Goal: Transaction & Acquisition: Book appointment/travel/reservation

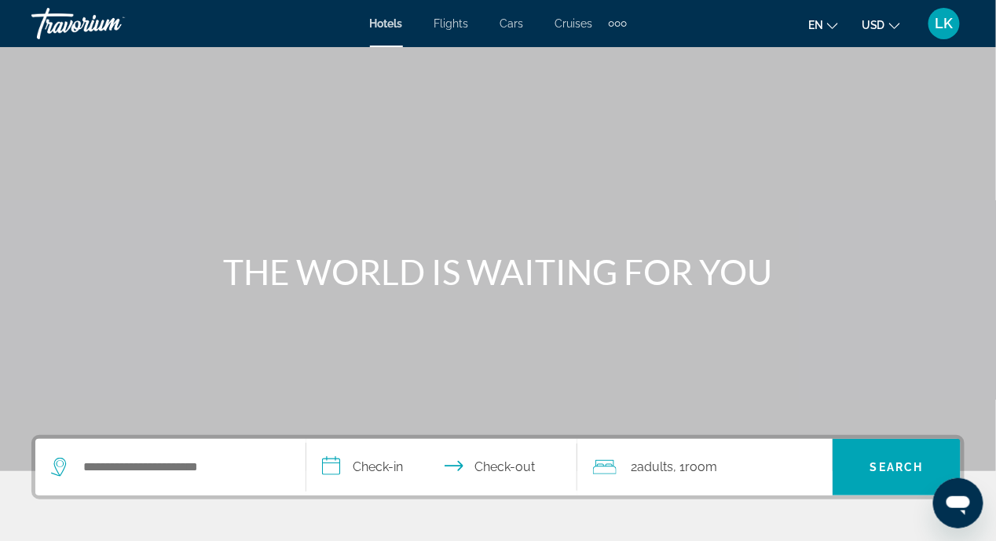
click at [60, 466] on icon "Search widget" at bounding box center [60, 463] width 8 height 7
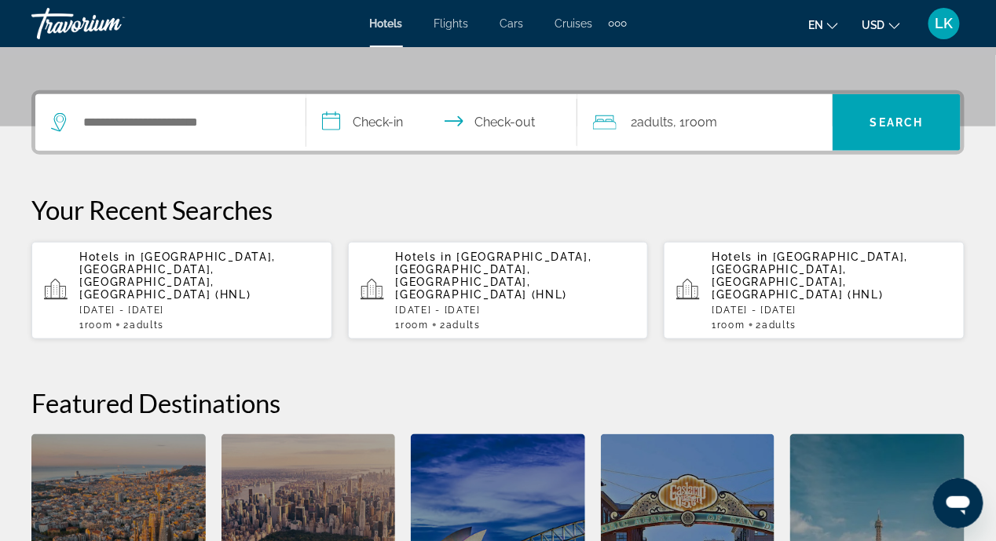
scroll to position [383, 0]
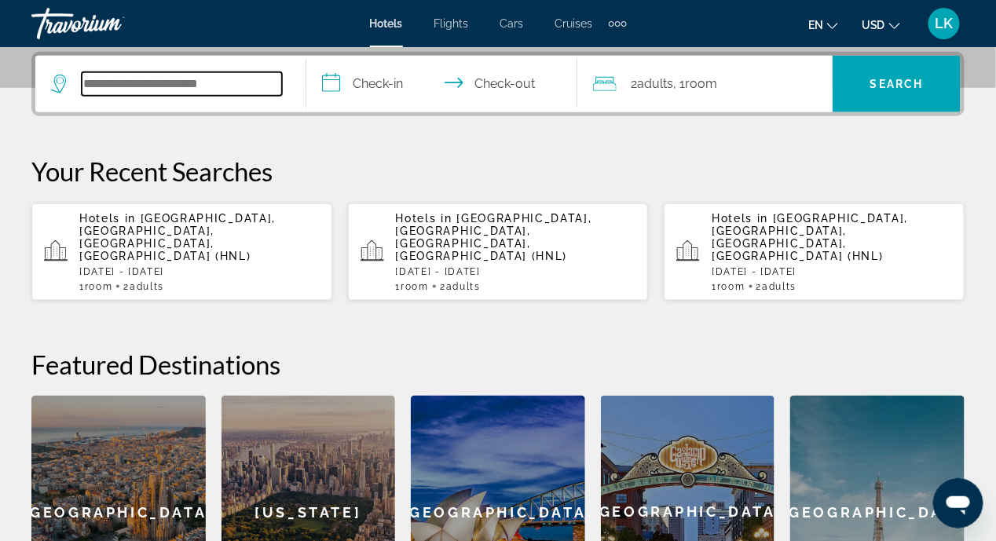
click at [85, 83] on input "Search hotel destination" at bounding box center [182, 84] width 200 height 24
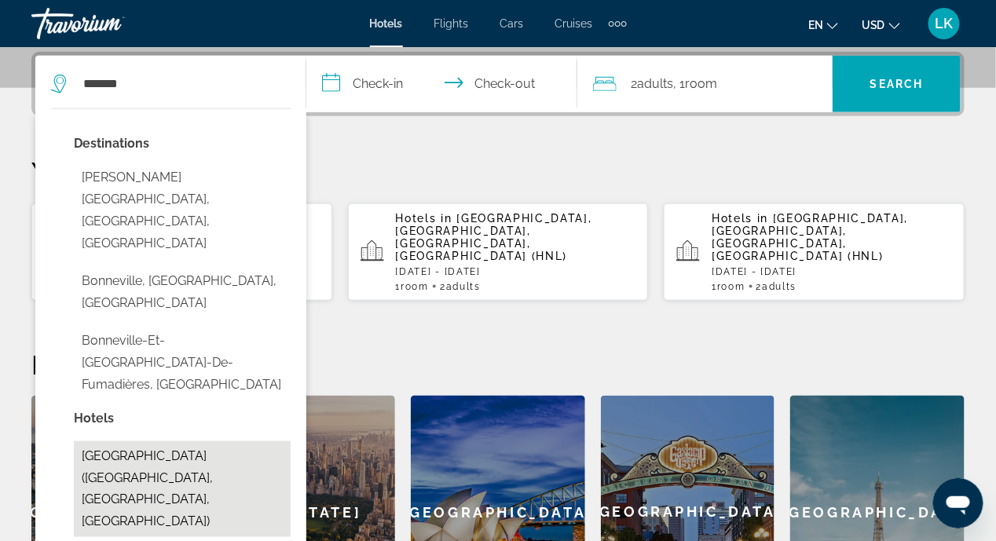
click at [117, 441] on button "[GEOGRAPHIC_DATA] ([GEOGRAPHIC_DATA], [GEOGRAPHIC_DATA], [GEOGRAPHIC_DATA])" at bounding box center [182, 489] width 217 height 96
type input "**********"
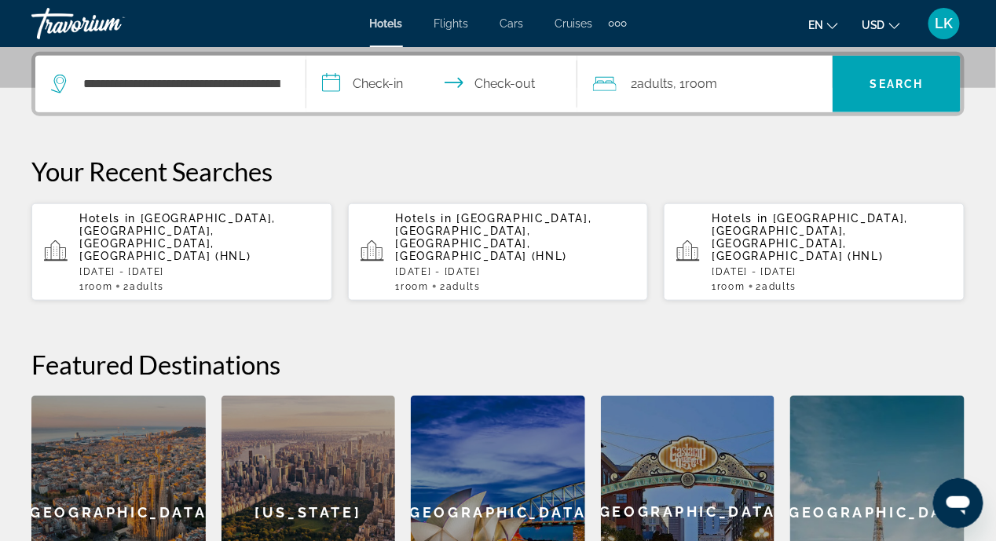
click at [335, 82] on input "**********" at bounding box center [444, 86] width 277 height 61
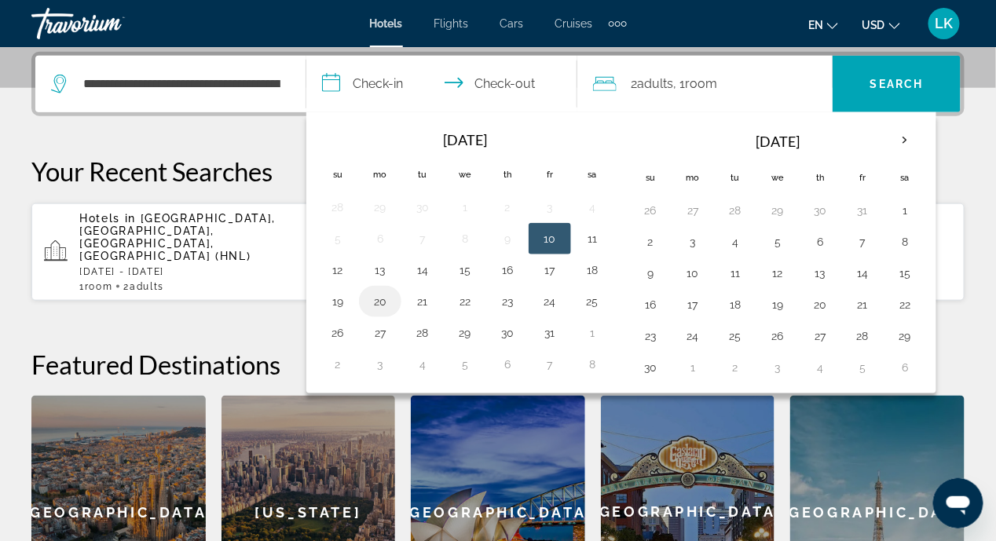
click at [379, 302] on button "20" at bounding box center [380, 302] width 25 height 22
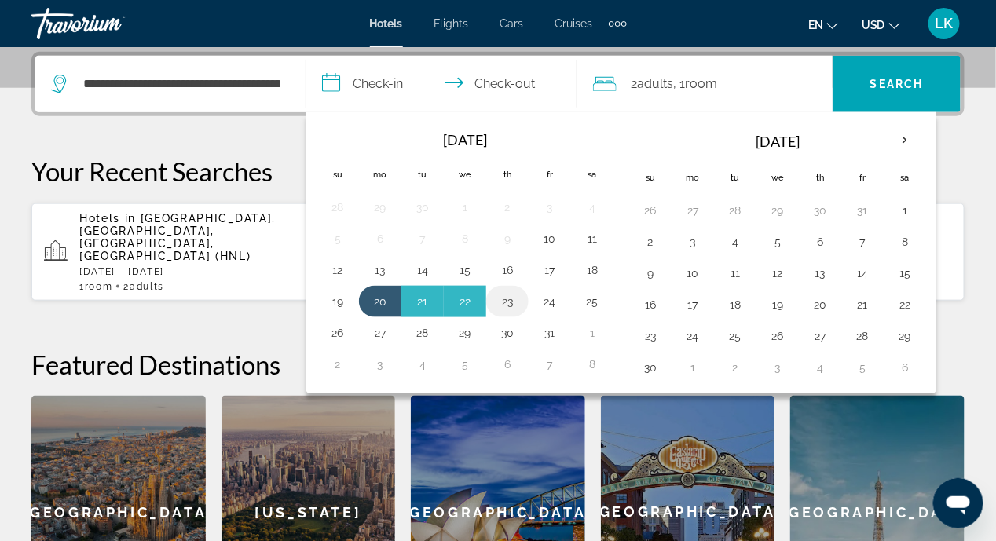
click at [501, 295] on button "23" at bounding box center [507, 302] width 25 height 22
type input "**********"
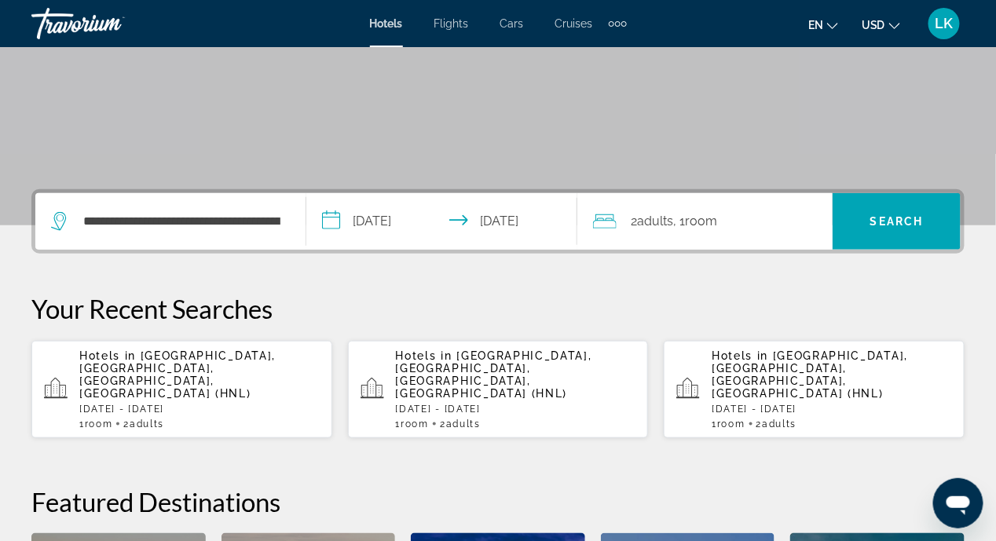
scroll to position [305, 0]
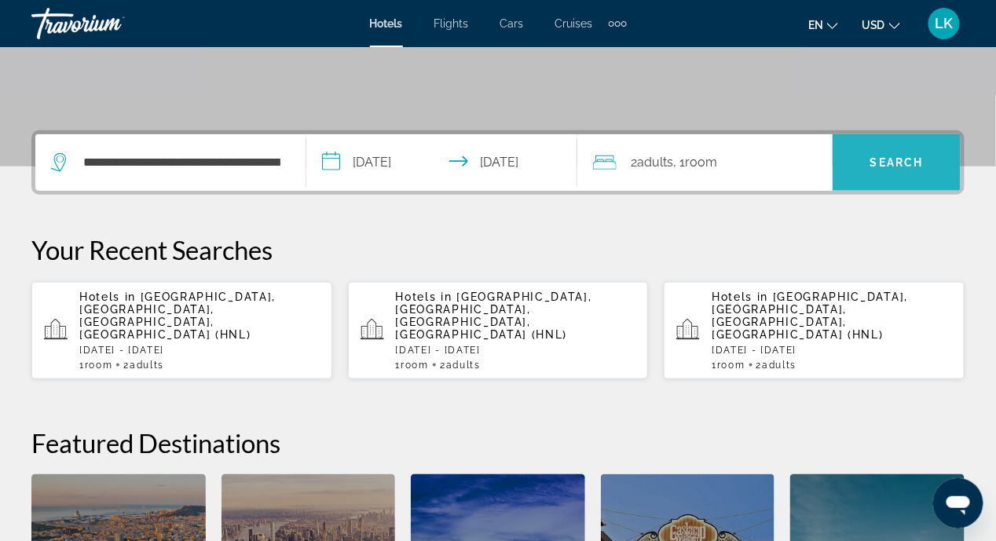
click at [889, 164] on span "Search" at bounding box center [896, 162] width 53 height 13
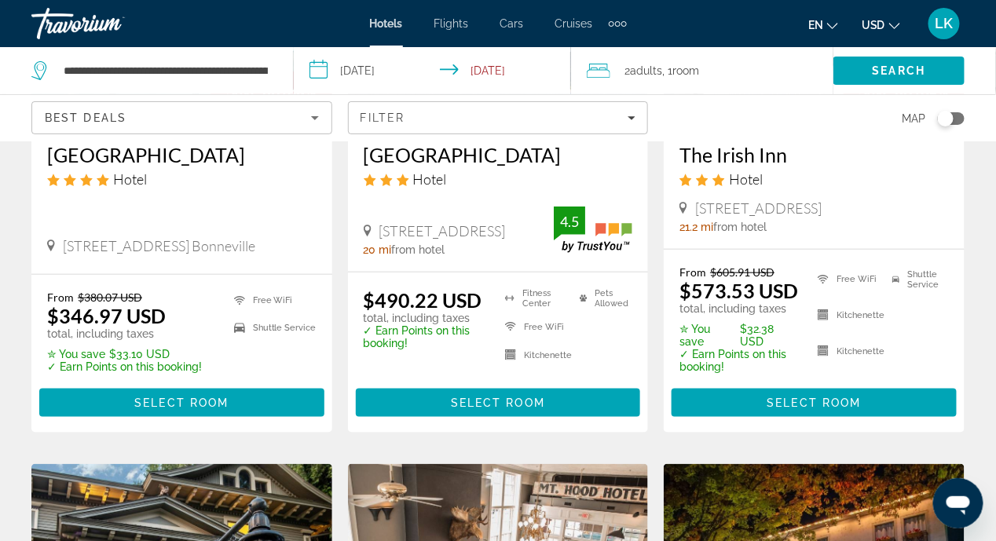
scroll to position [393, 0]
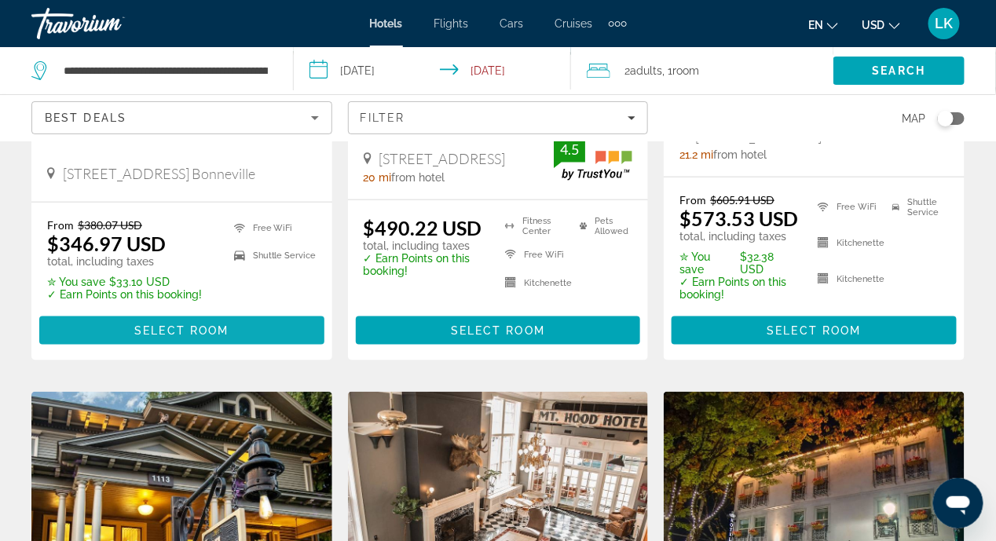
click at [187, 334] on span "Select Room" at bounding box center [181, 330] width 94 height 13
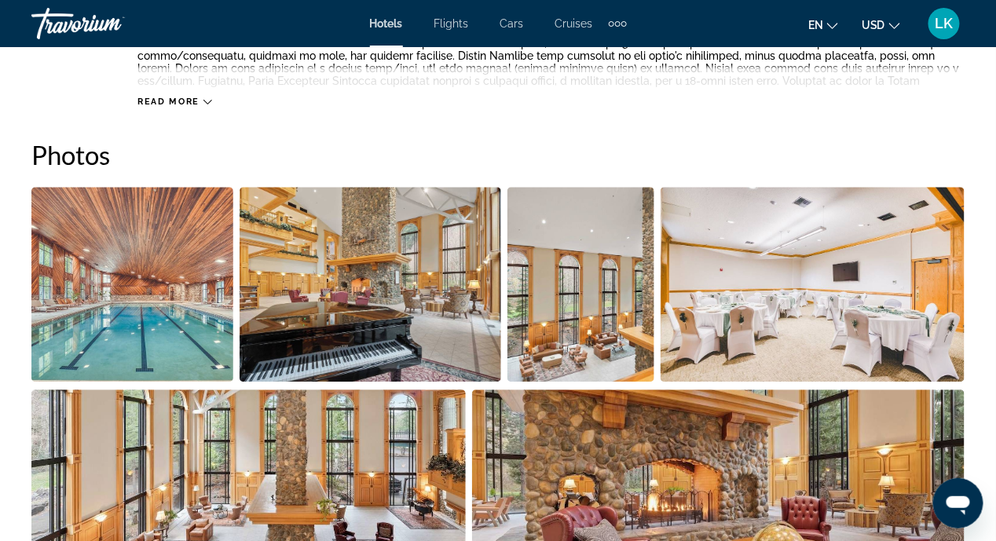
scroll to position [707, 0]
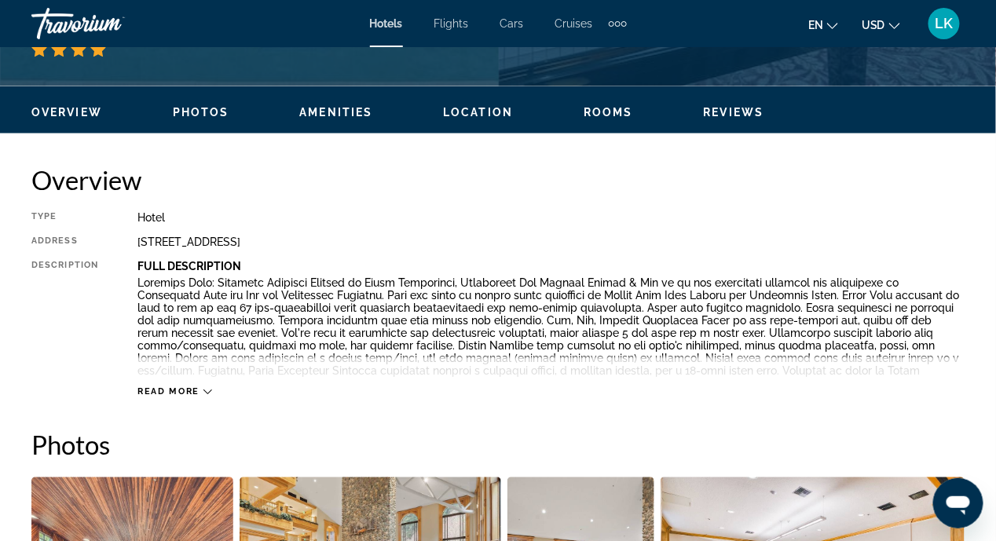
click at [207, 387] on div "Read more" at bounding box center [174, 392] width 75 height 10
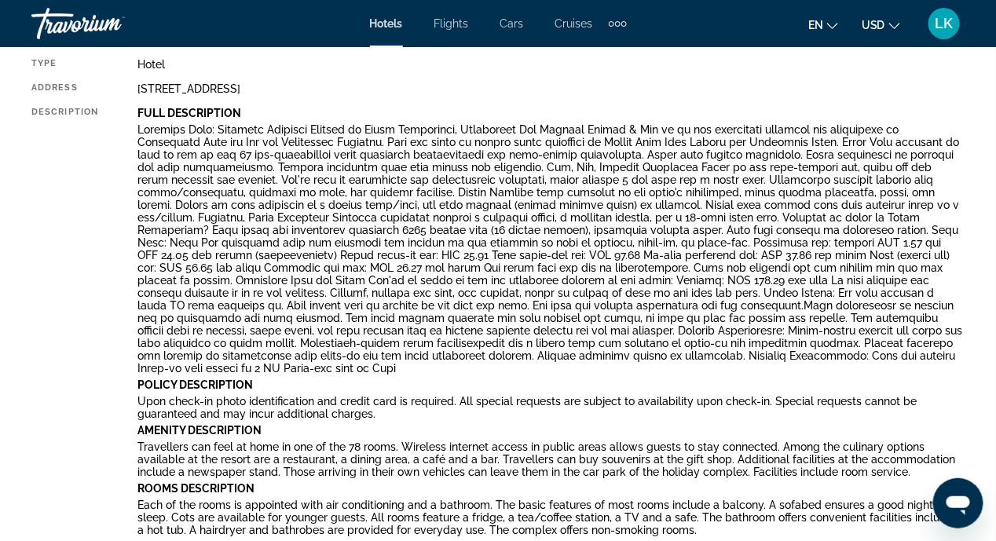
scroll to position [863, 0]
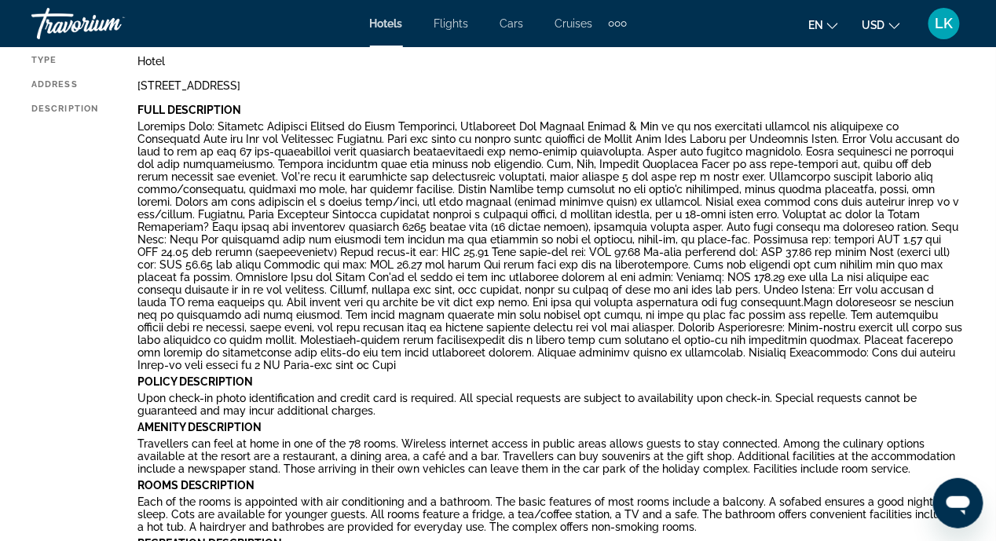
click at [807, 538] on p "Recreation Description" at bounding box center [550, 544] width 827 height 13
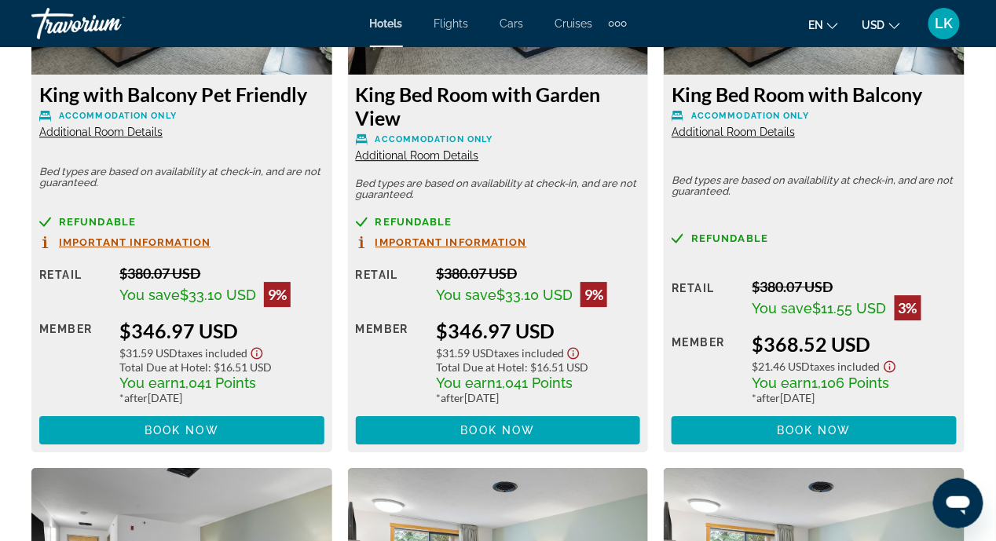
scroll to position [3062, 0]
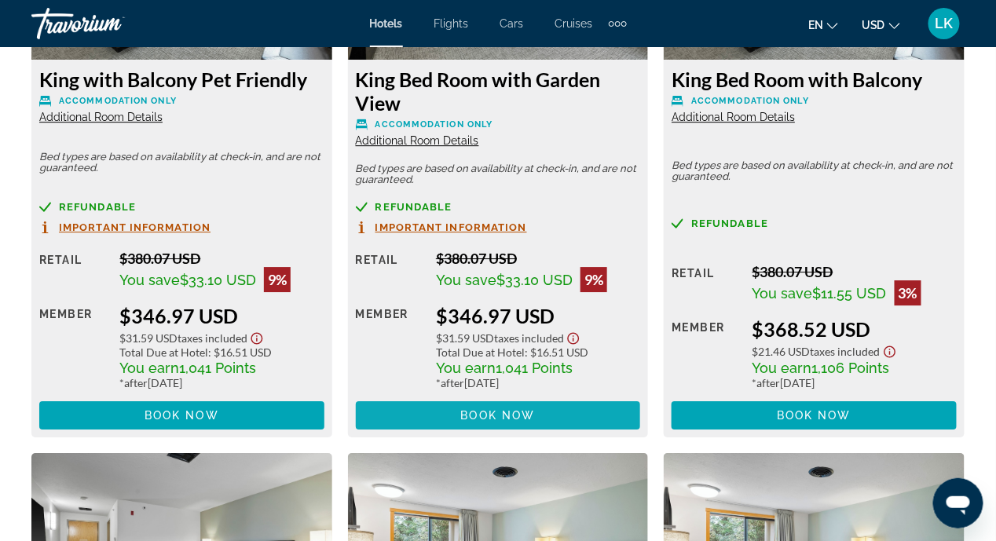
click at [511, 409] on span "Book now" at bounding box center [498, 415] width 75 height 13
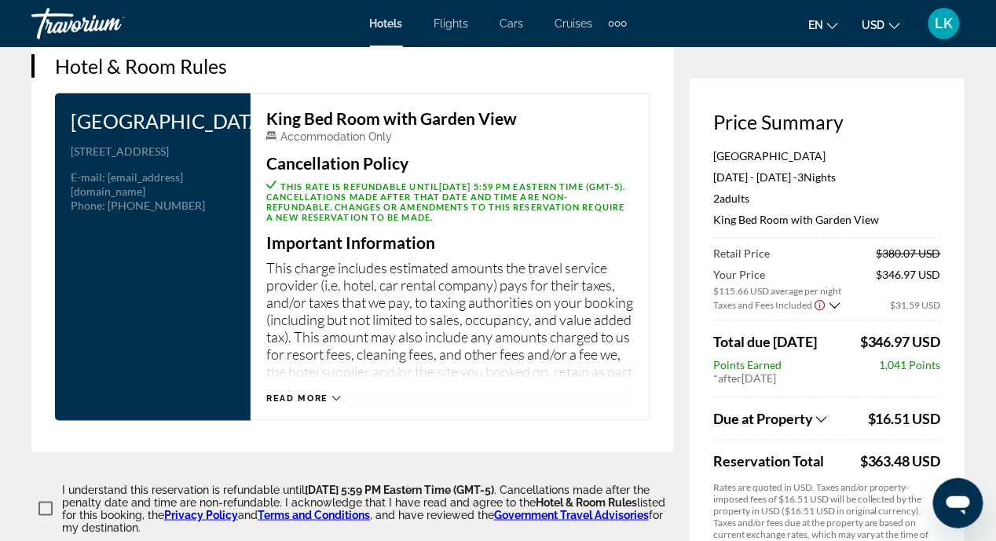
scroll to position [2277, 0]
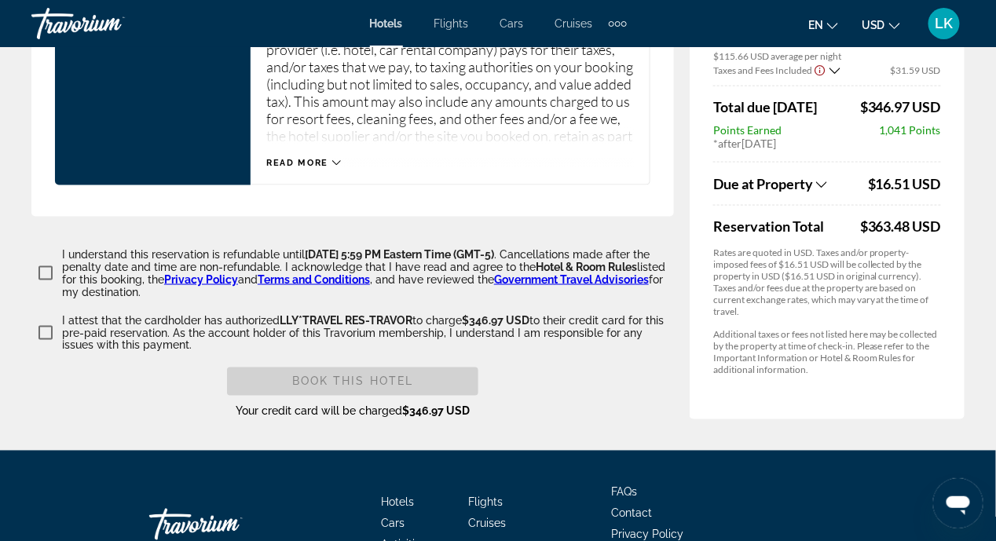
click at [365, 396] on div "Book this hotel" at bounding box center [352, 382] width 251 height 28
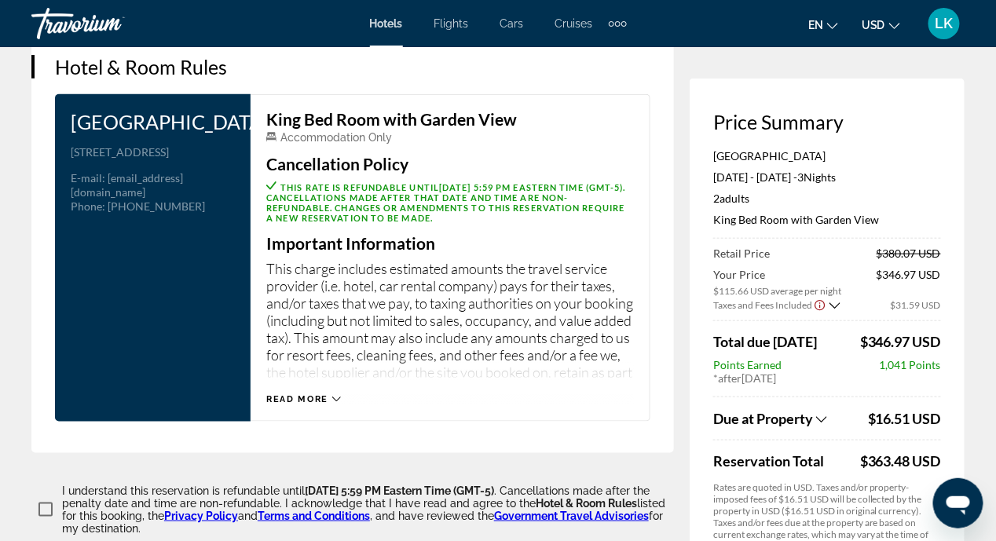
scroll to position [2042, 0]
click at [335, 403] on icon "Main content" at bounding box center [336, 398] width 9 height 9
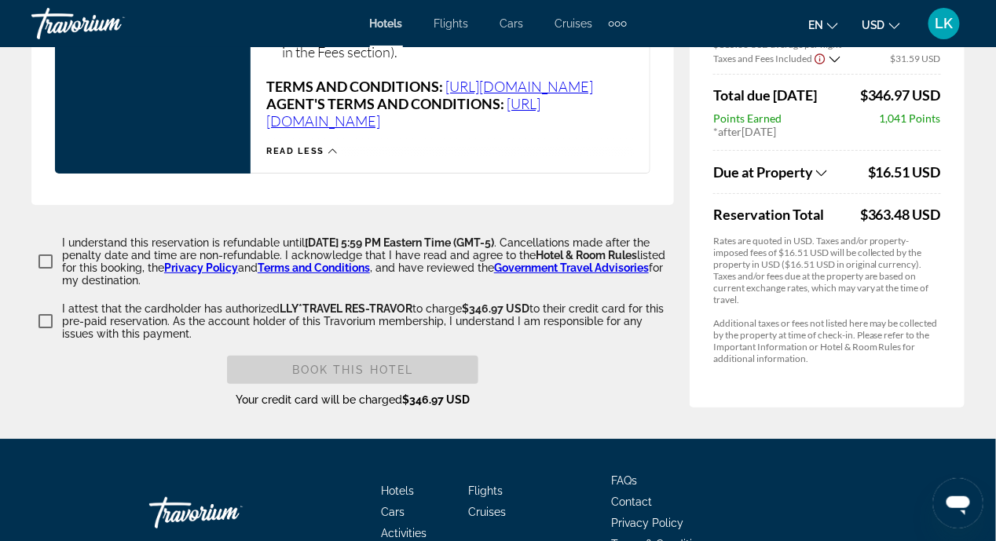
scroll to position [3376, 0]
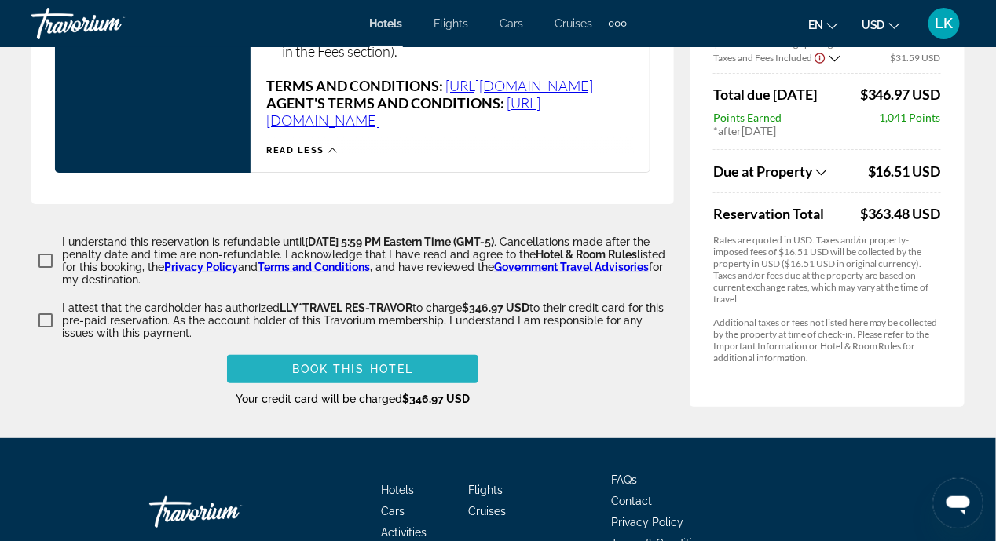
click at [295, 388] on span "Main content" at bounding box center [352, 369] width 251 height 38
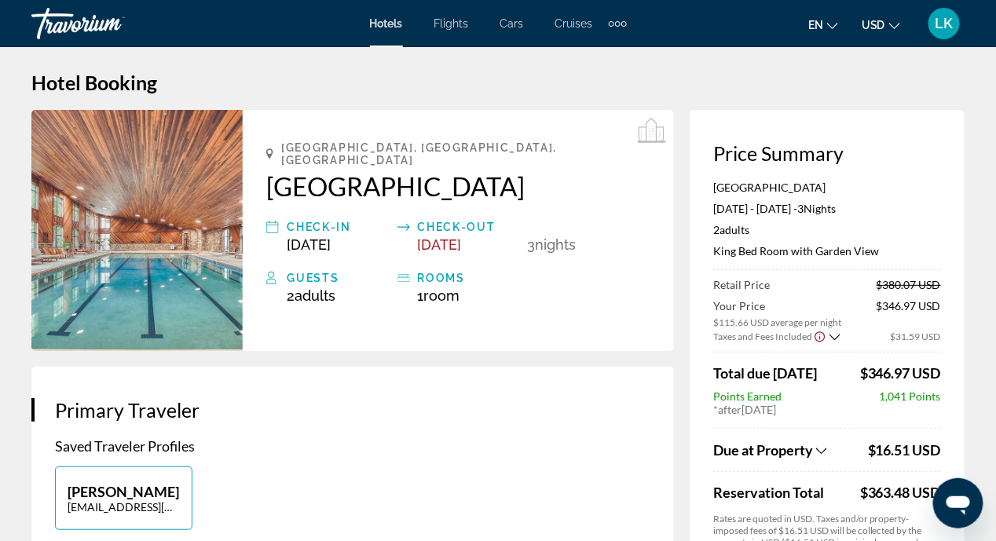
scroll to position [0, 0]
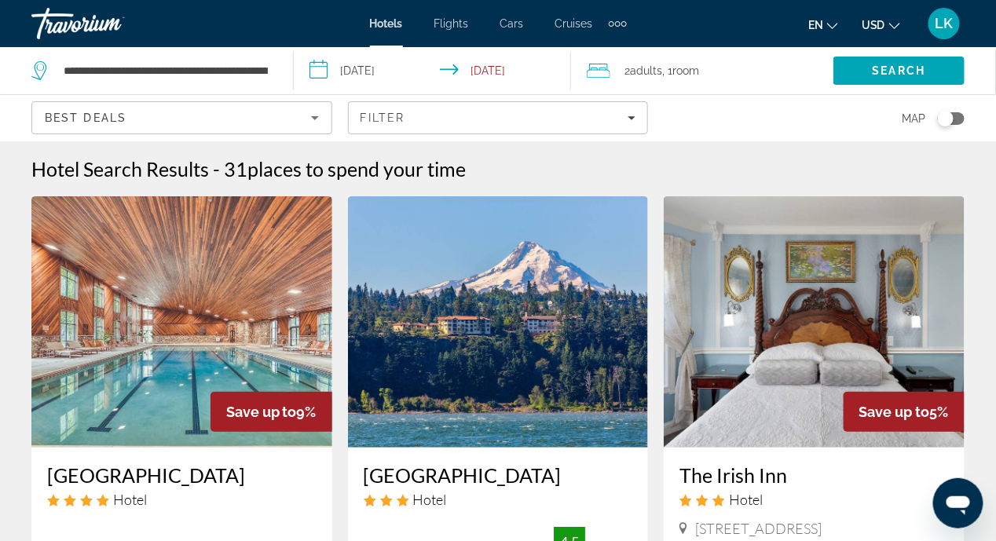
click at [314, 73] on input "**********" at bounding box center [436, 73] width 284 height 52
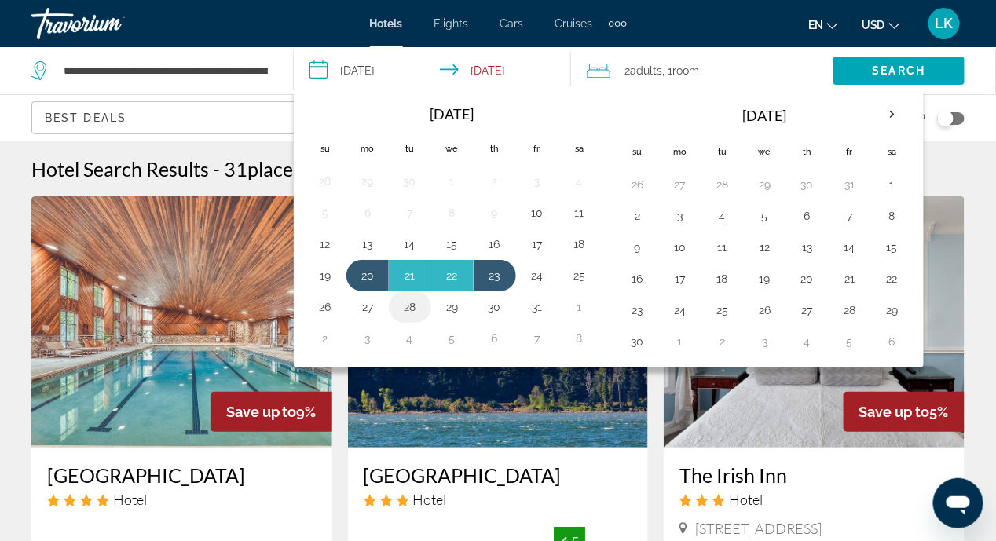
click at [406, 304] on button "28" at bounding box center [409, 307] width 25 height 22
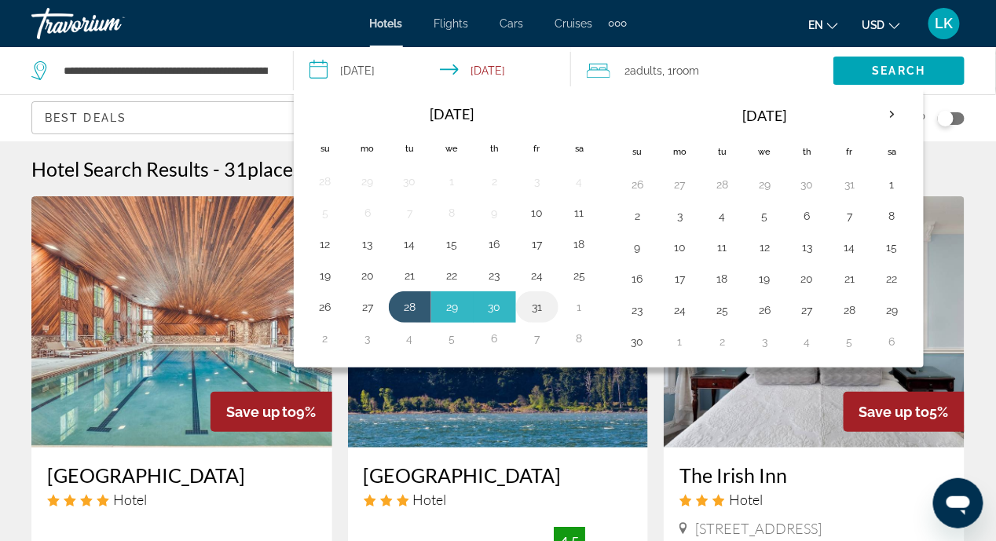
click at [527, 304] on button "31" at bounding box center [537, 307] width 25 height 22
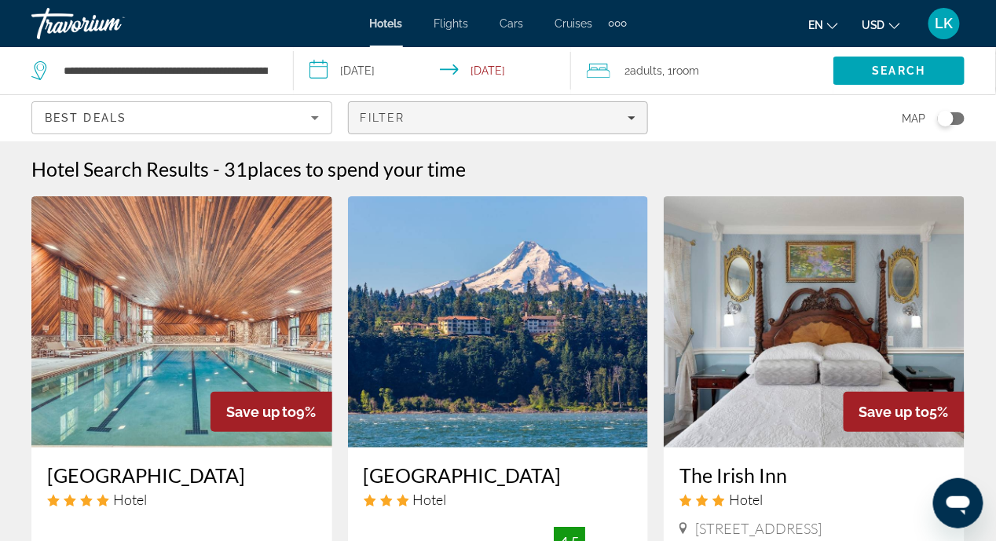
click at [633, 118] on icon "Filters" at bounding box center [632, 118] width 8 height 4
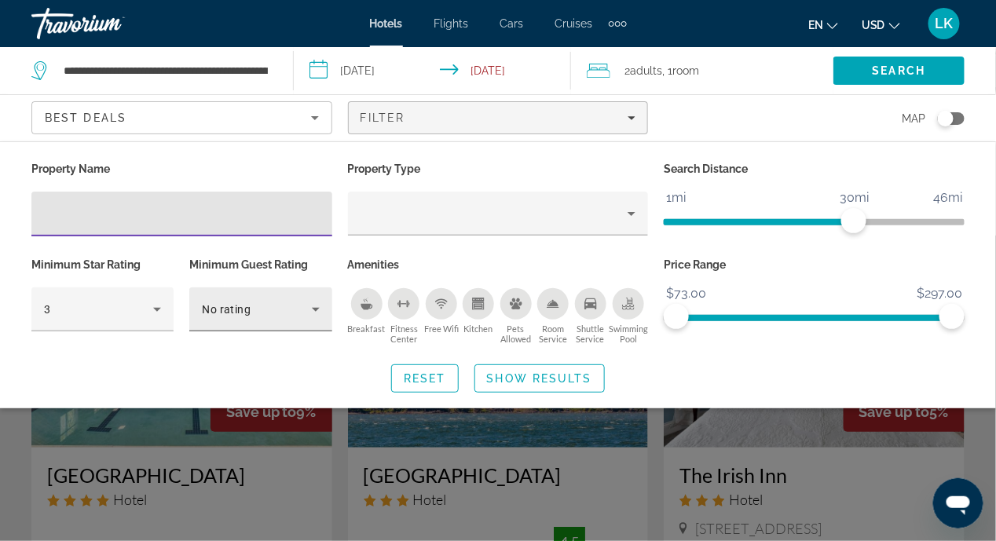
click at [317, 305] on icon "Hotel Filters" at bounding box center [315, 309] width 19 height 19
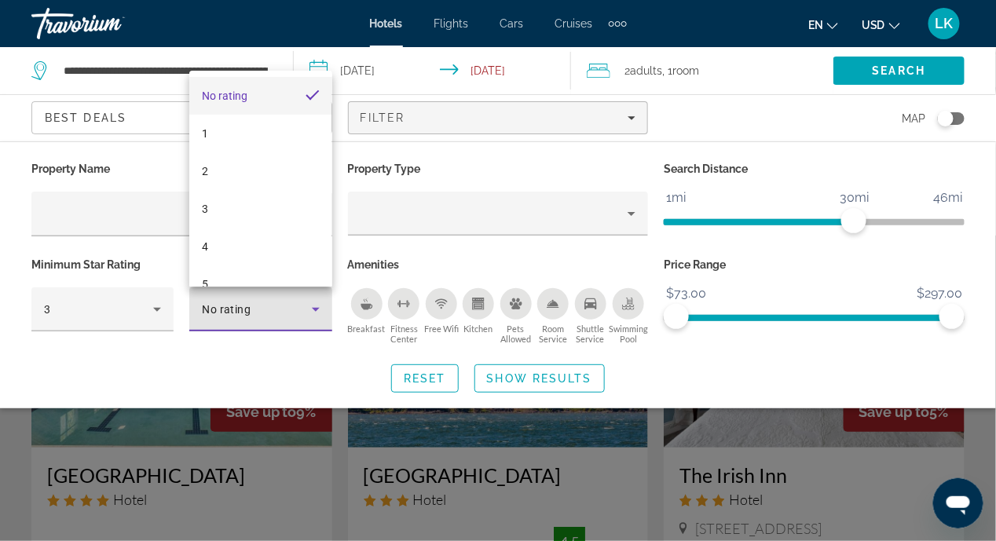
click at [135, 360] on div at bounding box center [498, 270] width 996 height 541
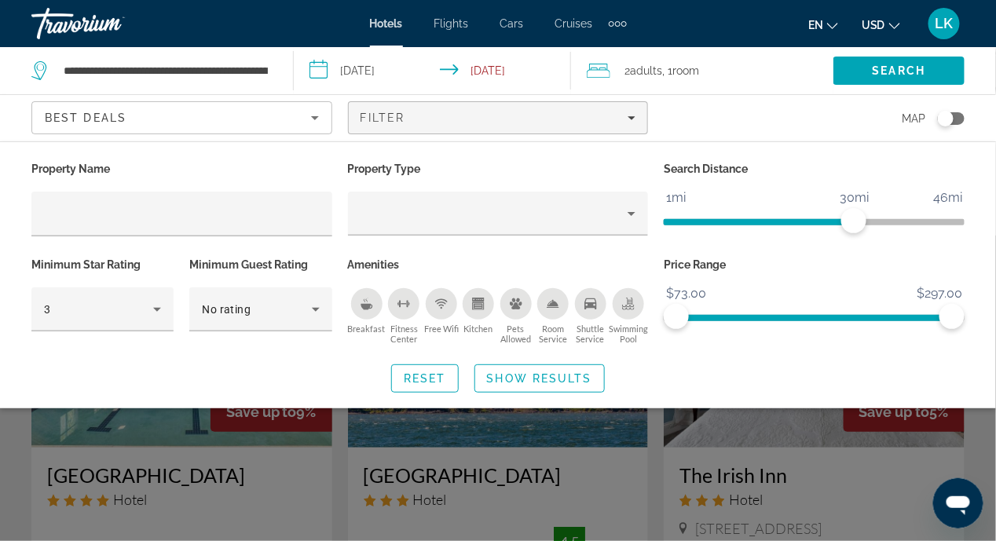
click at [360, 298] on icon "Breakfast" at bounding box center [366, 304] width 13 height 13
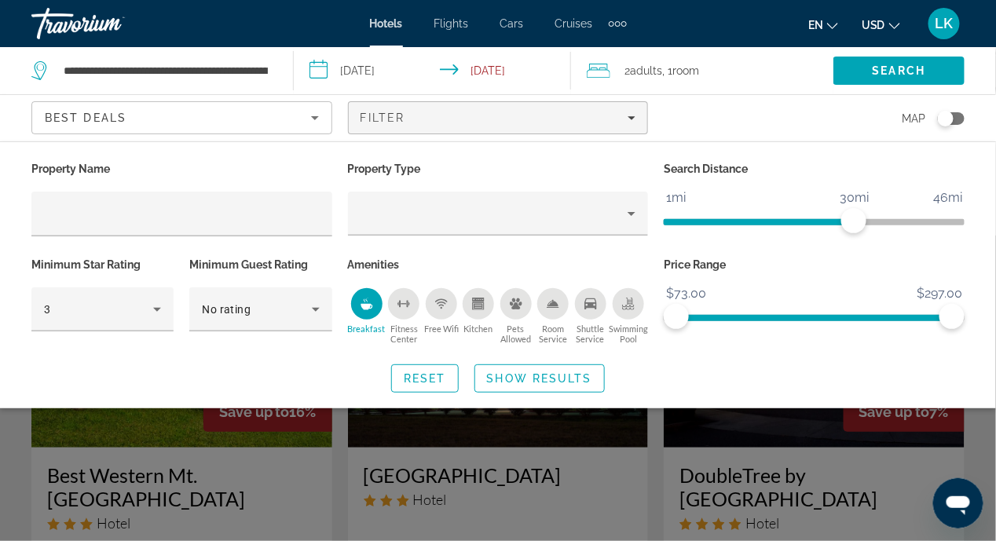
click at [364, 305] on icon "Breakfast" at bounding box center [366, 307] width 12 height 6
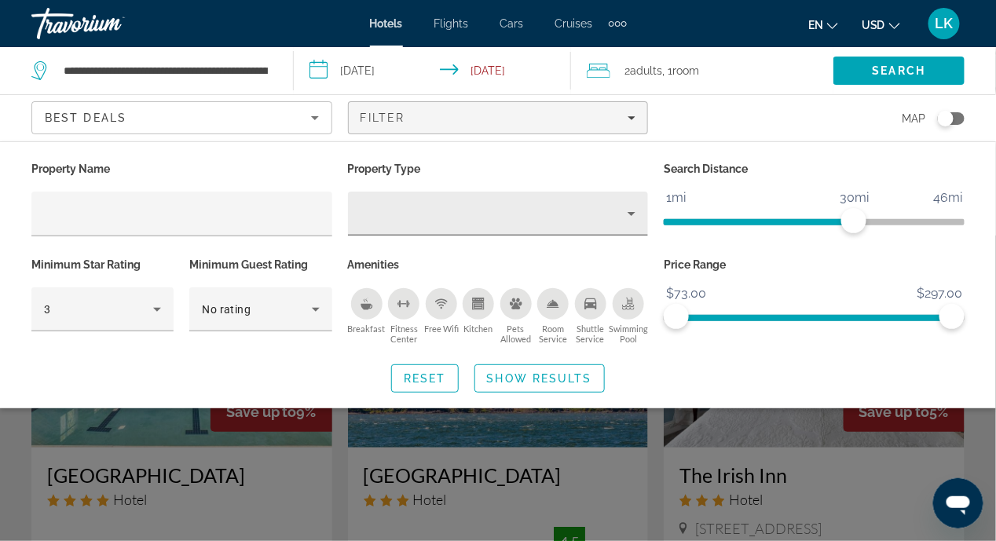
click at [631, 213] on icon "Property type" at bounding box center [631, 214] width 8 height 4
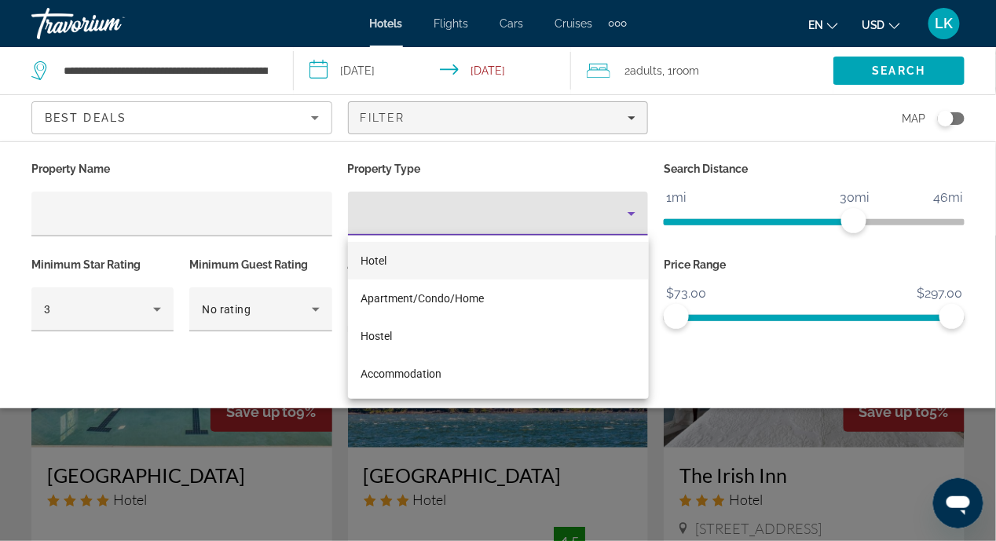
click at [290, 361] on div at bounding box center [498, 270] width 996 height 541
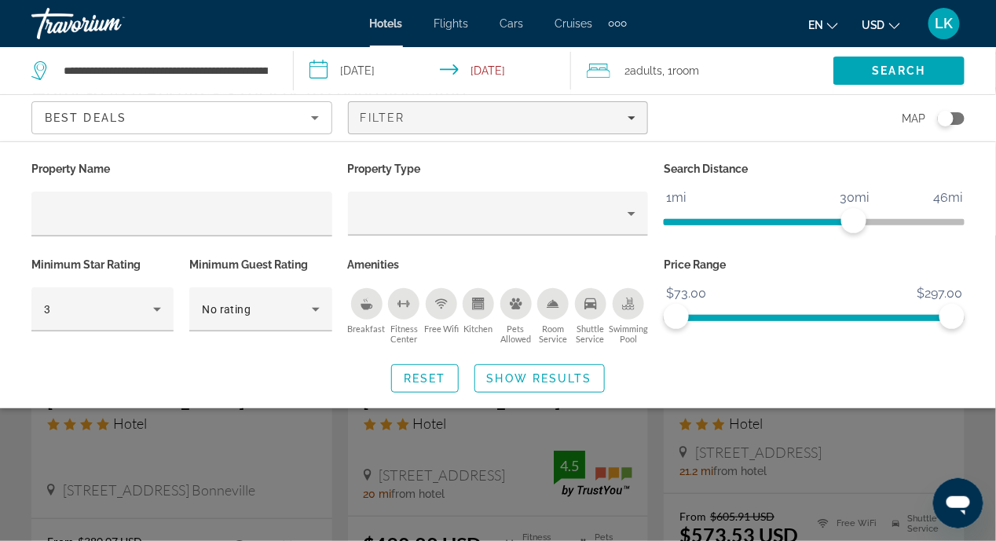
scroll to position [313, 0]
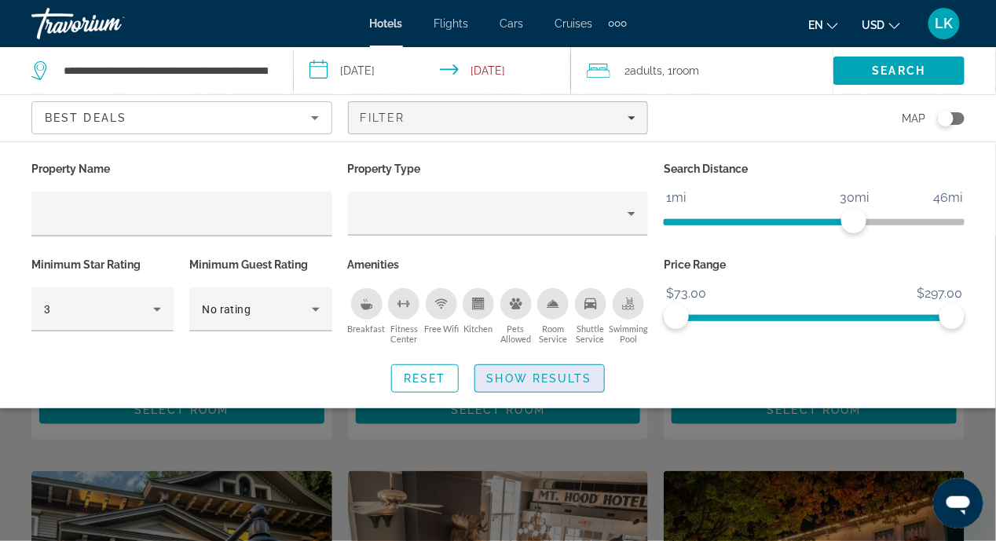
click at [536, 382] on span "Show Results" at bounding box center [539, 378] width 105 height 13
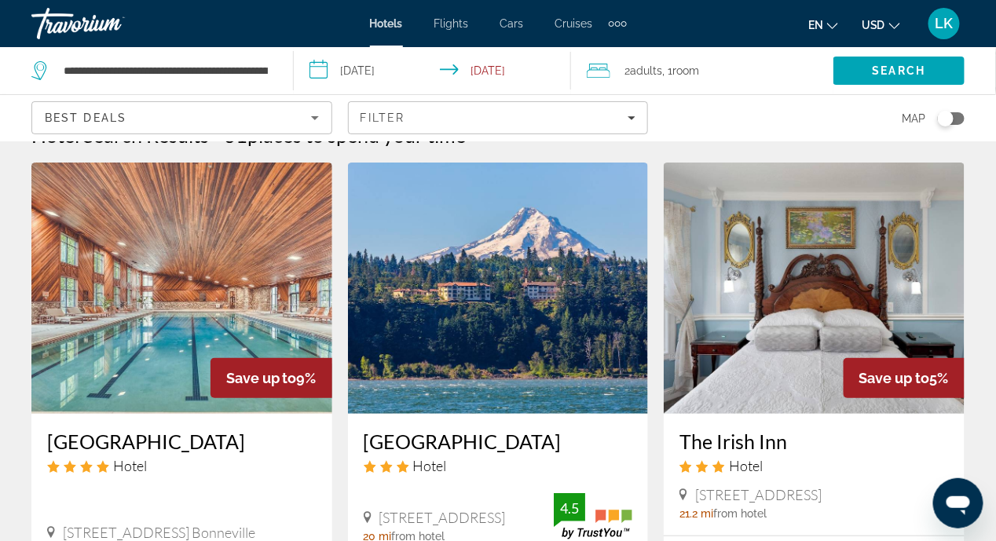
scroll to position [0, 0]
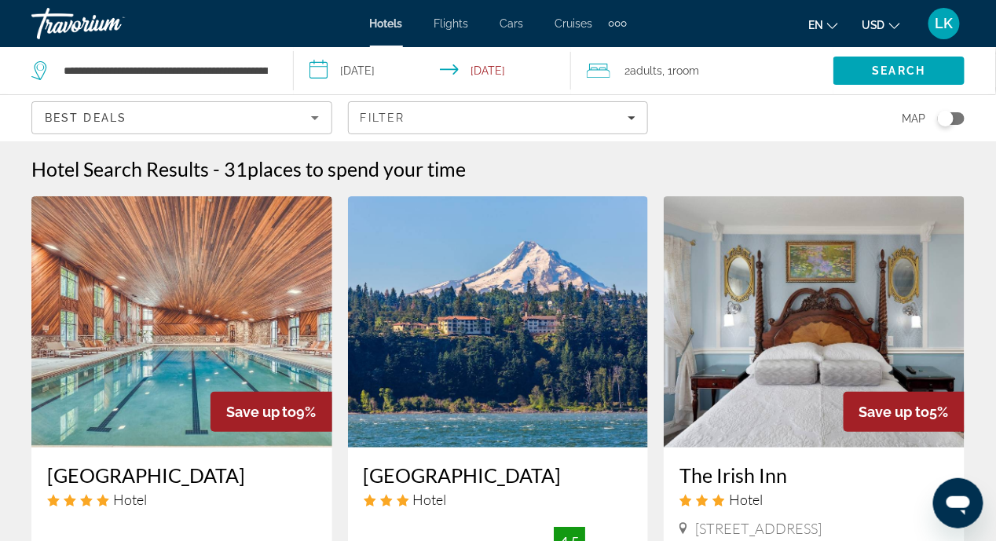
click at [313, 74] on input "**********" at bounding box center [436, 73] width 284 height 52
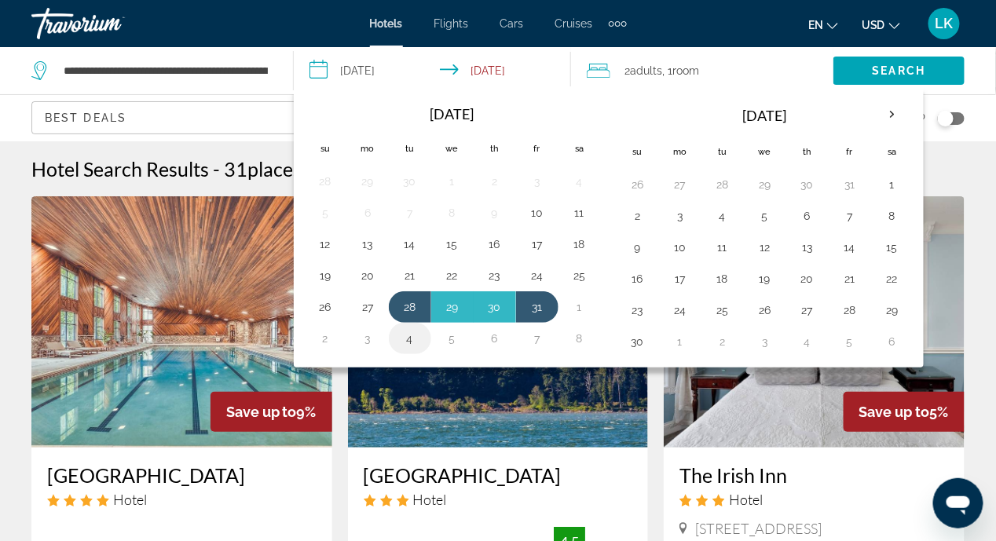
click at [404, 337] on button "4" at bounding box center [409, 338] width 25 height 22
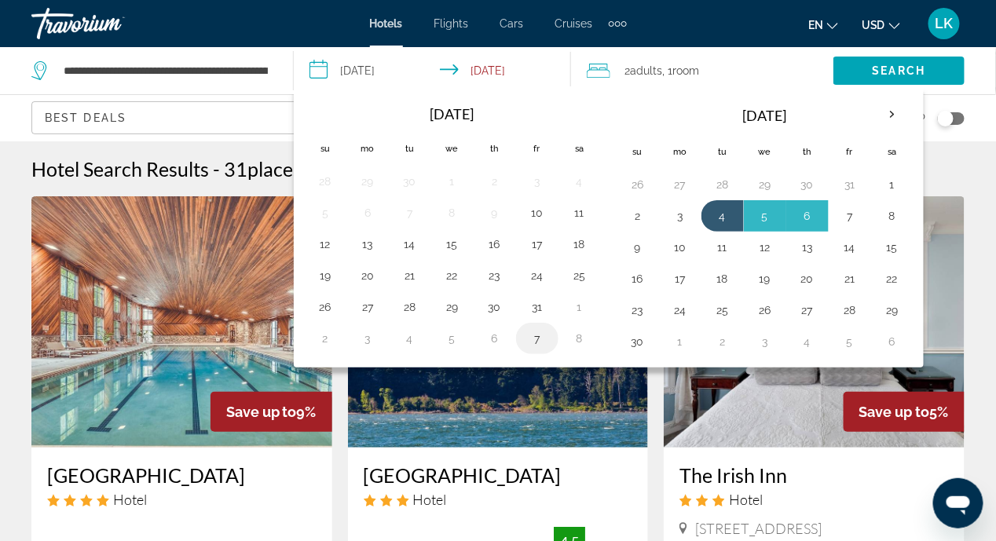
click at [527, 335] on button "7" at bounding box center [537, 338] width 25 height 22
type input "**********"
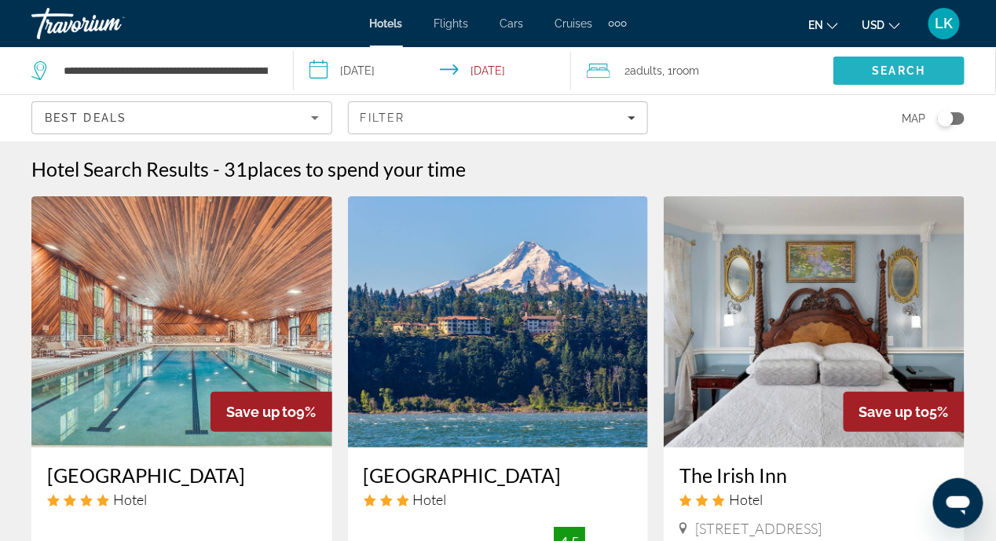
click at [880, 69] on span "Search" at bounding box center [899, 70] width 53 height 13
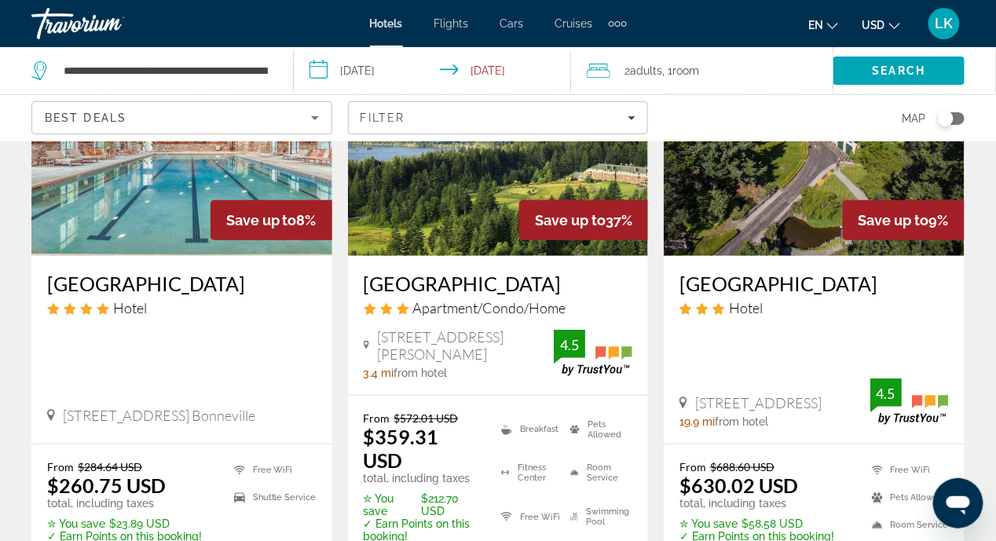
scroll to position [393, 0]
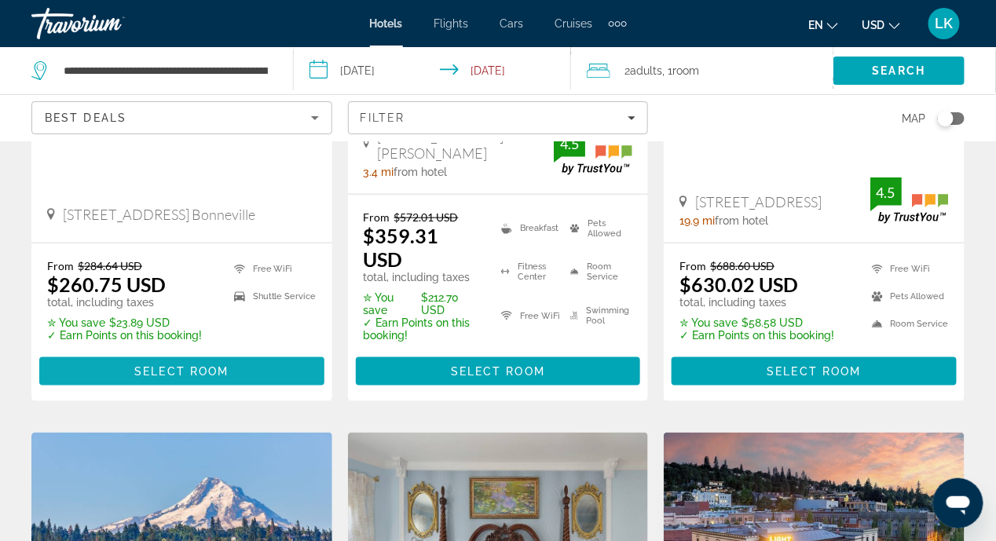
click at [205, 365] on span "Select Room" at bounding box center [181, 371] width 94 height 13
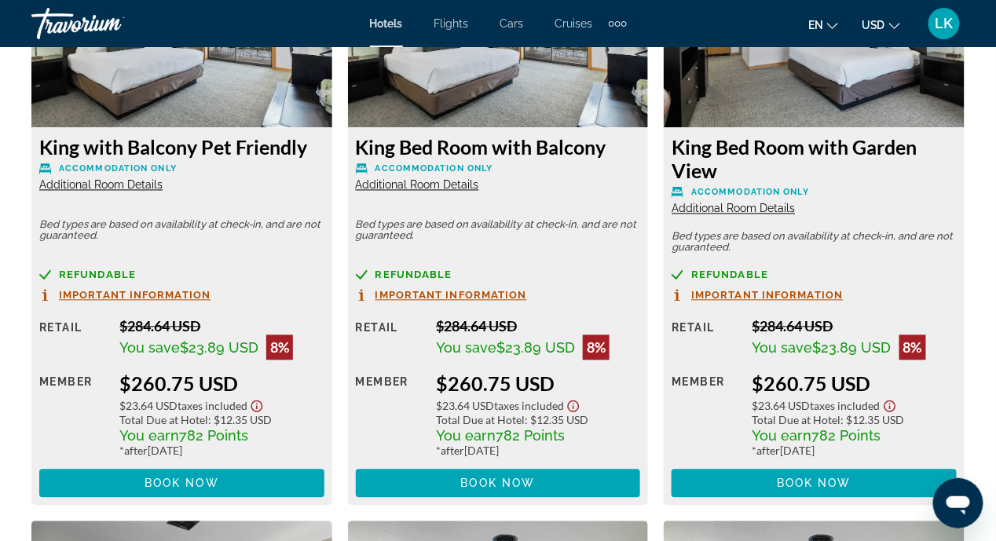
scroll to position [2592, 0]
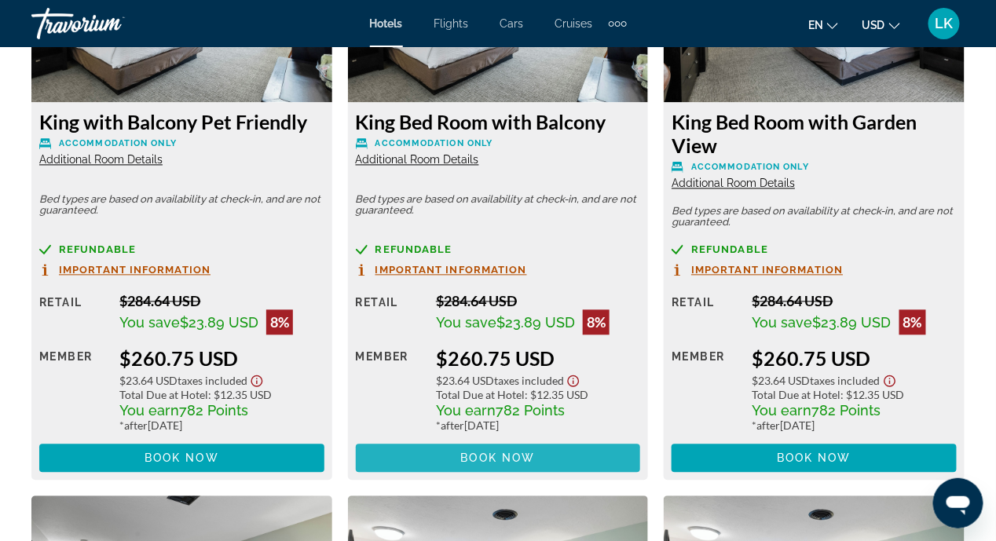
click at [494, 456] on span "Book now" at bounding box center [498, 458] width 75 height 13
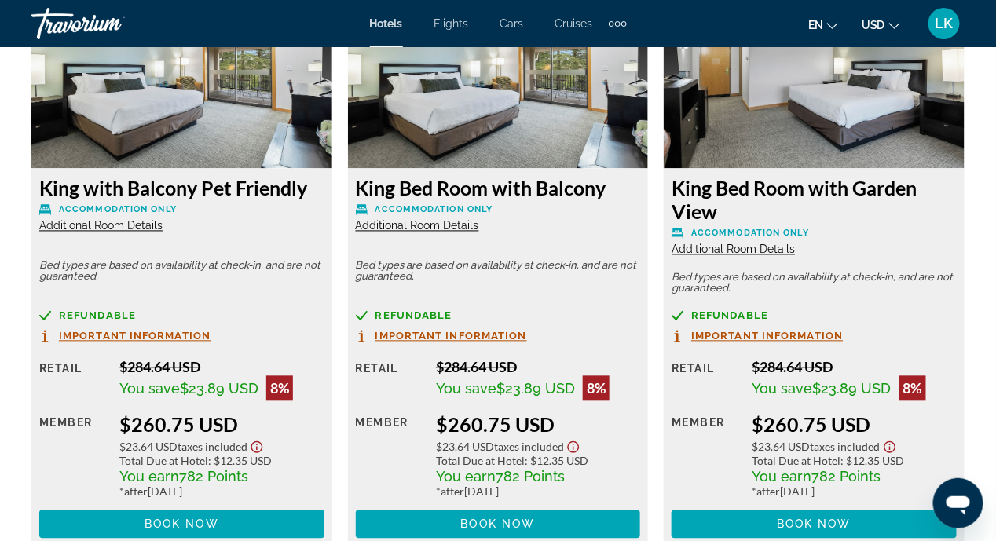
scroll to position [2568, 0]
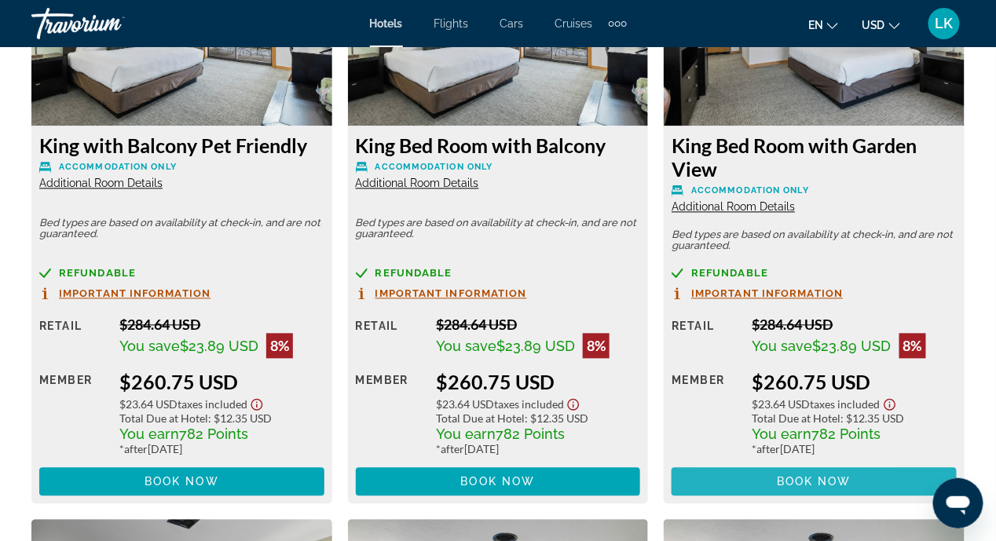
click at [726, 478] on span "Main content" at bounding box center [813, 482] width 285 height 38
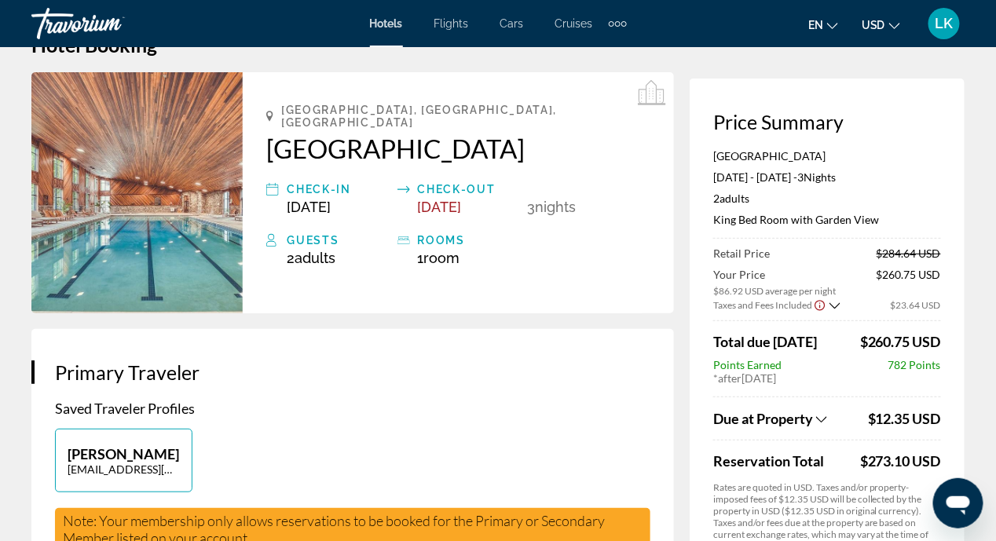
scroll to position [79, 0]
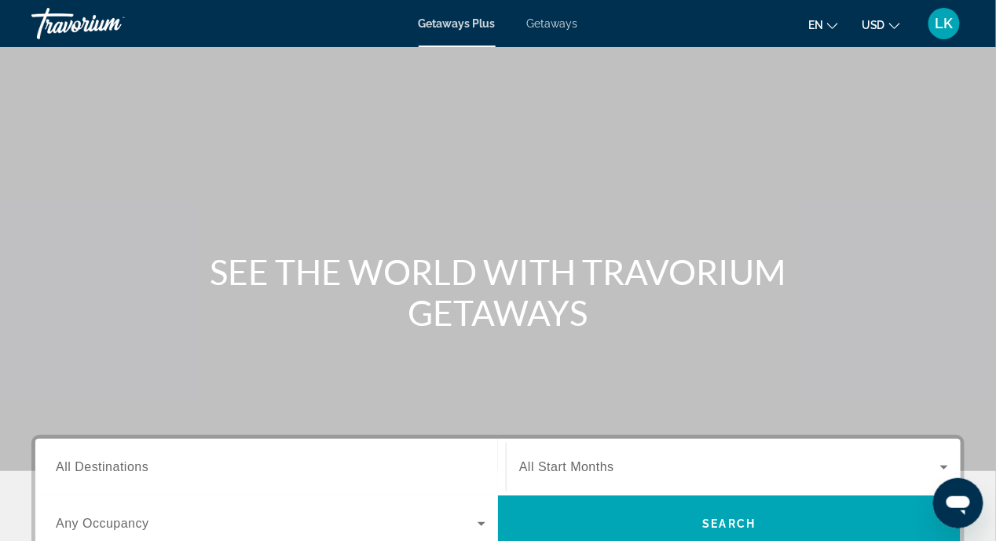
click at [547, 23] on span "Getaways" at bounding box center [552, 23] width 51 height 13
click at [69, 469] on span "All Destinations" at bounding box center [102, 466] width 93 height 13
click at [69, 469] on input "Destination All Destinations" at bounding box center [271, 468] width 430 height 19
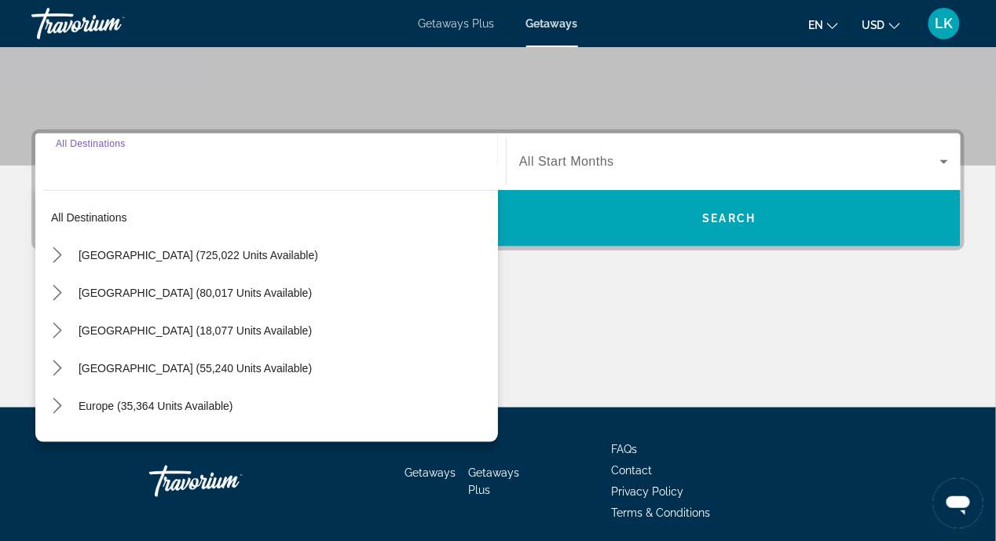
scroll to position [364, 0]
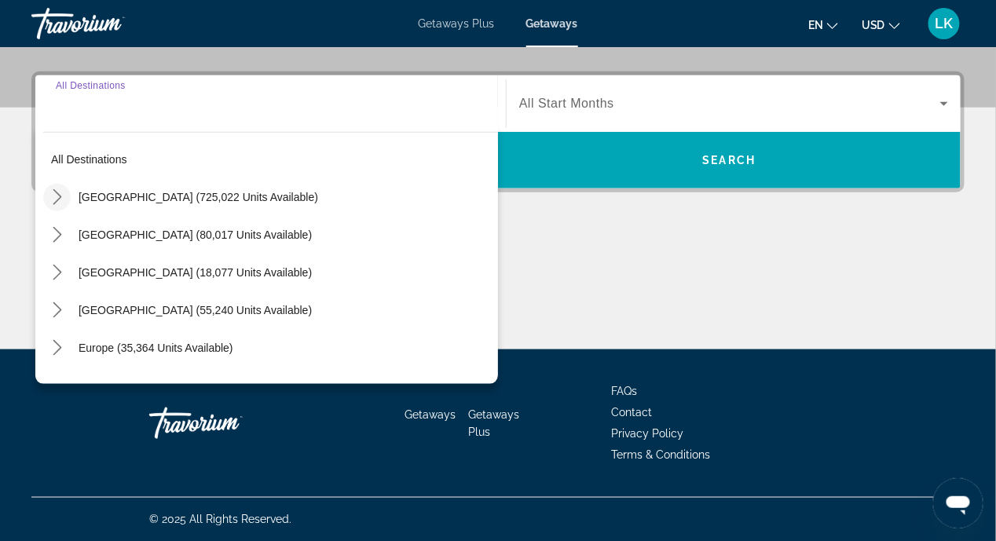
click at [57, 196] on icon "Toggle United States (725,022 units available) submenu" at bounding box center [57, 197] width 16 height 16
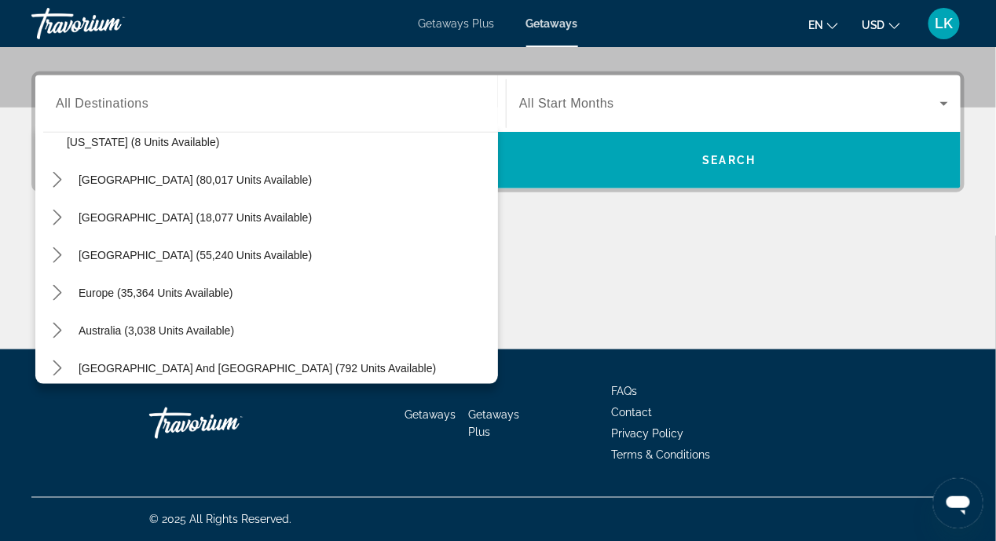
scroll to position [1520, 0]
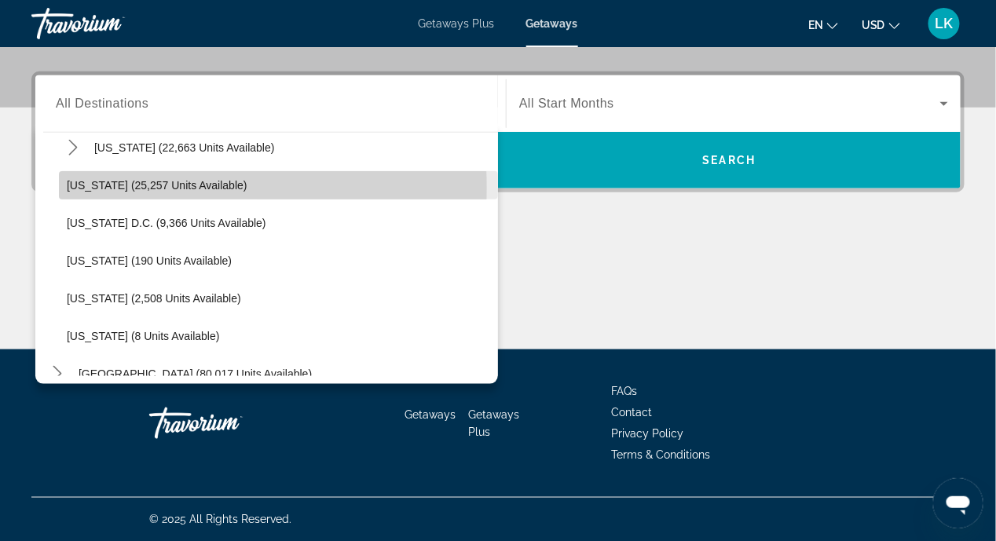
click at [72, 188] on span "[US_STATE] (25,257 units available)" at bounding box center [157, 185] width 181 height 13
type input "**********"
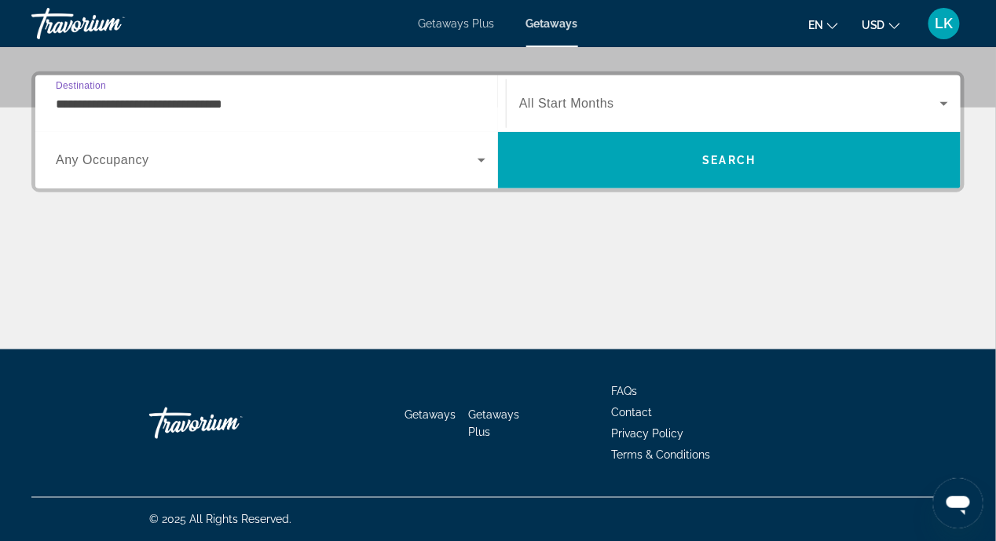
click at [482, 160] on icon "Search widget" at bounding box center [481, 161] width 8 height 4
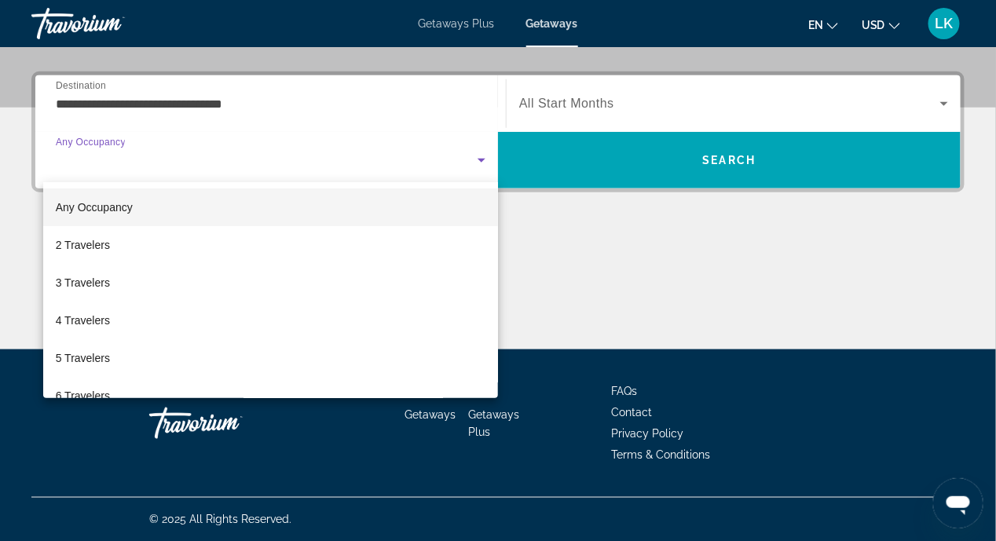
drag, startPoint x: 550, startPoint y: 349, endPoint x: 573, endPoint y: 262, distance: 90.1
click at [551, 343] on div at bounding box center [498, 270] width 996 height 541
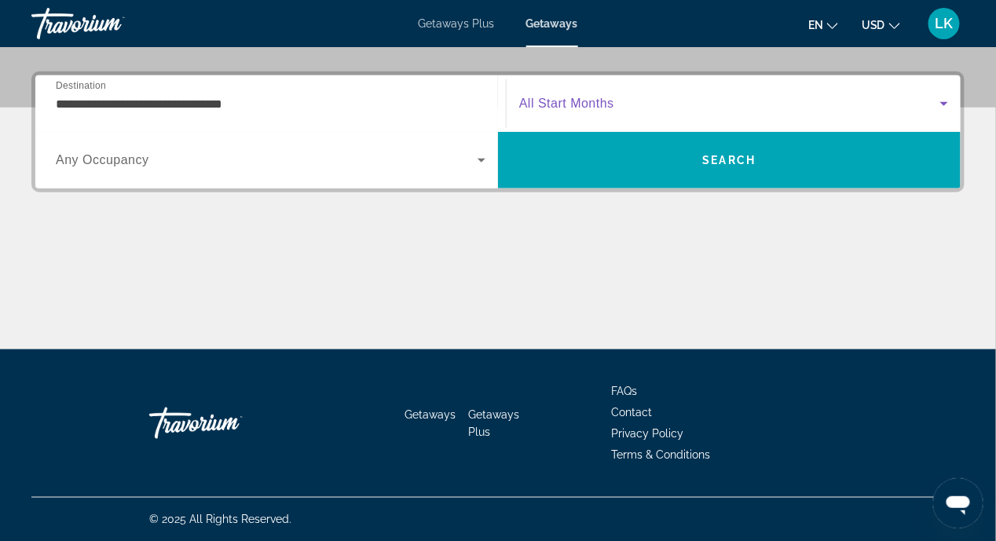
click at [938, 101] on icon "Search widget" at bounding box center [944, 103] width 19 height 19
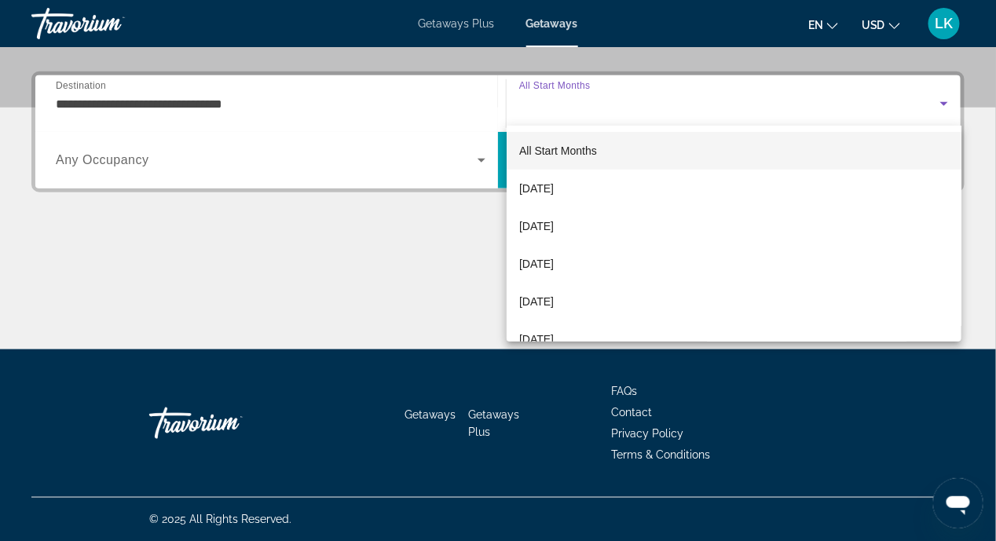
click at [307, 296] on div at bounding box center [498, 270] width 996 height 541
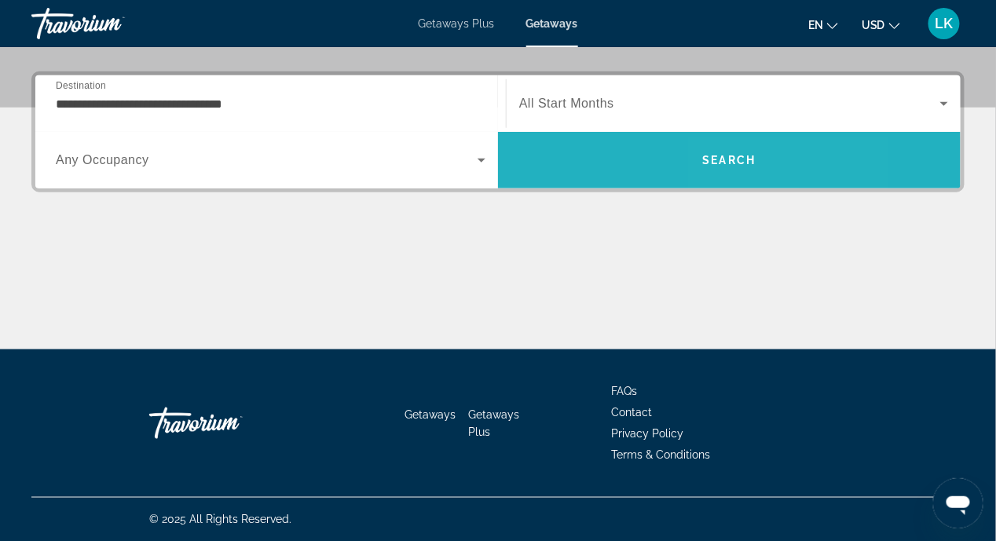
click at [726, 174] on span "Search" at bounding box center [729, 160] width 463 height 38
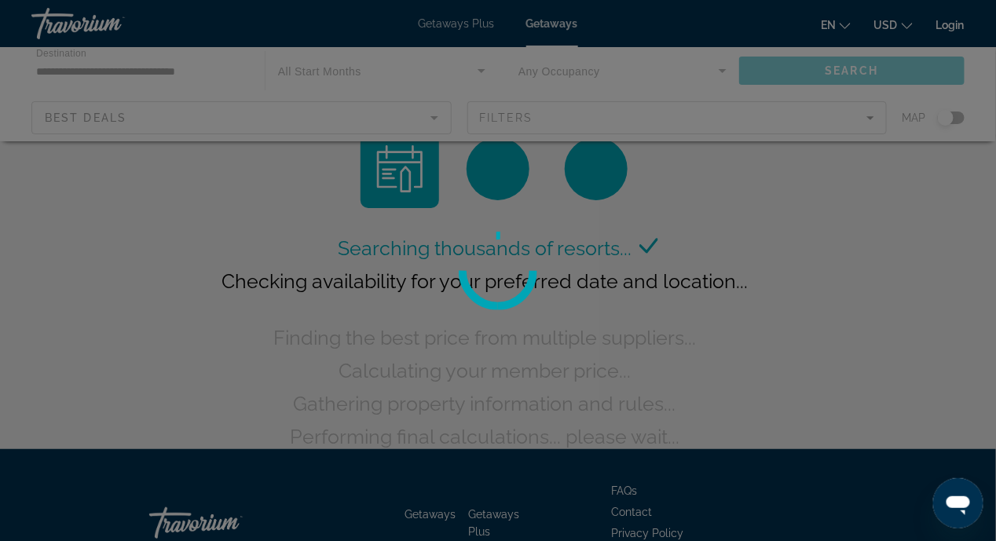
click at [517, 116] on div at bounding box center [498, 270] width 996 height 541
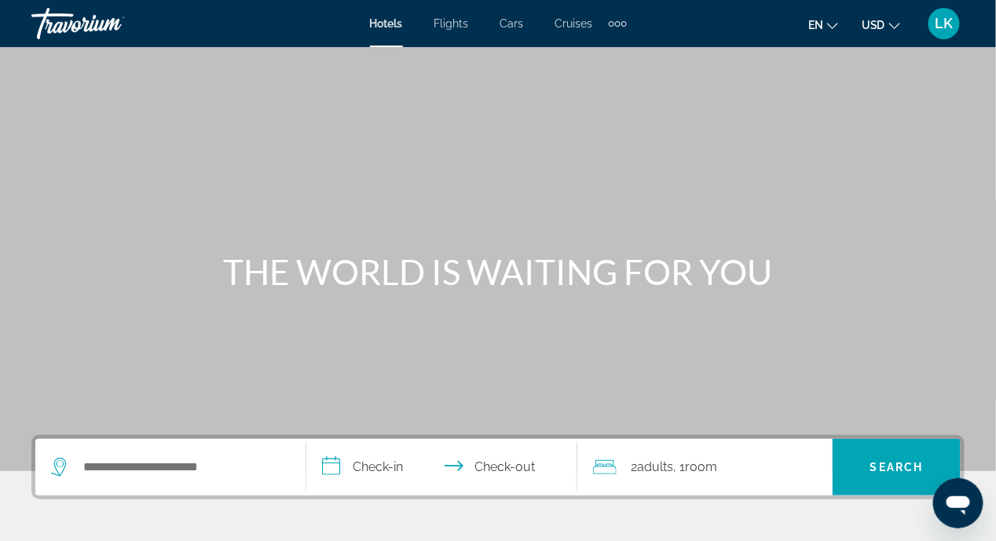
click at [615, 24] on div "Extra navigation items" at bounding box center [617, 23] width 5 height 5
click at [623, 114] on div "Main content" at bounding box center [498, 235] width 996 height 471
click at [577, 126] on div "Main content" at bounding box center [498, 235] width 996 height 471
click at [618, 21] on div "Extra navigation items" at bounding box center [617, 23] width 5 height 5
click at [656, 93] on div "Main content" at bounding box center [498, 235] width 996 height 471
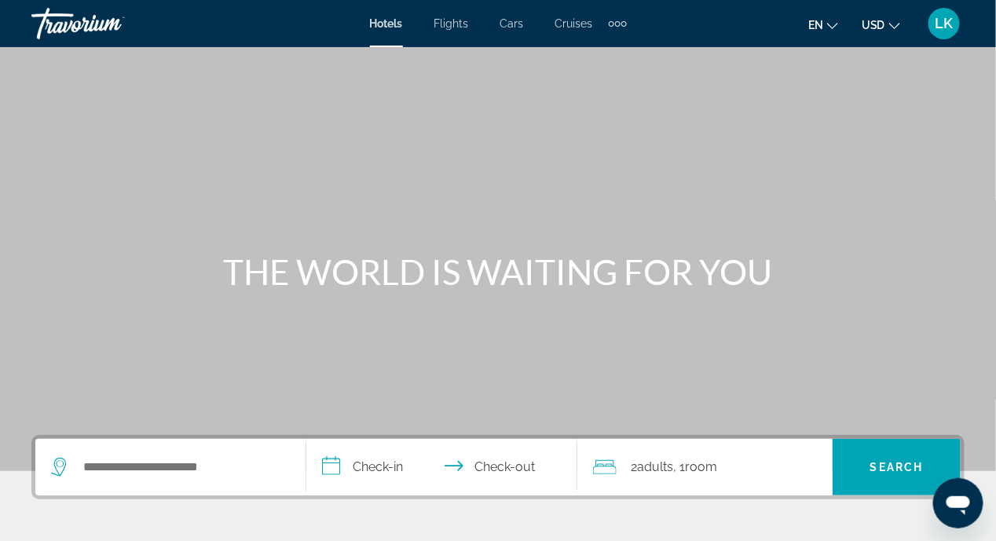
drag, startPoint x: 656, startPoint y: 93, endPoint x: 583, endPoint y: 83, distance: 73.6
click at [583, 83] on div "Main content" at bounding box center [498, 235] width 996 height 471
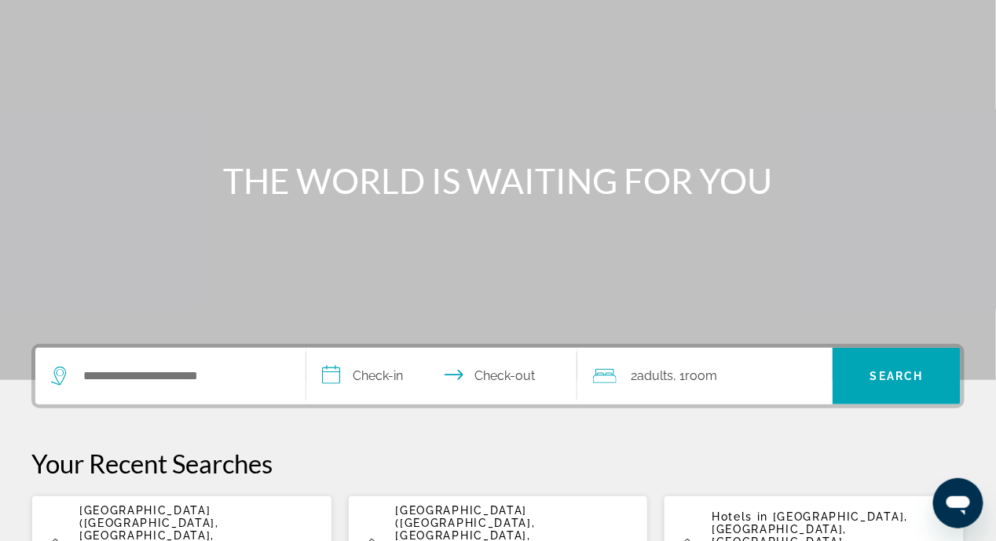
scroll to position [157, 0]
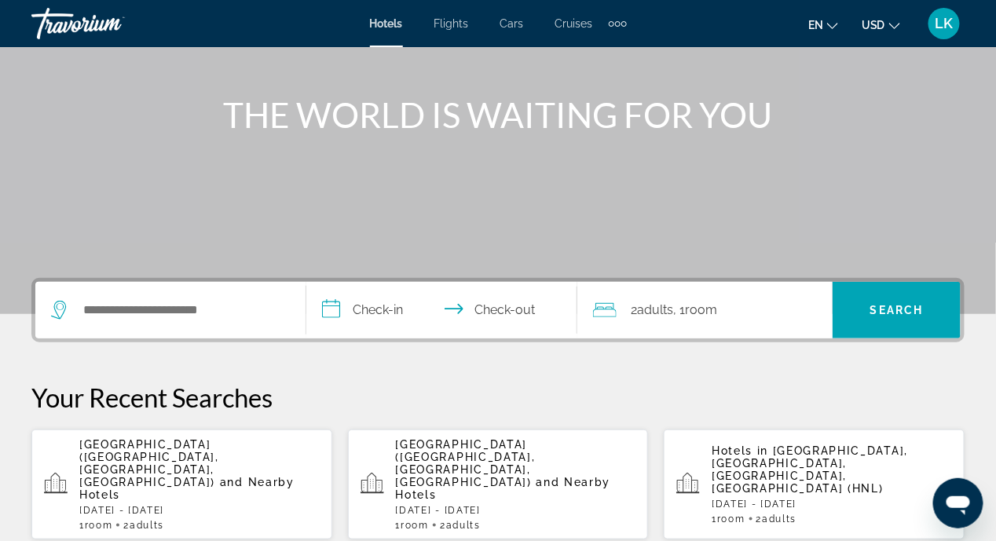
click at [770, 499] on p "Wed, 12 Nov - Mon, 17 Nov" at bounding box center [832, 504] width 240 height 11
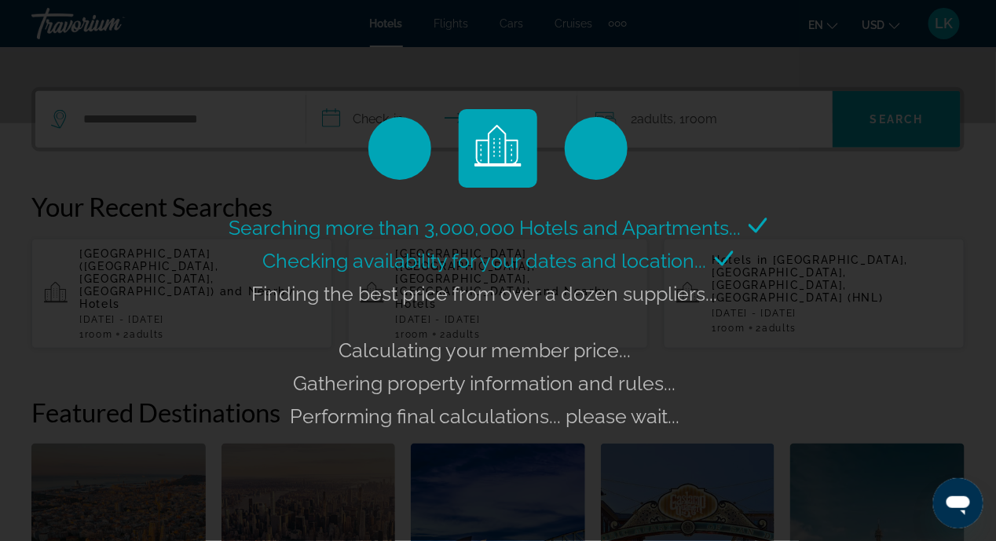
scroll to position [393, 0]
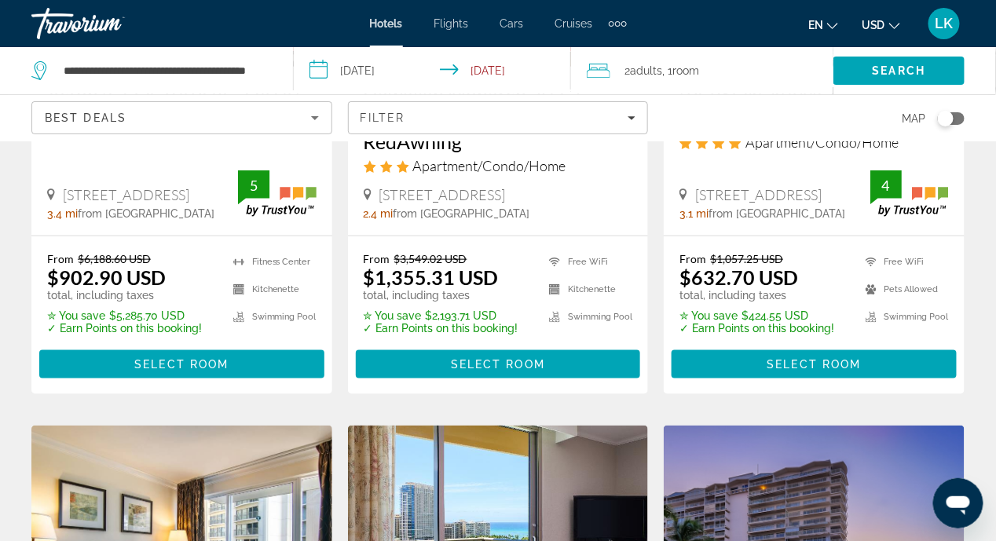
scroll to position [393, 0]
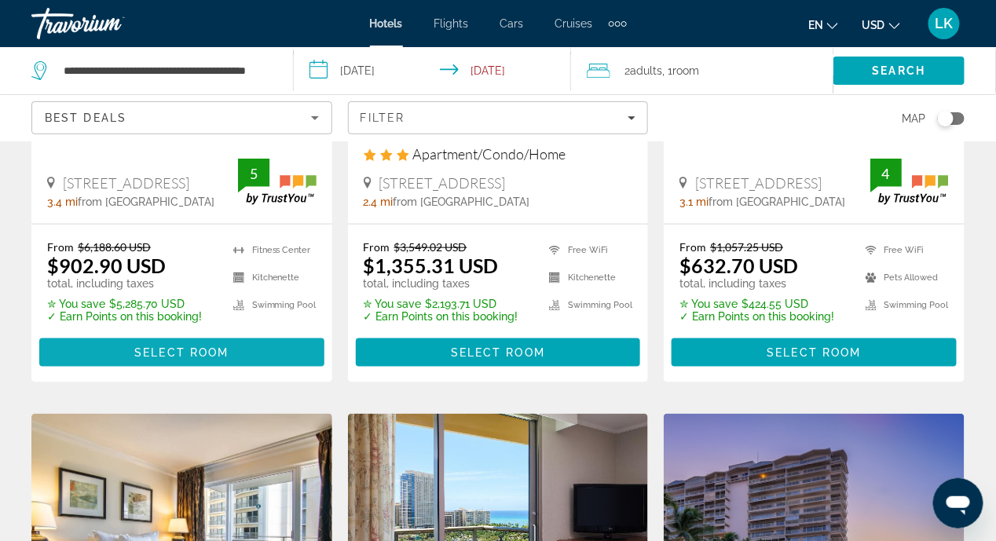
click at [169, 346] on span "Select Room" at bounding box center [181, 352] width 94 height 13
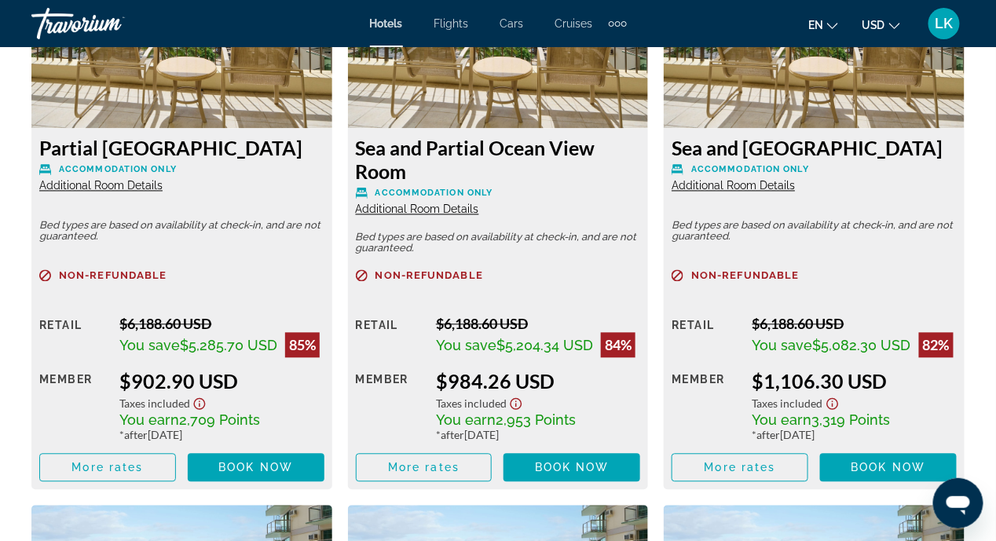
scroll to position [2592, 0]
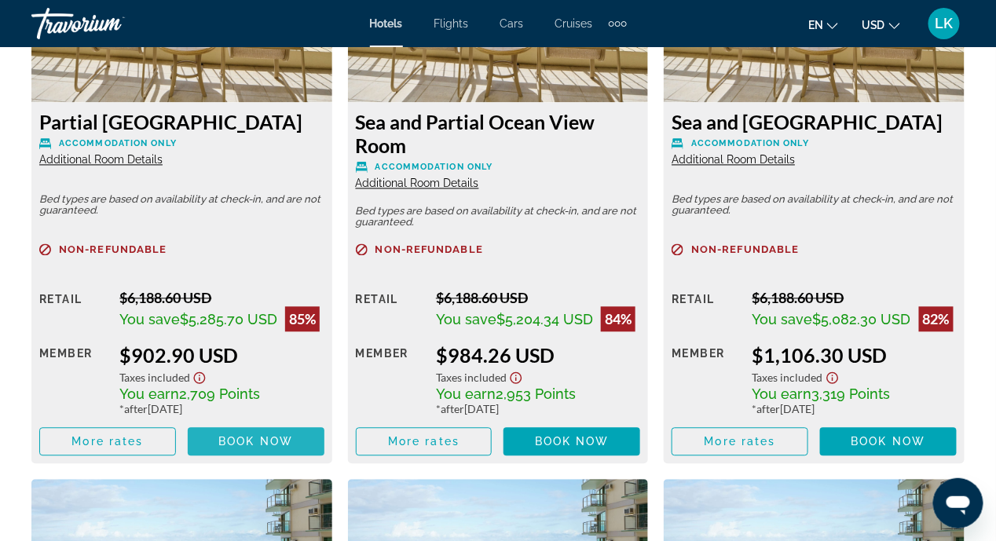
click at [252, 439] on span "Book now" at bounding box center [255, 442] width 75 height 13
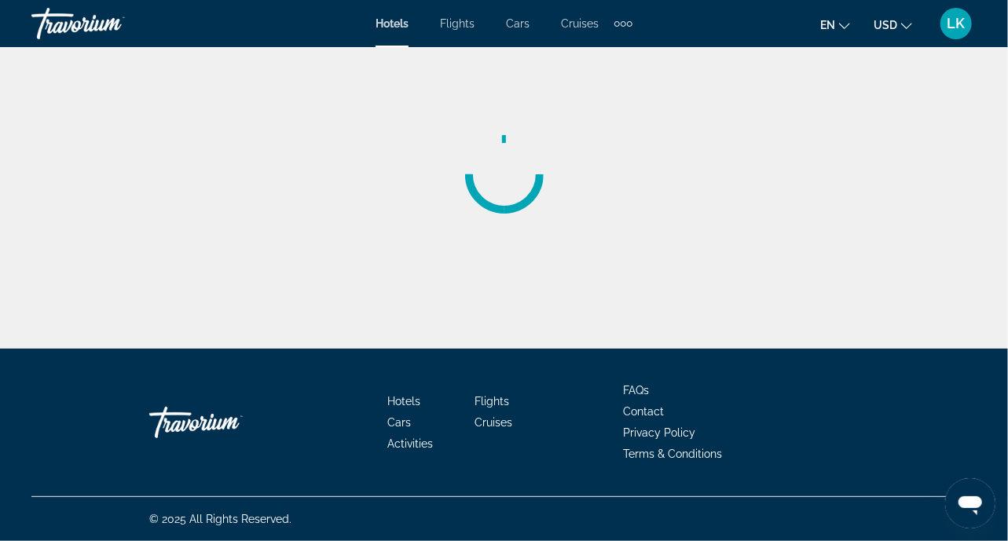
click at [121, 439] on div "Skip to main content Hotels Flights Cars Cruises Activities Hotels Flights Cars…" at bounding box center [504, 270] width 1008 height 541
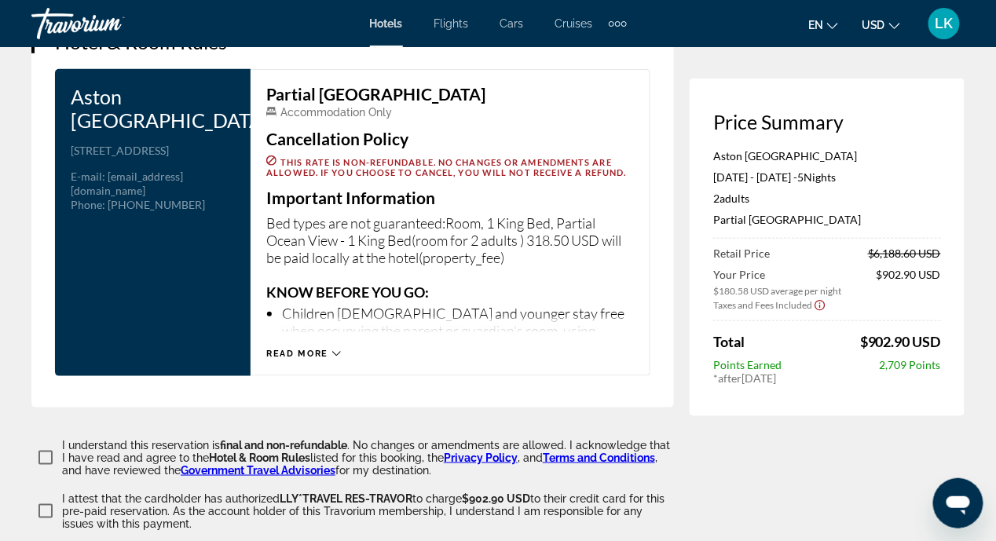
scroll to position [2042, 0]
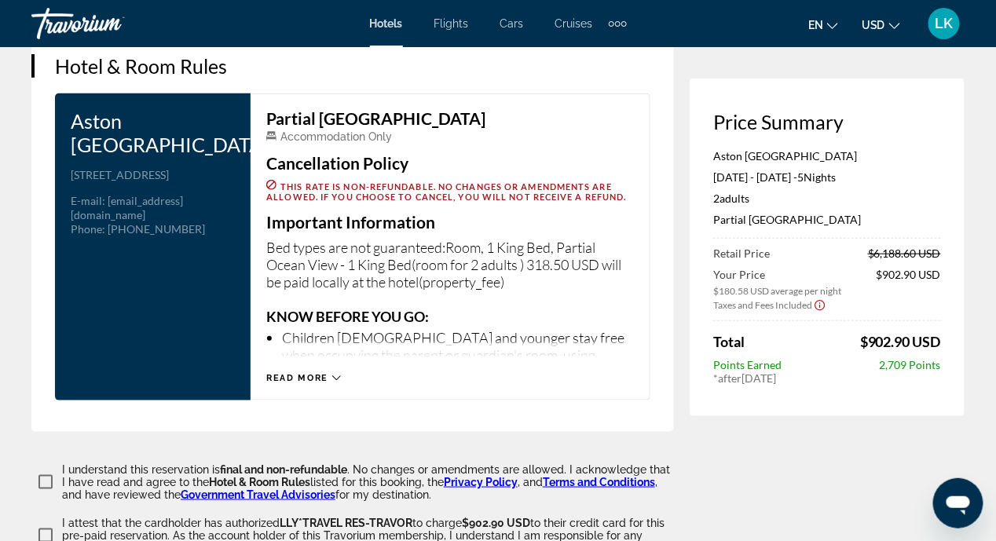
click at [332, 374] on icon "Main content" at bounding box center [336, 378] width 9 height 9
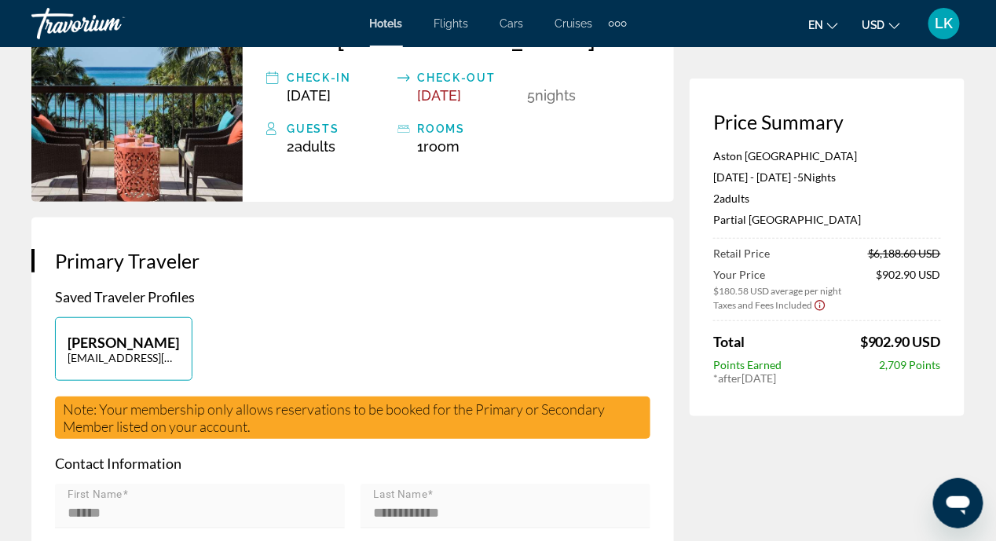
scroll to position [0, 0]
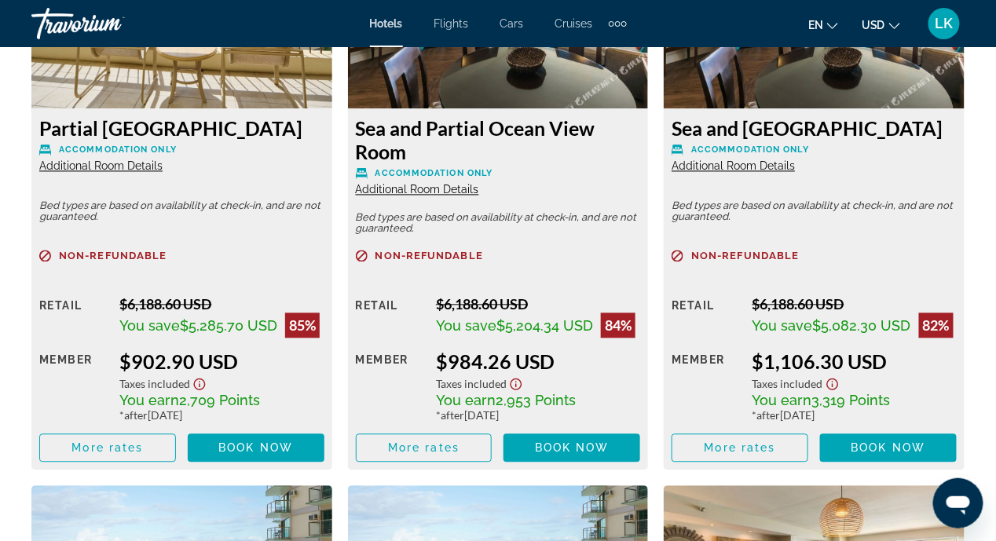
scroll to position [2592, 0]
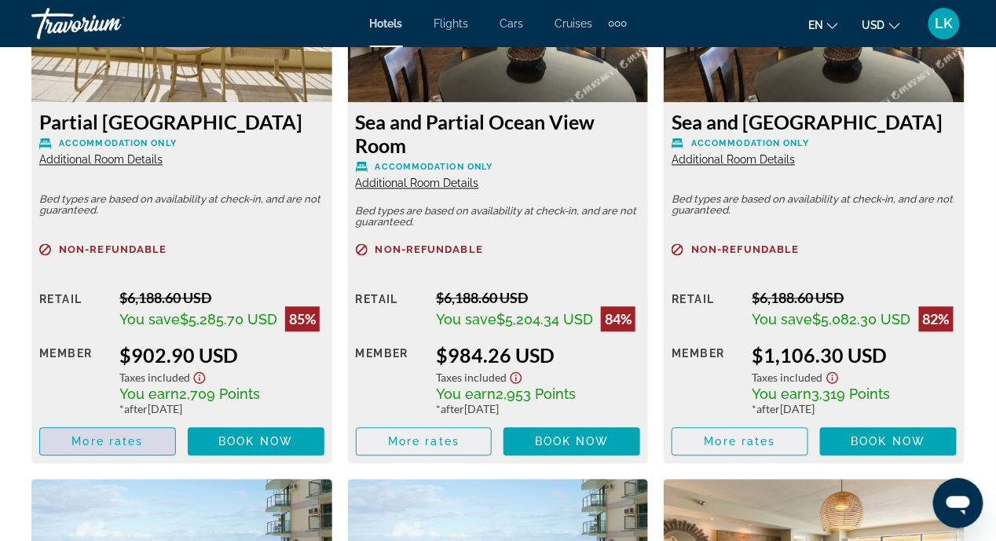
click at [104, 444] on span "More rates" at bounding box center [106, 442] width 71 height 13
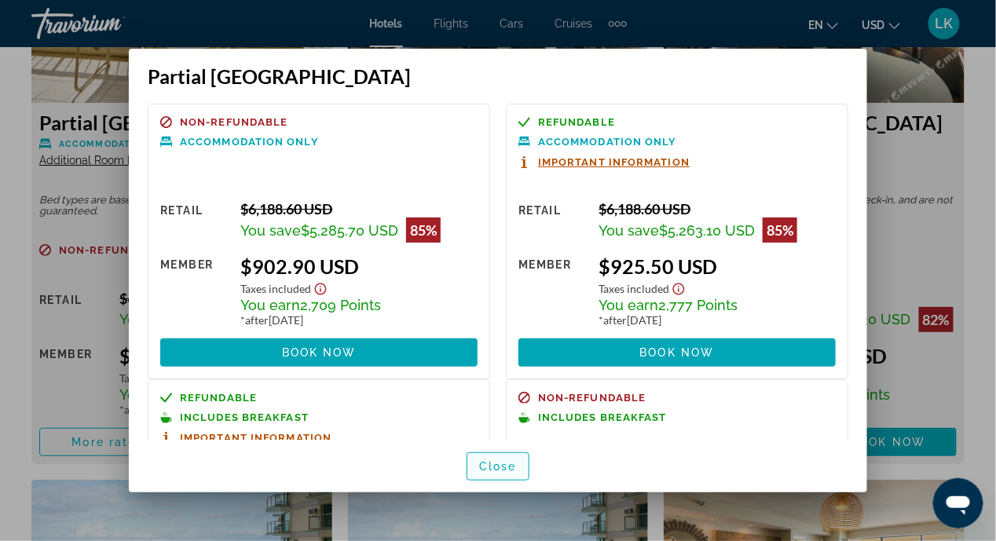
click at [492, 466] on span "Close" at bounding box center [498, 466] width 38 height 13
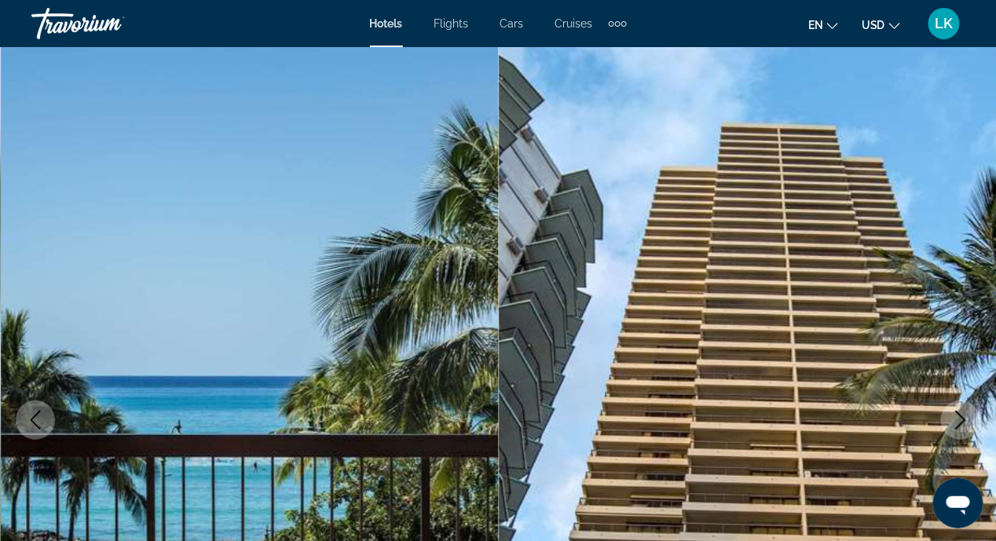
scroll to position [2592, 0]
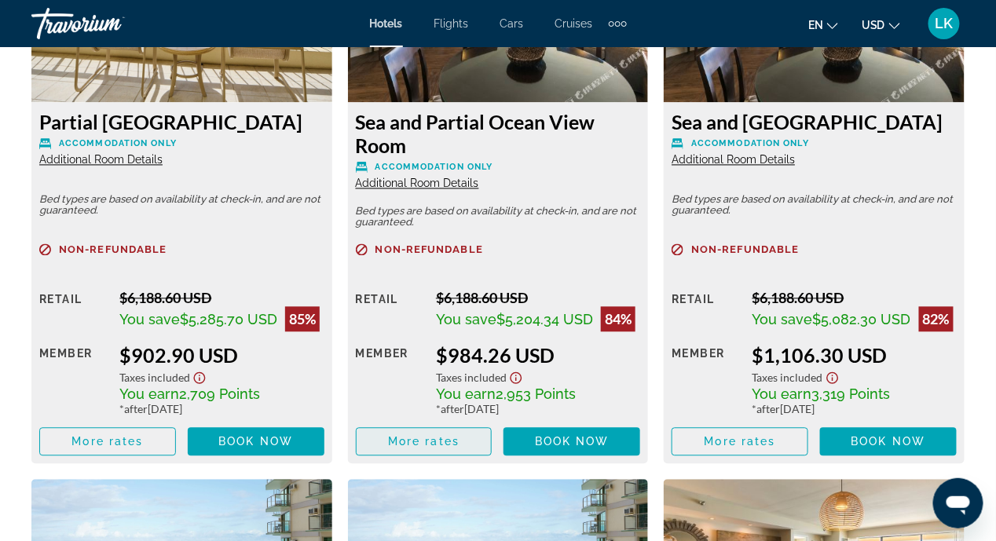
click at [412, 440] on span "More rates" at bounding box center [423, 442] width 71 height 13
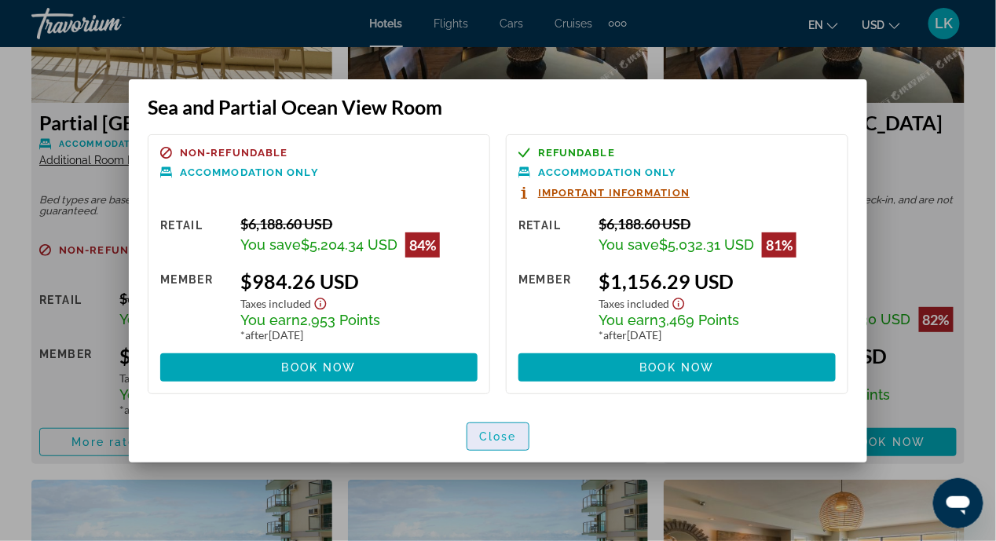
click at [496, 434] on span "Close" at bounding box center [498, 436] width 38 height 13
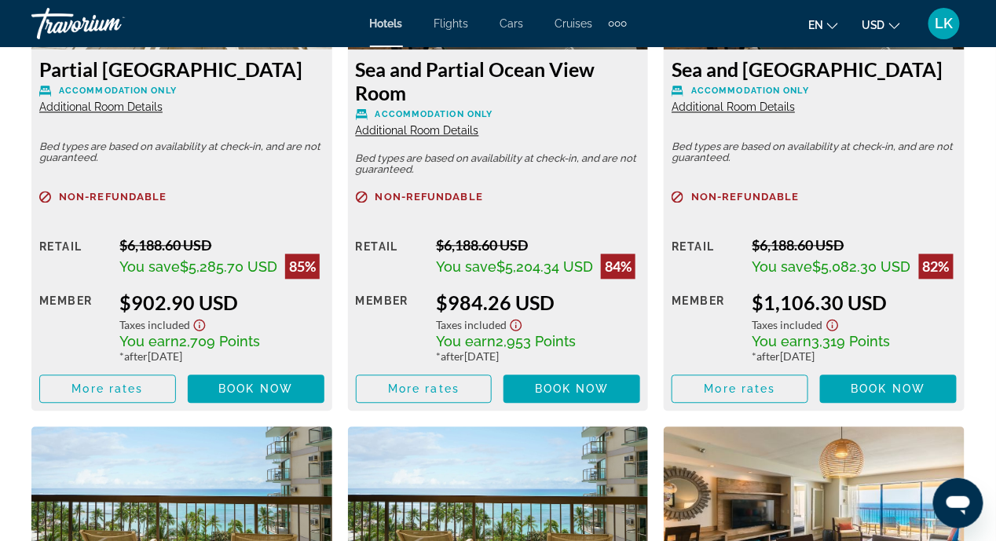
scroll to position [2670, 0]
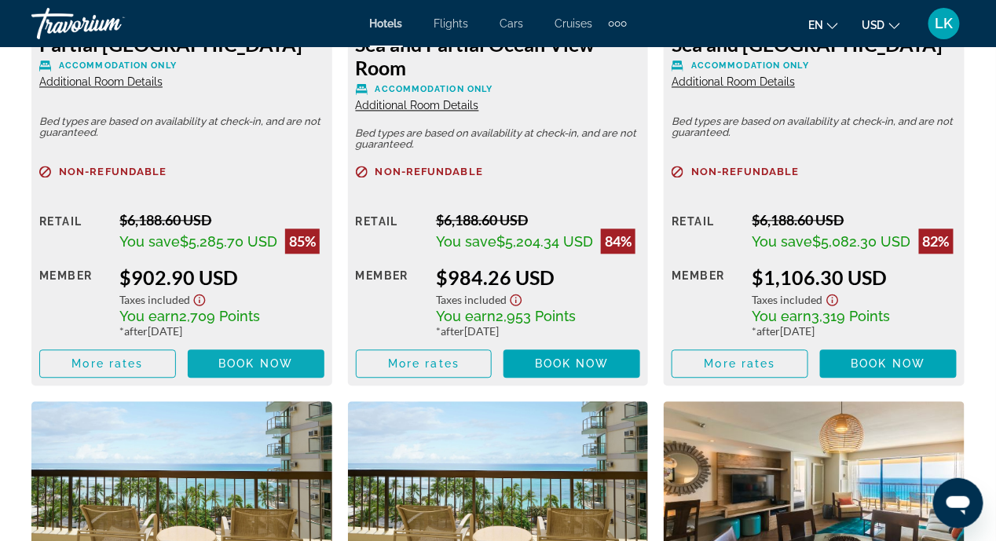
click at [244, 365] on span "Book now" at bounding box center [255, 363] width 75 height 13
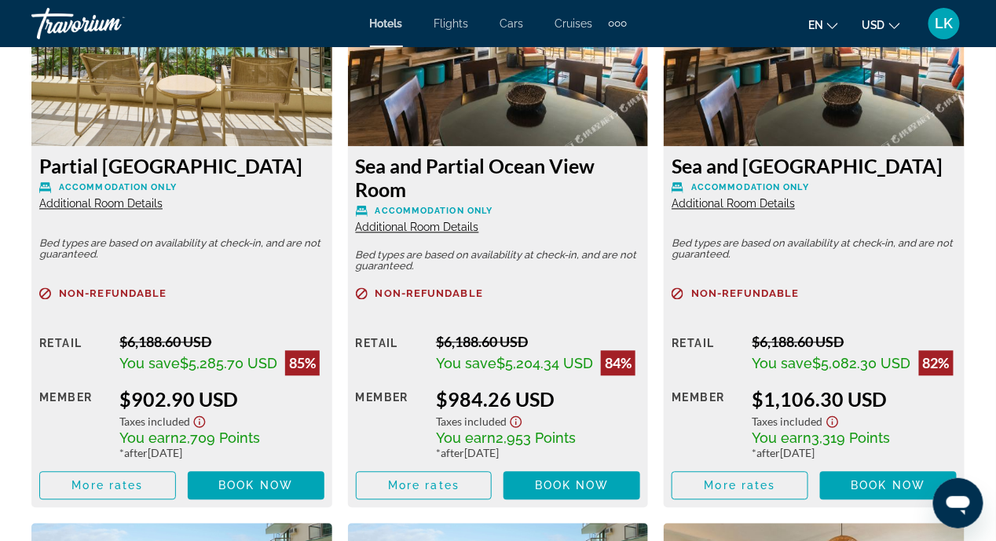
scroll to position [2670, 0]
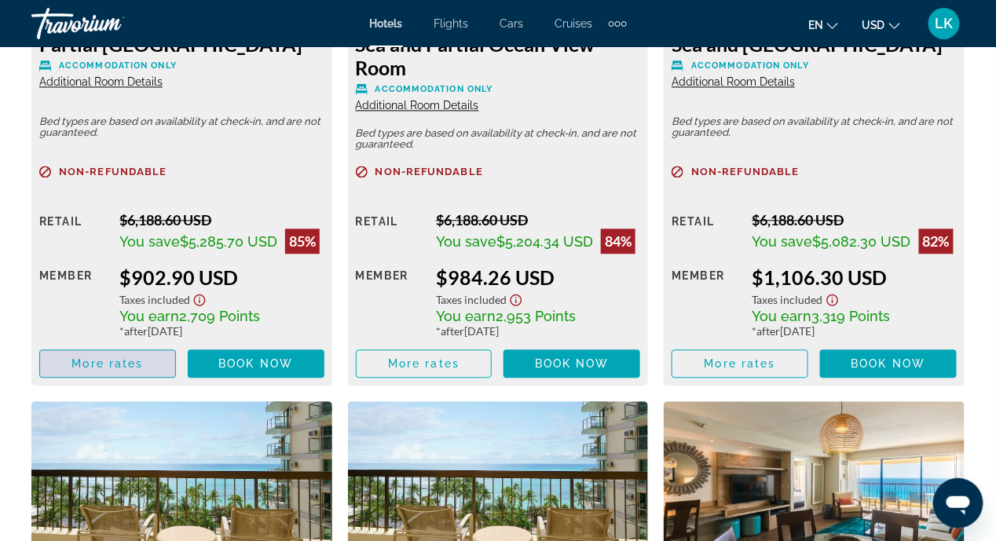
click at [93, 366] on span "More rates" at bounding box center [106, 363] width 71 height 13
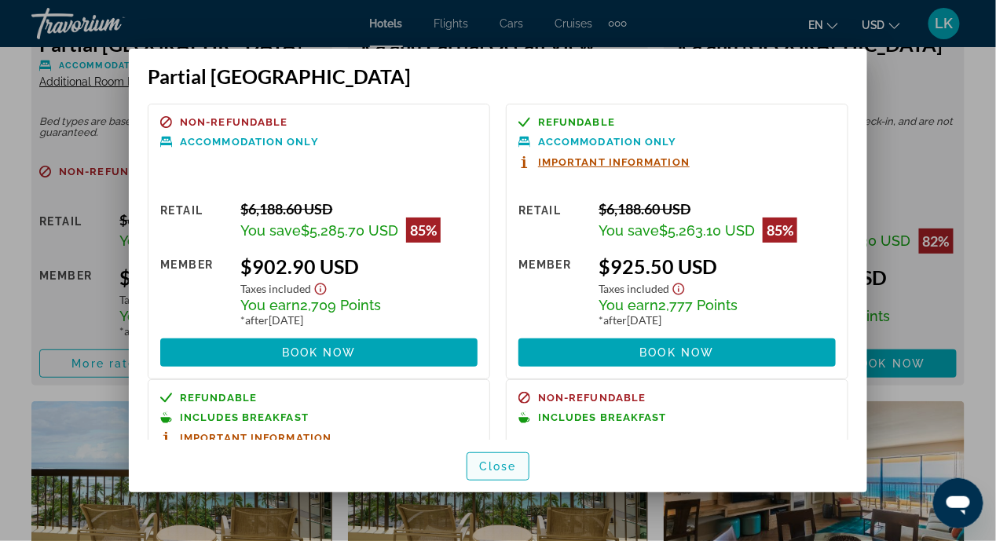
click at [499, 466] on span "Close" at bounding box center [498, 466] width 38 height 13
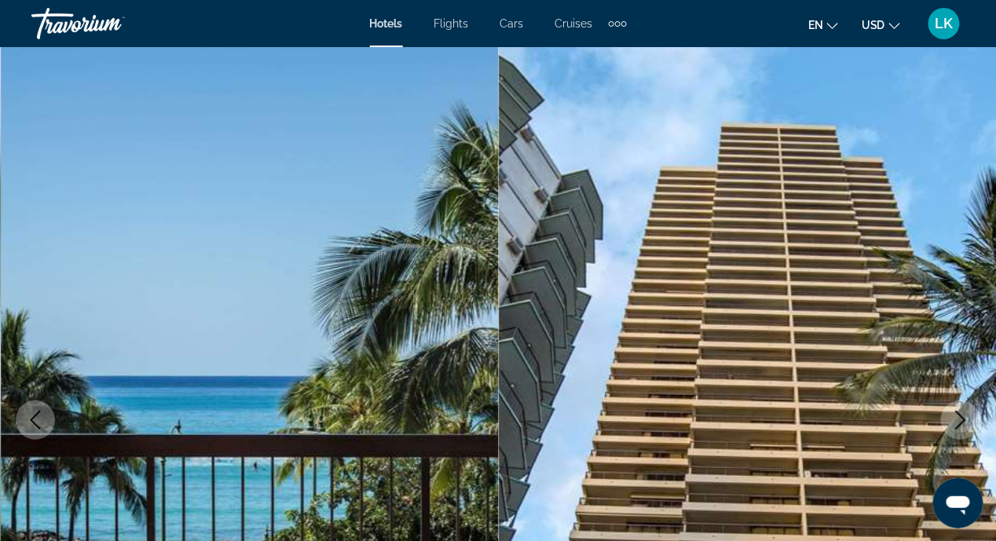
scroll to position [2670, 0]
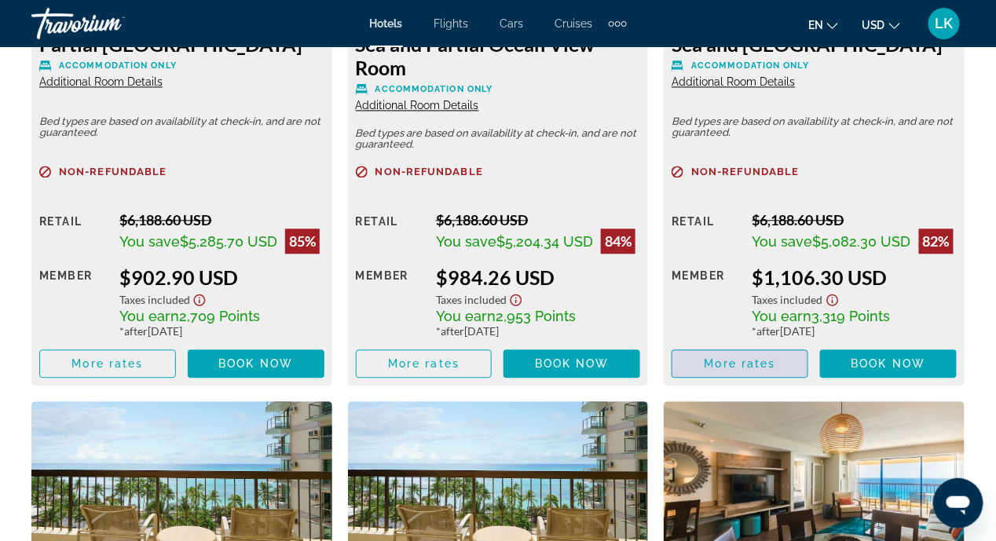
click at [719, 365] on span "More rates" at bounding box center [739, 363] width 71 height 13
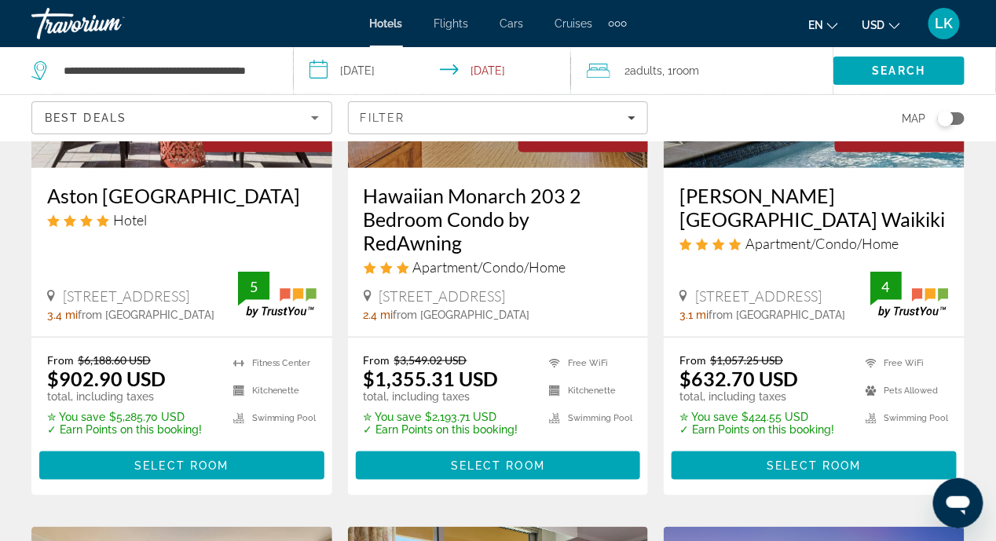
scroll to position [313, 0]
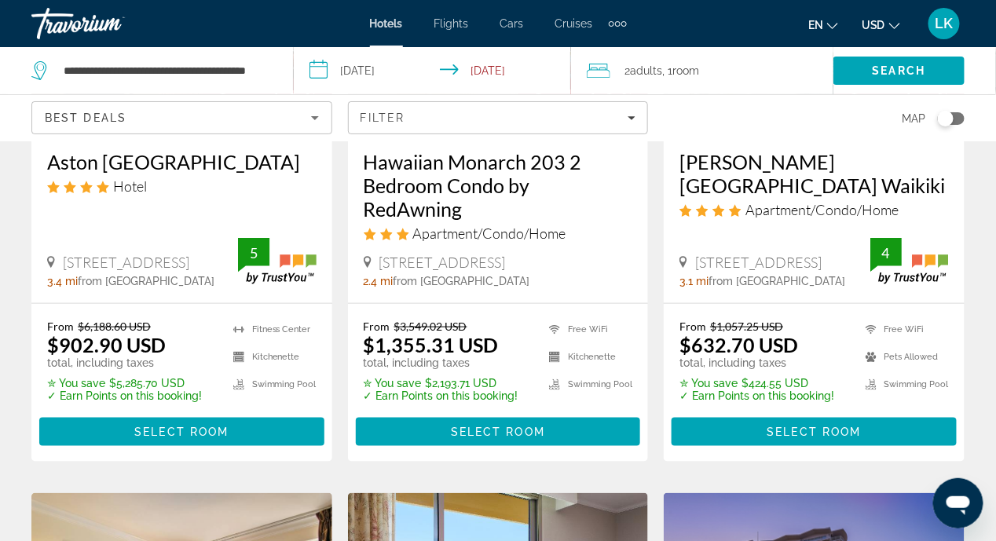
click at [316, 117] on icon "Sort by" at bounding box center [315, 118] width 8 height 4
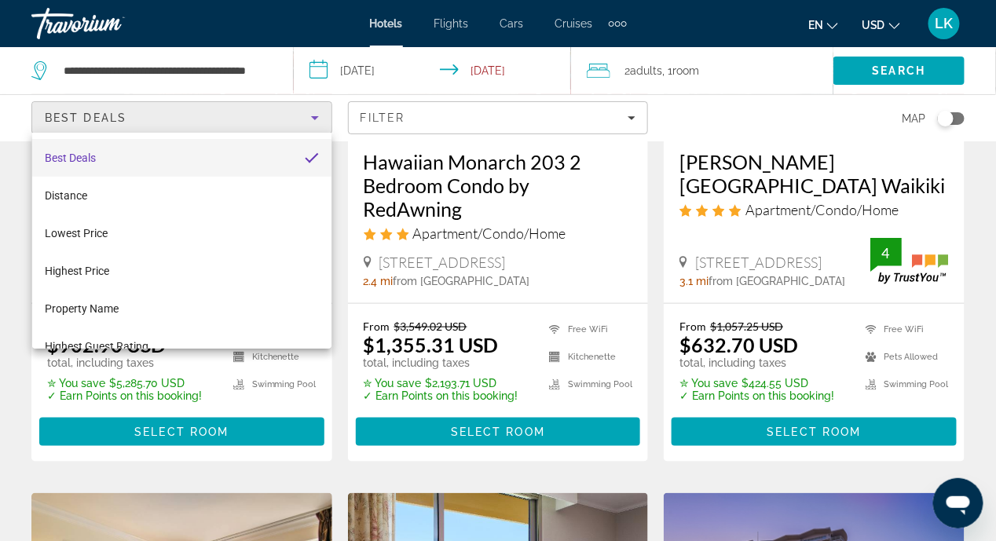
click at [5, 146] on div at bounding box center [498, 270] width 996 height 541
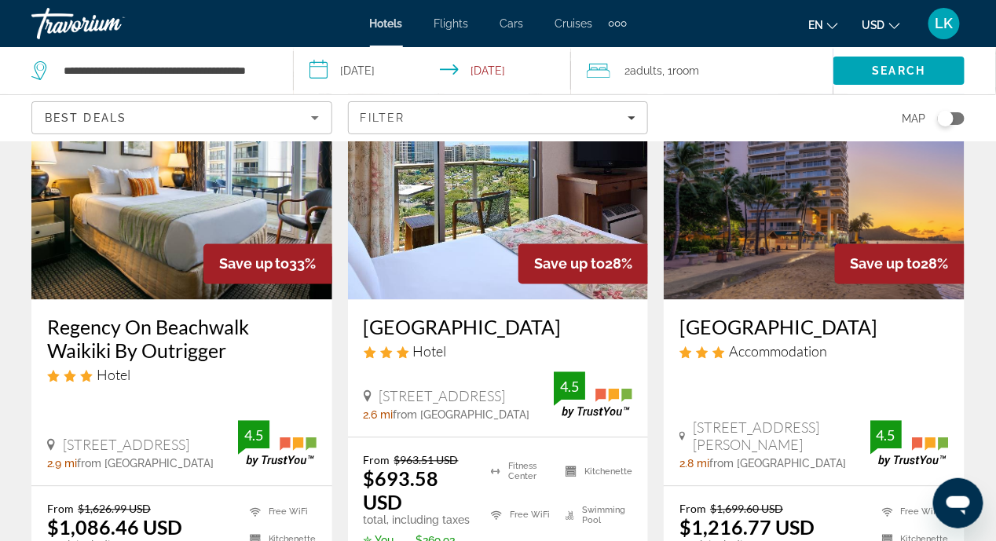
scroll to position [942, 0]
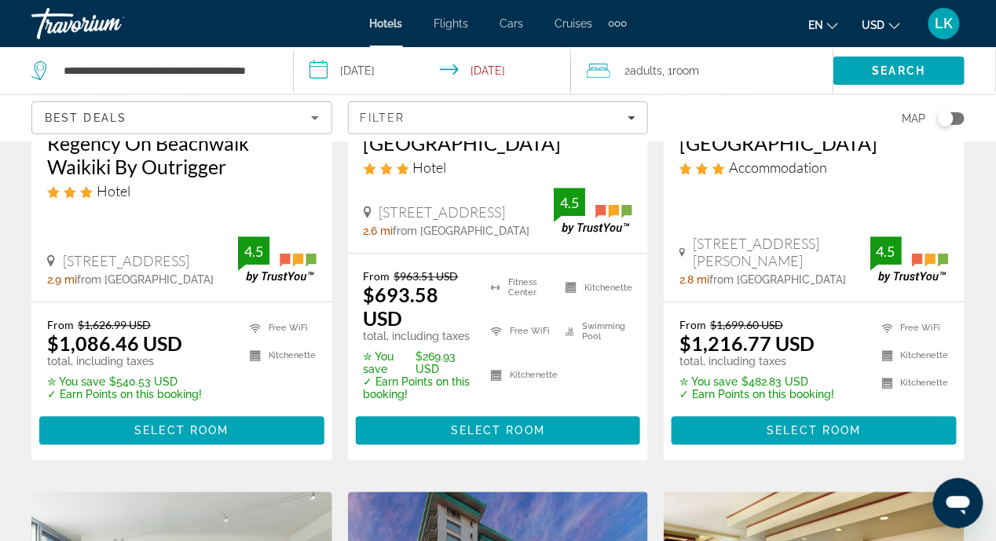
drag, startPoint x: 170, startPoint y: 412, endPoint x: 13, endPoint y: 383, distance: 160.4
click at [13, 383] on div "Hotel Search Results - 141 places to spend your time Save up to 85% Aston Waiki…" at bounding box center [498, 520] width 996 height 2611
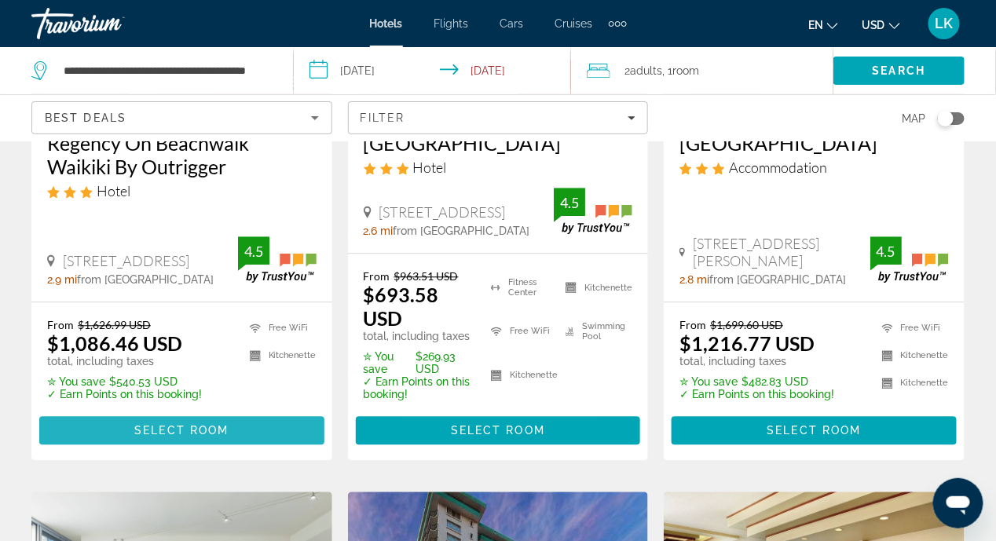
click at [75, 412] on span "Main content" at bounding box center [181, 431] width 285 height 38
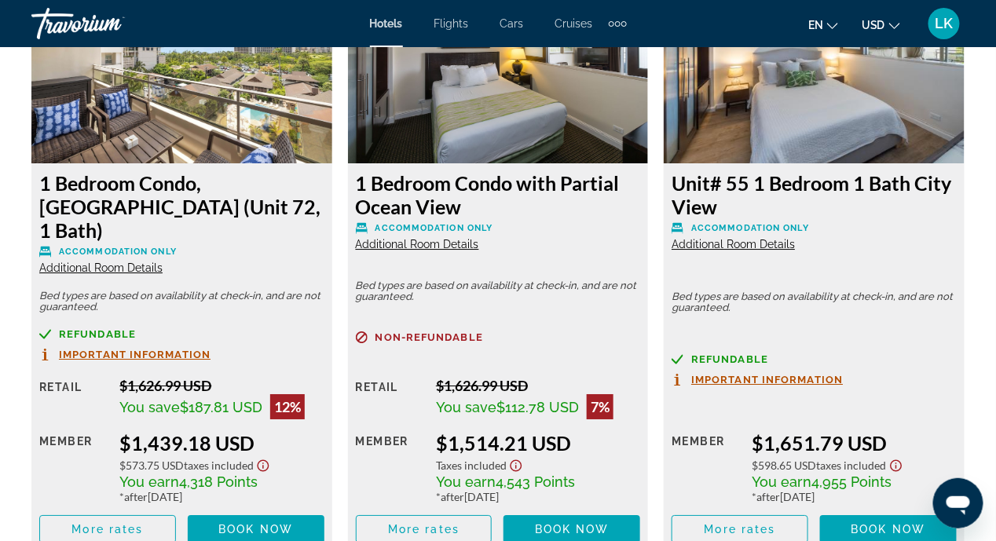
scroll to position [3269, 0]
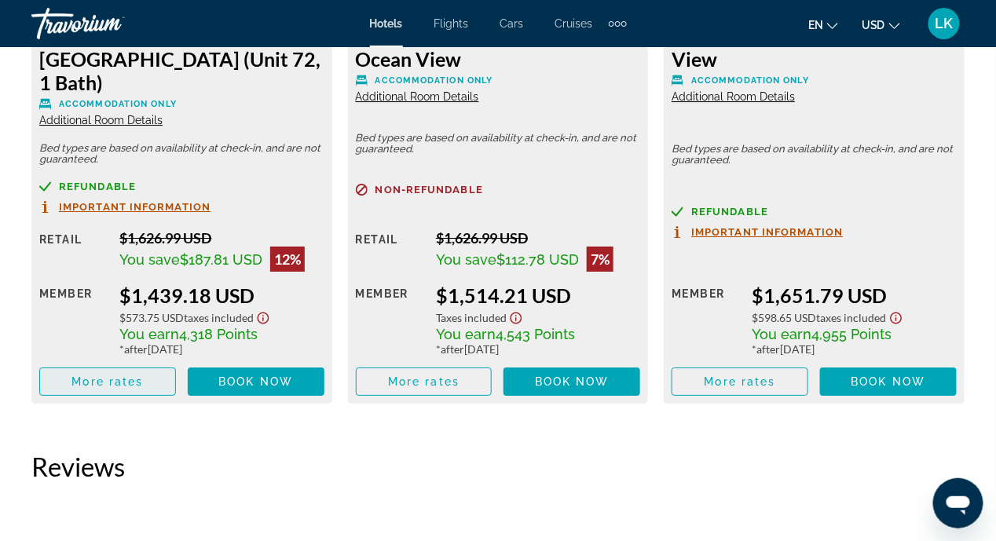
click at [93, 375] on span "More rates" at bounding box center [106, 381] width 71 height 13
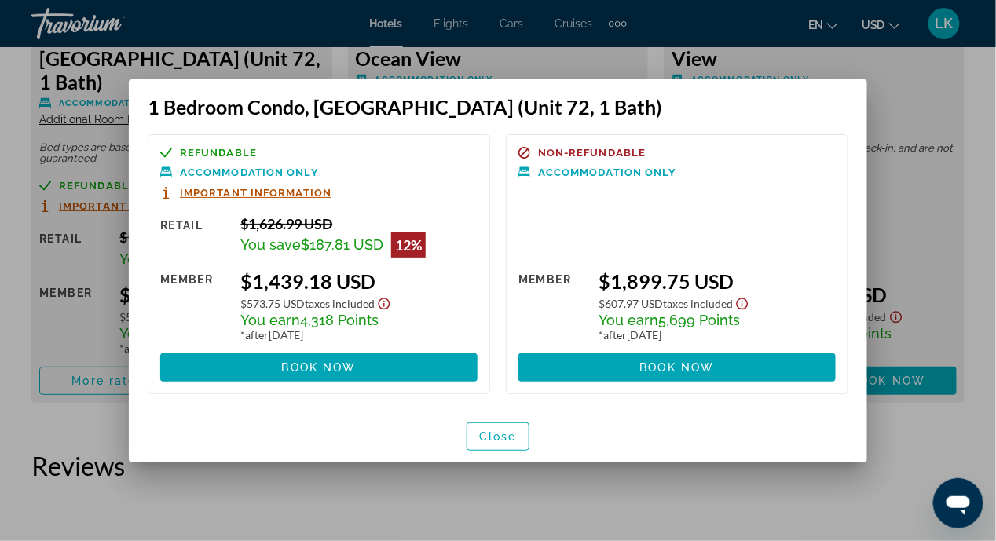
click at [26, 416] on div at bounding box center [498, 270] width 996 height 541
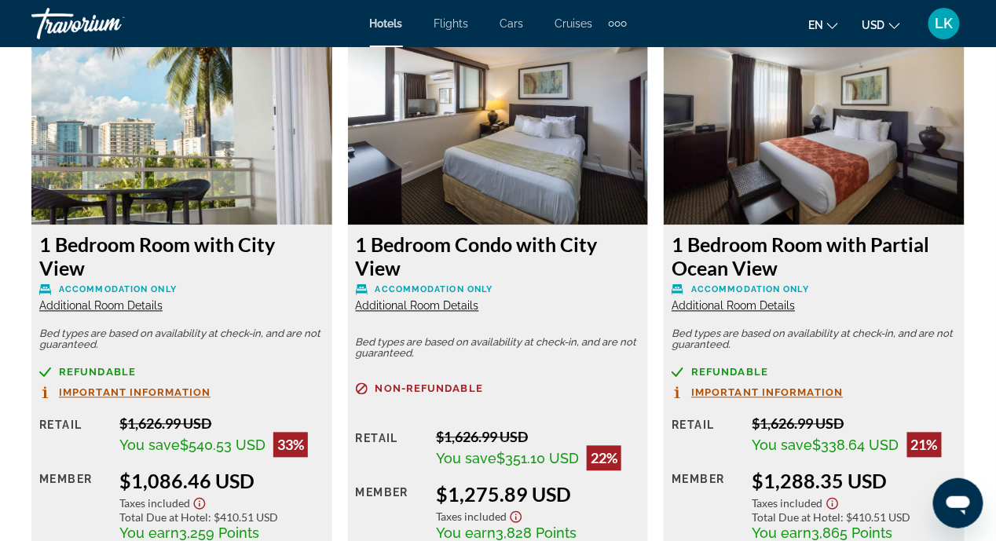
scroll to position [2091, 0]
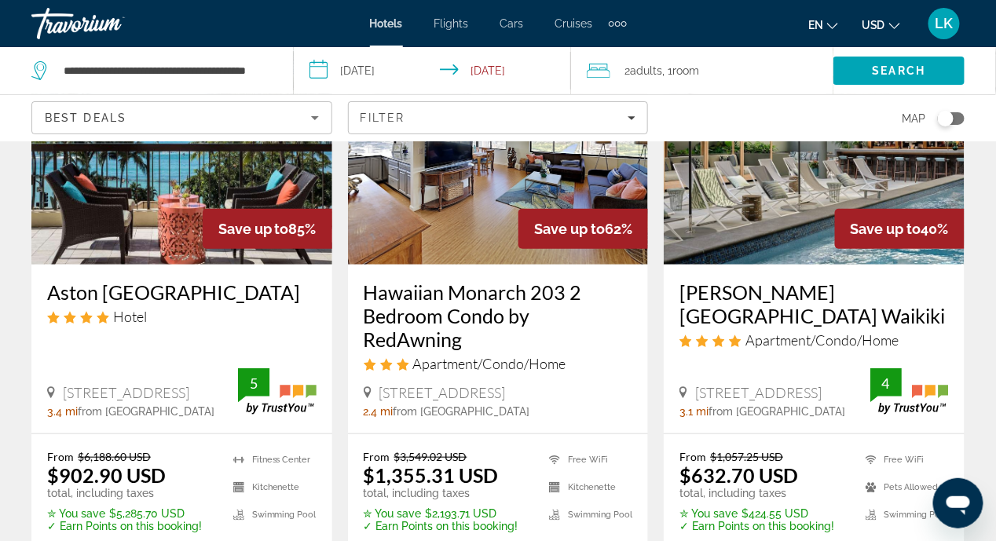
scroll to position [313, 0]
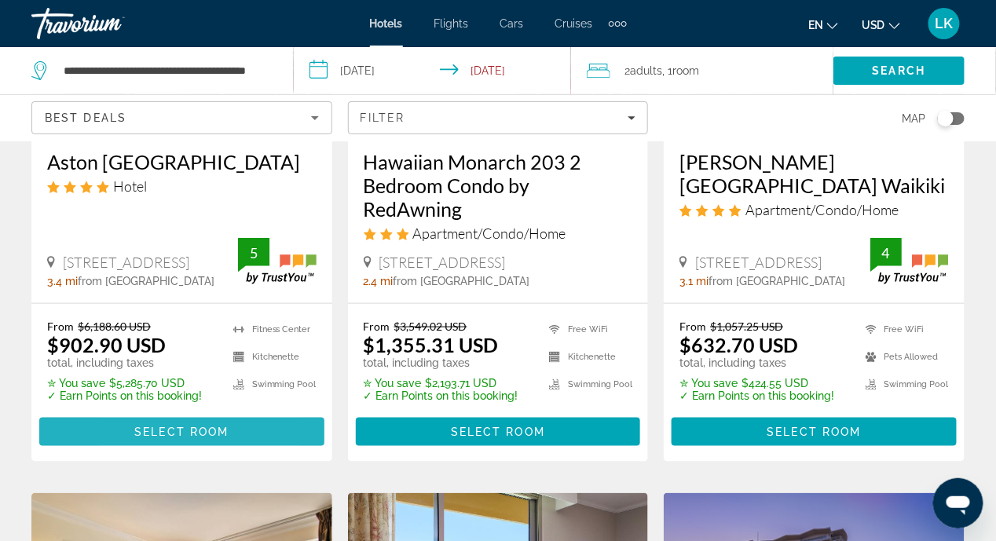
click at [113, 413] on span "Main content" at bounding box center [181, 432] width 285 height 38
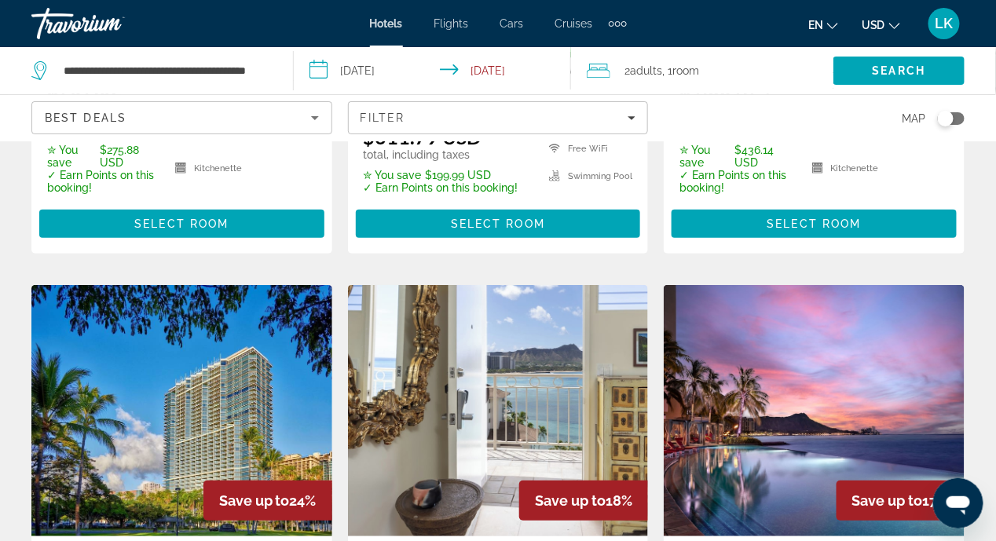
scroll to position [1093, 0]
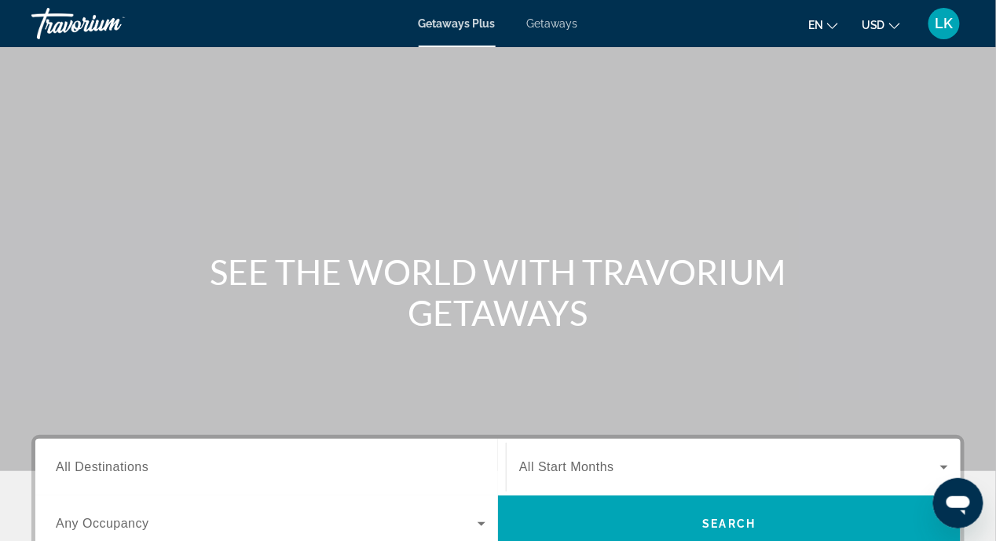
click at [557, 27] on span "Getaways" at bounding box center [552, 23] width 51 height 13
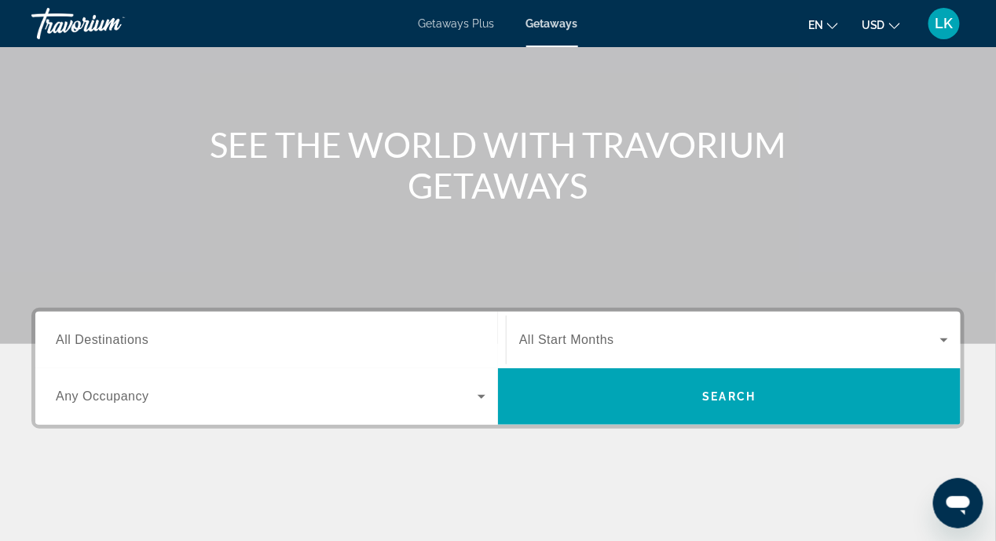
scroll to position [235, 0]
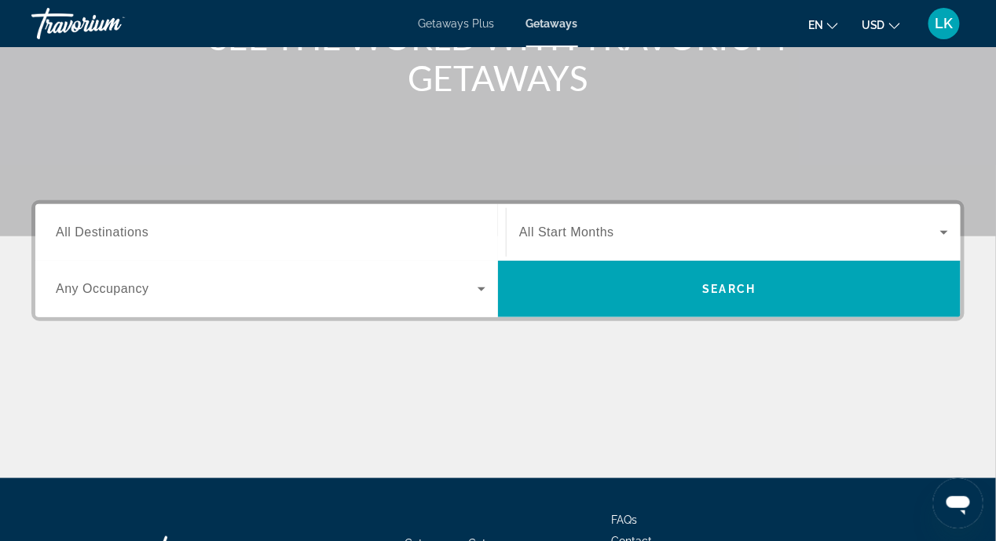
click at [71, 229] on span "All Destinations" at bounding box center [102, 231] width 93 height 13
click at [71, 229] on input "Destination All Destinations" at bounding box center [271, 233] width 430 height 19
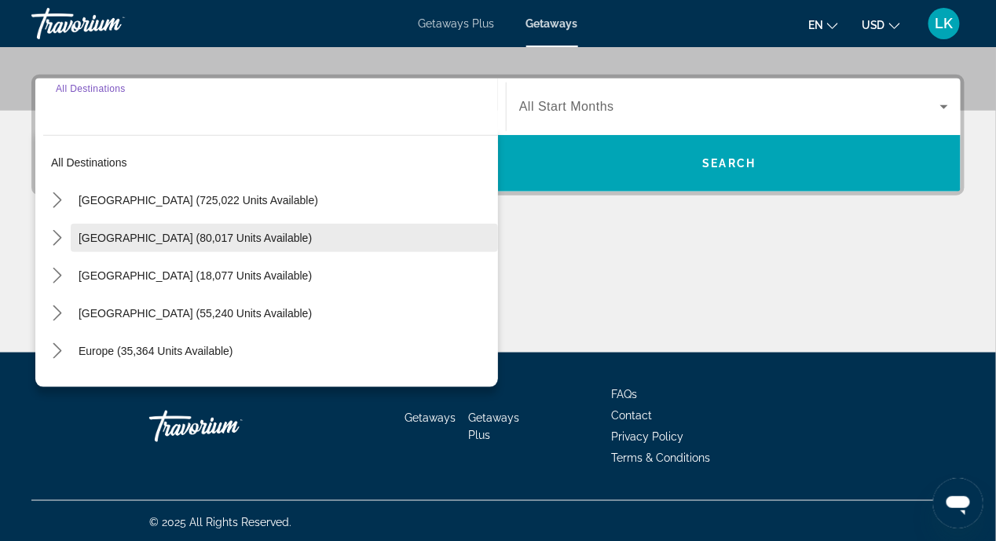
scroll to position [364, 0]
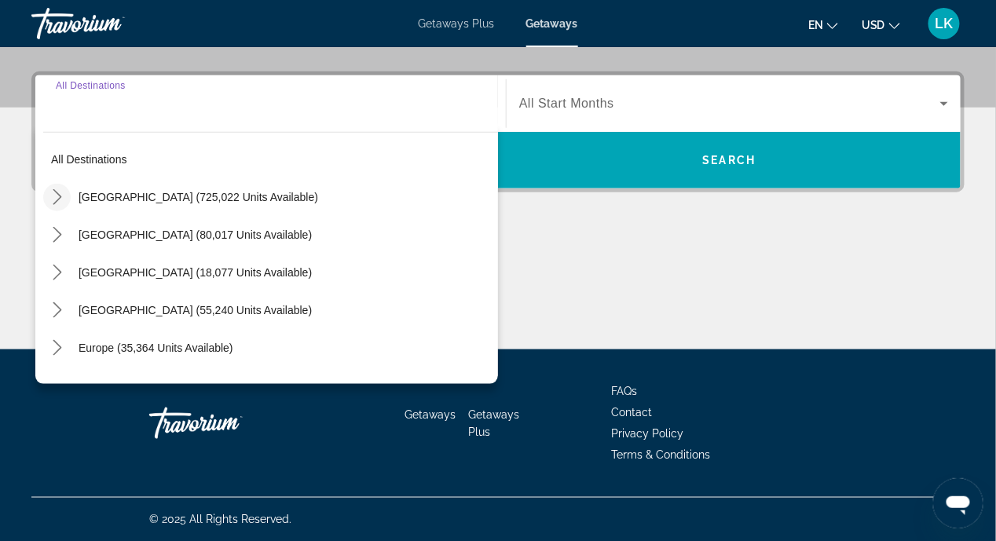
click at [54, 198] on icon "Toggle United States (725,022 units available) submenu" at bounding box center [57, 197] width 16 height 16
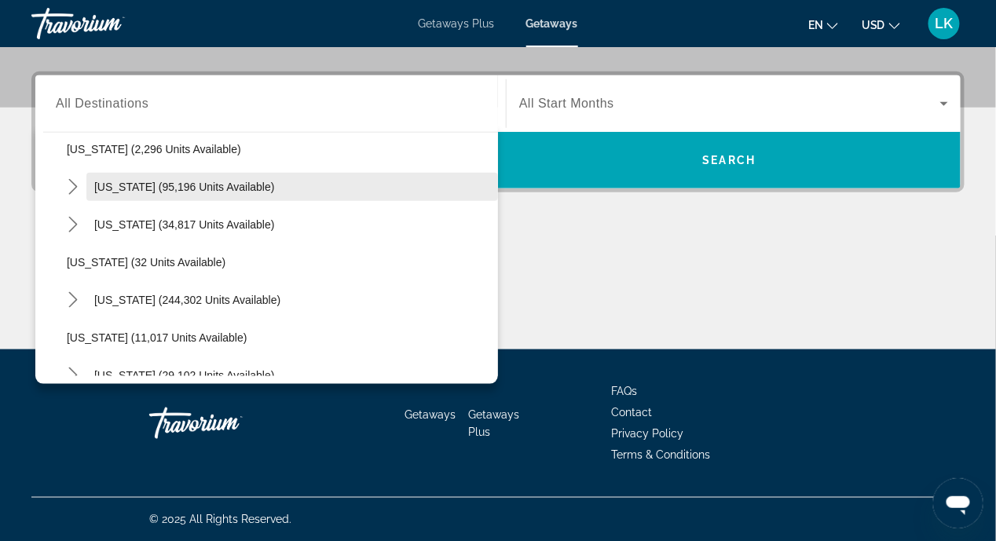
scroll to position [0, 0]
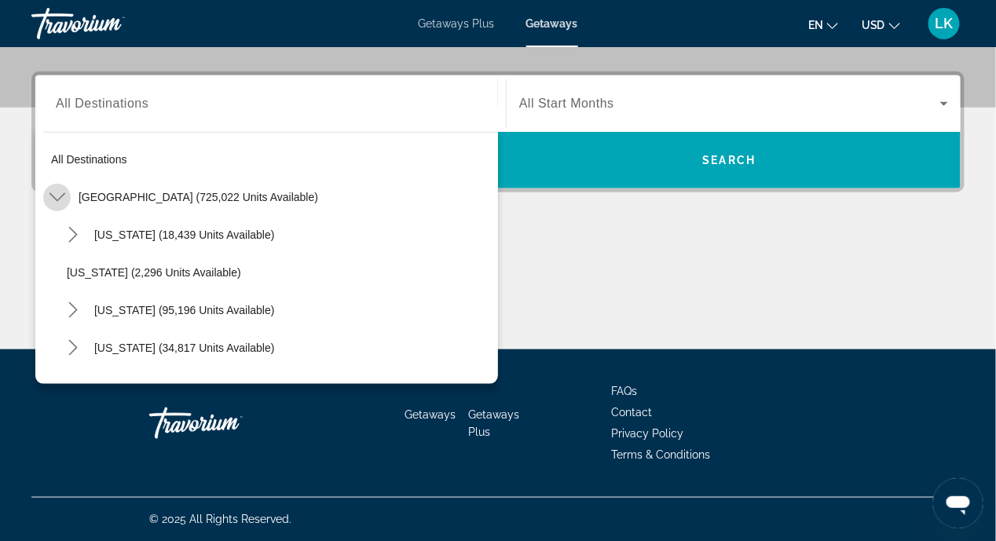
click at [53, 189] on icon "Toggle United States (725,022 units available) submenu" at bounding box center [57, 197] width 16 height 16
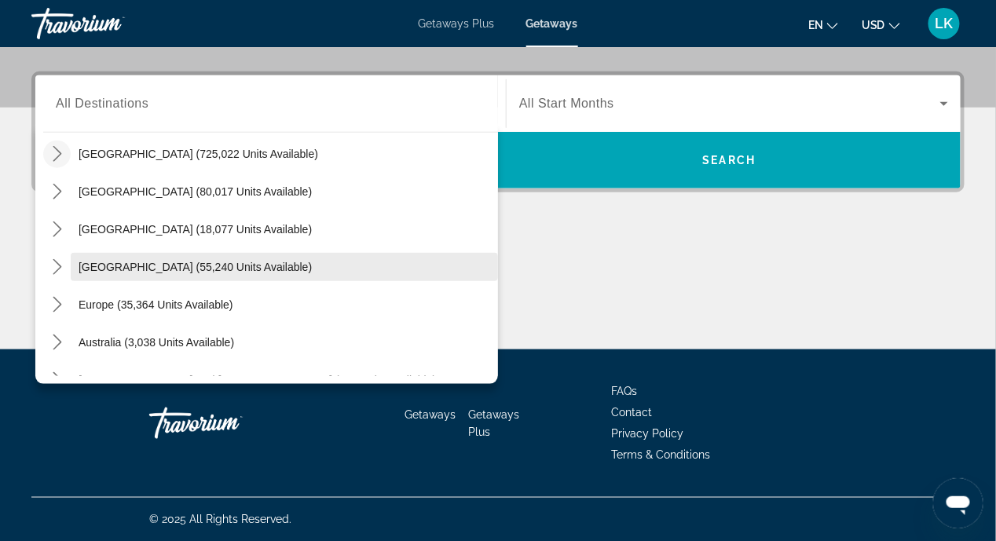
scroll to position [19, 0]
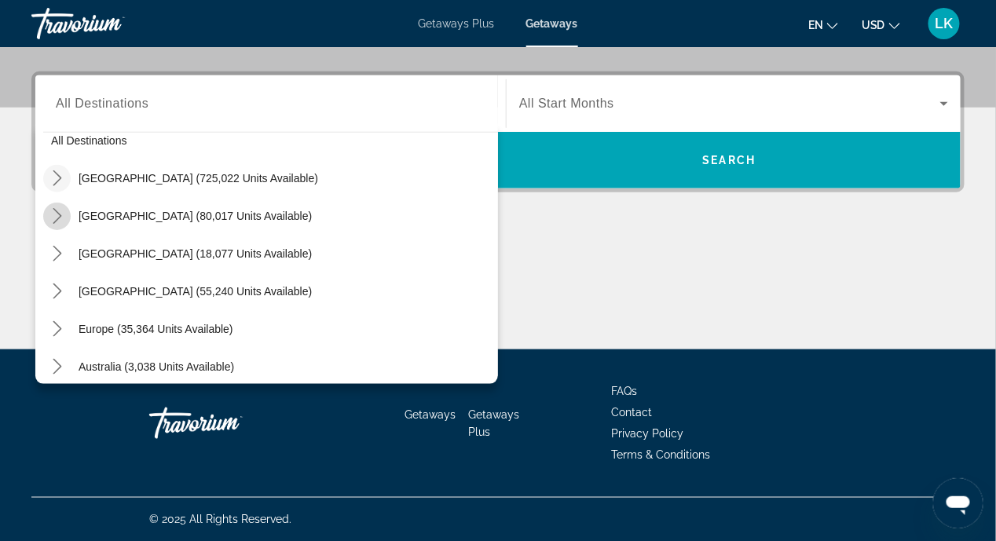
click at [57, 216] on icon "Toggle Mexico (80,017 units available) submenu" at bounding box center [57, 216] width 16 height 16
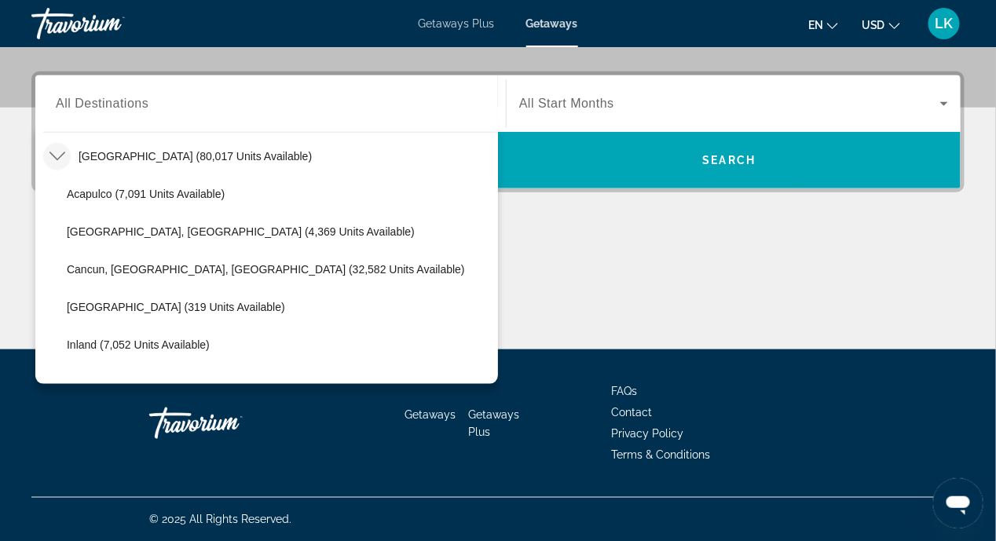
scroll to position [0, 0]
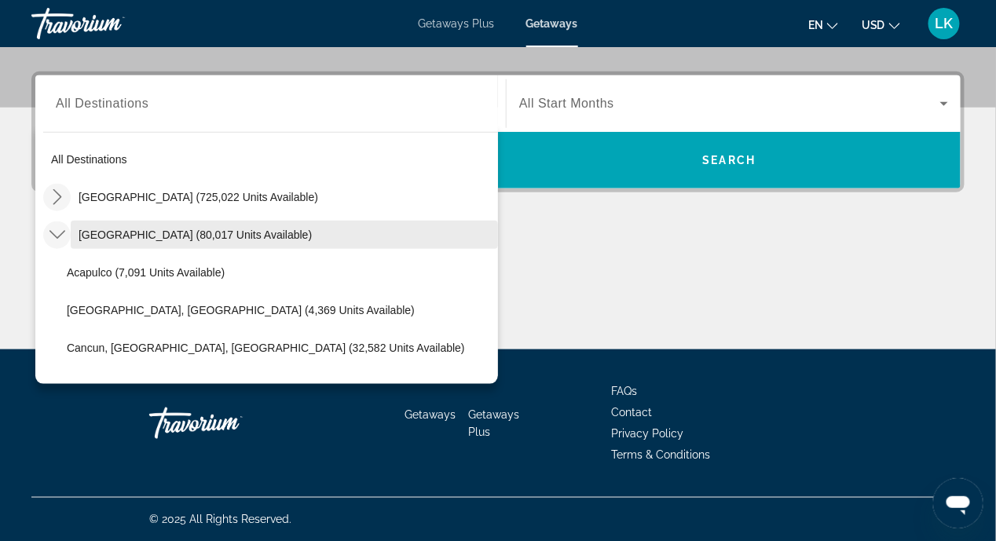
click at [104, 235] on span "[GEOGRAPHIC_DATA] (80,017 units available)" at bounding box center [195, 235] width 233 height 13
type input "**********"
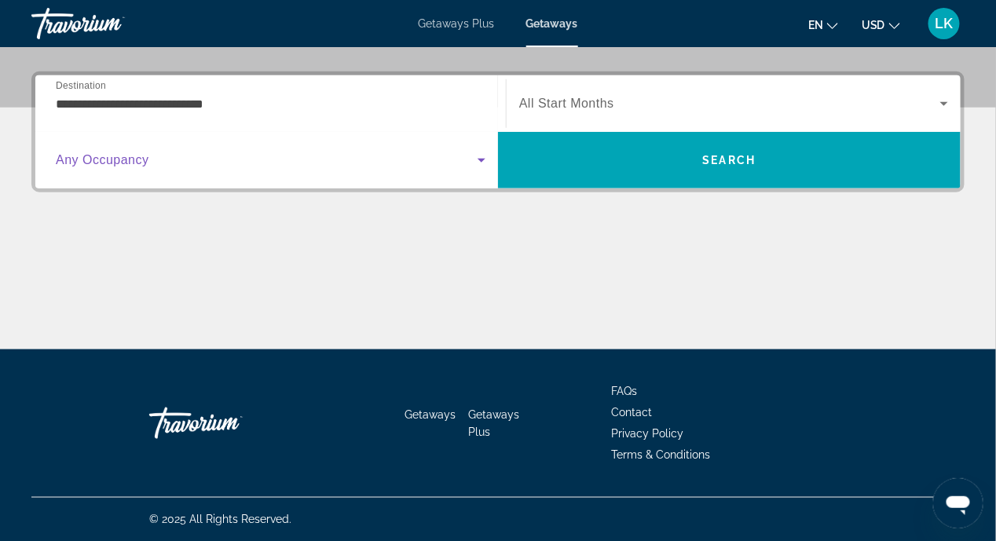
click at [480, 155] on icon "Search widget" at bounding box center [481, 160] width 19 height 19
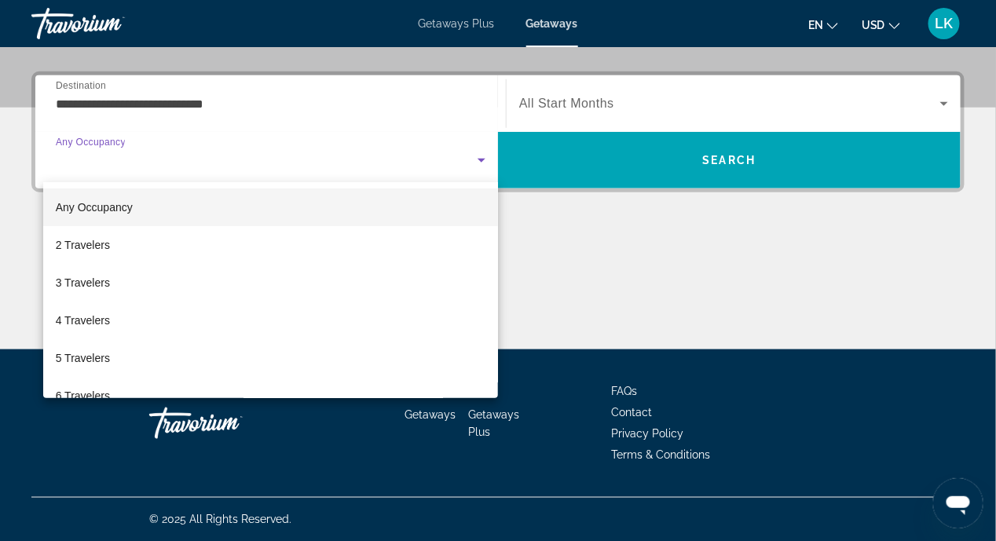
click at [668, 287] on div at bounding box center [498, 270] width 996 height 541
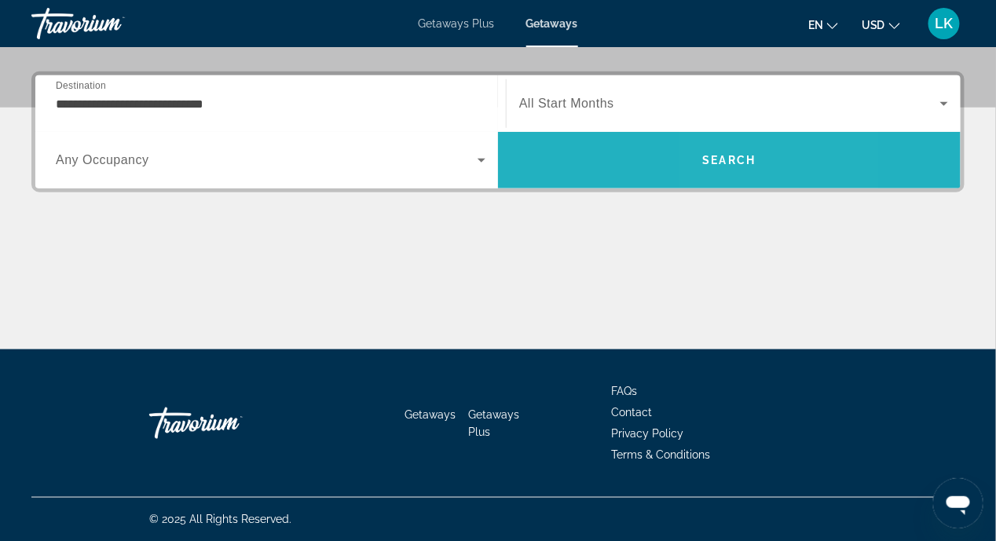
click at [721, 166] on span "Search" at bounding box center [729, 160] width 463 height 38
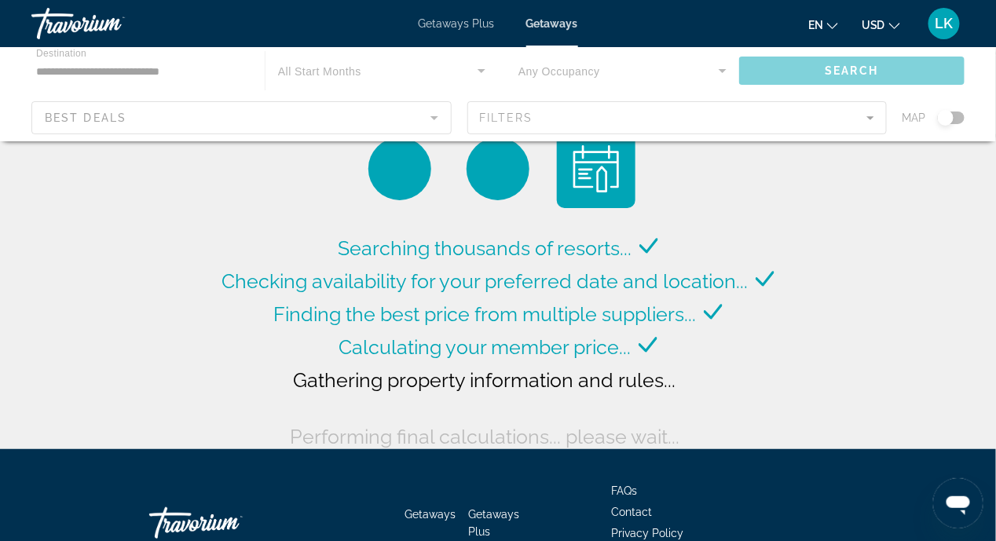
click at [871, 115] on div "Main content" at bounding box center [498, 94] width 996 height 94
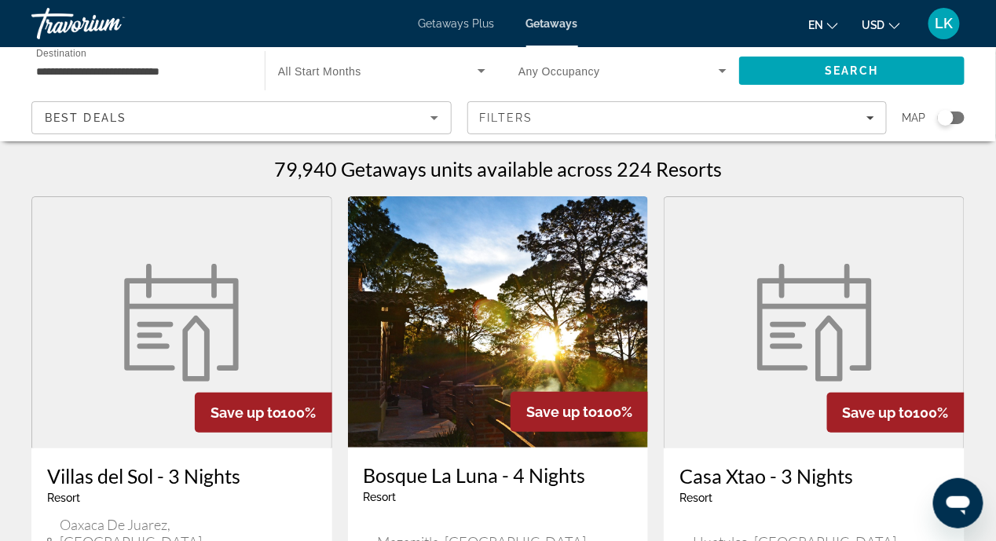
click at [871, 115] on icon "Filters" at bounding box center [870, 118] width 8 height 8
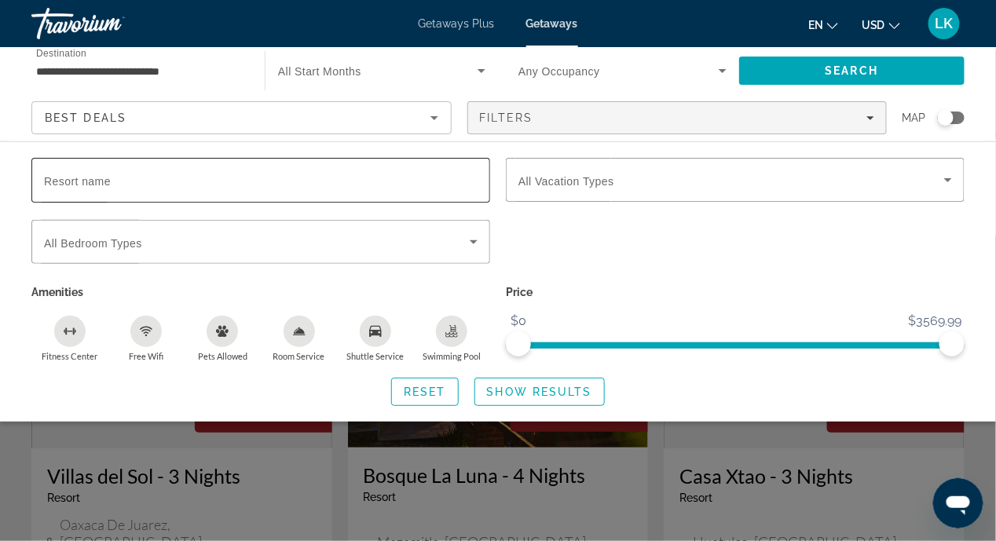
click at [47, 180] on span "Resort name" at bounding box center [77, 181] width 67 height 13
click at [47, 180] on input "Resort name" at bounding box center [261, 180] width 434 height 19
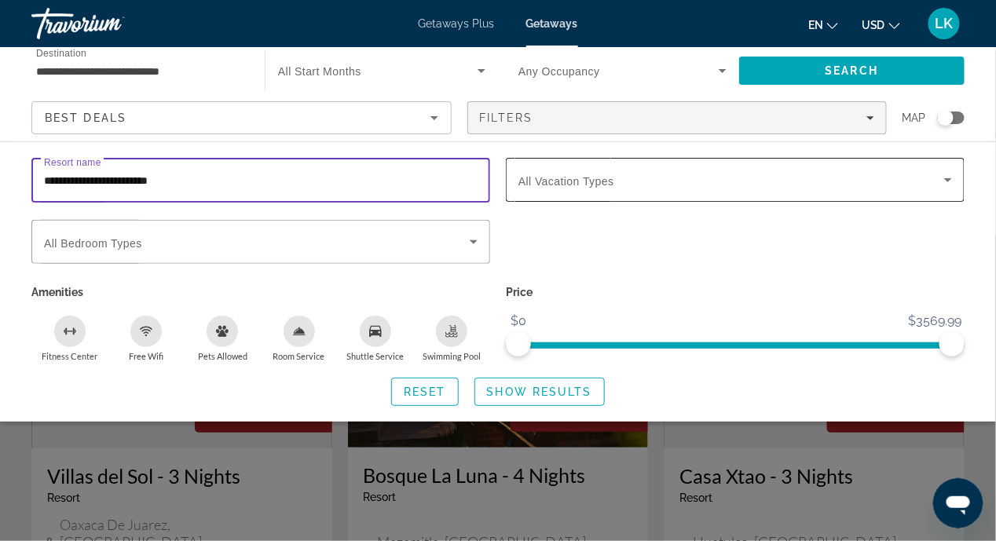
type input "**********"
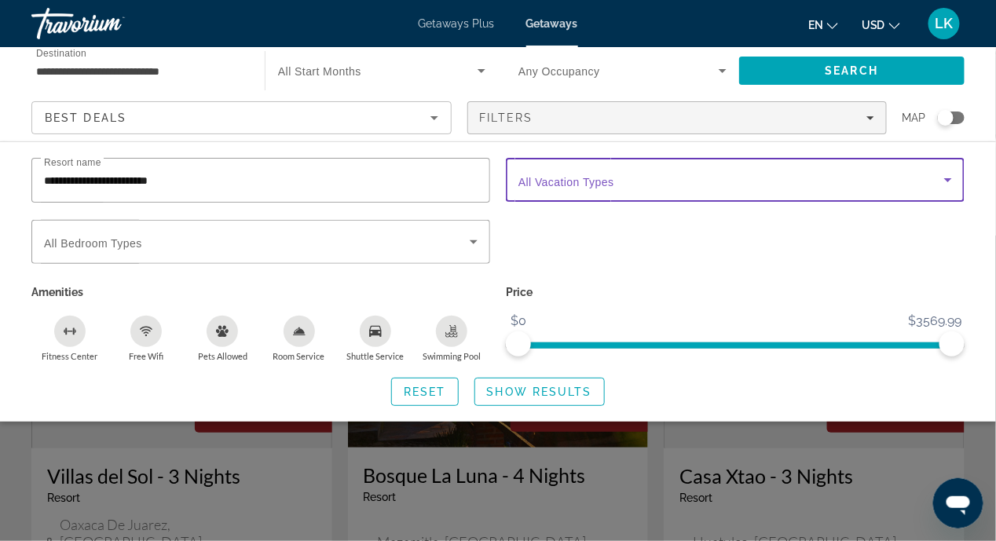
click at [947, 179] on icon "Search widget" at bounding box center [948, 180] width 8 height 4
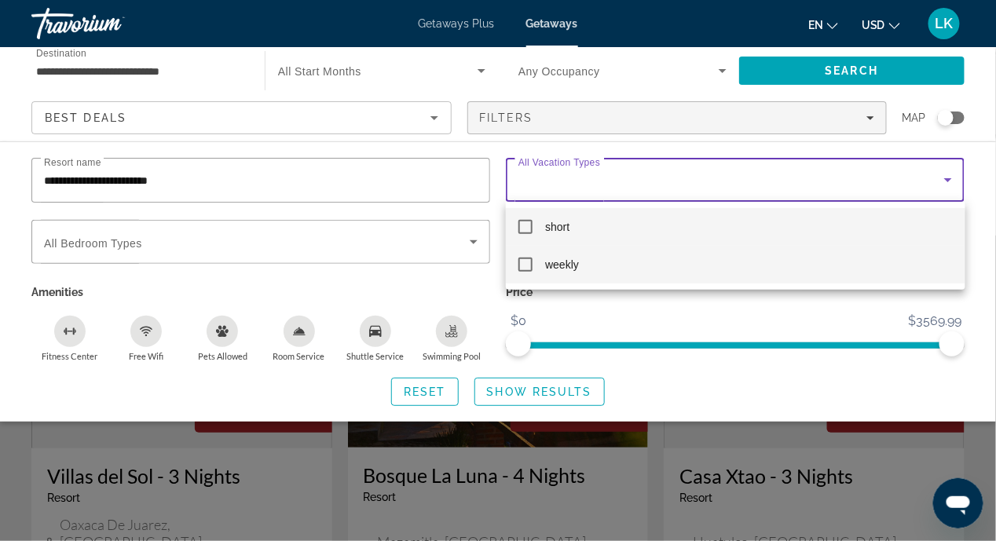
click at [533, 261] on mat-option "weekly" at bounding box center [735, 265] width 459 height 38
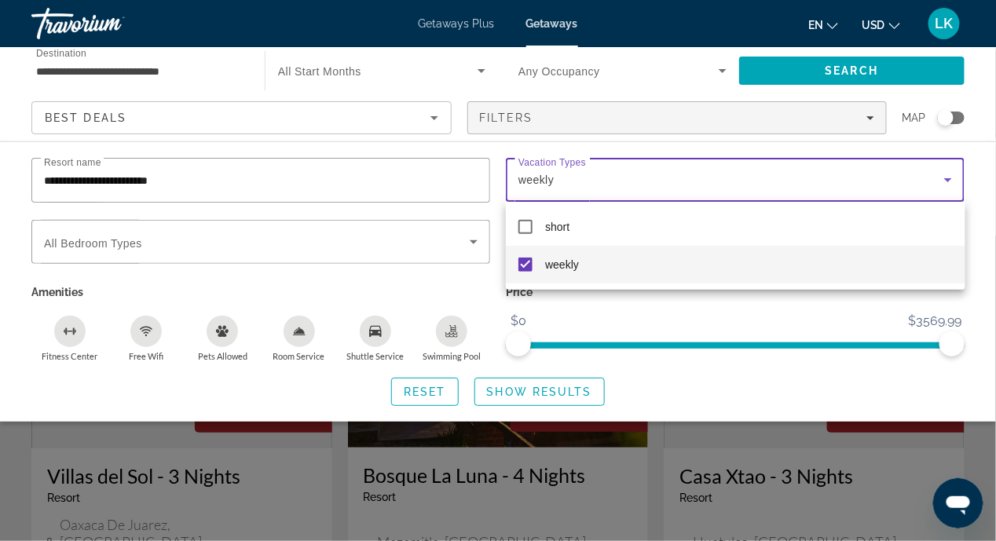
click at [511, 386] on div at bounding box center [498, 270] width 996 height 541
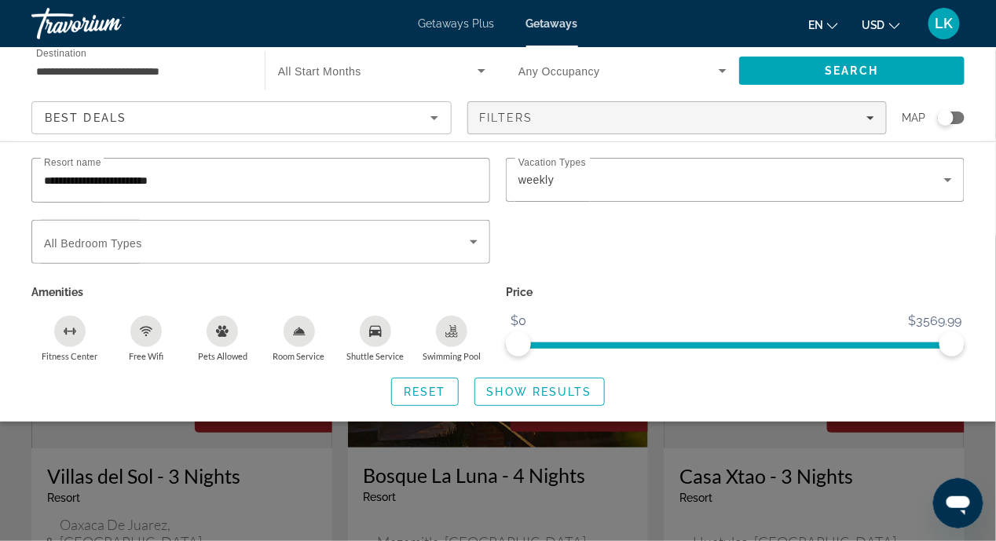
drag, startPoint x: 511, startPoint y: 386, endPoint x: 809, endPoint y: 261, distance: 323.1
click at [809, 261] on div "Search widget" at bounding box center [735, 250] width 474 height 61
click at [518, 386] on span "Show Results" at bounding box center [539, 392] width 105 height 13
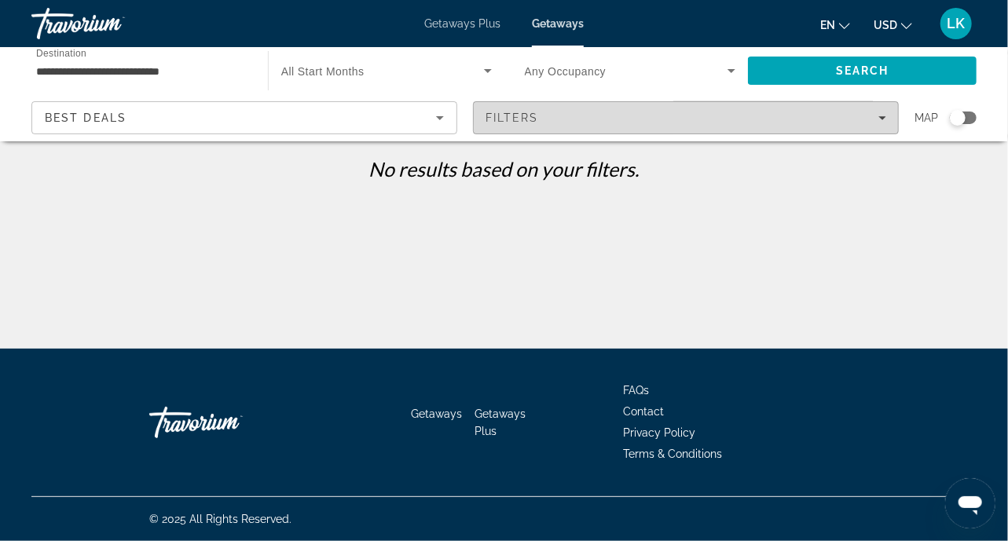
click at [879, 117] on icon "Filters" at bounding box center [882, 118] width 8 height 8
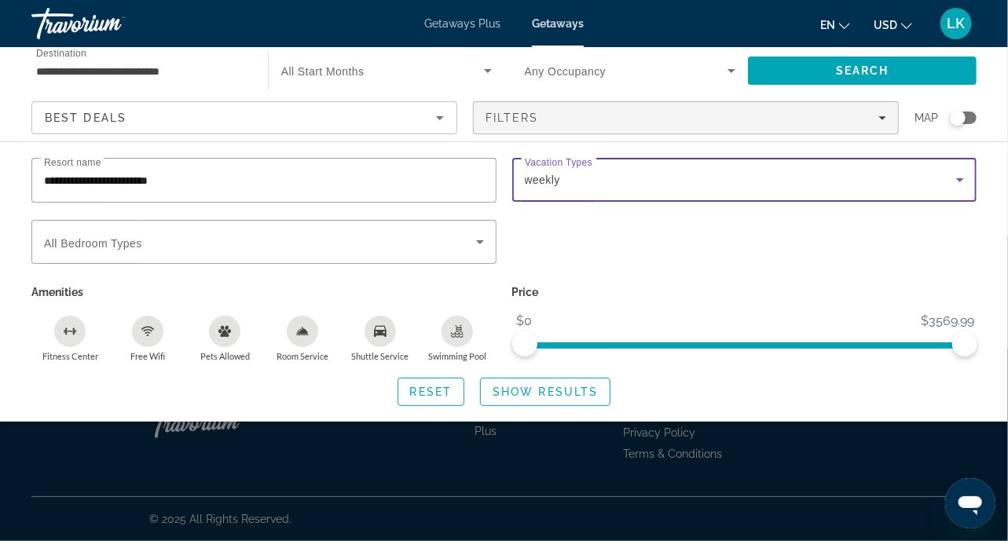
click at [957, 176] on icon "Search widget" at bounding box center [959, 179] width 19 height 19
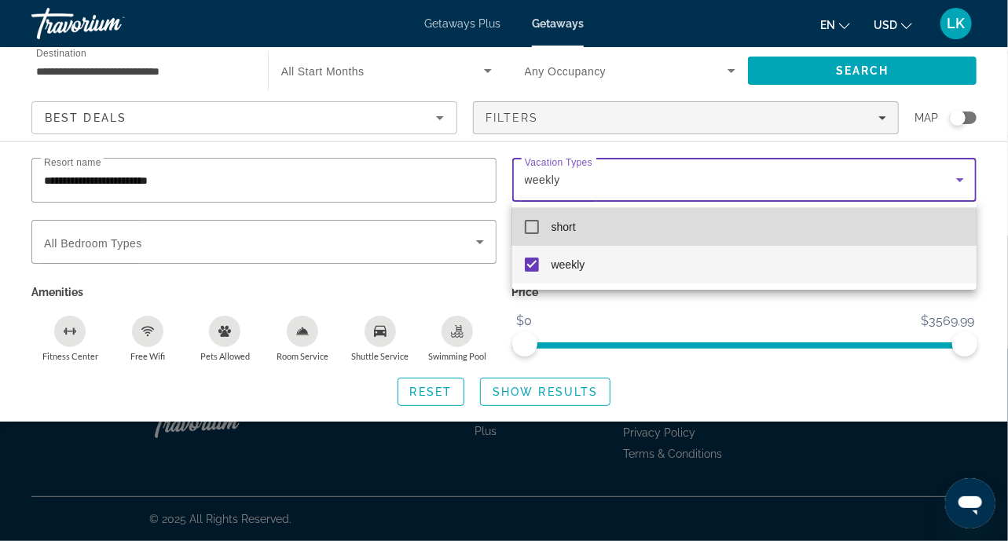
click at [529, 221] on mat-pseudo-checkbox at bounding box center [532, 227] width 14 height 14
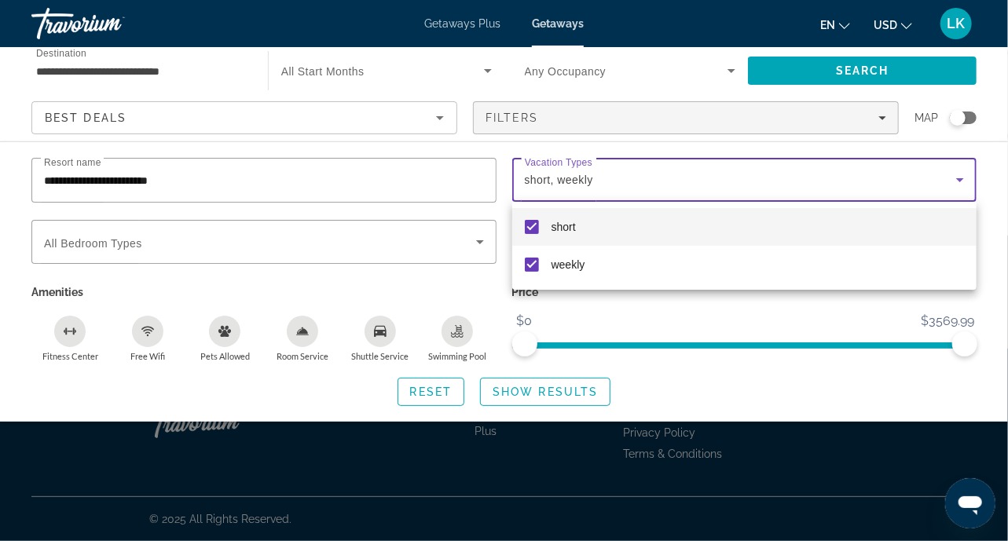
click at [484, 238] on div at bounding box center [504, 270] width 1008 height 541
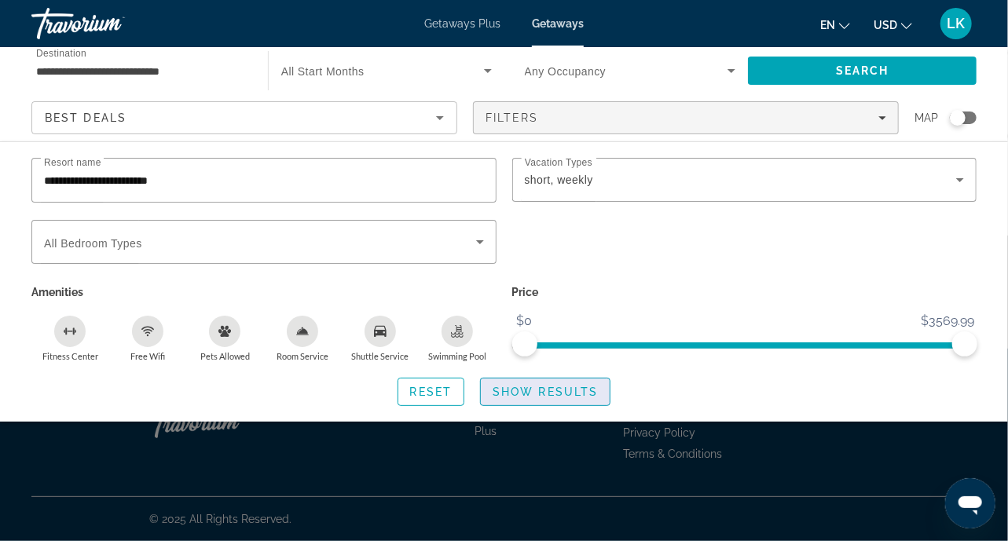
click at [525, 393] on span "Show Results" at bounding box center [544, 392] width 105 height 13
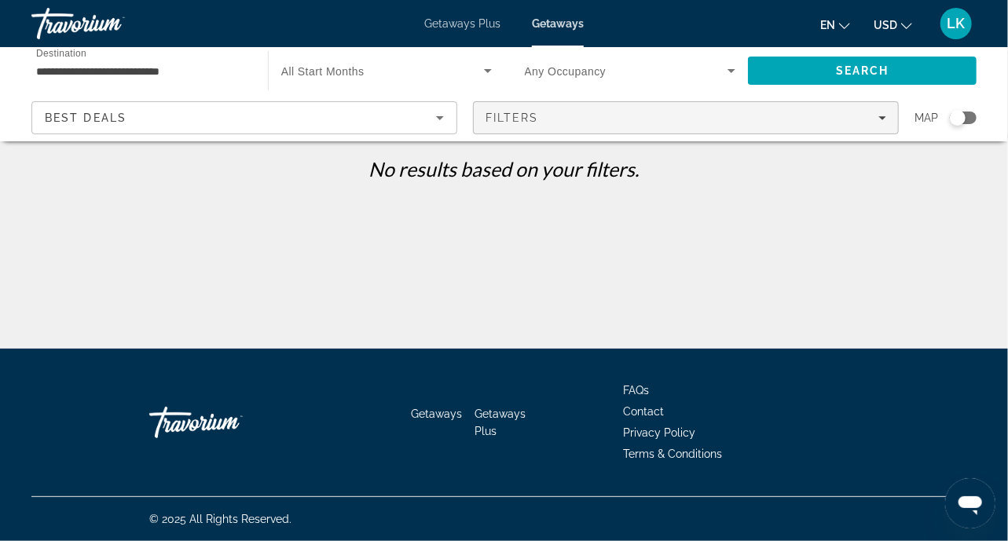
click at [880, 115] on icon "Filters" at bounding box center [882, 118] width 8 height 8
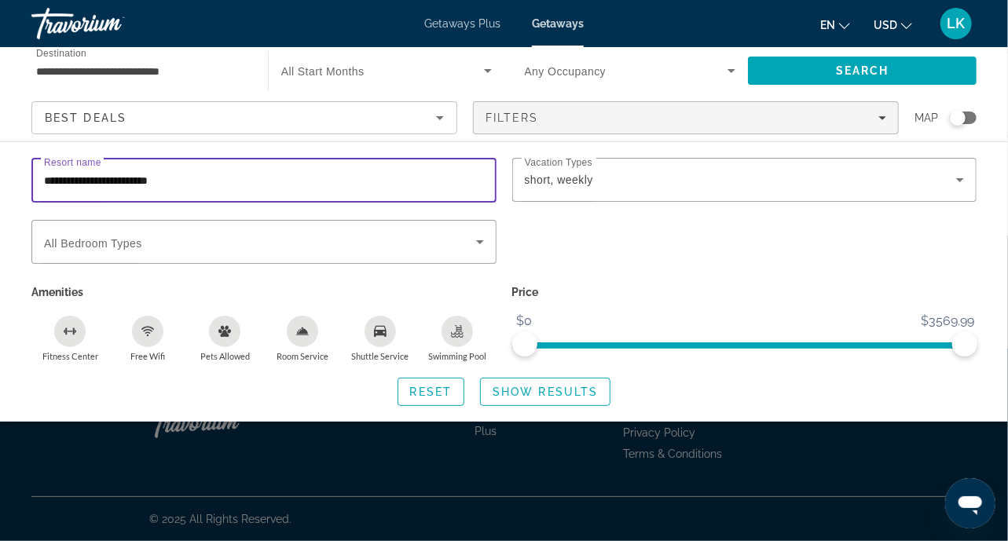
click at [180, 179] on input "**********" at bounding box center [264, 180] width 440 height 19
type input "*"
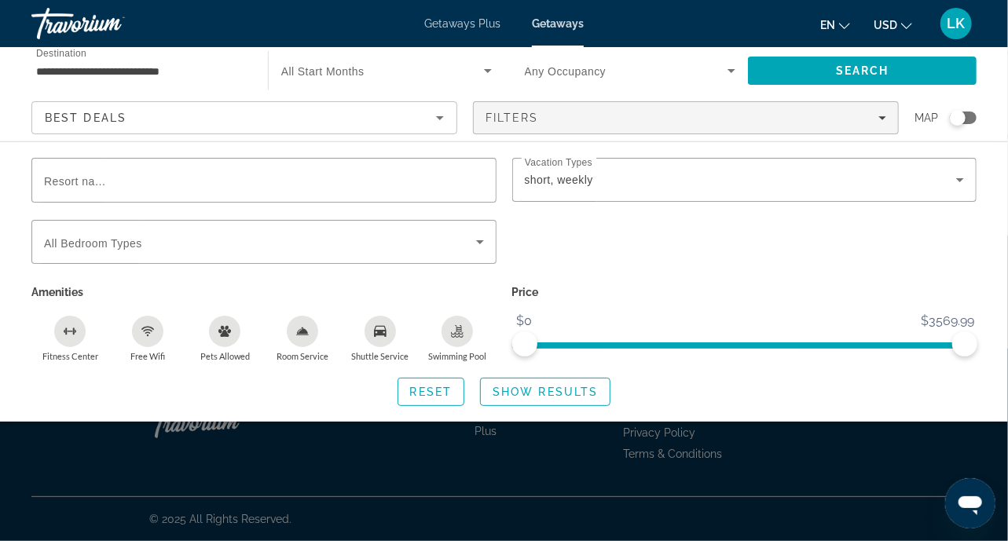
click at [457, 20] on span "Getaways Plus" at bounding box center [462, 23] width 76 height 13
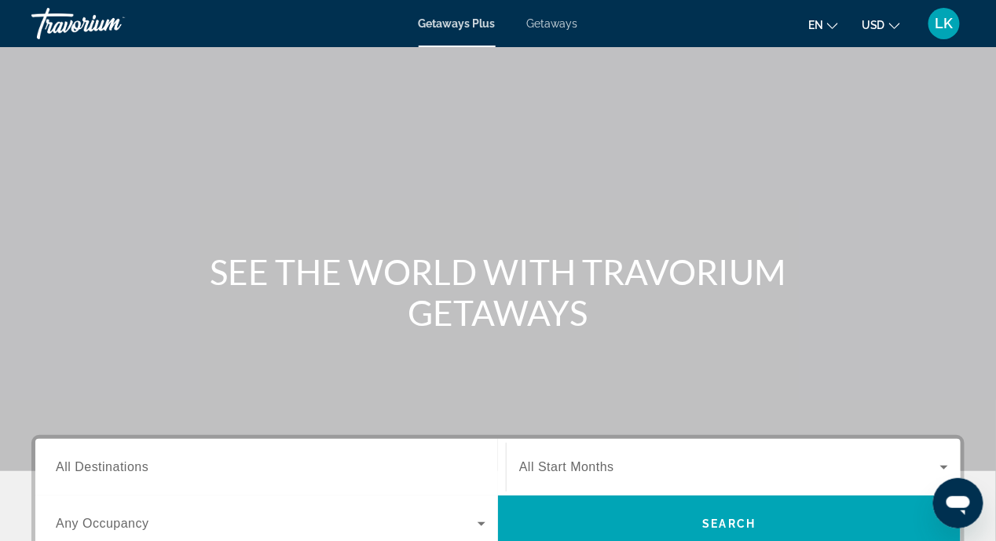
scroll to position [157, 0]
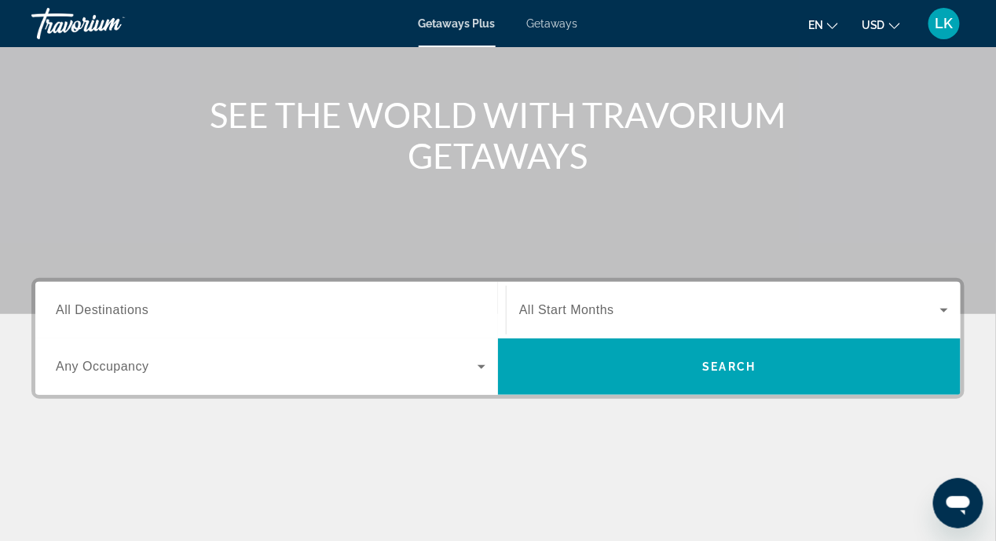
click at [61, 308] on span "All Destinations" at bounding box center [102, 309] width 93 height 13
click at [61, 308] on input "Destination All Destinations" at bounding box center [271, 311] width 430 height 19
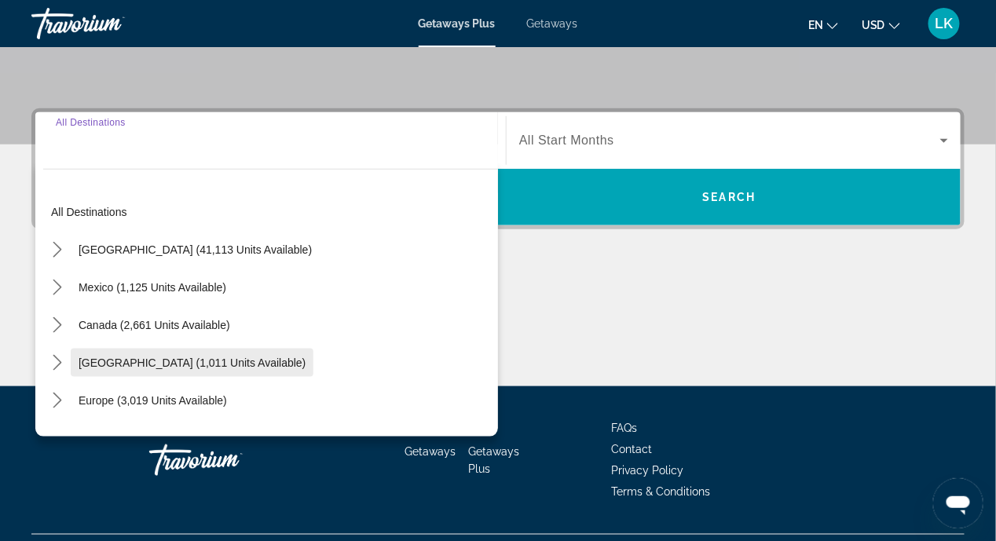
scroll to position [364, 0]
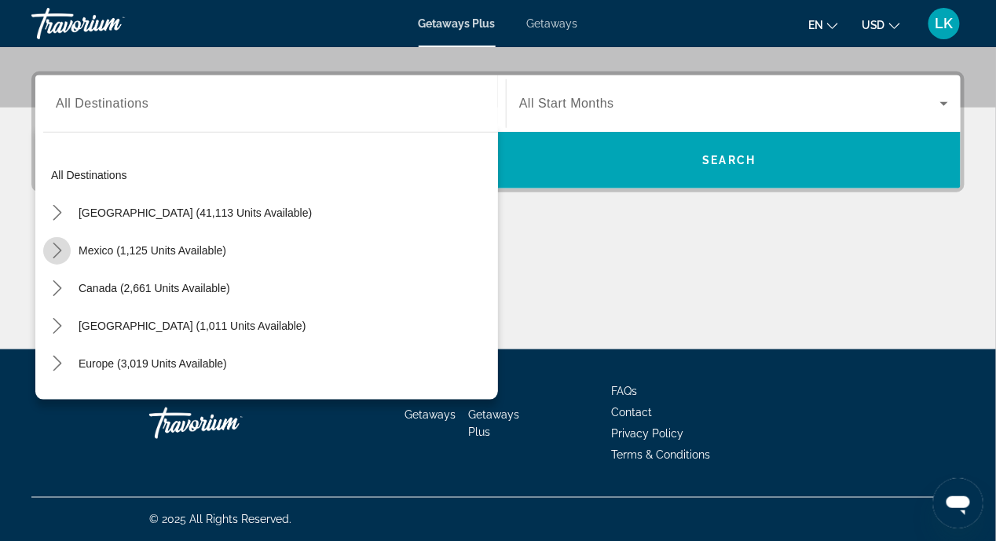
click at [56, 254] on icon "Toggle Mexico (1,125 units available) submenu" at bounding box center [57, 251] width 9 height 16
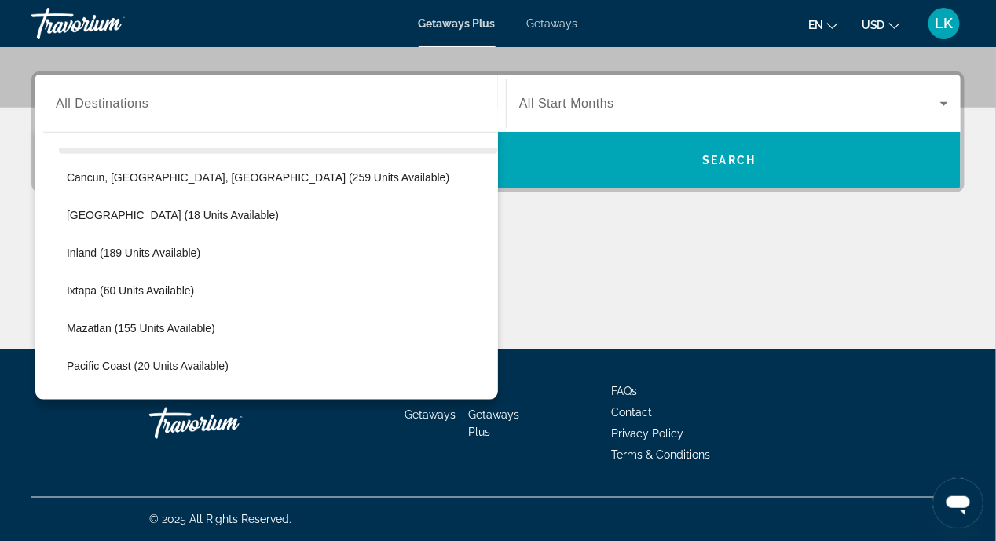
scroll to position [0, 0]
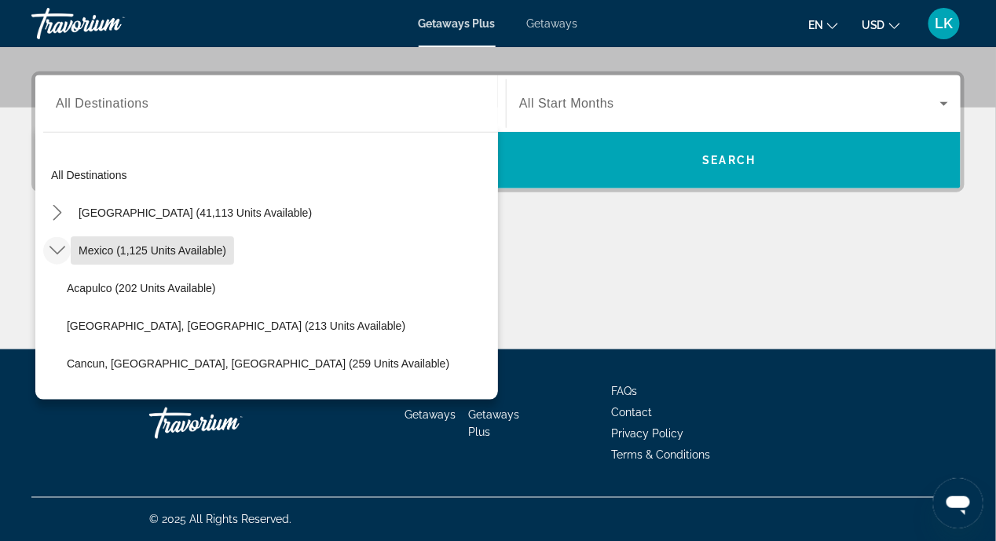
click at [167, 247] on span "Mexico (1,125 units available)" at bounding box center [153, 250] width 148 height 13
type input "**********"
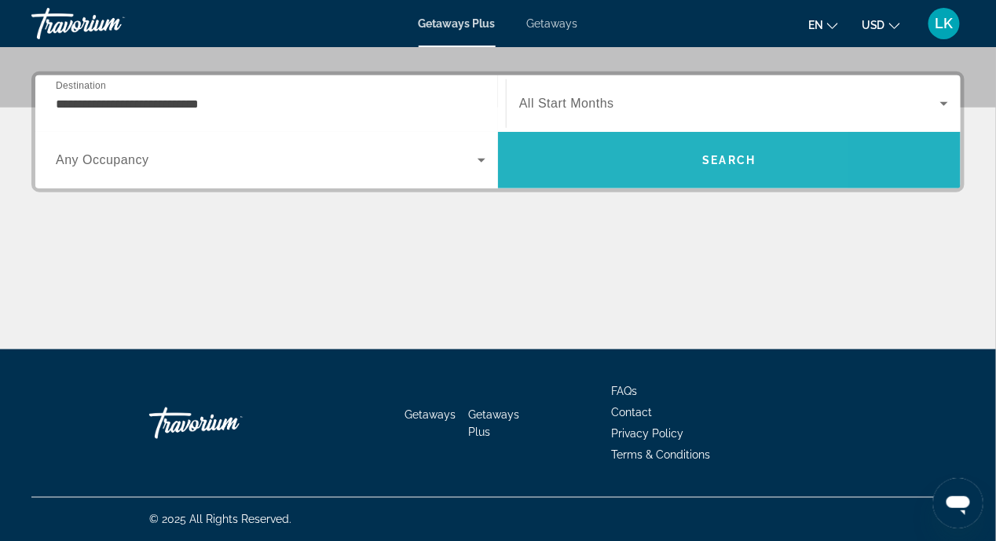
click at [606, 175] on span "Search" at bounding box center [729, 160] width 463 height 38
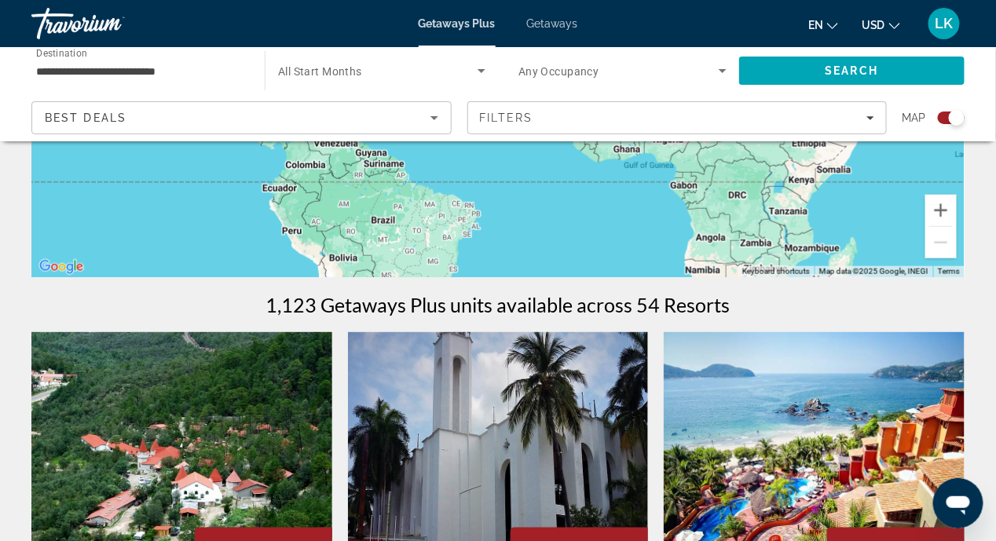
scroll to position [313, 0]
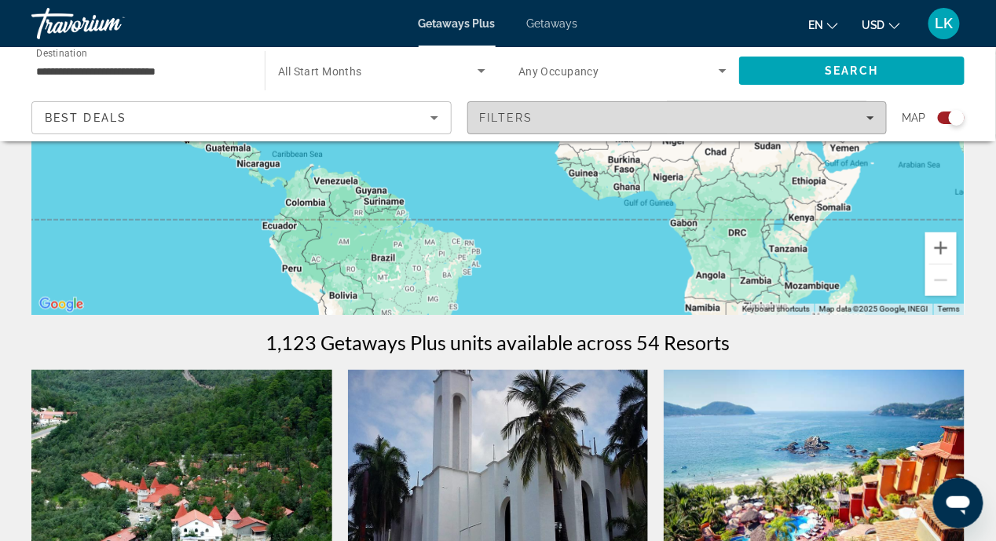
click at [873, 119] on icon "Filters" at bounding box center [870, 118] width 8 height 8
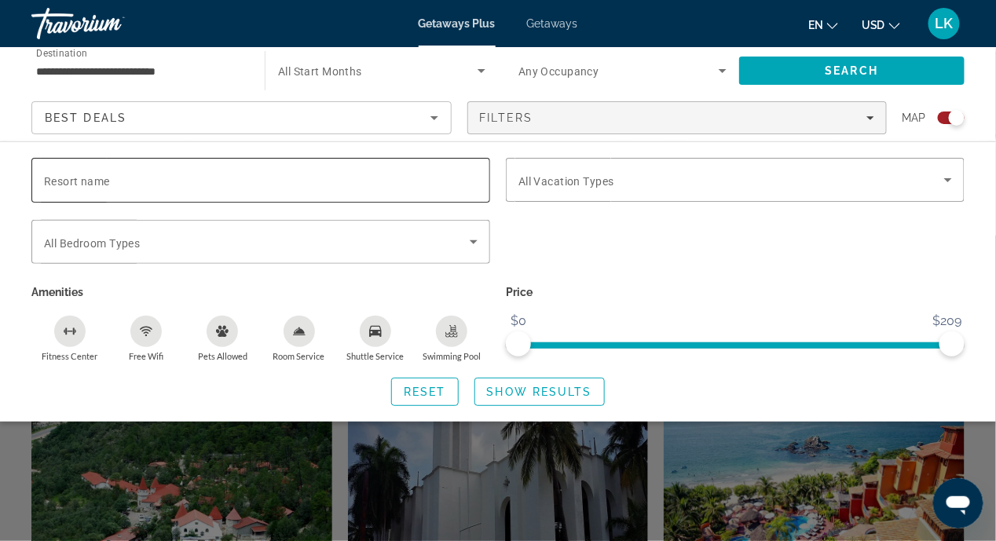
click at [51, 179] on span "Resort name" at bounding box center [77, 181] width 66 height 13
click at [51, 179] on input "Resort name" at bounding box center [261, 180] width 434 height 19
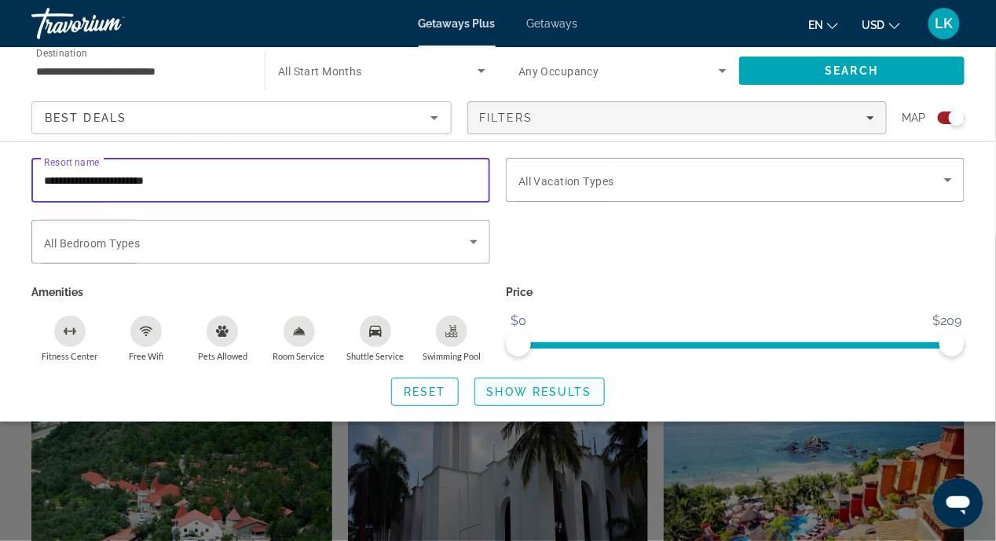
type input "**********"
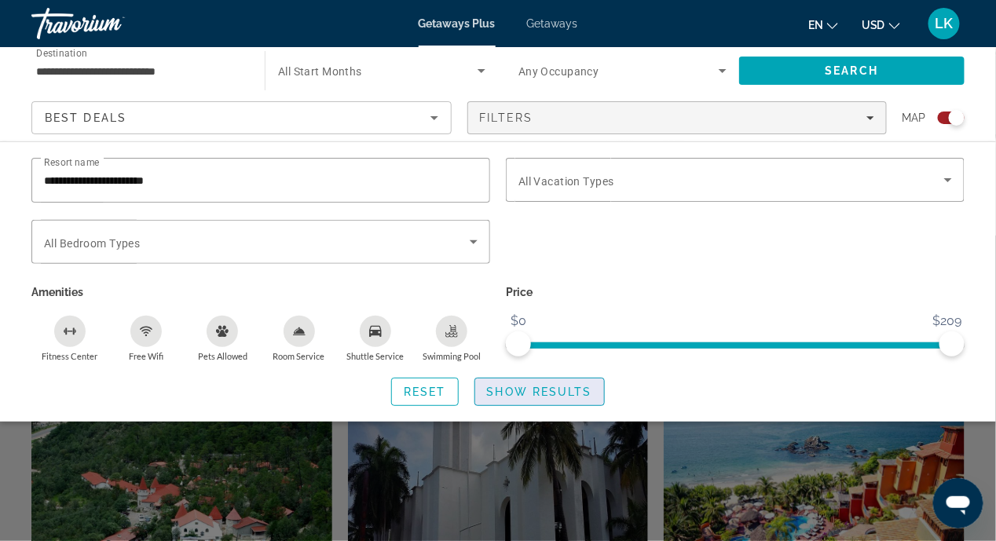
click at [536, 382] on span "Search widget" at bounding box center [539, 392] width 129 height 38
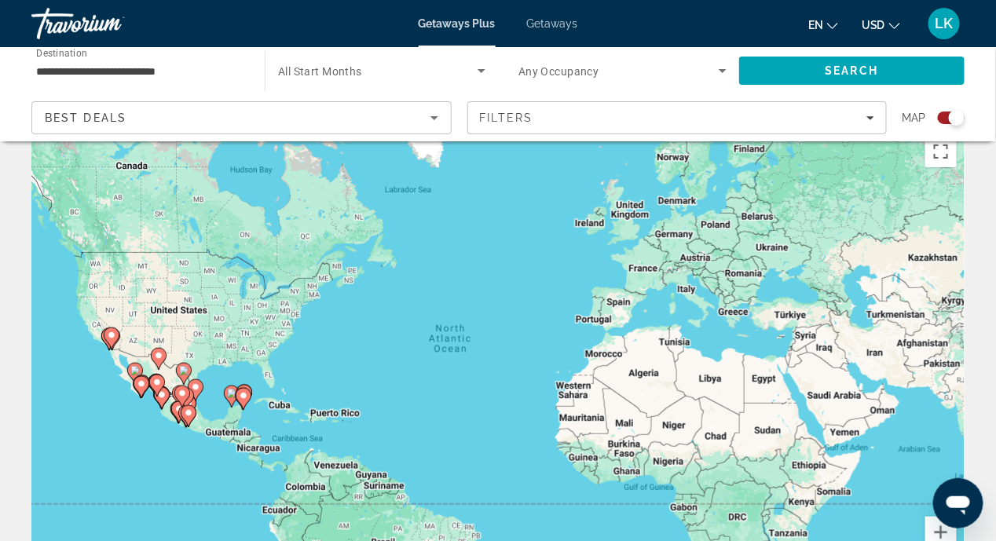
scroll to position [16, 0]
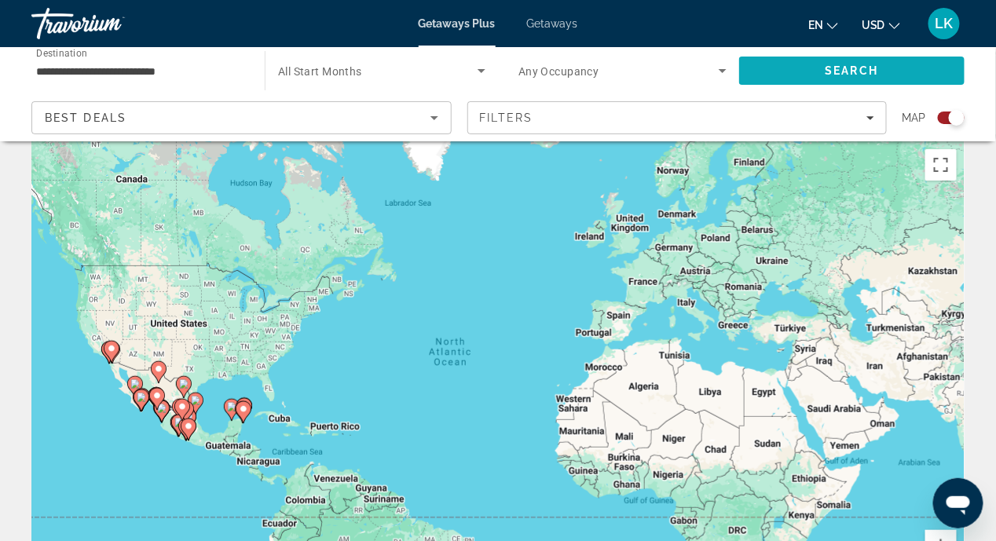
click at [825, 68] on span "Search" at bounding box center [851, 70] width 53 height 13
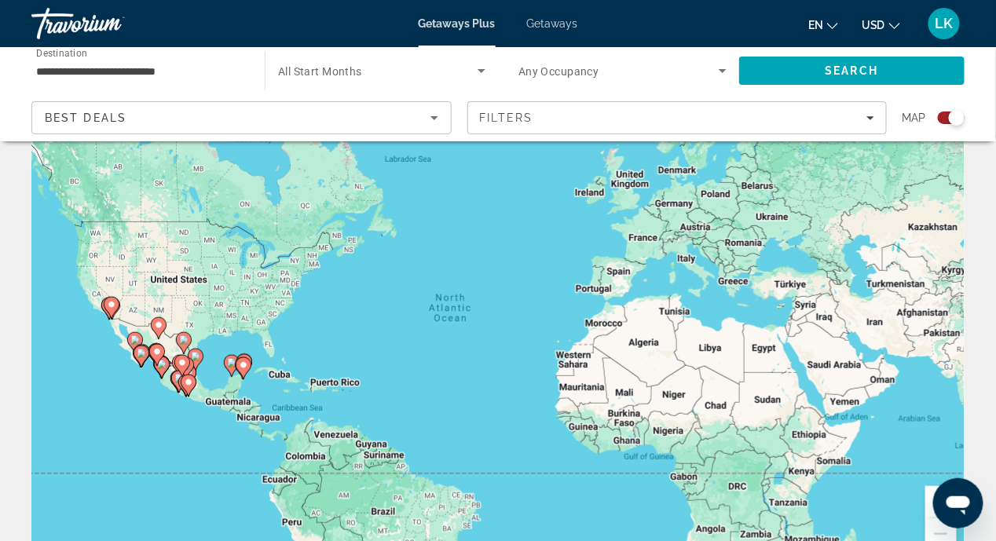
scroll to position [0, 0]
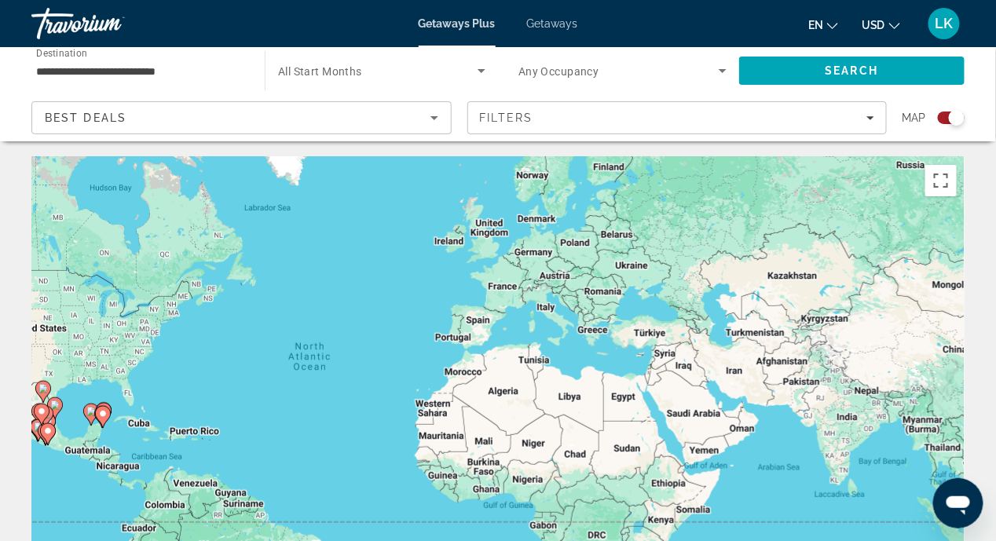
drag, startPoint x: 773, startPoint y: 346, endPoint x: 628, endPoint y: 335, distance: 145.0
click at [628, 335] on div "To activate drag with keyboard, press Alt + Enter. Once in keyboard drag state,…" at bounding box center [497, 392] width 933 height 471
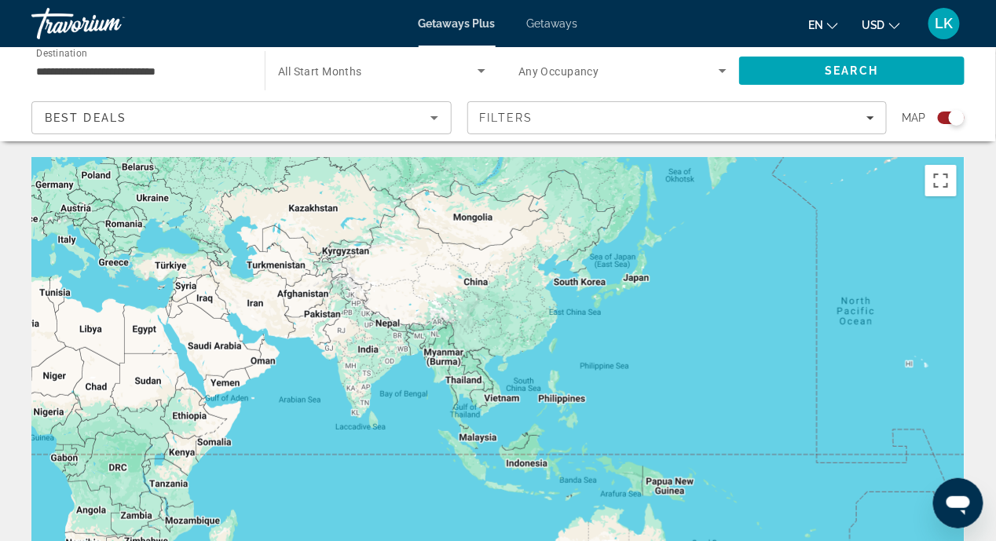
drag, startPoint x: 723, startPoint y: 328, endPoint x: 243, endPoint y: 261, distance: 485.3
click at [243, 261] on div "To activate drag with keyboard, press Alt + Enter. Once in keyboard drag state,…" at bounding box center [497, 392] width 933 height 471
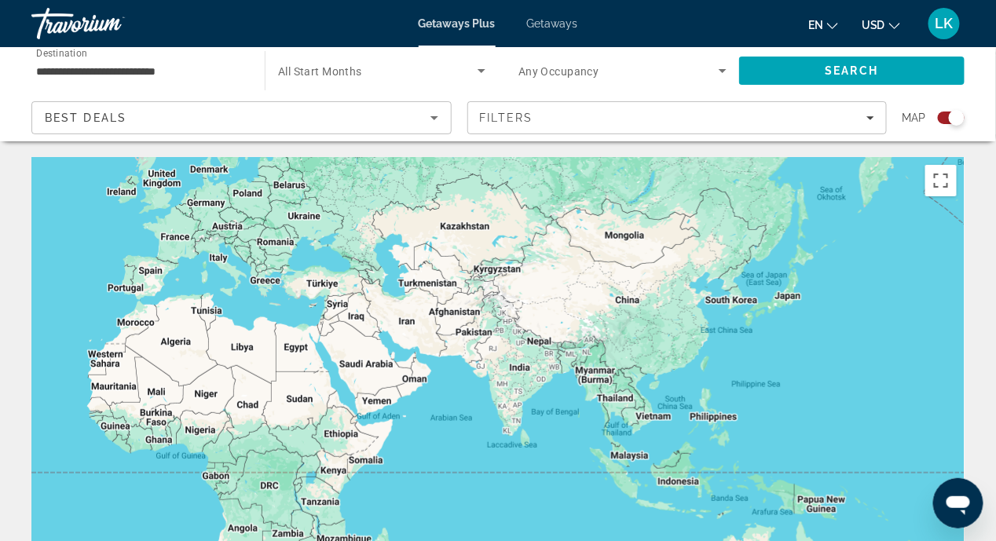
drag, startPoint x: 264, startPoint y: 370, endPoint x: 440, endPoint y: 378, distance: 176.1
click at [437, 382] on div "To activate drag with keyboard, press Alt + Enter. Once in keyboard drag state,…" at bounding box center [497, 392] width 933 height 471
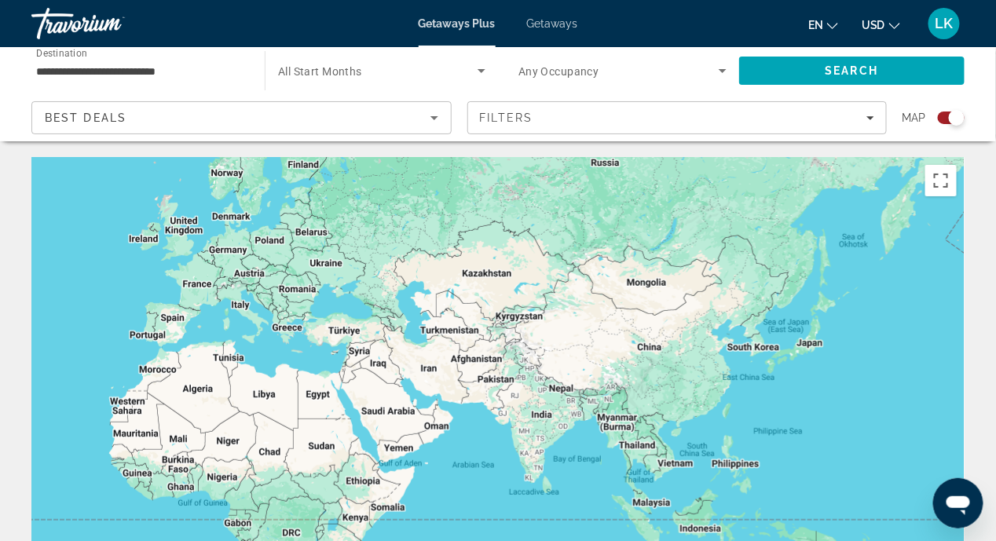
drag, startPoint x: 481, startPoint y: 423, endPoint x: 475, endPoint y: 482, distance: 59.2
click at [475, 482] on div "To activate drag with keyboard, press Alt + Enter. Once in keyboard drag state,…" at bounding box center [497, 392] width 933 height 471
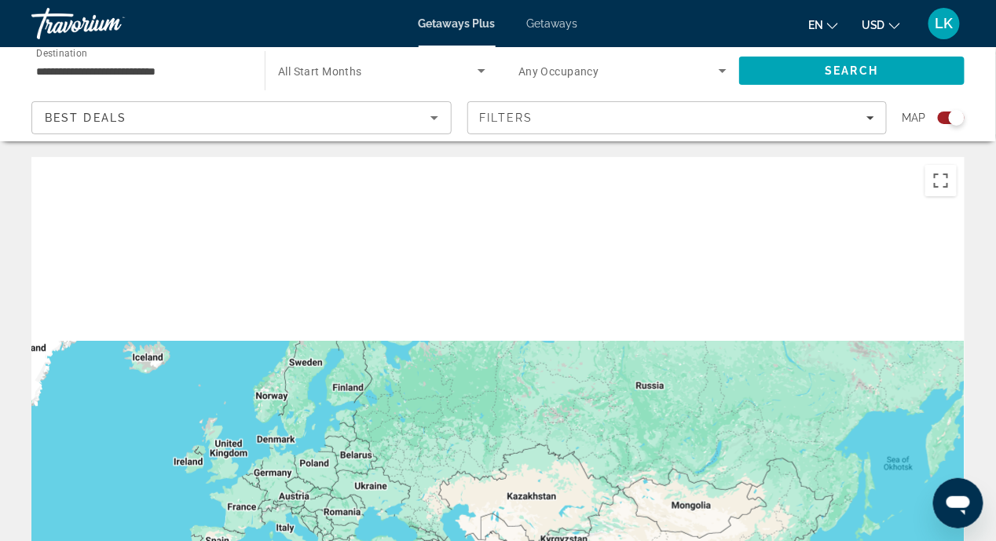
drag, startPoint x: 423, startPoint y: 332, endPoint x: 433, endPoint y: 463, distance: 131.5
click at [466, 540] on html "**********" at bounding box center [498, 270] width 996 height 541
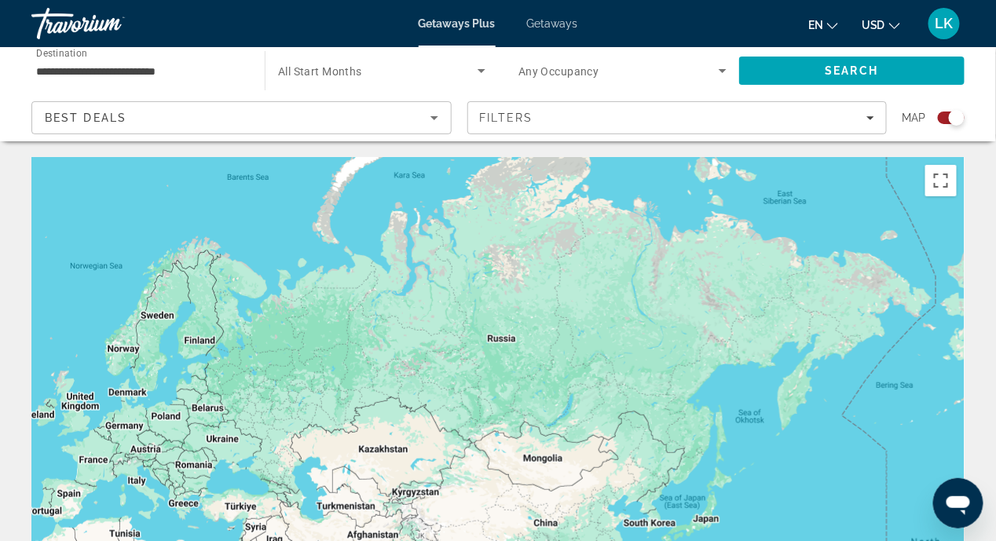
drag, startPoint x: 436, startPoint y: 442, endPoint x: 291, endPoint y: 408, distance: 148.6
click at [291, 408] on div "To activate drag with keyboard, press Alt + Enter. Once in keyboard drag state,…" at bounding box center [497, 392] width 933 height 471
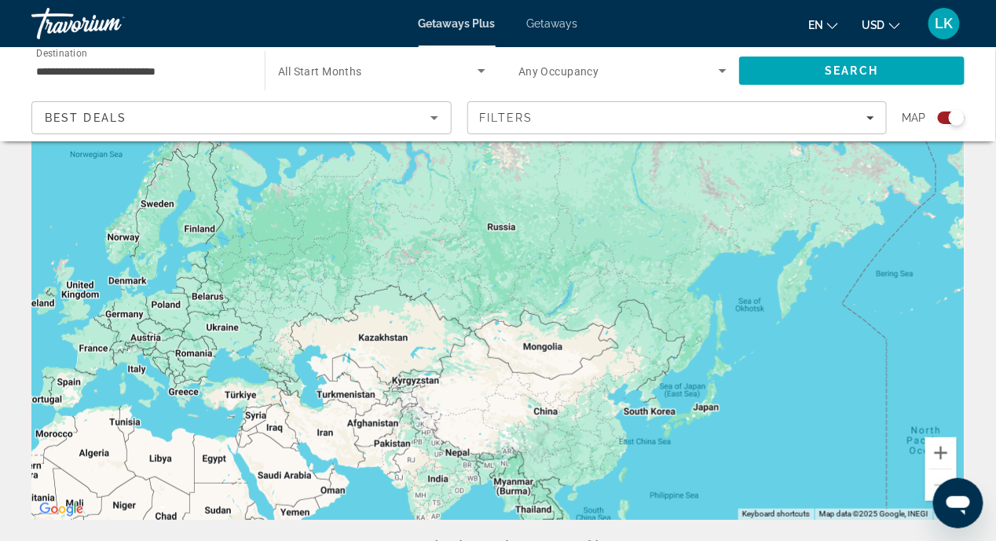
scroll to position [157, 0]
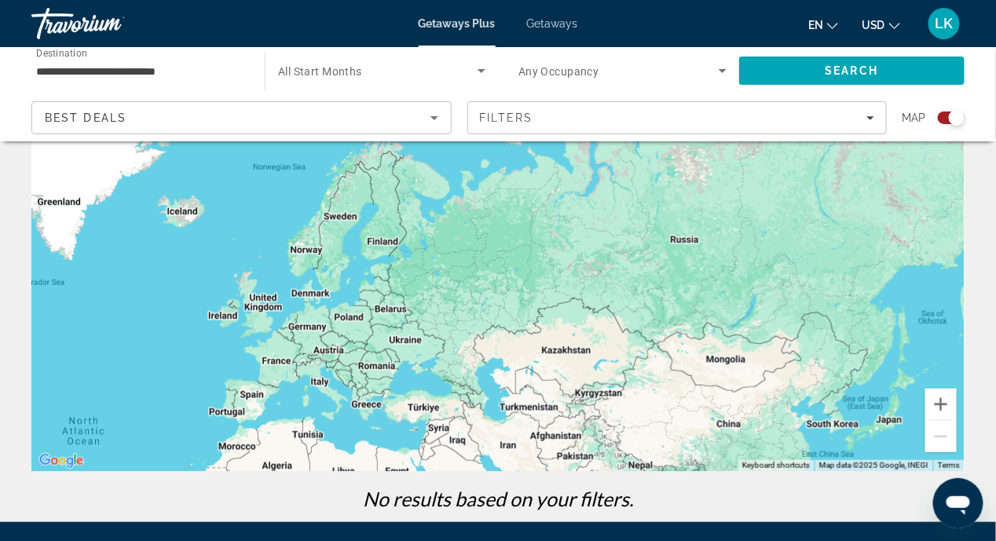
drag, startPoint x: 124, startPoint y: 290, endPoint x: 352, endPoint y: 346, distance: 234.5
click at [348, 347] on div "To activate drag with keyboard, press Alt + Enter. Once in keyboard drag state,…" at bounding box center [497, 235] width 933 height 471
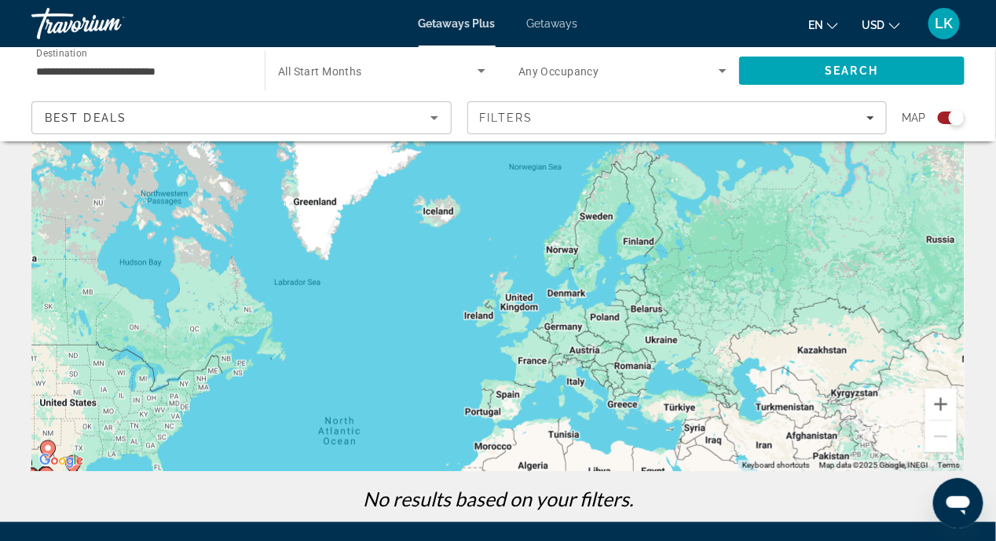
drag, startPoint x: 351, startPoint y: 368, endPoint x: 651, endPoint y: 346, distance: 300.8
click at [553, 379] on div "To activate drag with keyboard, press Alt + Enter. Once in keyboard drag state,…" at bounding box center [497, 235] width 933 height 471
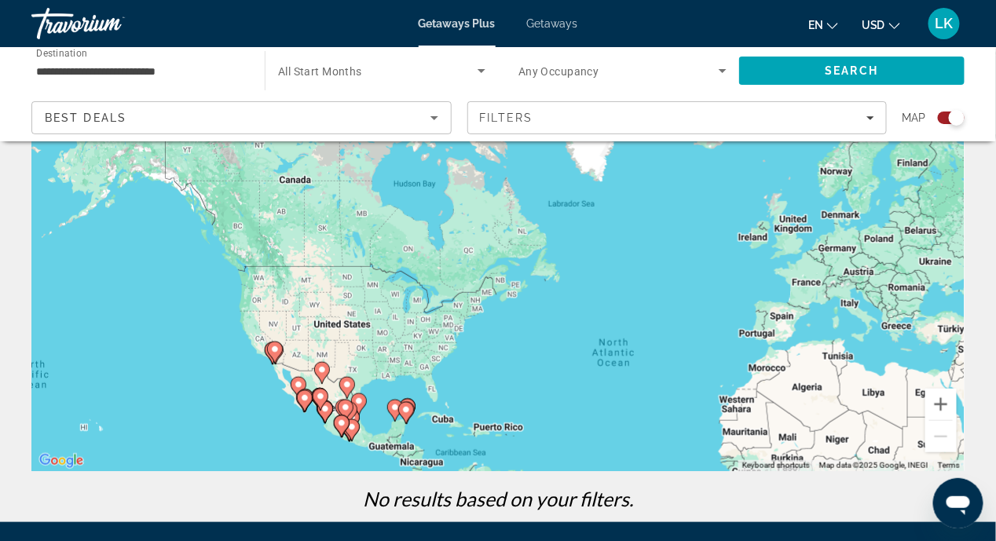
drag, startPoint x: 437, startPoint y: 393, endPoint x: 450, endPoint y: 290, distance: 104.4
click at [447, 312] on div "To activate drag with keyboard, press Alt + Enter. Once in keyboard drag state,…" at bounding box center [497, 235] width 933 height 471
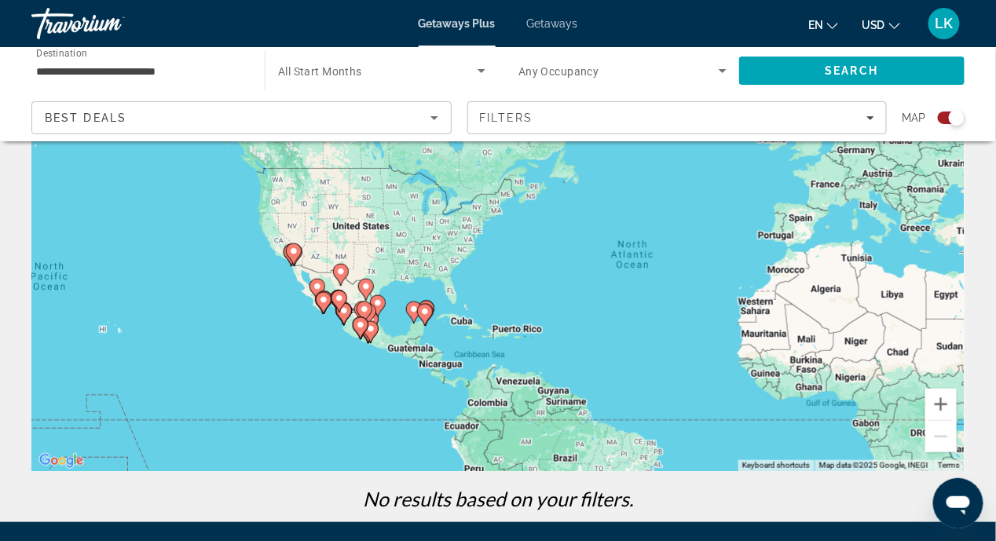
drag, startPoint x: 456, startPoint y: 408, endPoint x: 471, endPoint y: 335, distance: 73.8
click at [470, 338] on div "To activate drag with keyboard, press Alt + Enter. Once in keyboard drag state,…" at bounding box center [497, 235] width 933 height 471
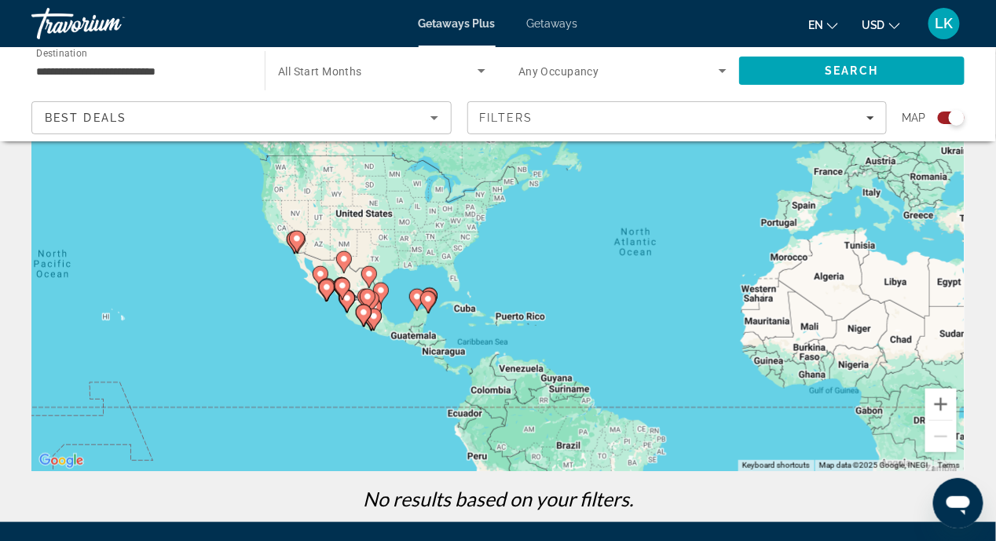
click at [428, 302] on image "Main content" at bounding box center [427, 299] width 9 height 9
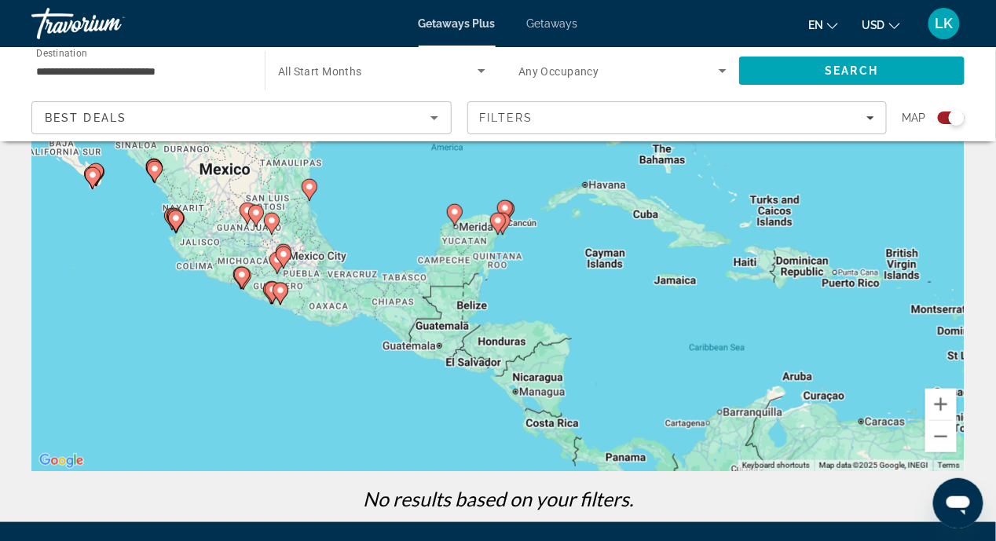
click at [496, 236] on div "To activate drag with keyboard, press Alt + Enter. Once in keyboard drag state,…" at bounding box center [497, 235] width 933 height 471
click at [507, 228] on gmp-advanced-marker "Main content" at bounding box center [503, 224] width 16 height 24
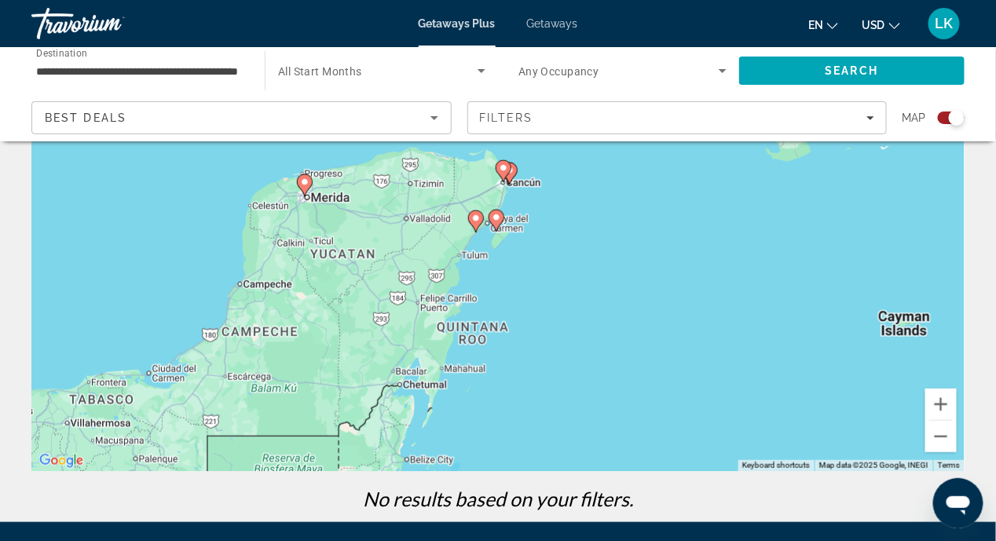
click at [541, 321] on div "To activate drag with keyboard, press Alt + Enter. Once in keyboard drag state,…" at bounding box center [497, 235] width 933 height 471
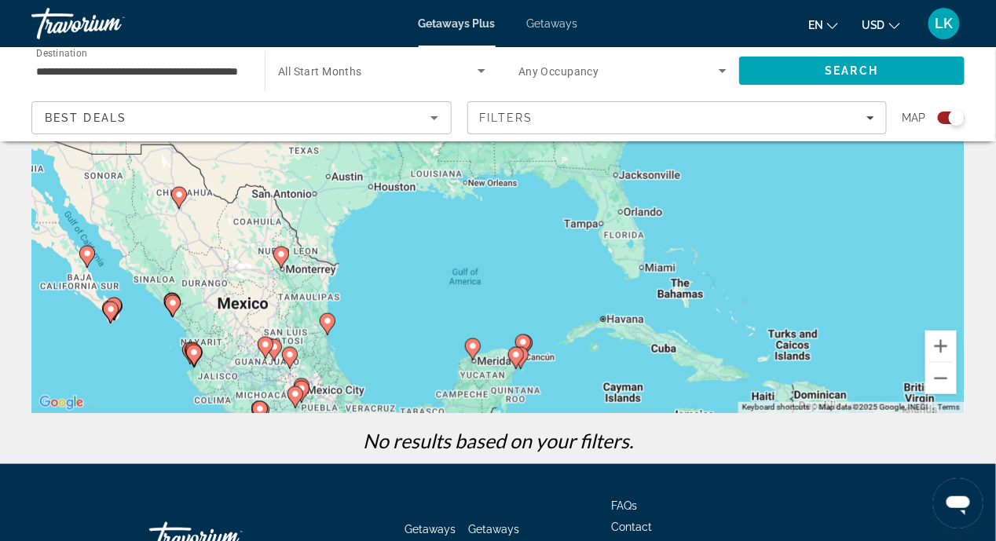
scroll to position [235, 0]
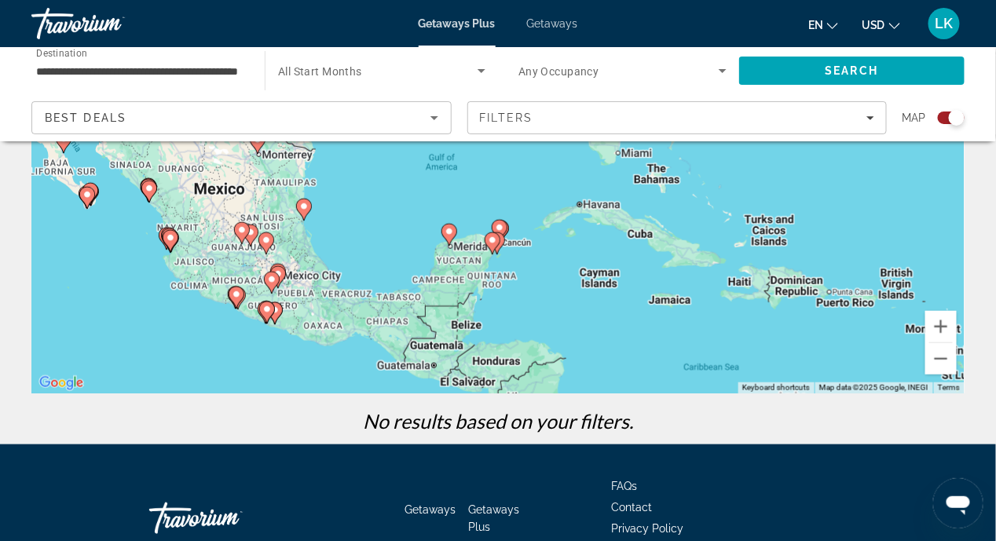
drag, startPoint x: 370, startPoint y: 346, endPoint x: 343, endPoint y: 245, distance: 104.0
click at [346, 249] on div "To activate drag with keyboard, press Alt + Enter. Once in keyboard drag state,…" at bounding box center [497, 157] width 933 height 471
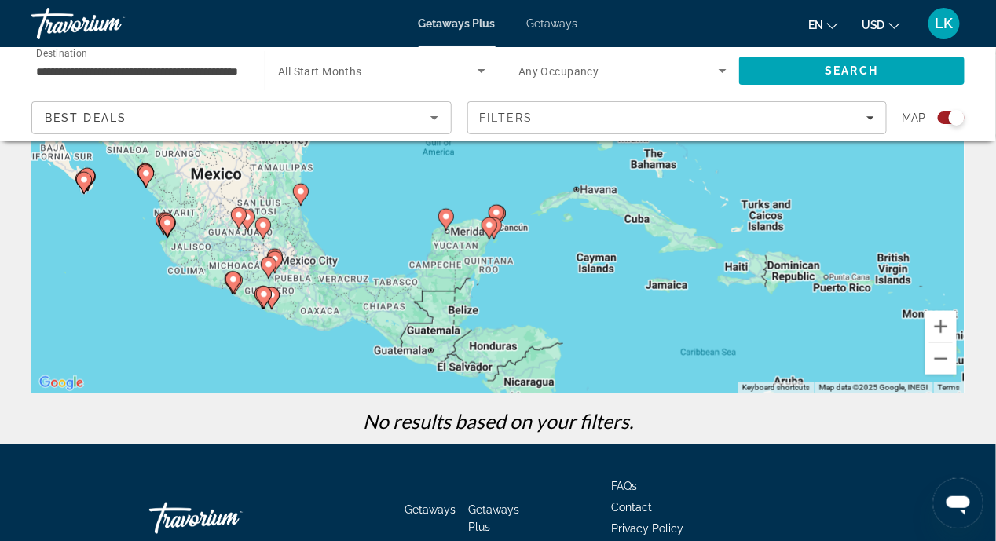
drag, startPoint x: 442, startPoint y: 309, endPoint x: 445, endPoint y: 301, distance: 8.2
click at [445, 301] on div "To activate drag with keyboard, press Alt + Enter. Once in keyboard drag state,…" at bounding box center [497, 157] width 933 height 471
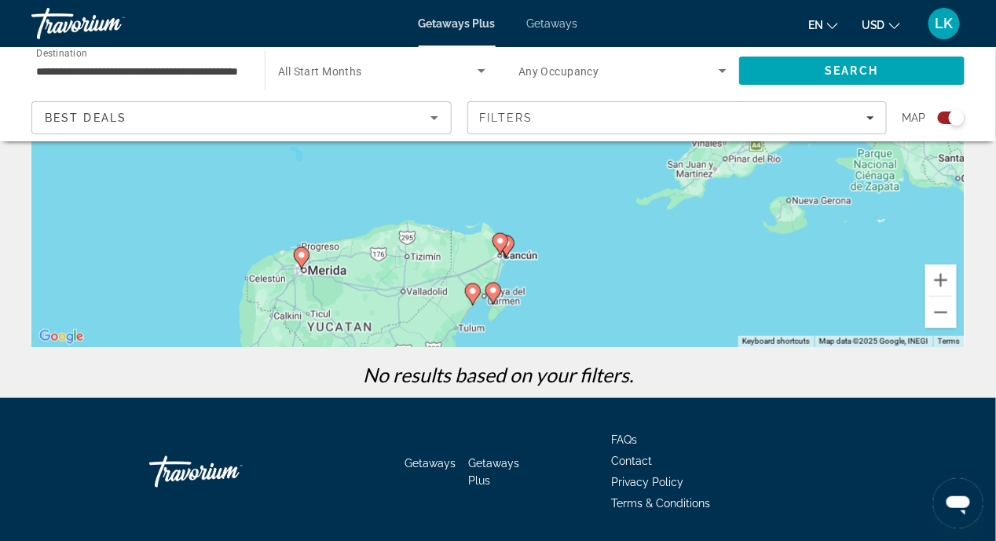
scroll to position [313, 0]
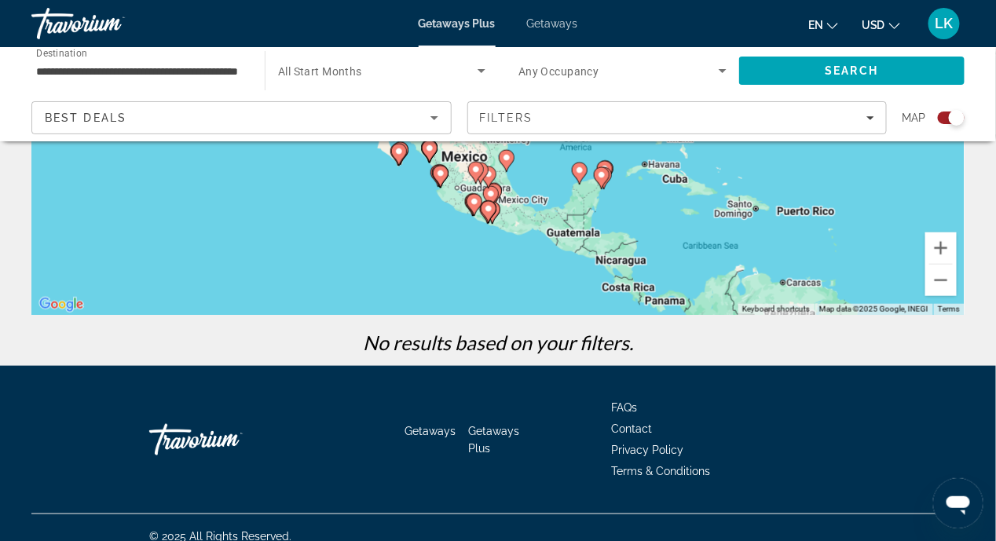
click at [944, 249] on button "Zoom in" at bounding box center [940, 247] width 31 height 31
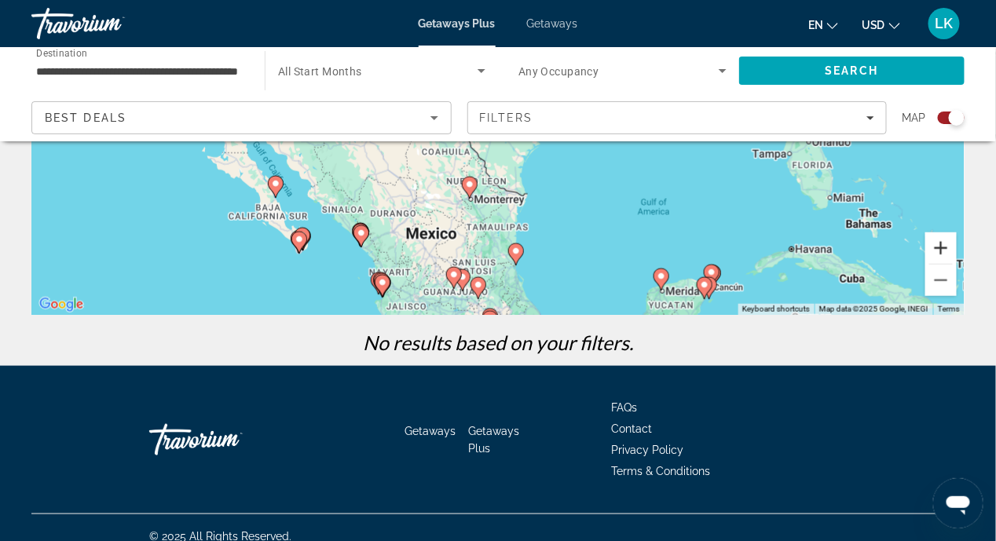
click at [943, 282] on button "Zoom out" at bounding box center [940, 280] width 31 height 31
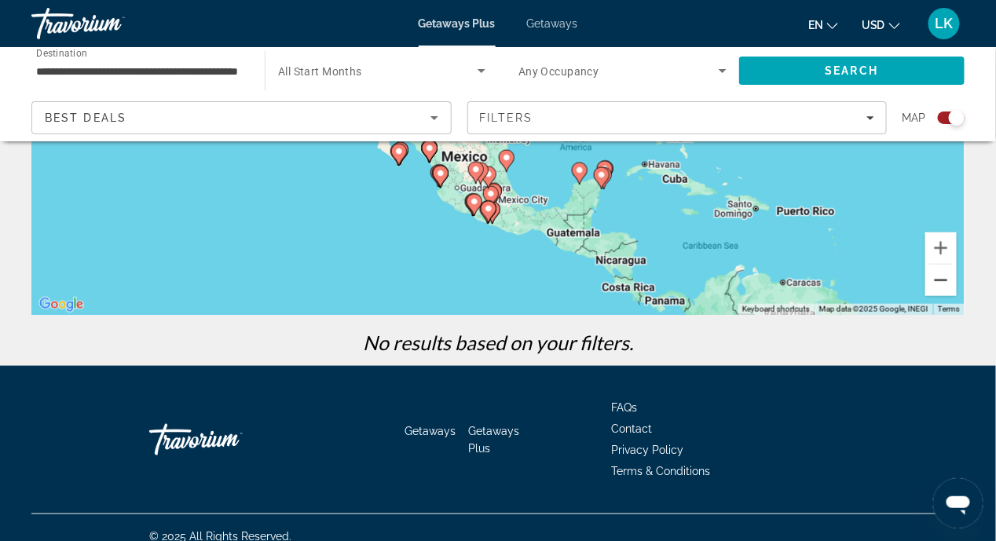
click at [946, 246] on button "Zoom in" at bounding box center [940, 247] width 31 height 31
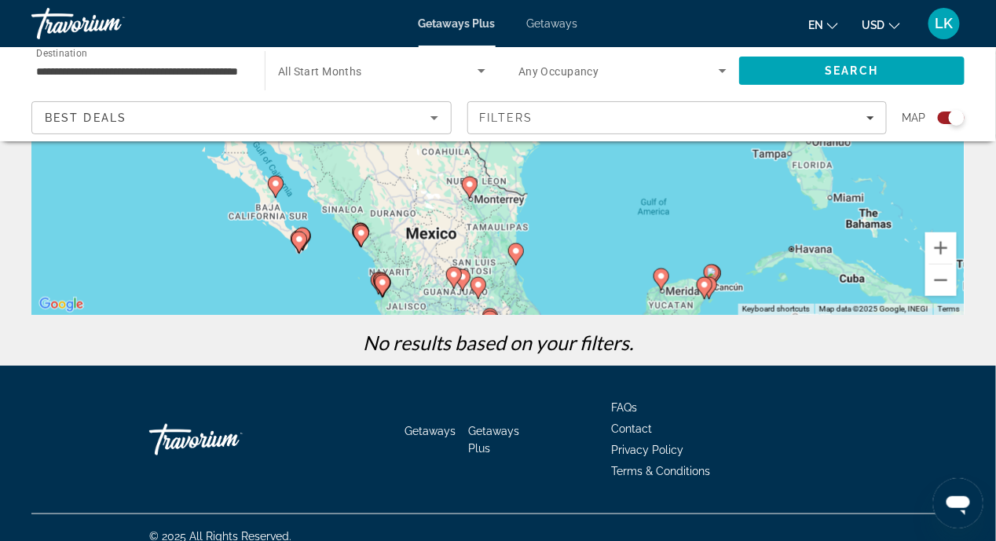
click at [110, 251] on div "To activate drag with keyboard, press Alt + Enter. Once in keyboard drag state,…" at bounding box center [497, 79] width 933 height 471
click at [138, 417] on div "Getaways Getaways Plus FAQs Contact Privacy Policy Terms & Conditions" at bounding box center [497, 440] width 933 height 148
drag, startPoint x: 397, startPoint y: 347, endPoint x: 799, endPoint y: 403, distance: 405.9
click at [799, 403] on li "FAQs" at bounding box center [729, 405] width 236 height 17
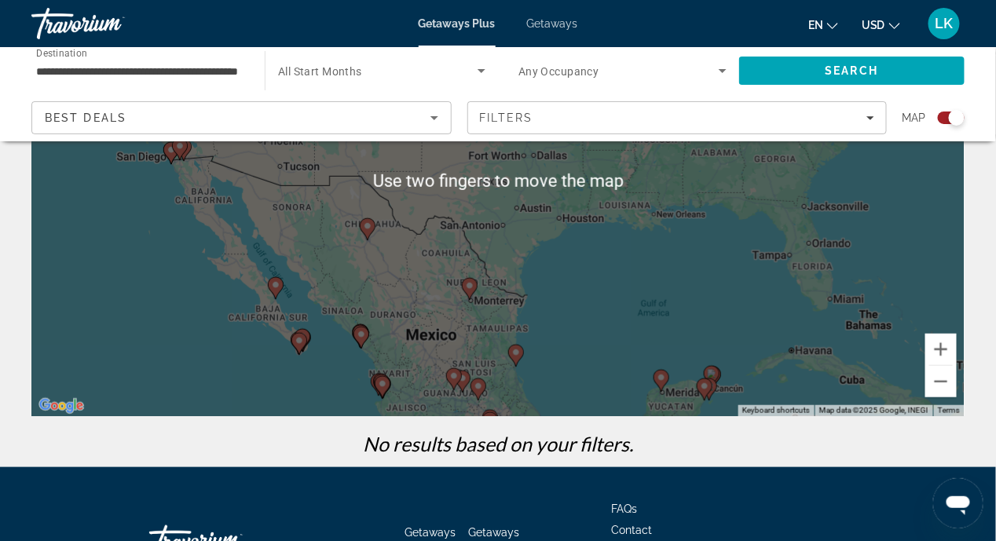
scroll to position [218, 0]
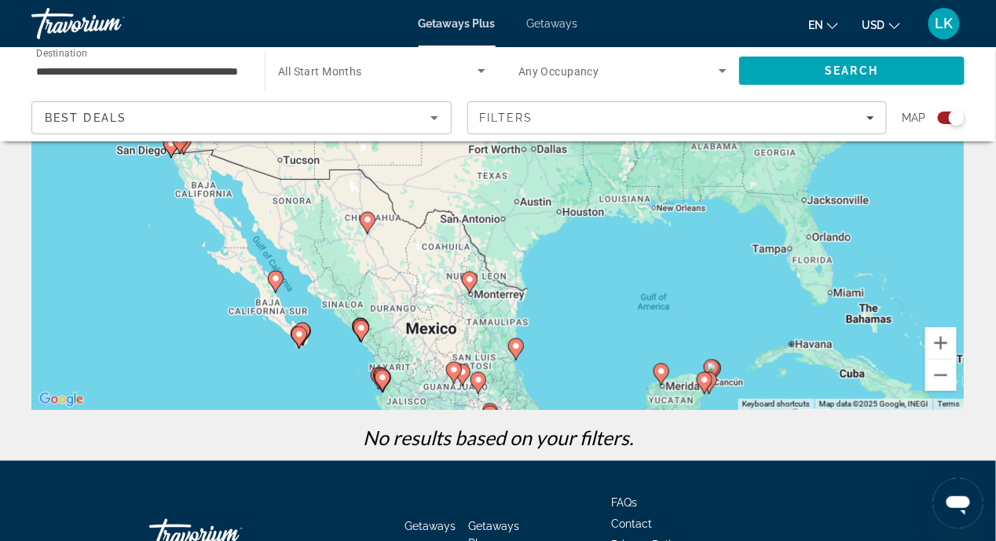
click at [607, 301] on div "To activate drag with keyboard, press Alt + Enter. Once in keyboard drag state,…" at bounding box center [497, 174] width 933 height 471
click at [584, 275] on div "To activate drag with keyboard, press Alt + Enter. Once in keyboard drag state,…" at bounding box center [497, 174] width 933 height 471
click at [723, 515] on li "Contact" at bounding box center [729, 522] width 236 height 17
click at [725, 436] on p "No results based on your filters." at bounding box center [498, 438] width 949 height 24
click at [972, 293] on div "To navigate the map with touch gestures double-tap and hold your finger on the …" at bounding box center [498, 200] width 996 height 522
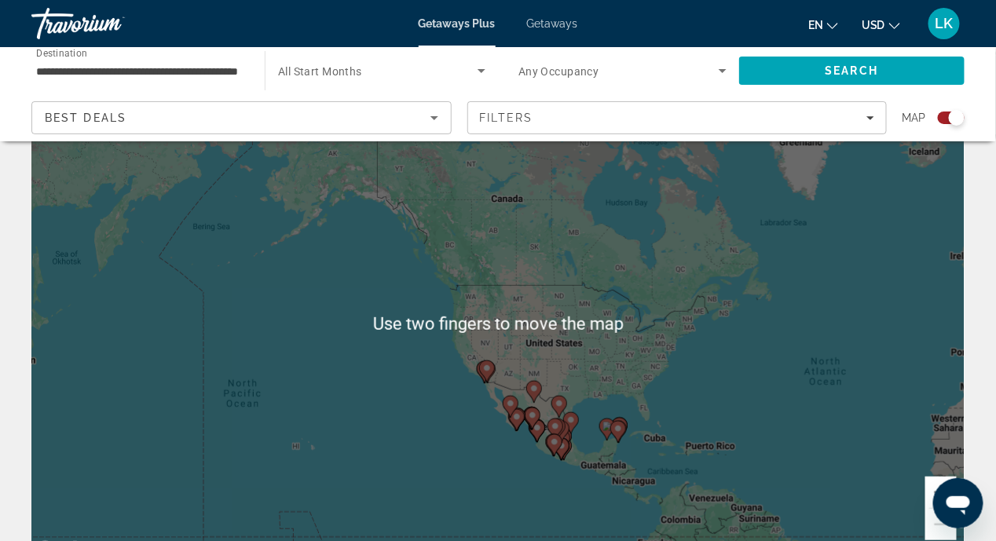
scroll to position [68, 0]
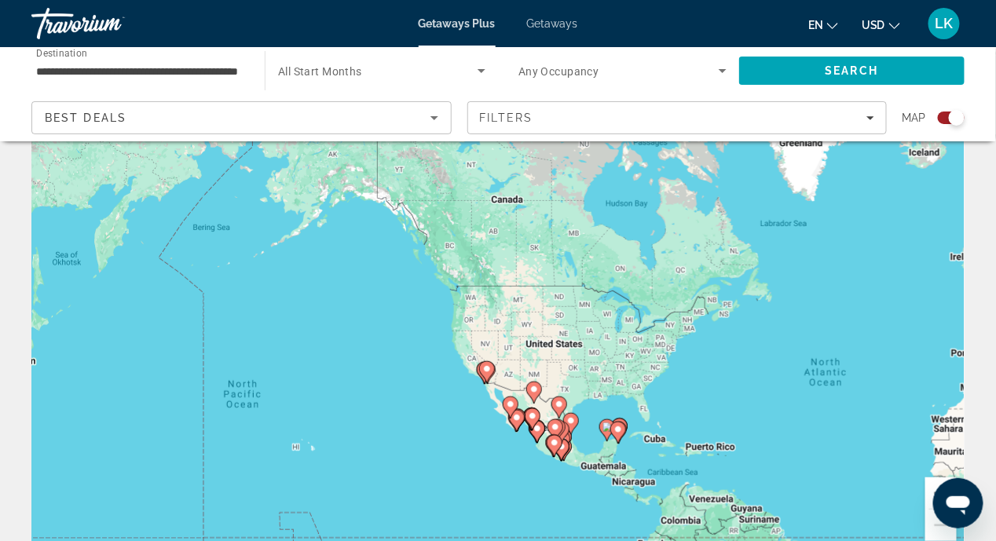
click at [449, 448] on div "To activate drag with keyboard, press Alt + Enter. Once in keyboard drag state,…" at bounding box center [497, 324] width 933 height 471
click at [472, 421] on div "To activate drag with keyboard, press Alt + Enter. Once in keyboard drag state,…" at bounding box center [497, 324] width 933 height 471
click at [555, 423] on image "Main content" at bounding box center [555, 427] width 9 height 9
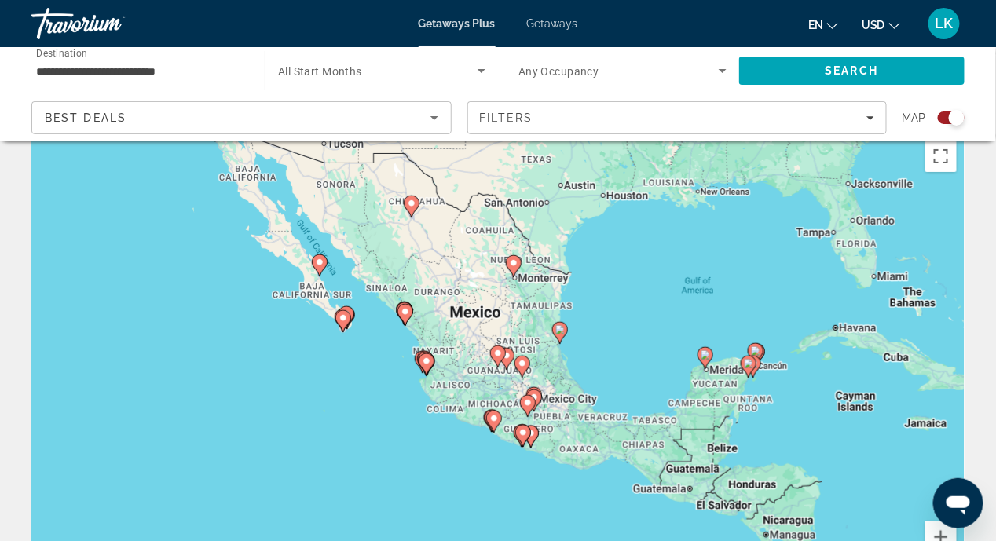
scroll to position [0, 0]
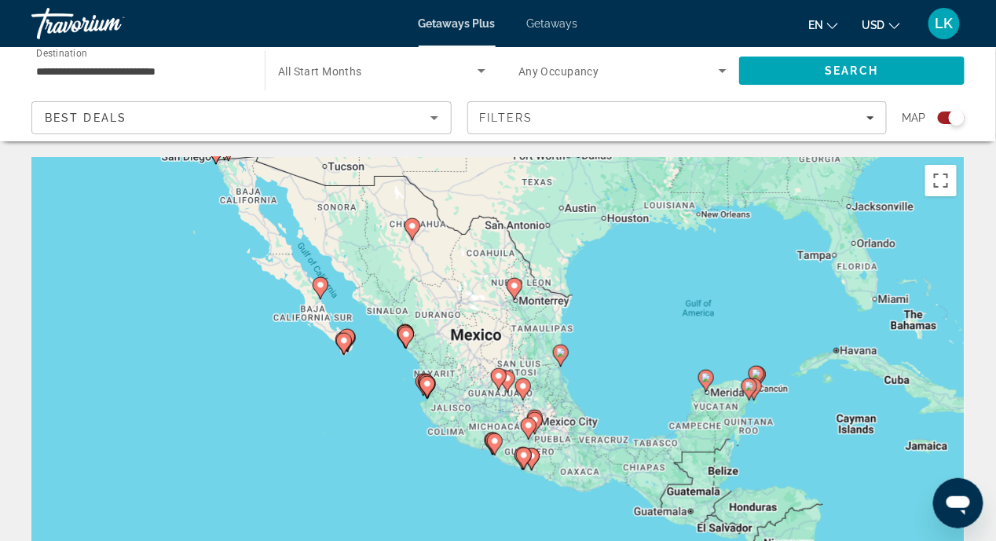
drag, startPoint x: 249, startPoint y: 451, endPoint x: 251, endPoint y: 432, distance: 19.0
click at [252, 434] on div "To activate drag with keyboard, press Alt + Enter. Once in keyboard drag state,…" at bounding box center [497, 392] width 933 height 471
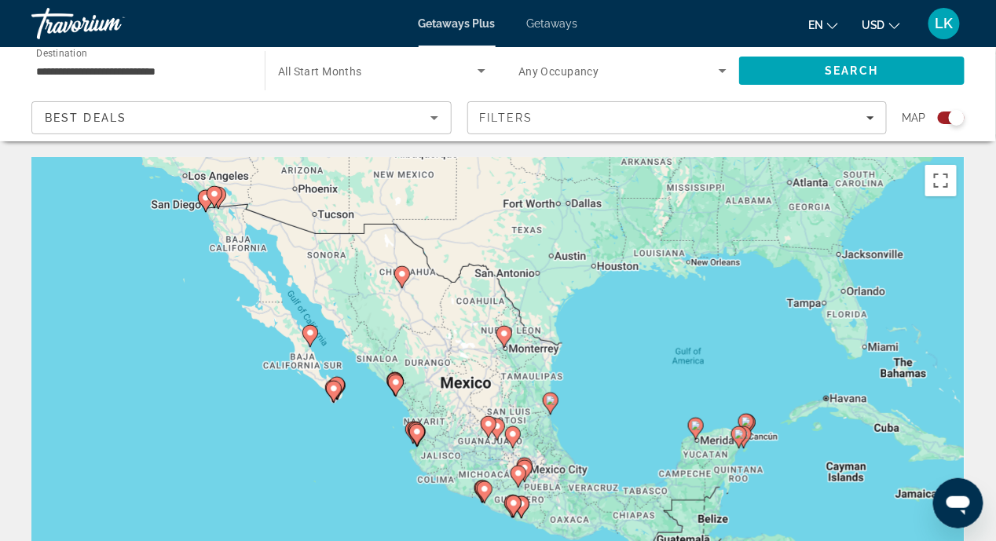
drag, startPoint x: 238, startPoint y: 488, endPoint x: 232, endPoint y: 515, distance: 28.2
click at [232, 519] on div "To activate drag with keyboard, press Alt + Enter. Once in keyboard drag state,…" at bounding box center [497, 392] width 933 height 471
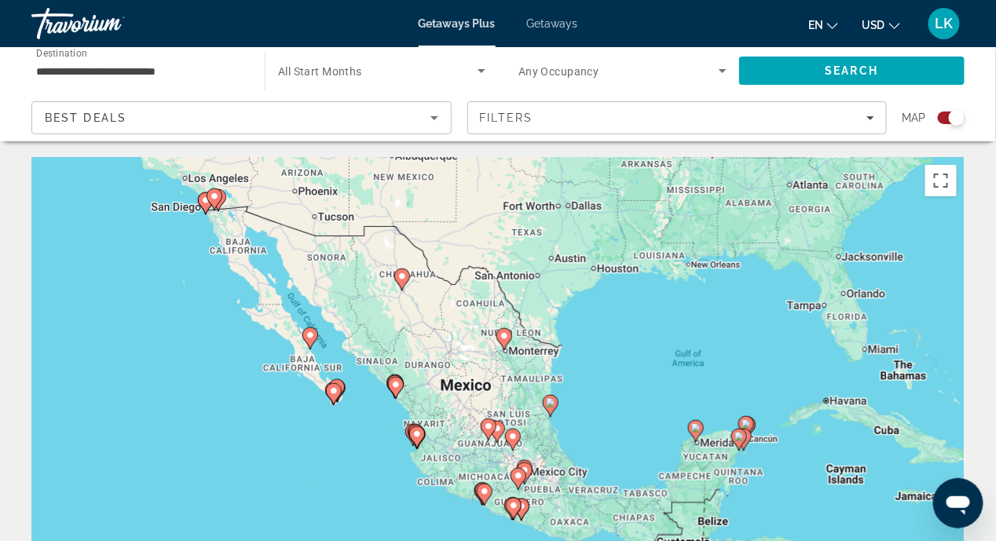
click at [203, 207] on icon "Main content" at bounding box center [206, 203] width 14 height 20
type input "**********"
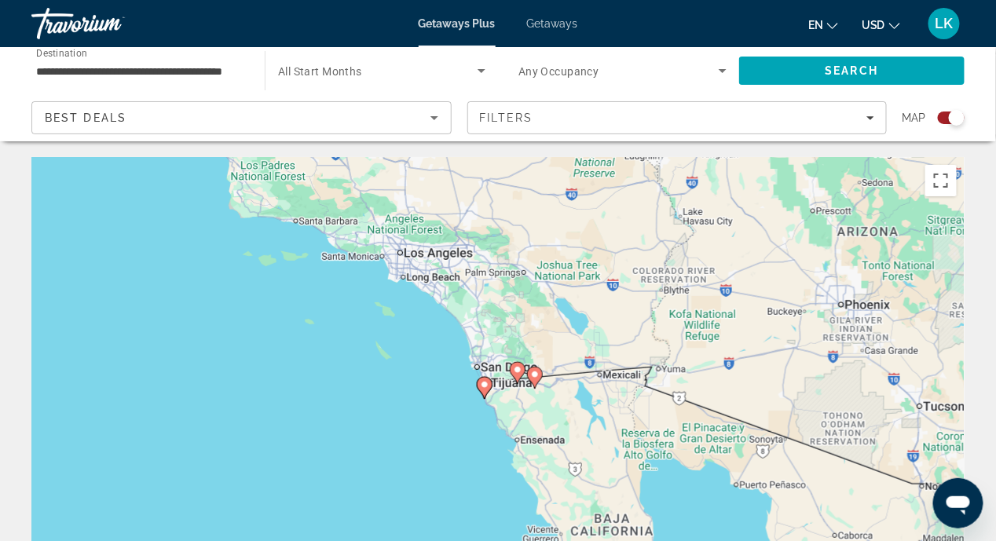
drag, startPoint x: 496, startPoint y: 388, endPoint x: 456, endPoint y: 391, distance: 39.4
click at [456, 391] on div "To navigate, press the arrow keys. To activate drag with keyboard, press Alt + …" at bounding box center [497, 392] width 933 height 471
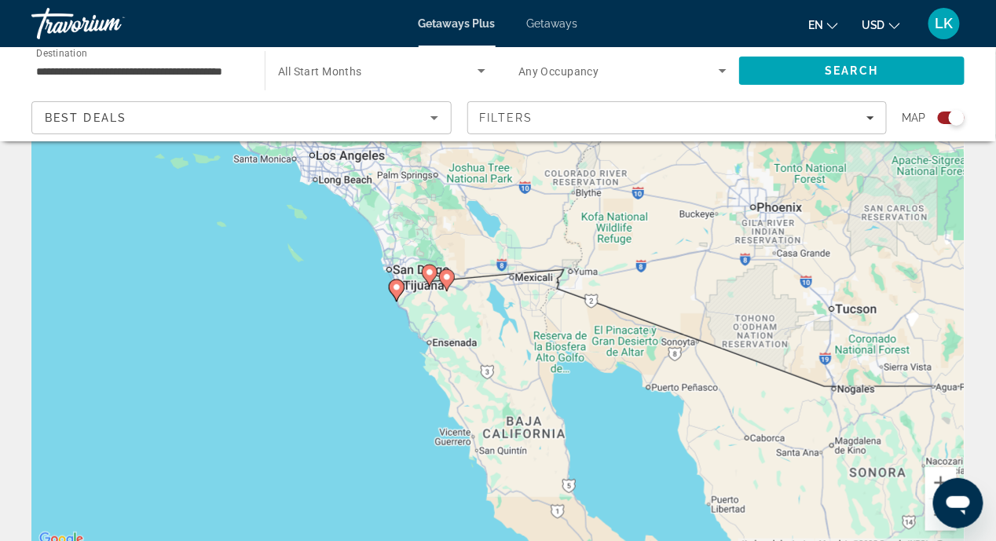
scroll to position [157, 0]
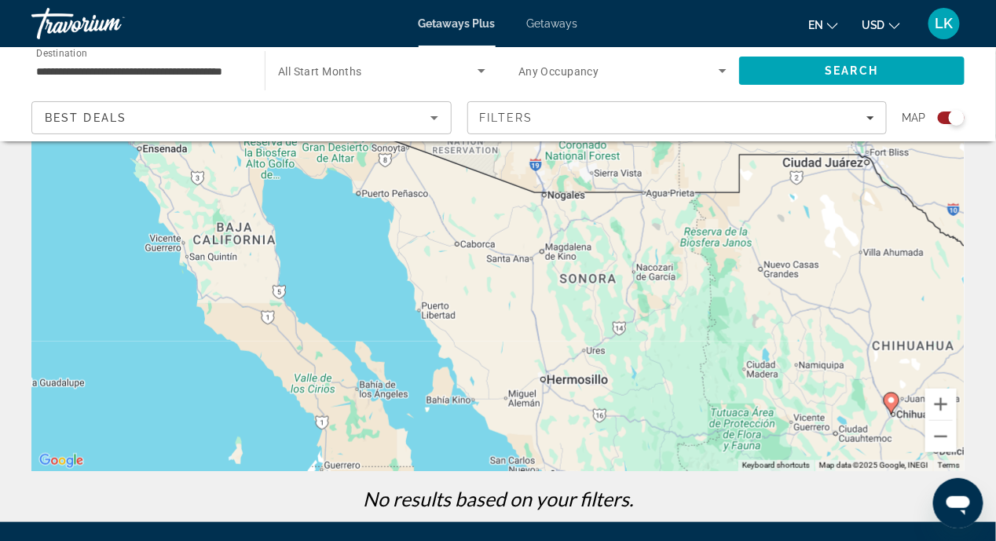
drag, startPoint x: 391, startPoint y: 417, endPoint x: 101, endPoint y: 300, distance: 312.5
click at [101, 300] on div "To activate drag with keyboard, press Alt + Enter. Once in keyboard drag state,…" at bounding box center [497, 235] width 933 height 471
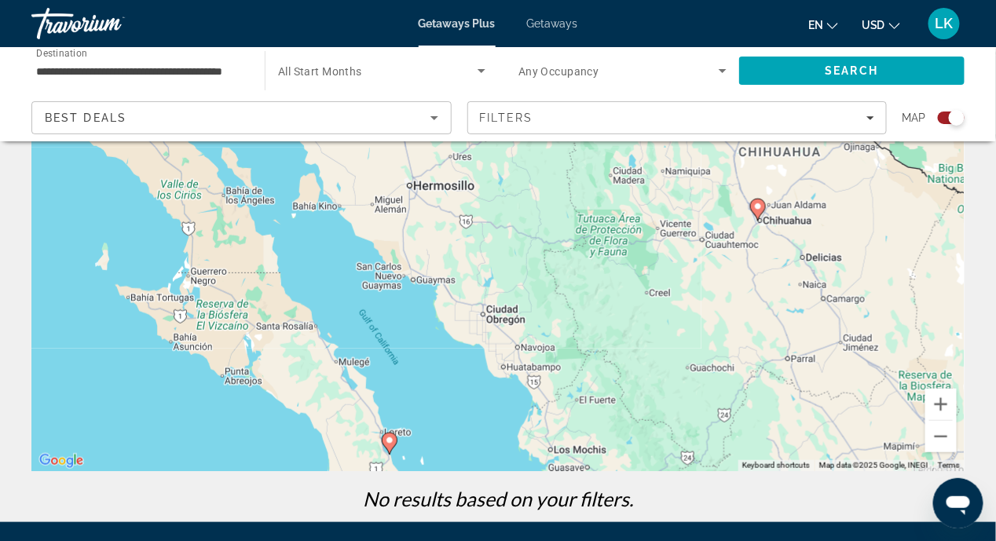
drag, startPoint x: 353, startPoint y: 355, endPoint x: 221, endPoint y: 159, distance: 236.5
click at [221, 159] on div "To activate drag with keyboard, press Alt + Enter. Once in keyboard drag state,…" at bounding box center [497, 235] width 933 height 471
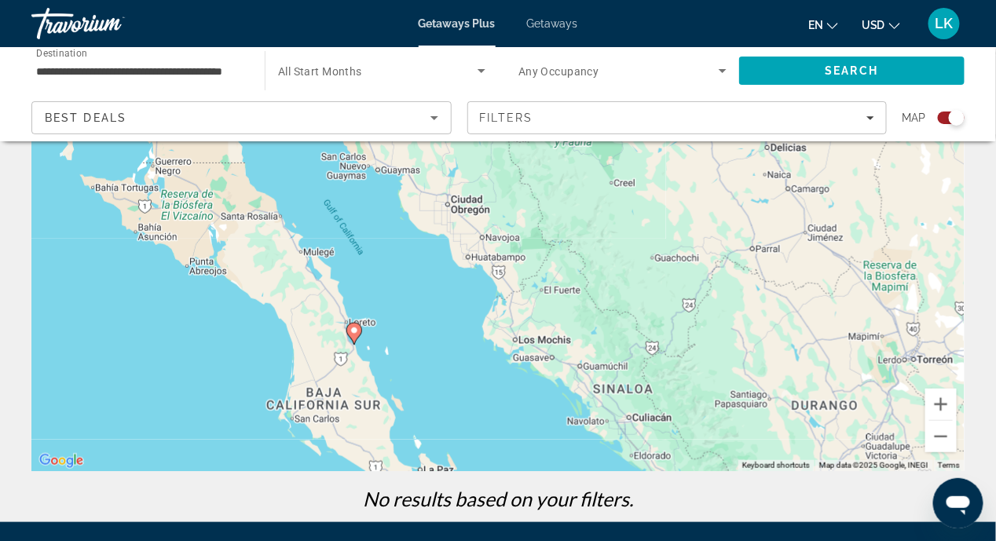
drag, startPoint x: 409, startPoint y: 375, endPoint x: 373, endPoint y: 280, distance: 101.7
click at [373, 258] on div "To activate drag with keyboard, press Alt + Enter. Once in keyboard drag state,…" at bounding box center [497, 235] width 933 height 471
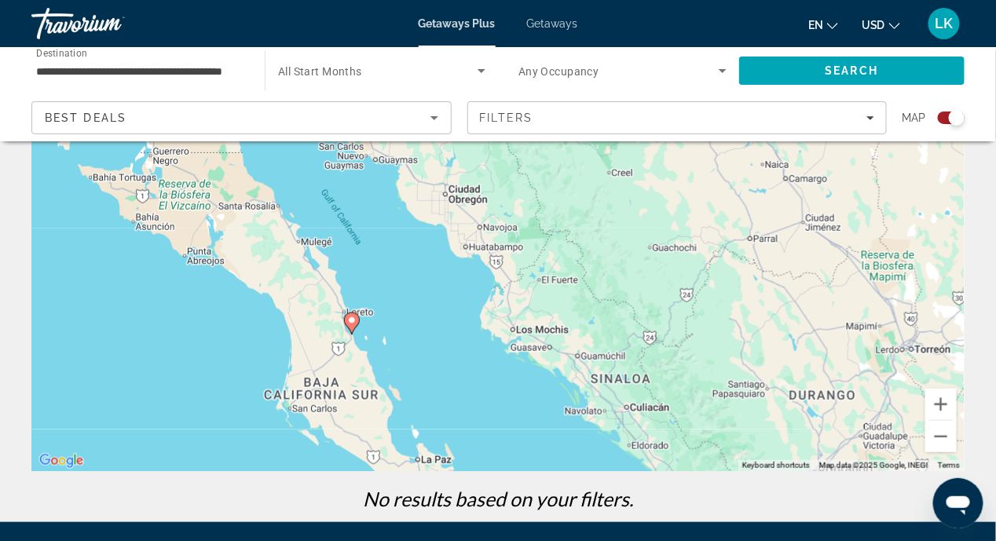
click at [406, 373] on div "To activate drag with keyboard, press Alt + Enter. Once in keyboard drag state,…" at bounding box center [497, 235] width 933 height 471
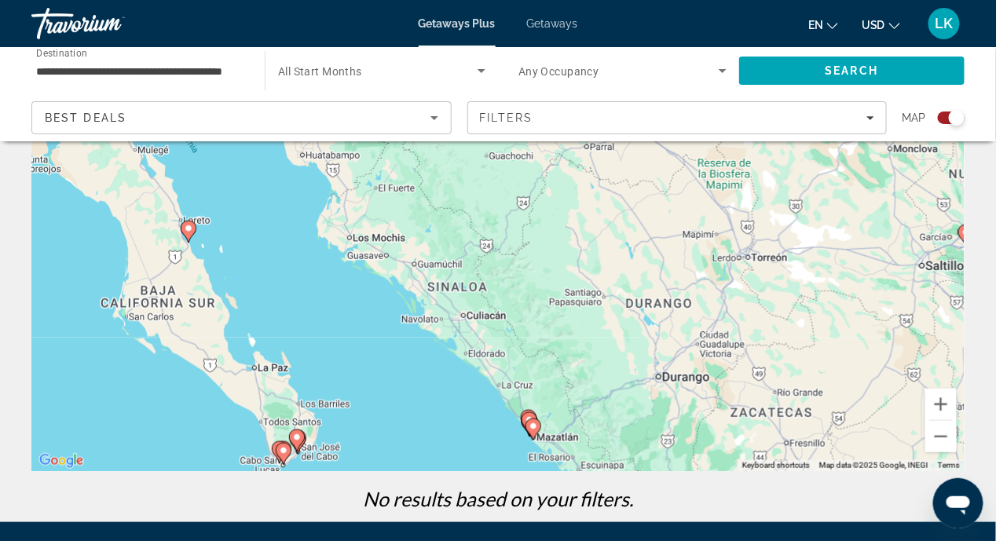
drag, startPoint x: 347, startPoint y: 320, endPoint x: 192, endPoint y: 190, distance: 202.9
click at [190, 221] on g "Main content" at bounding box center [189, 232] width 16 height 22
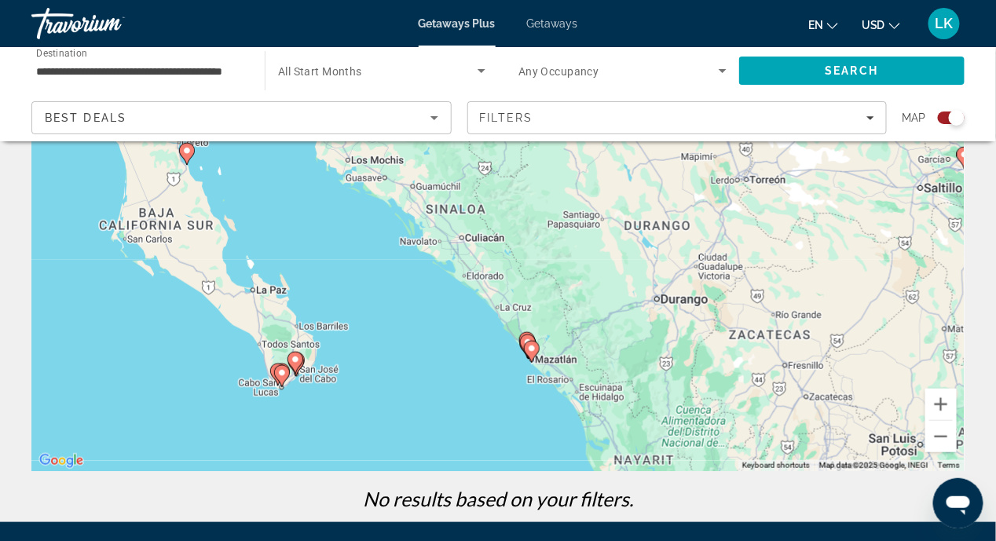
drag, startPoint x: 366, startPoint y: 445, endPoint x: 350, endPoint y: 402, distance: 45.2
click at [362, 412] on div "To activate drag with keyboard, press Alt + Enter. Once in keyboard drag state,…" at bounding box center [497, 235] width 933 height 471
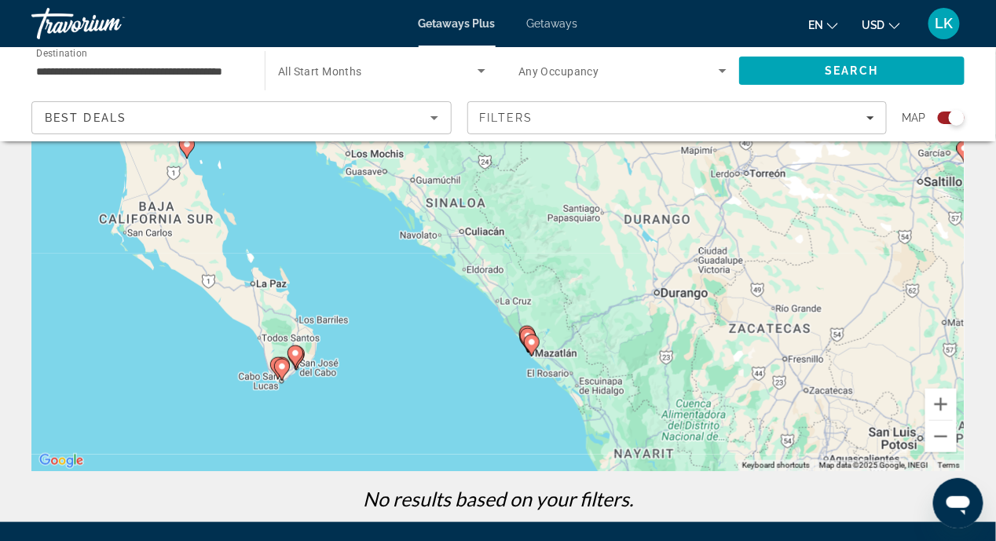
click at [295, 357] on image "Main content" at bounding box center [295, 353] width 9 height 9
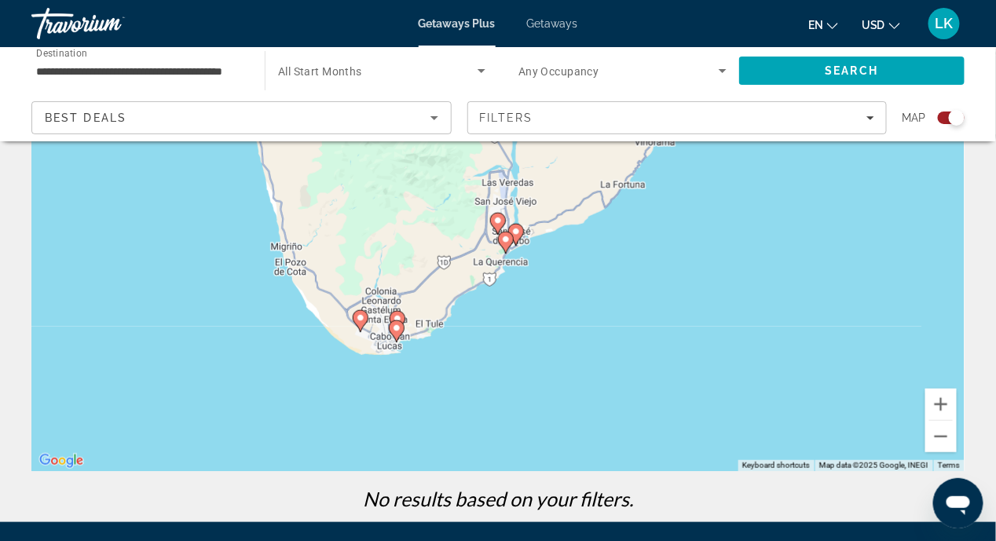
click at [567, 312] on div "To activate drag with keyboard, press Alt + Enter. Once in keyboard drag state,…" at bounding box center [497, 235] width 933 height 471
click at [398, 338] on icon "Main content" at bounding box center [397, 331] width 14 height 20
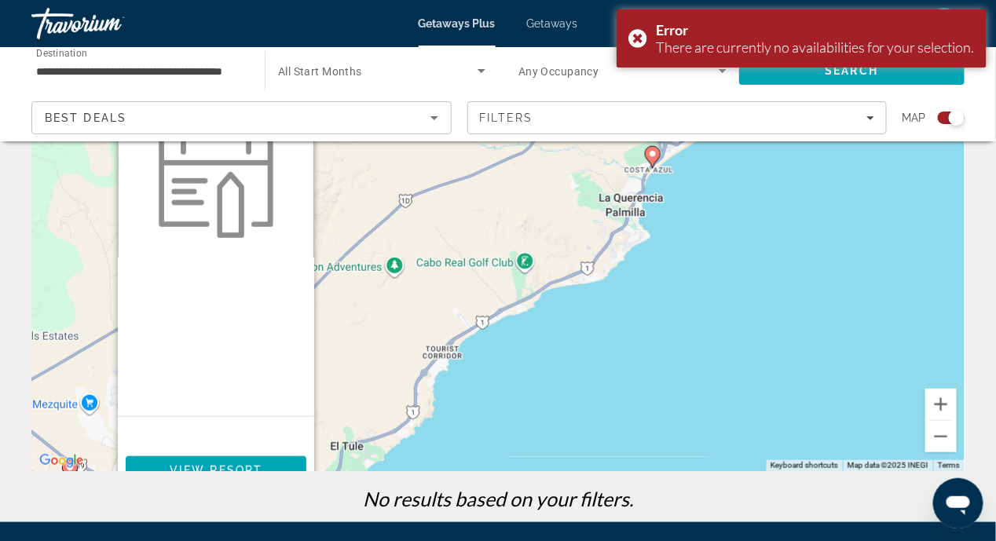
drag, startPoint x: 694, startPoint y: 444, endPoint x: 403, endPoint y: 520, distance: 301.2
click at [403, 520] on div "To navigate the map with touch gestures double-tap and hold your finger on the …" at bounding box center [498, 261] width 996 height 522
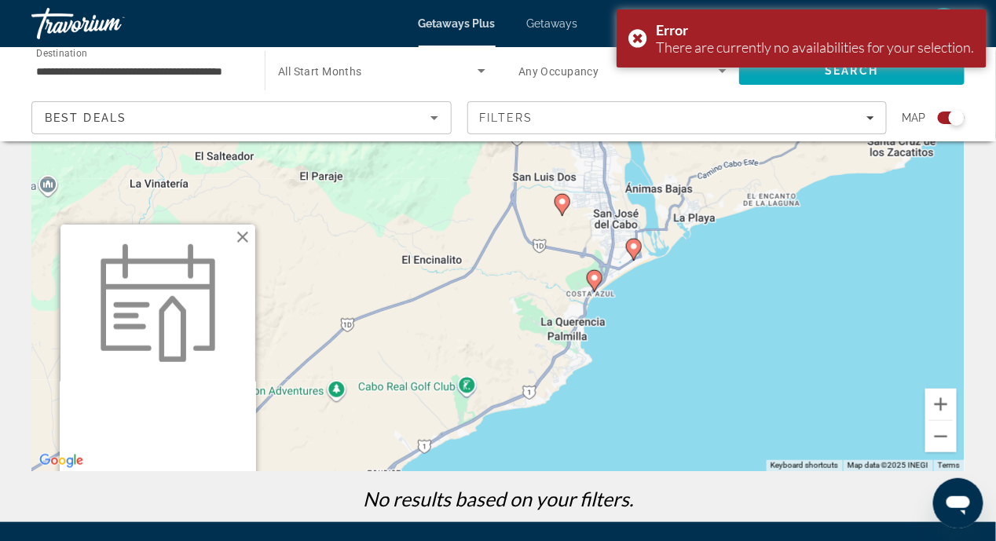
drag, startPoint x: 639, startPoint y: 270, endPoint x: 560, endPoint y: 388, distance: 142.0
click at [560, 388] on div "To activate drag with keyboard, press Alt + Enter. Once in keyboard drag state,…" at bounding box center [497, 235] width 933 height 471
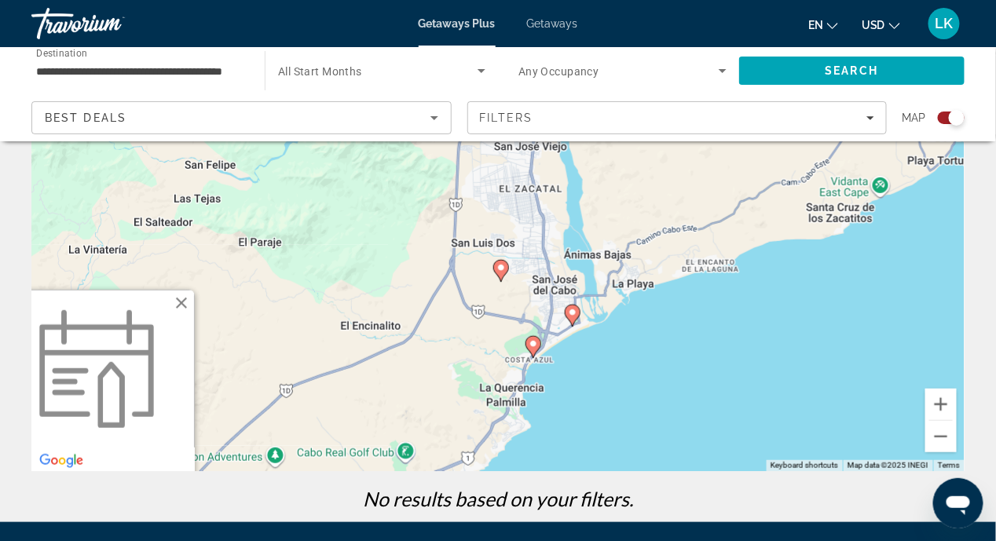
drag, startPoint x: 601, startPoint y: 379, endPoint x: 572, endPoint y: 441, distance: 67.8
click at [572, 441] on div "To activate drag with keyboard, press Alt + Enter. Once in keyboard drag state,…" at bounding box center [497, 235] width 933 height 471
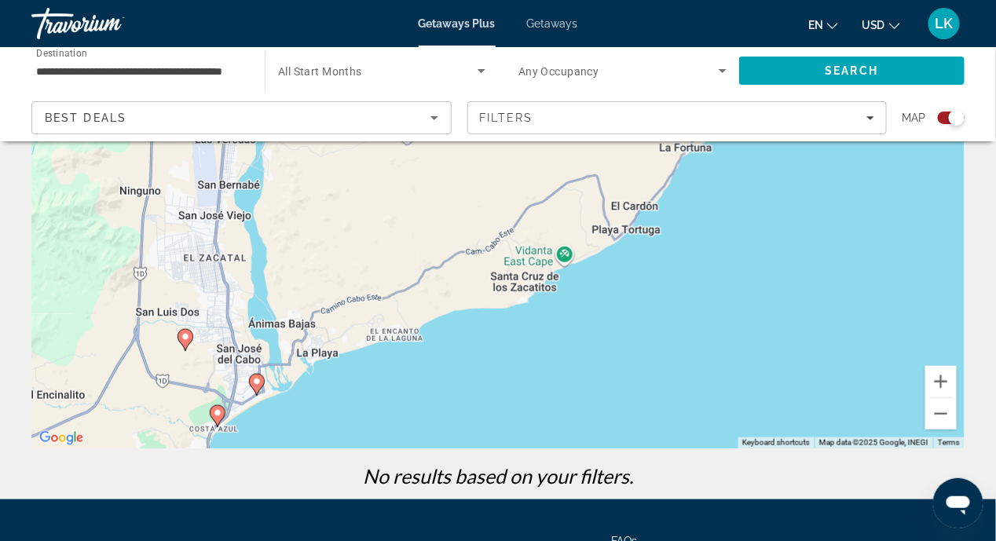
drag, startPoint x: 793, startPoint y: 410, endPoint x: 467, endPoint y: 502, distance: 338.6
click at [436, 361] on div "**********" at bounding box center [498, 90] width 996 height 541
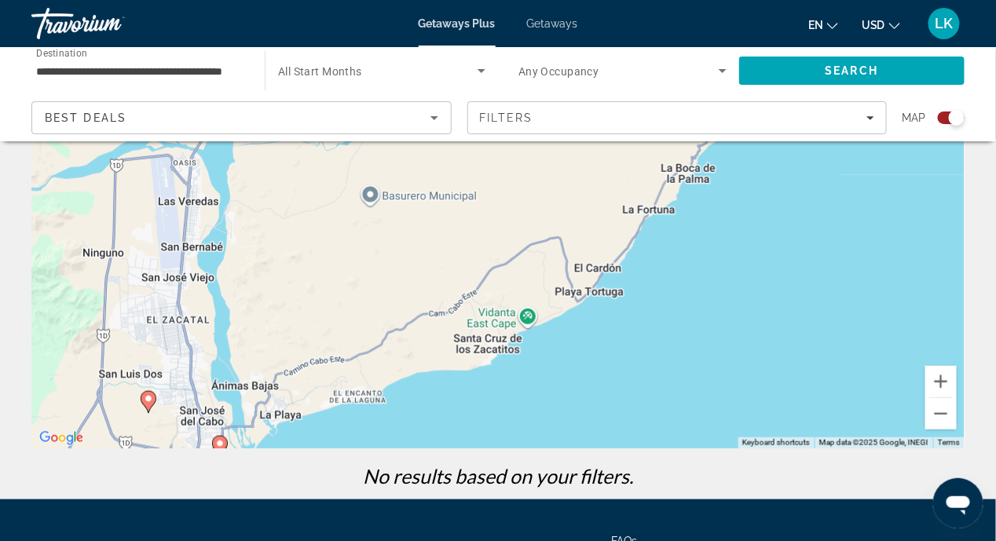
scroll to position [195, 0]
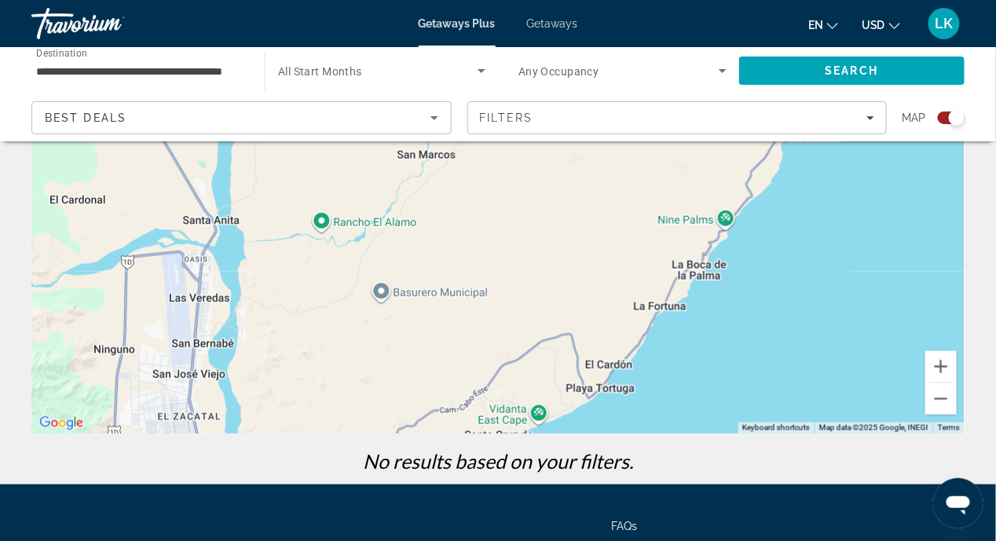
drag, startPoint x: 799, startPoint y: 235, endPoint x: 901, endPoint y: 280, distance: 111.5
click at [935, 270] on div "To activate drag with keyboard, press Alt + Enter. Once in keyboard drag state,…" at bounding box center [497, 197] width 933 height 471
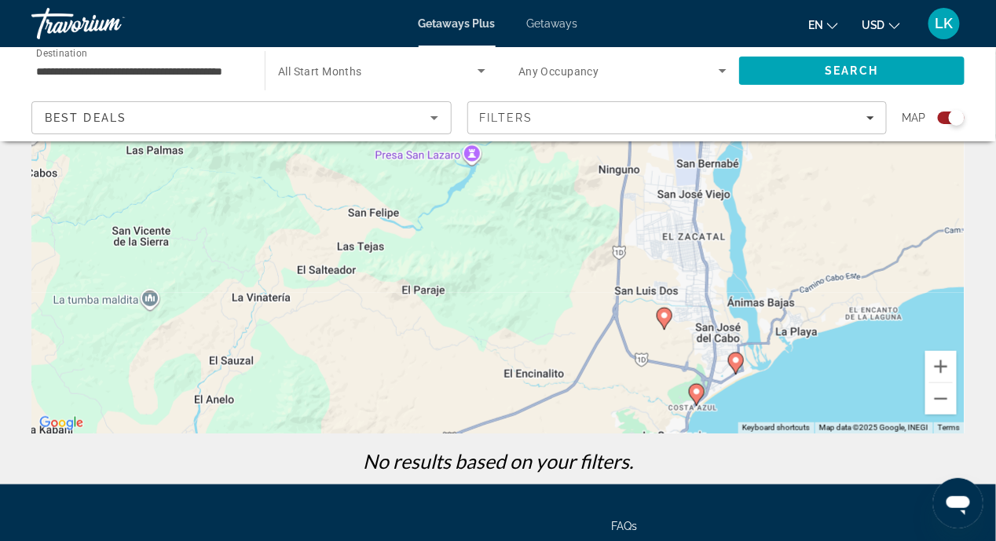
drag, startPoint x: 338, startPoint y: 324, endPoint x: 686, endPoint y: 198, distance: 369.4
click at [683, 199] on div "To activate drag with keyboard, press Alt + Enter. Once in keyboard drag state,…" at bounding box center [497, 197] width 933 height 471
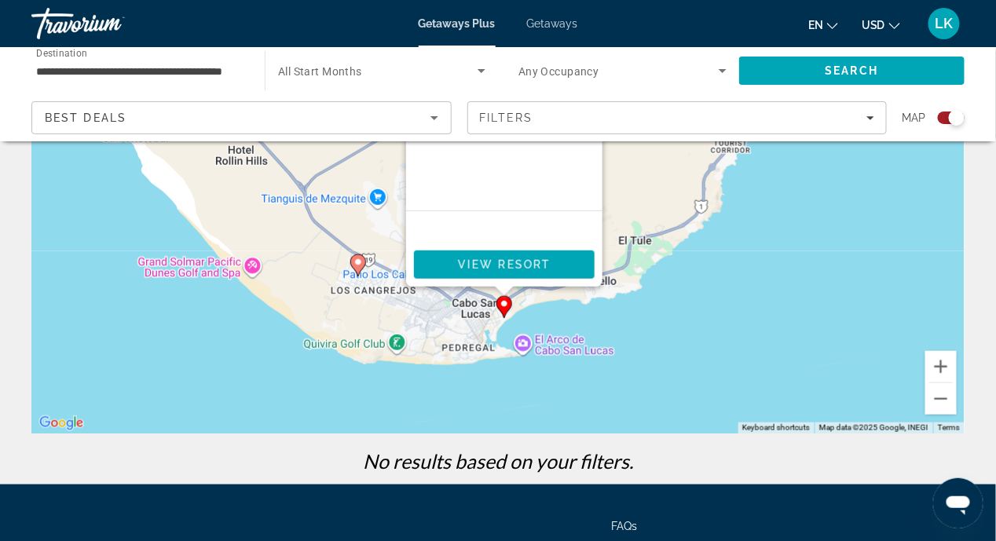
drag, startPoint x: 620, startPoint y: 397, endPoint x: 590, endPoint y: 291, distance: 109.4
click at [634, 296] on div "To activate drag with keyboard, press Alt + Enter. Once in keyboard drag state,…" at bounding box center [497, 197] width 933 height 471
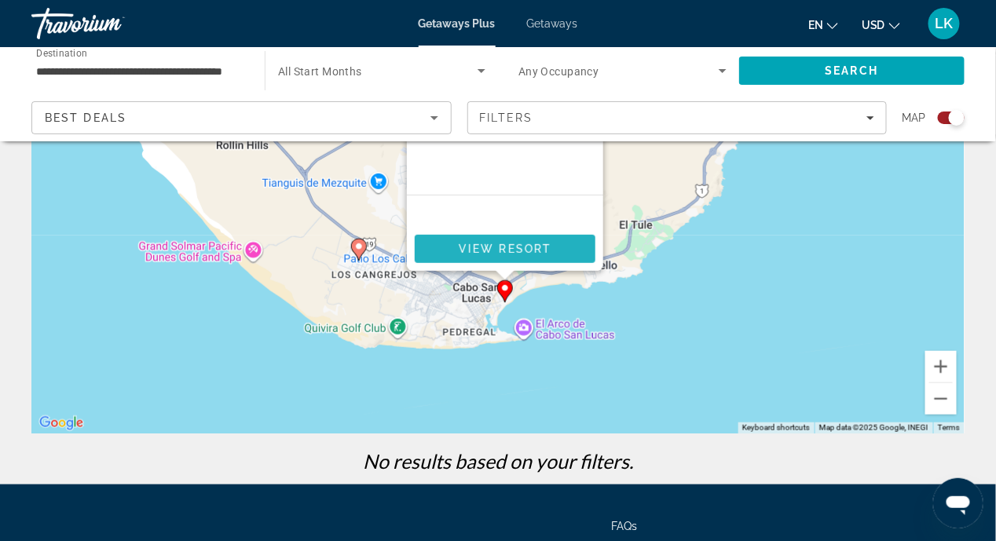
click at [509, 254] on span "View Resort" at bounding box center [505, 249] width 93 height 13
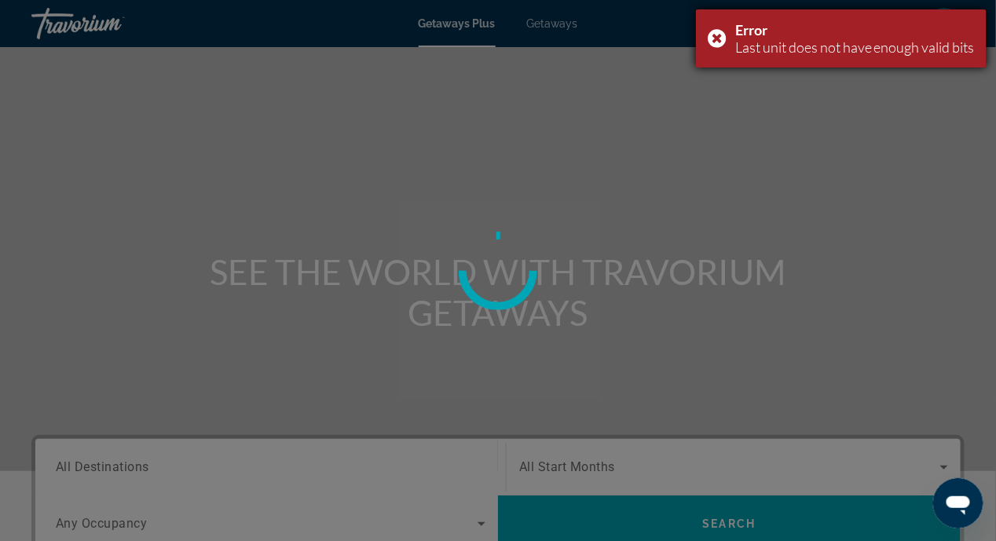
click at [715, 35] on div "Error Last unit does not have enough valid bits" at bounding box center [841, 38] width 291 height 58
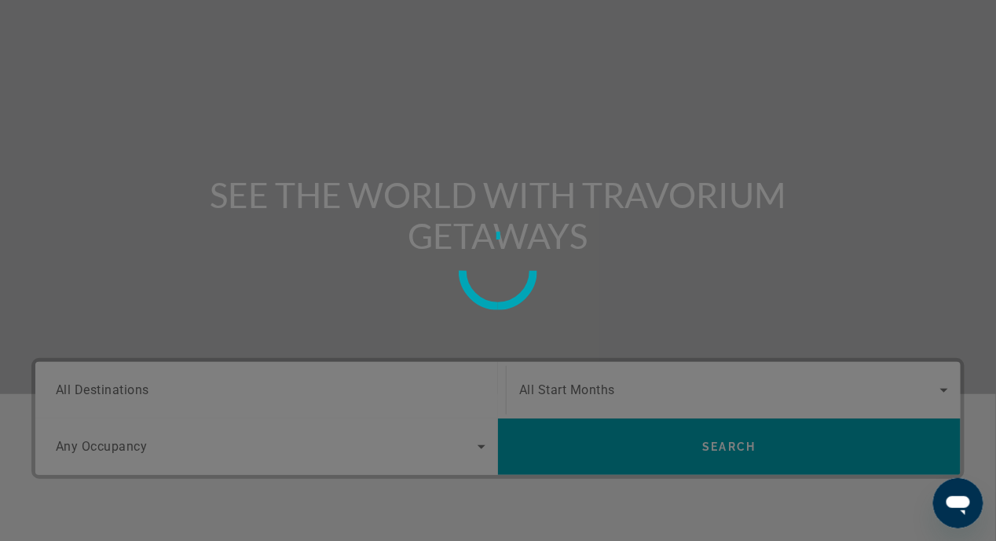
scroll to position [235, 0]
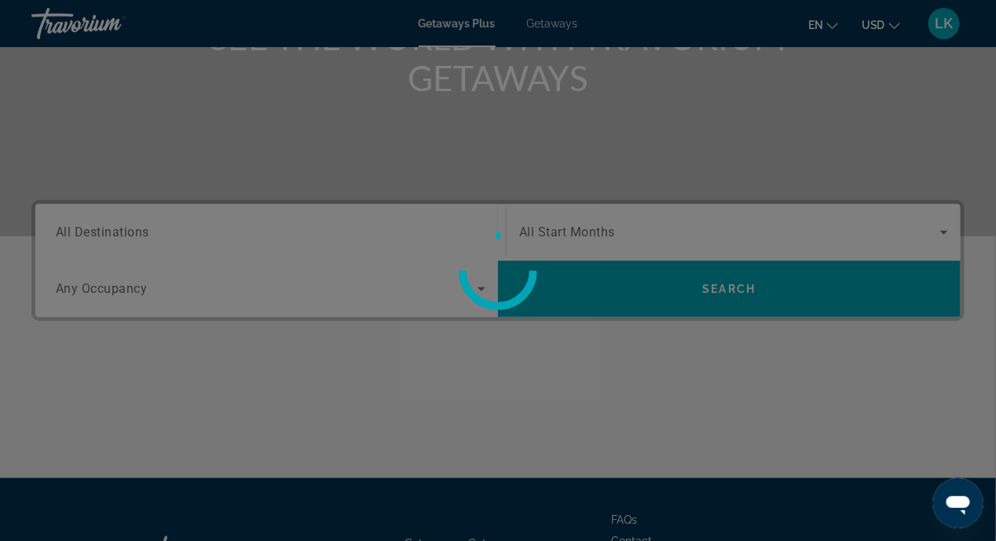
click at [477, 273] on div at bounding box center [498, 271] width 79 height 79
drag, startPoint x: 411, startPoint y: 269, endPoint x: 489, endPoint y: 155, distance: 137.7
click at [415, 265] on div at bounding box center [498, 270] width 996 height 541
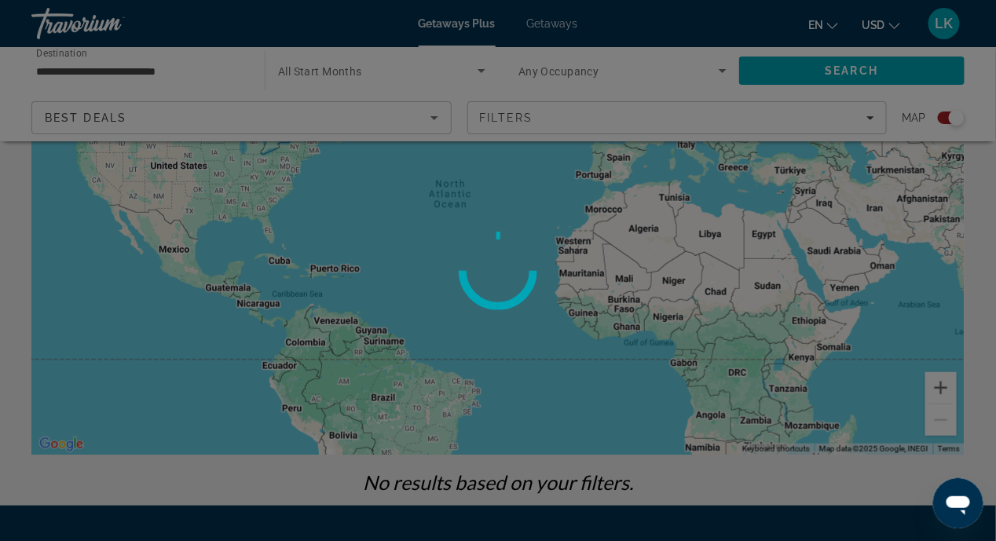
scroll to position [79, 0]
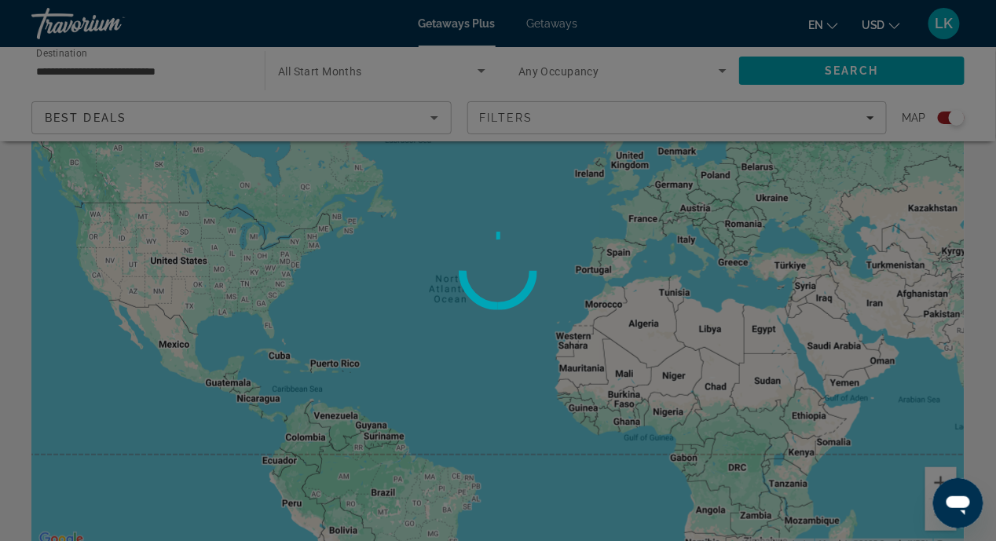
click at [452, 349] on div at bounding box center [498, 270] width 996 height 541
click at [452, 356] on div at bounding box center [498, 270] width 996 height 541
drag, startPoint x: 452, startPoint y: 356, endPoint x: 376, endPoint y: 336, distance: 78.7
click at [371, 341] on div at bounding box center [498, 270] width 996 height 541
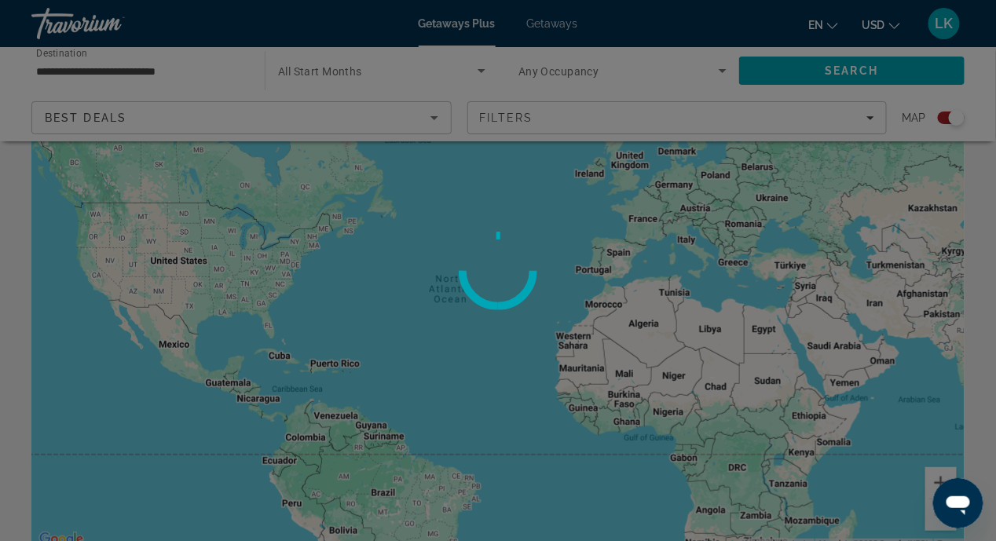
click at [411, 317] on div at bounding box center [498, 270] width 996 height 541
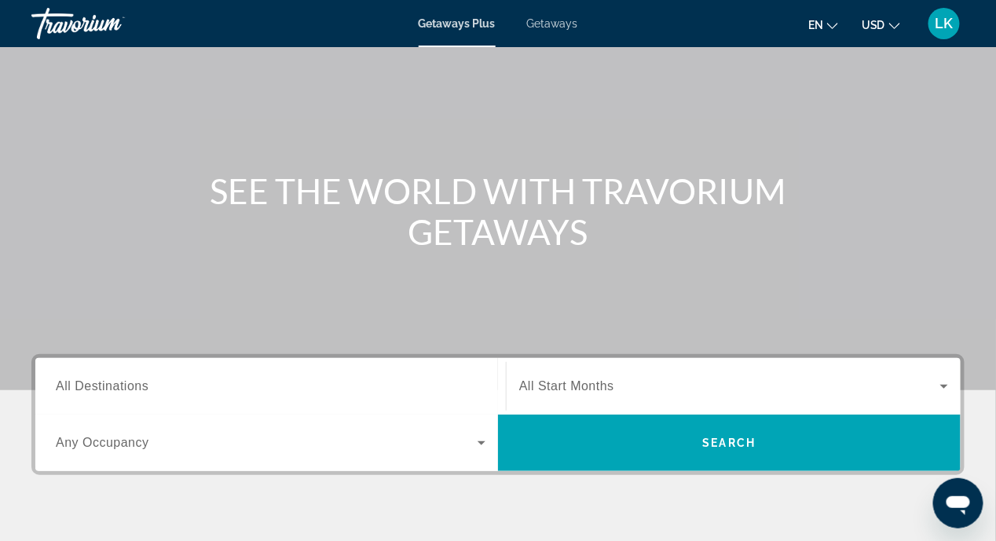
scroll to position [157, 0]
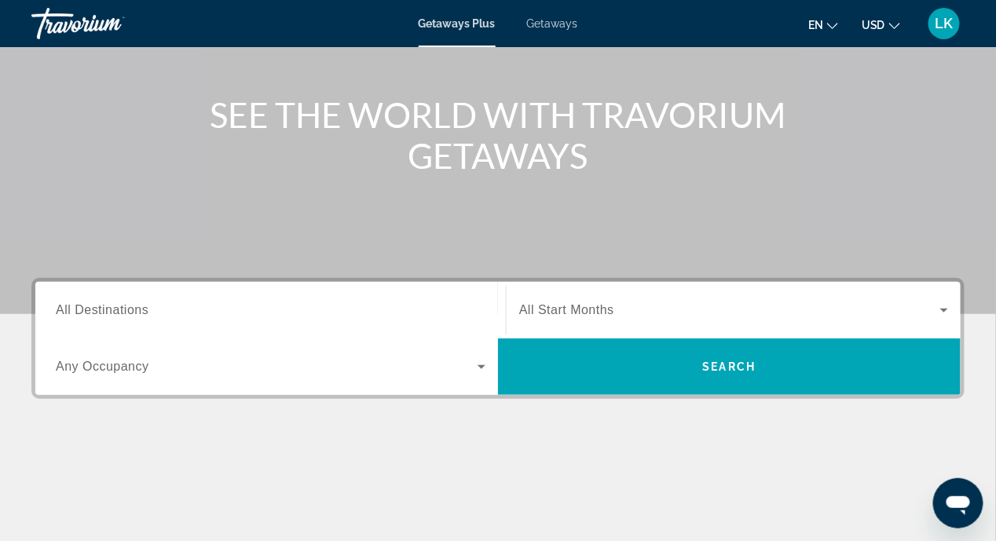
click at [97, 313] on span "All Destinations" at bounding box center [102, 309] width 93 height 13
click at [97, 313] on input "Destination All Destinations" at bounding box center [271, 311] width 430 height 19
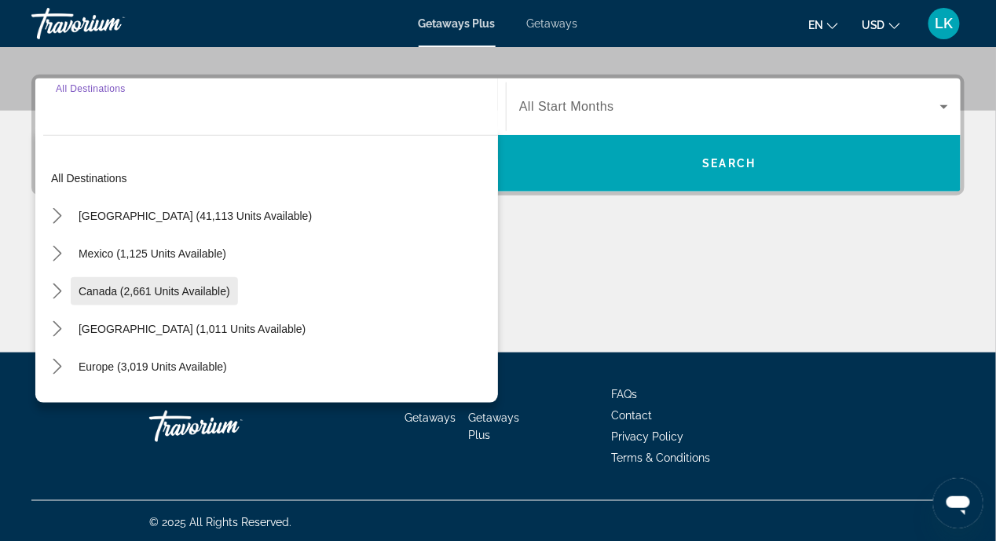
scroll to position [364, 0]
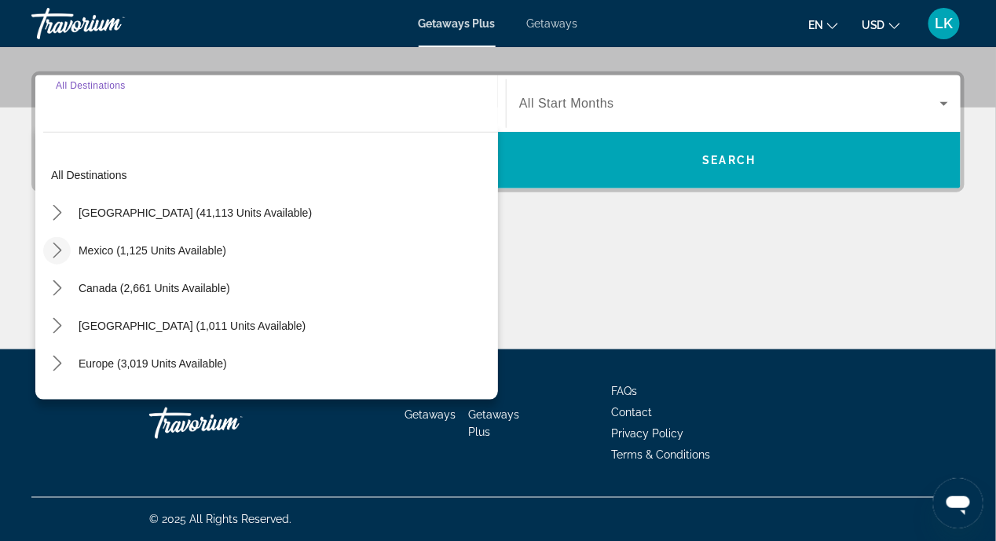
click at [54, 254] on icon "Toggle Mexico (1,125 units available) submenu" at bounding box center [57, 251] width 9 height 16
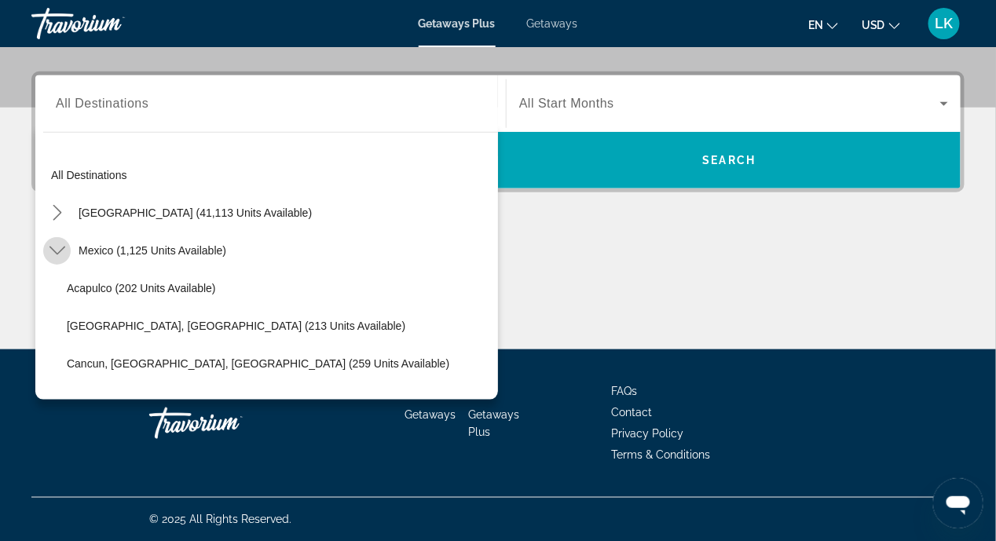
scroll to position [83, 0]
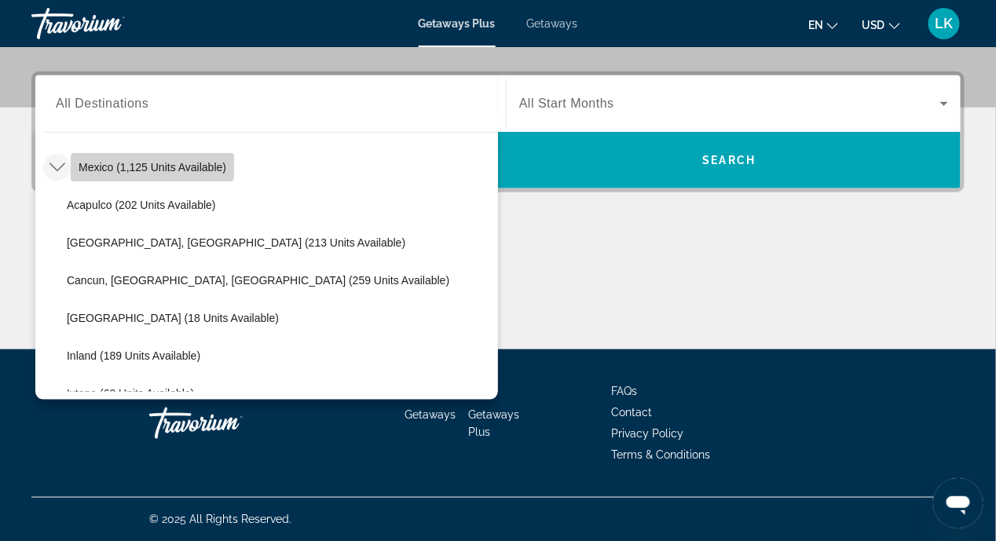
click at [123, 164] on span "Mexico (1,125 units available)" at bounding box center [153, 167] width 148 height 13
type input "**********"
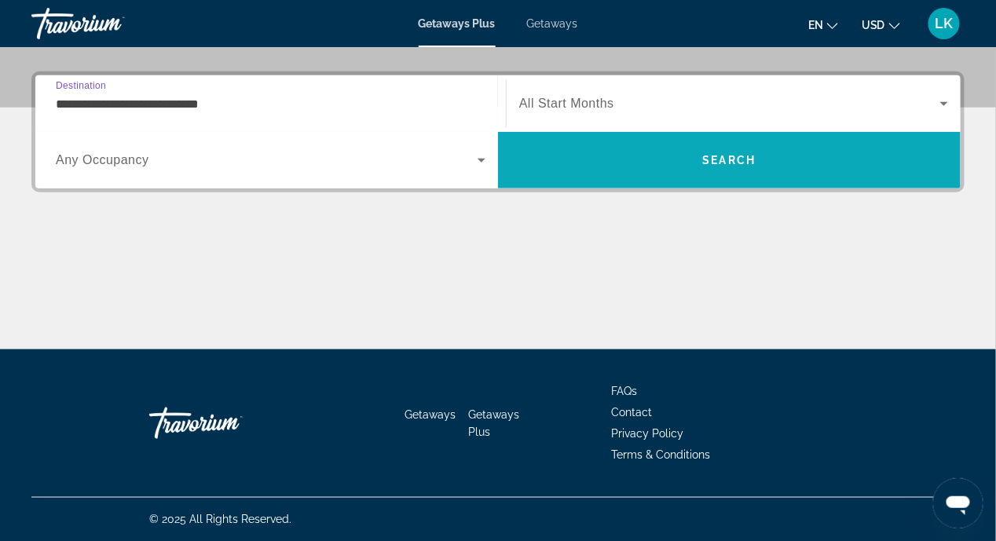
click at [741, 167] on span "Search" at bounding box center [729, 160] width 463 height 38
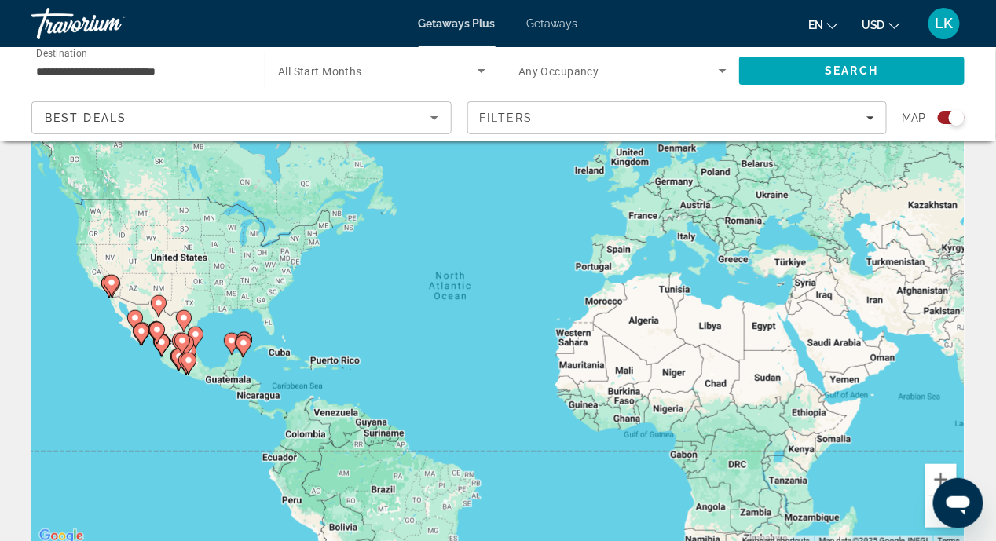
scroll to position [157, 0]
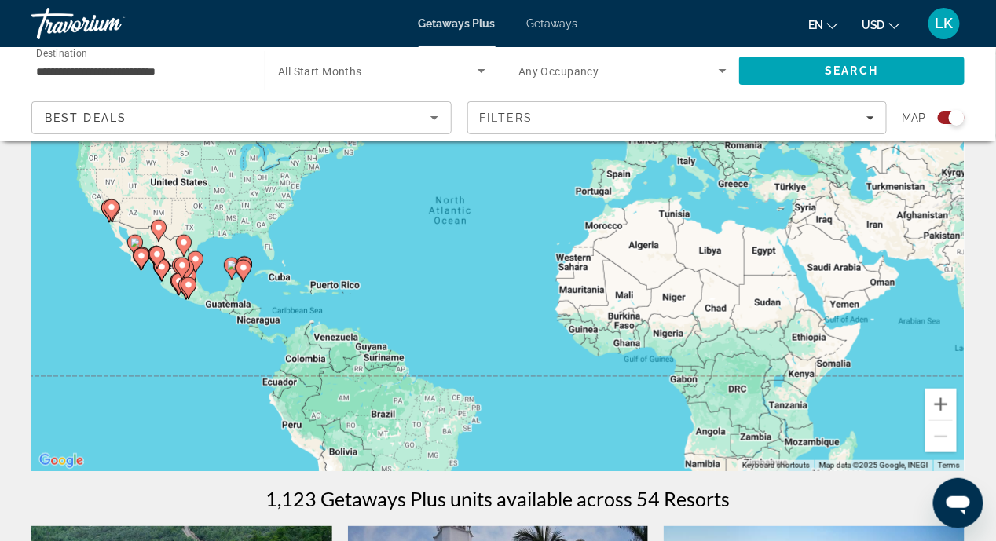
click at [215, 273] on div "To activate drag with keyboard, press Alt + Enter. Once in keyboard drag state,…" at bounding box center [497, 235] width 933 height 471
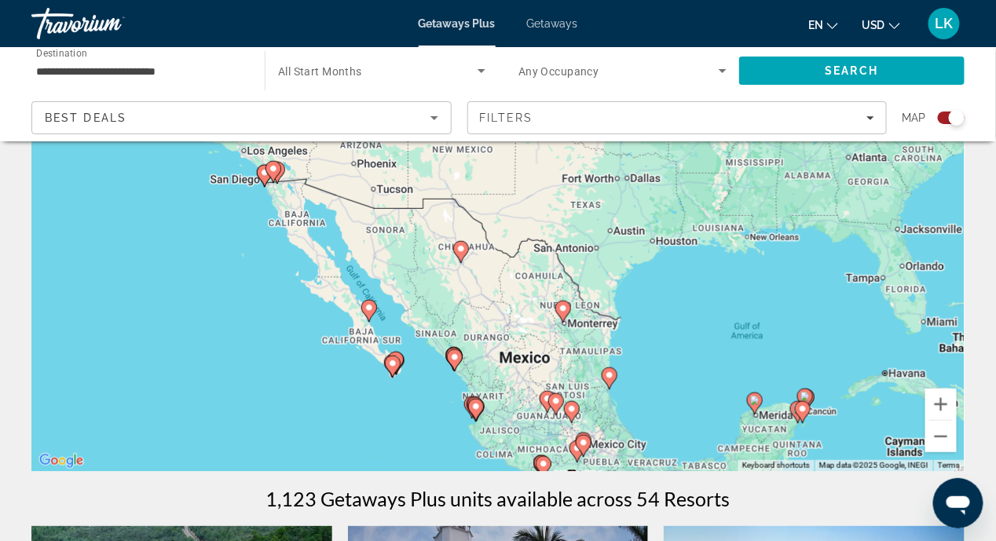
drag, startPoint x: 391, startPoint y: 366, endPoint x: 406, endPoint y: 366, distance: 14.9
click at [391, 366] on image "Main content" at bounding box center [392, 363] width 9 height 9
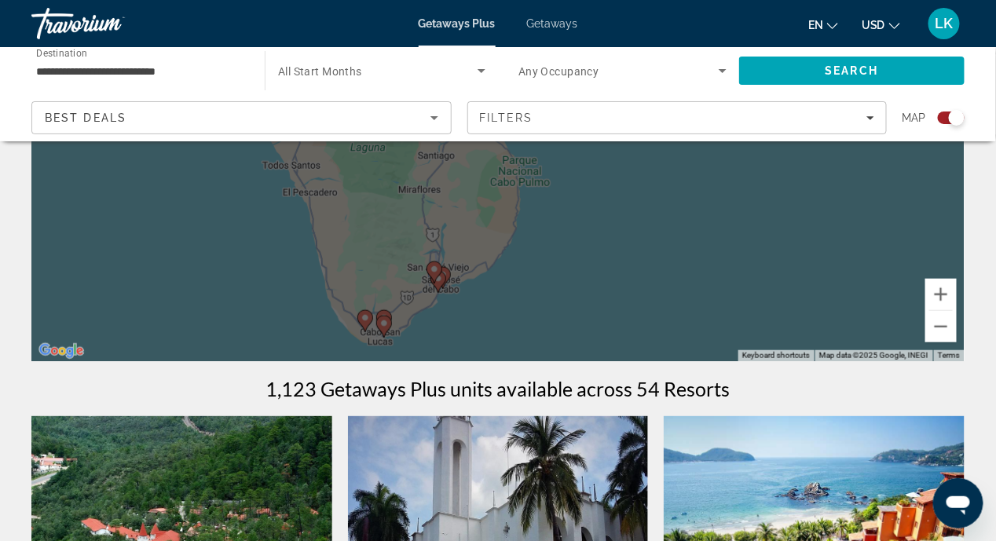
scroll to position [270, 0]
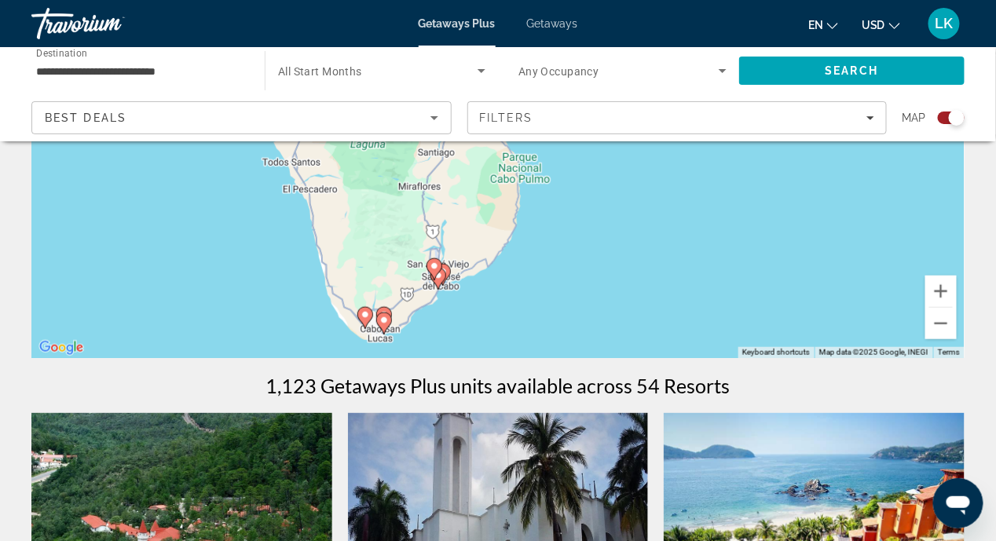
click at [384, 320] on image "Main content" at bounding box center [383, 320] width 9 height 9
type input "**********"
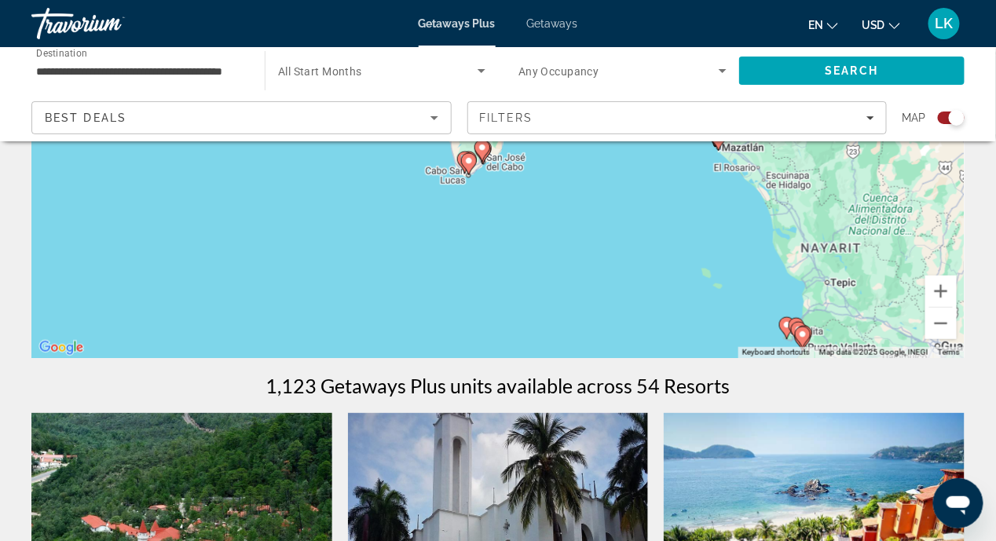
click at [467, 170] on icon "Main content" at bounding box center [469, 164] width 16 height 22
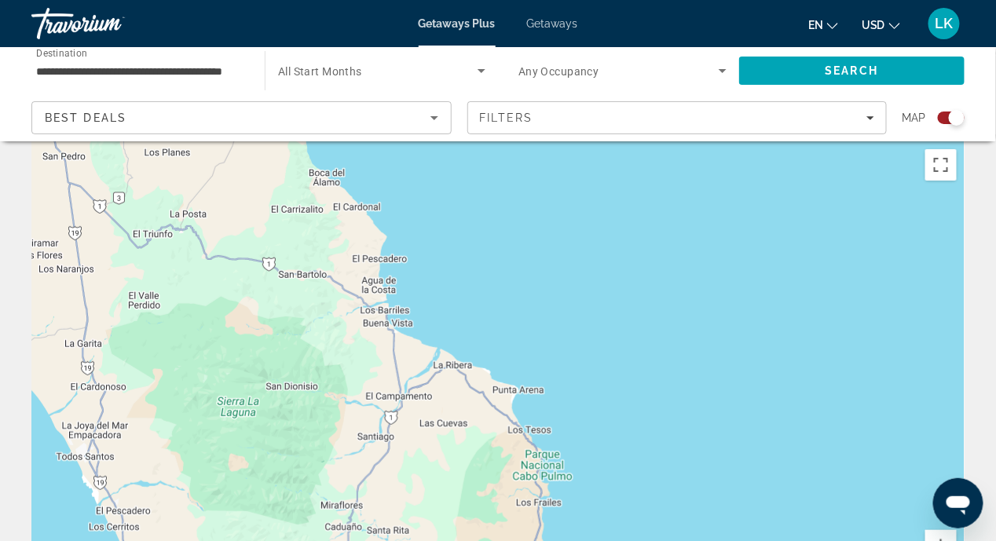
scroll to position [0, 0]
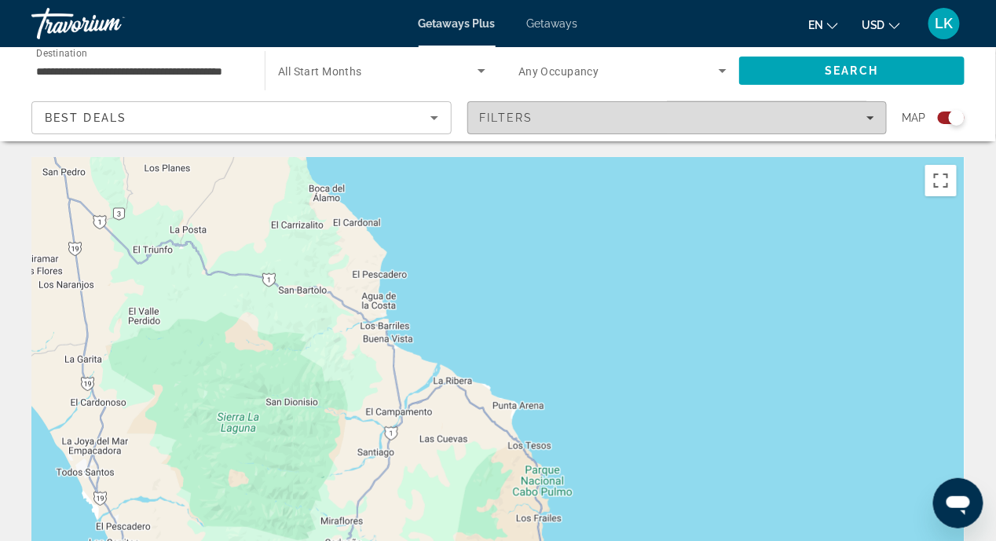
click at [865, 115] on div "Filters" at bounding box center [677, 118] width 395 height 13
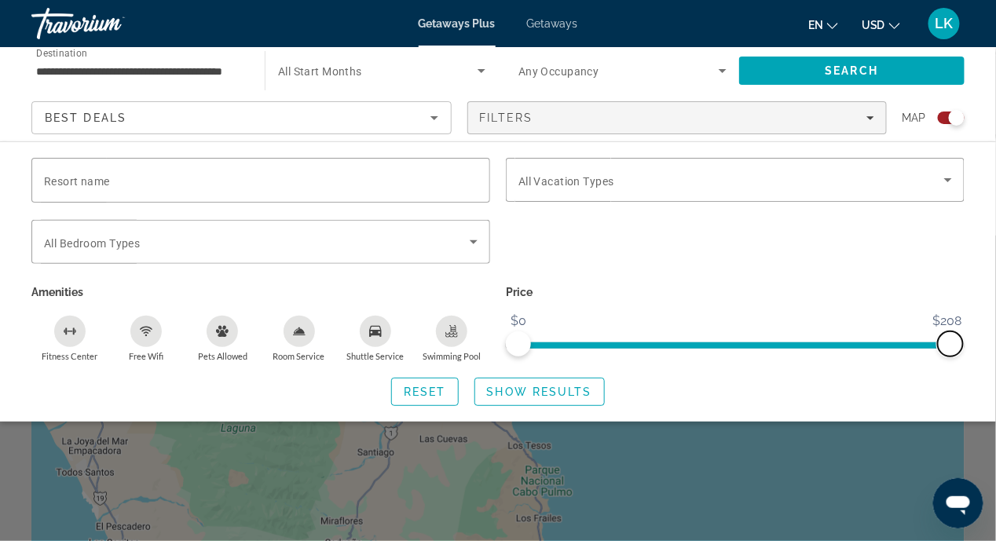
click at [950, 338] on span "ngx-slider-max" at bounding box center [950, 343] width 25 height 25
drag, startPoint x: 950, startPoint y: 338, endPoint x: 1010, endPoint y: 357, distance: 62.4
click at [996, 357] on html "**********" at bounding box center [498, 270] width 996 height 541
click at [695, 387] on div "Reset Show Results" at bounding box center [497, 392] width 933 height 28
click at [529, 388] on span "Show Results" at bounding box center [539, 392] width 105 height 13
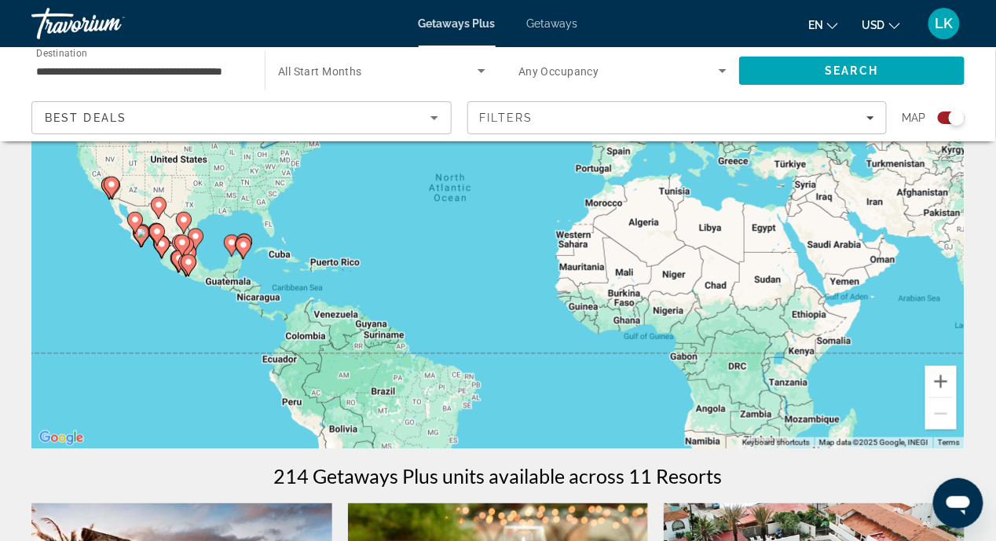
scroll to position [157, 0]
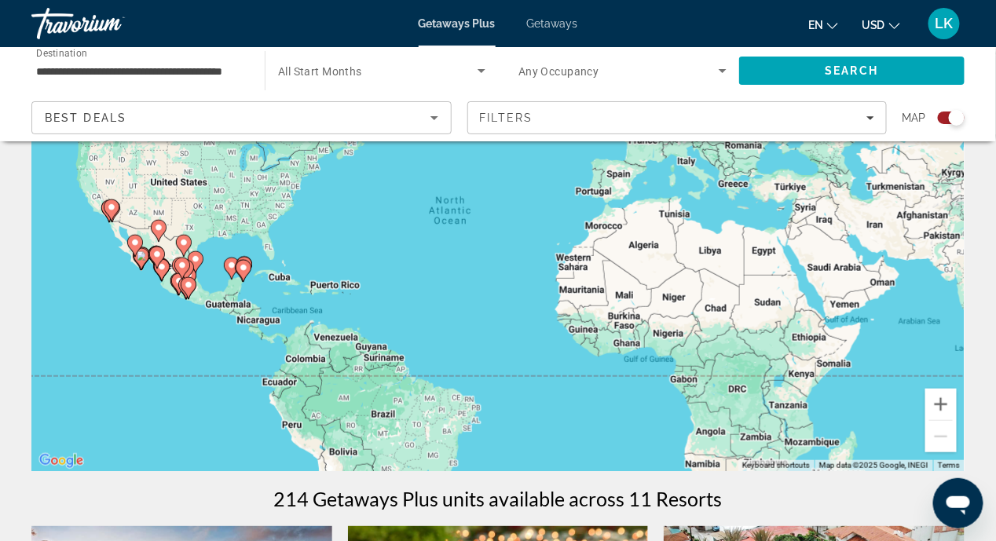
click at [140, 262] on icon "Main content" at bounding box center [141, 259] width 14 height 20
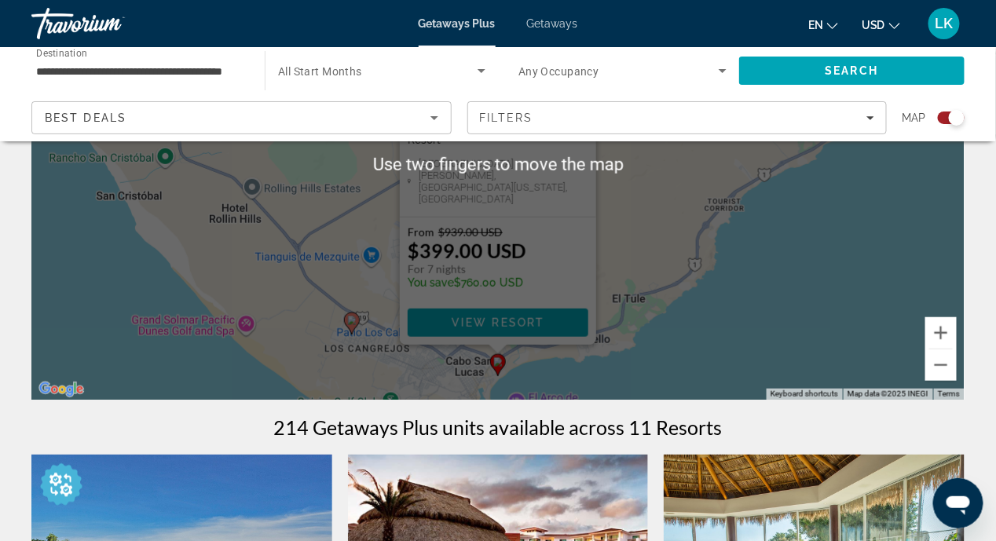
scroll to position [227, 0]
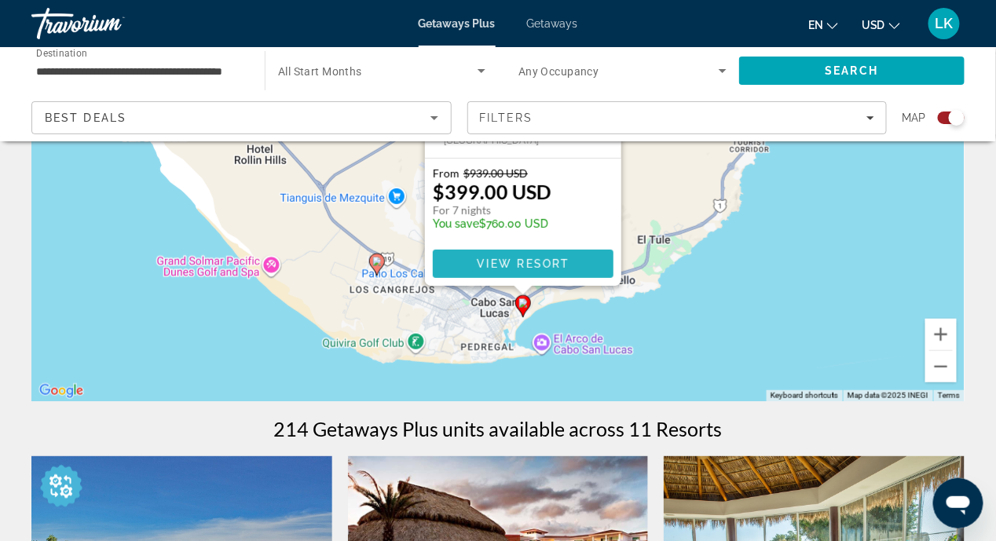
click at [521, 262] on span "View Resort" at bounding box center [523, 264] width 93 height 13
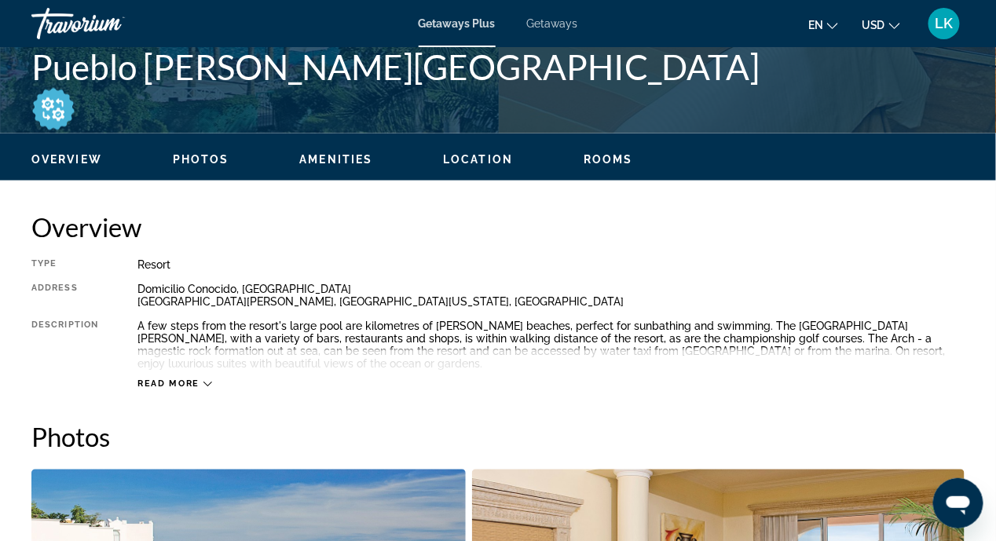
scroll to position [785, 0]
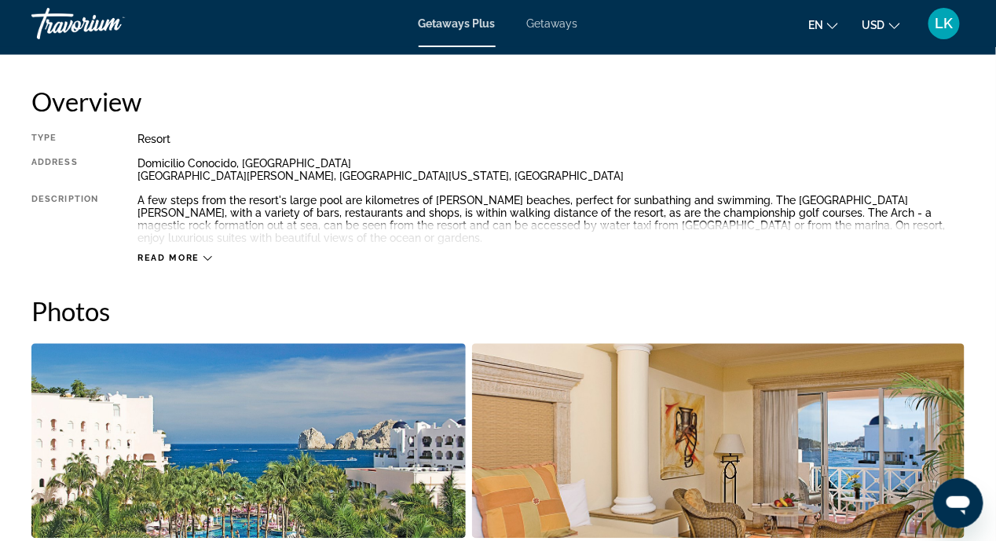
click at [206, 254] on icon "Main content" at bounding box center [207, 258] width 9 height 9
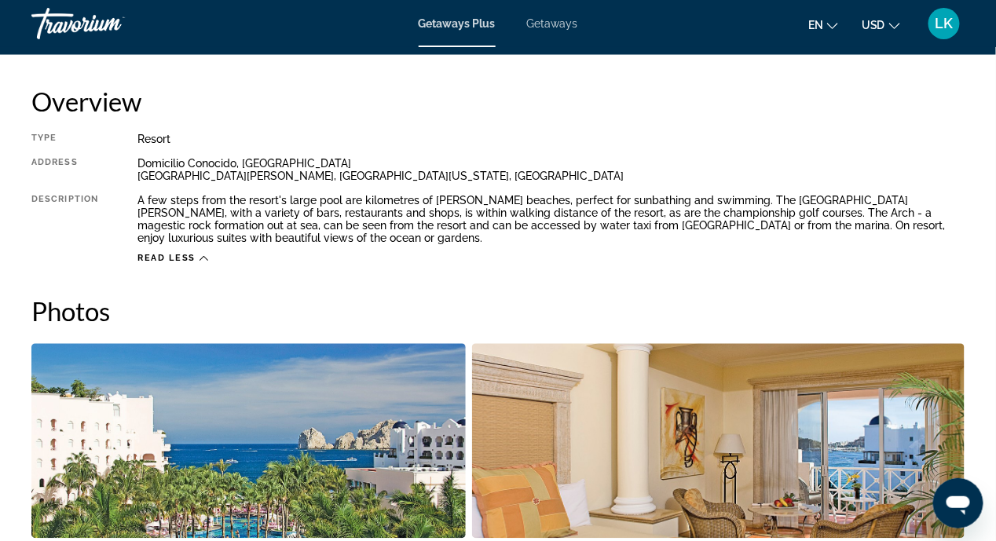
click at [207, 254] on icon "Main content" at bounding box center [203, 258] width 9 height 9
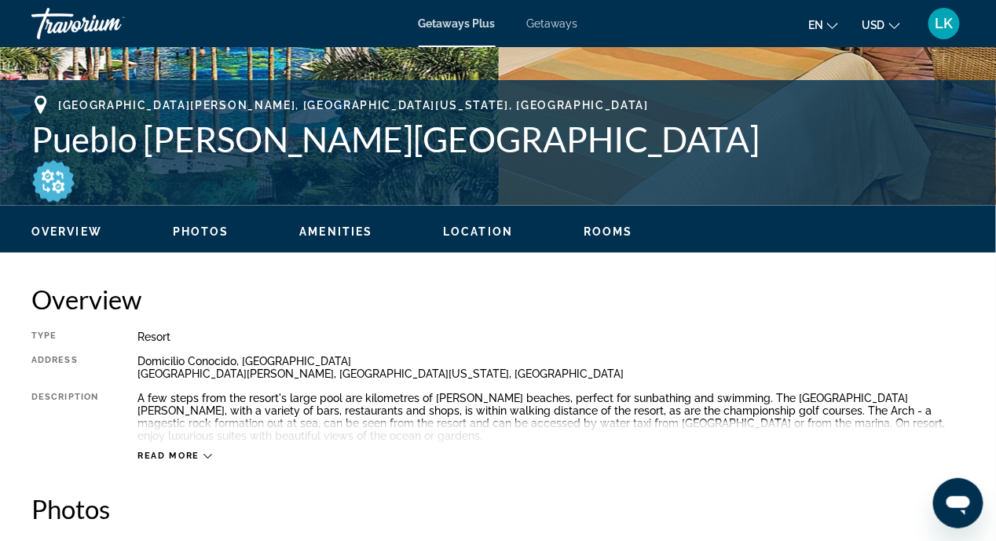
scroll to position [665, 0]
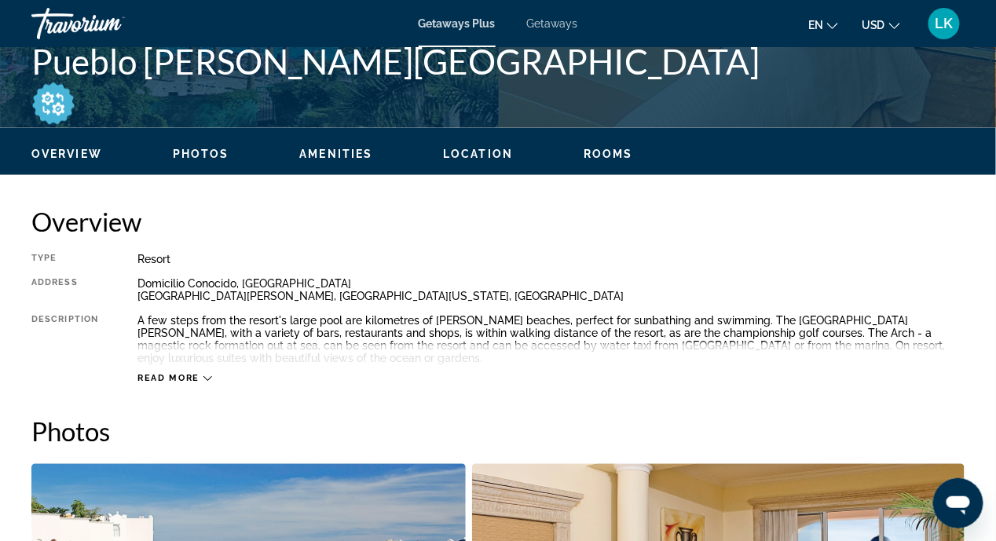
click at [206, 375] on icon "Main content" at bounding box center [207, 379] width 9 height 9
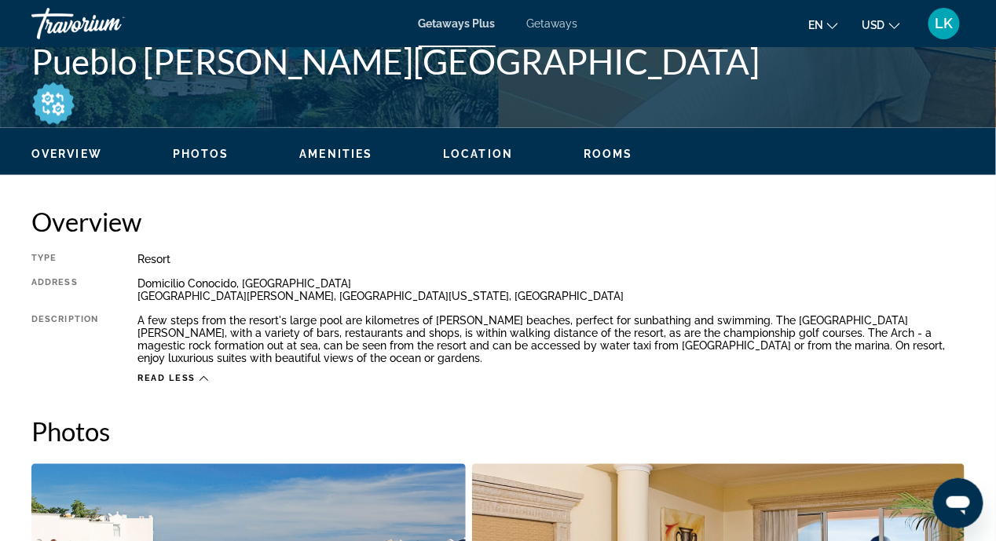
click at [364, 444] on h2 "Photos" at bounding box center [497, 431] width 933 height 31
drag, startPoint x: 364, startPoint y: 444, endPoint x: 200, endPoint y: 395, distance: 170.5
click at [203, 375] on icon "Main content" at bounding box center [203, 379] width 9 height 9
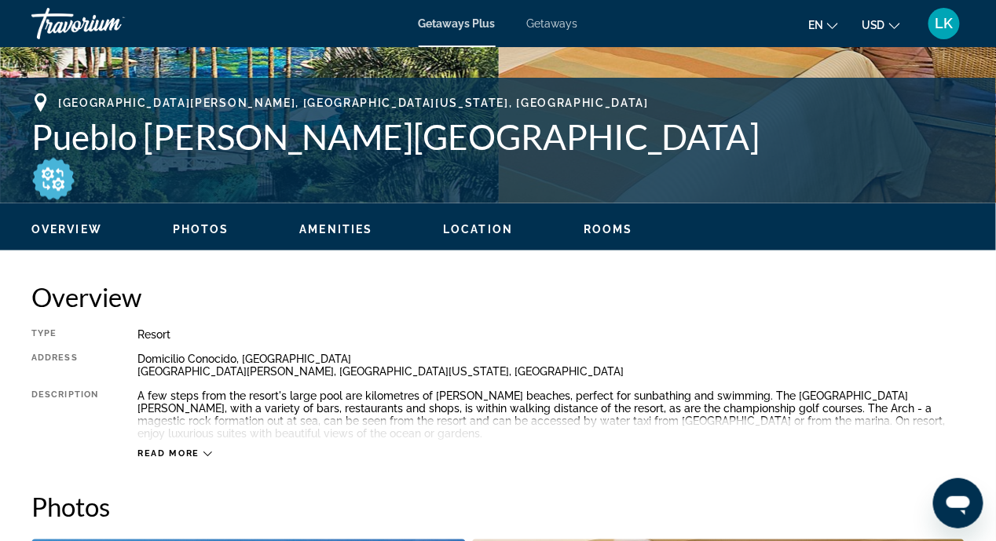
scroll to position [666, 0]
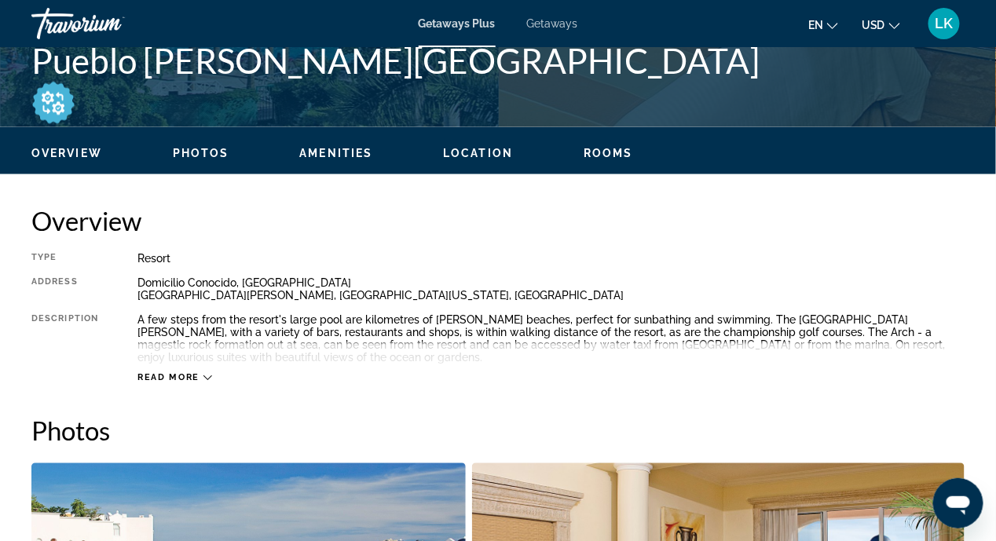
click at [204, 379] on icon "Main content" at bounding box center [207, 378] width 9 height 9
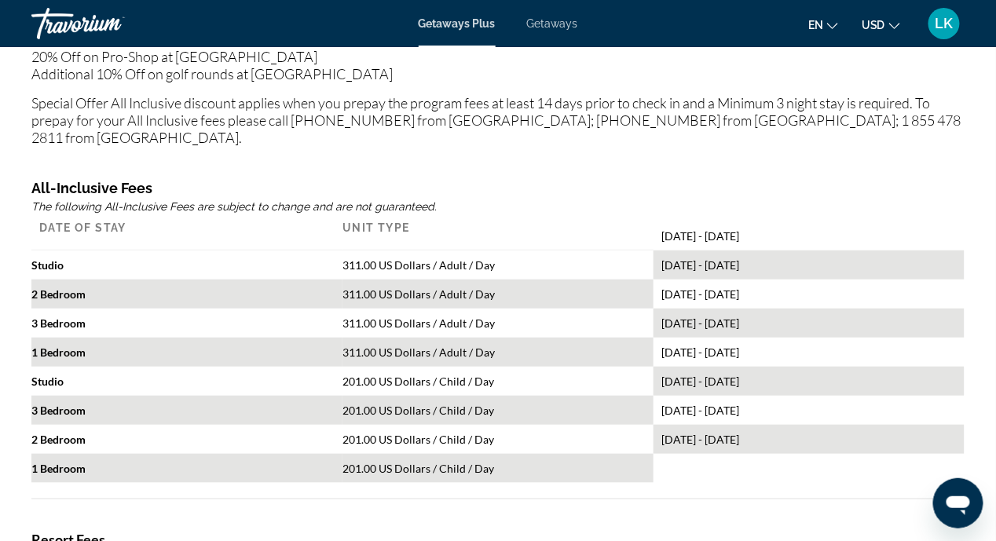
scroll to position [1919, 0]
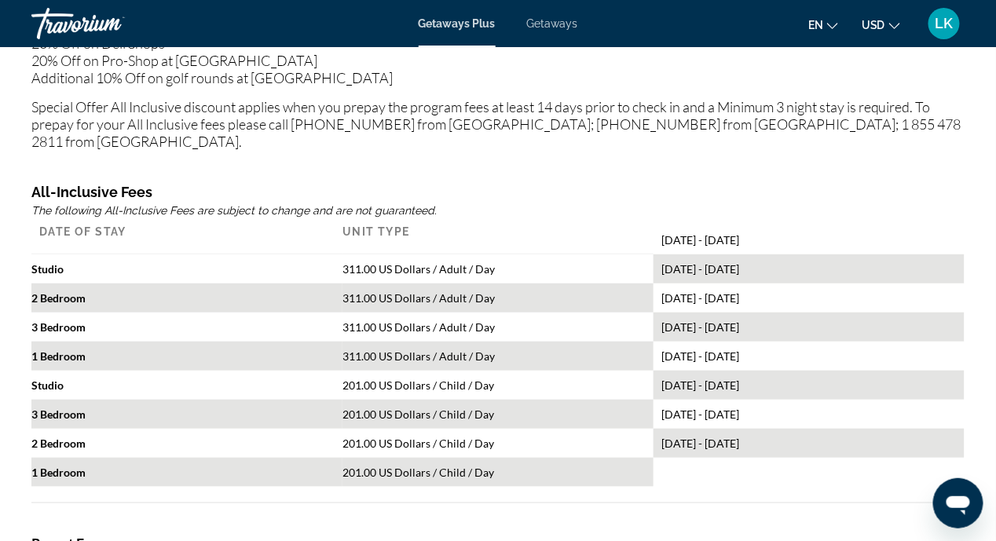
click at [686, 287] on div "[DATE] - [DATE]" at bounding box center [808, 298] width 311 height 29
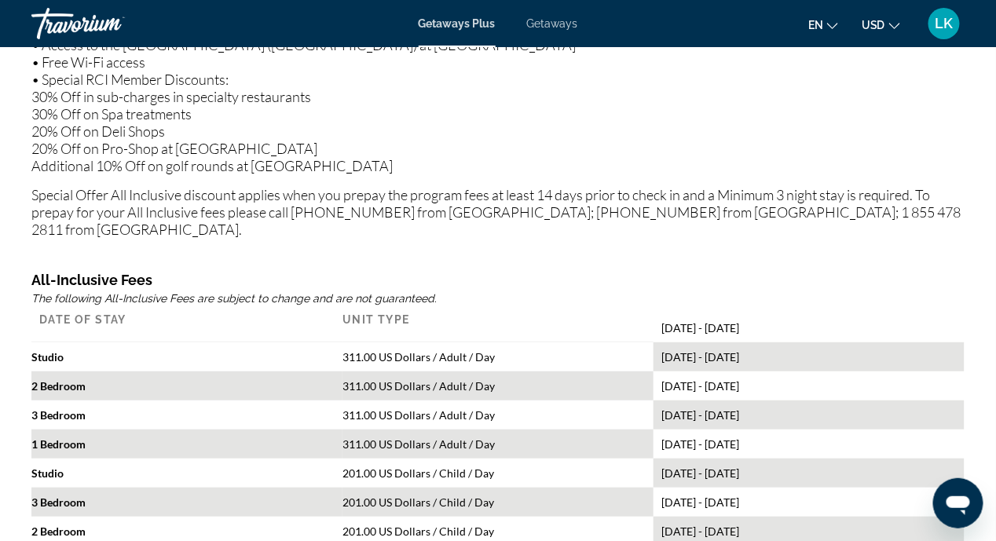
scroll to position [1762, 0]
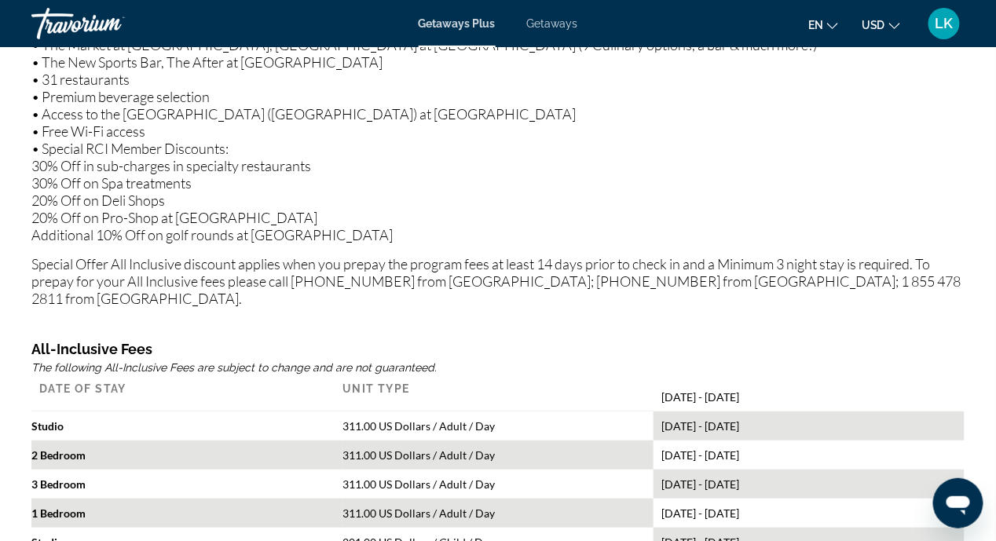
click at [152, 441] on div "2 Bedroom" at bounding box center [186, 455] width 311 height 29
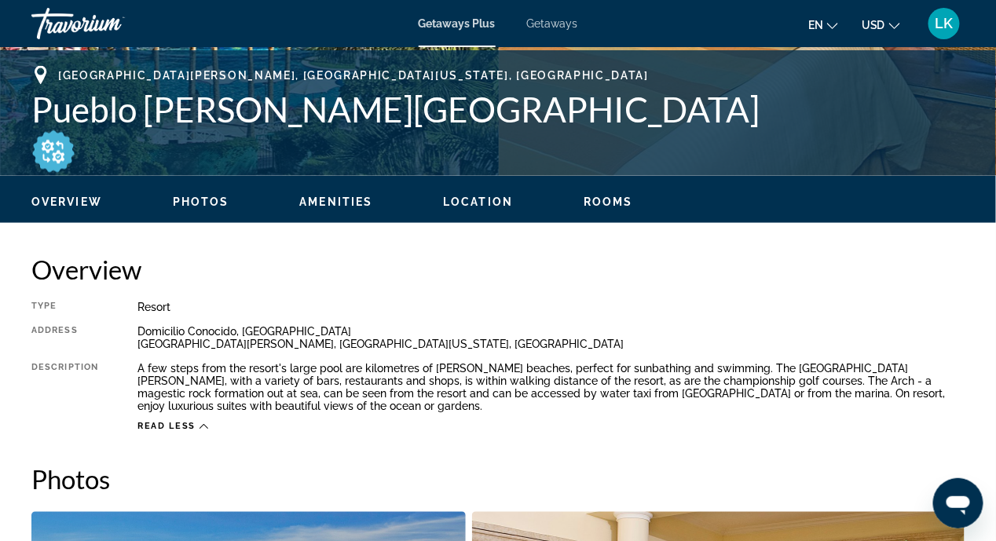
scroll to position [584, 0]
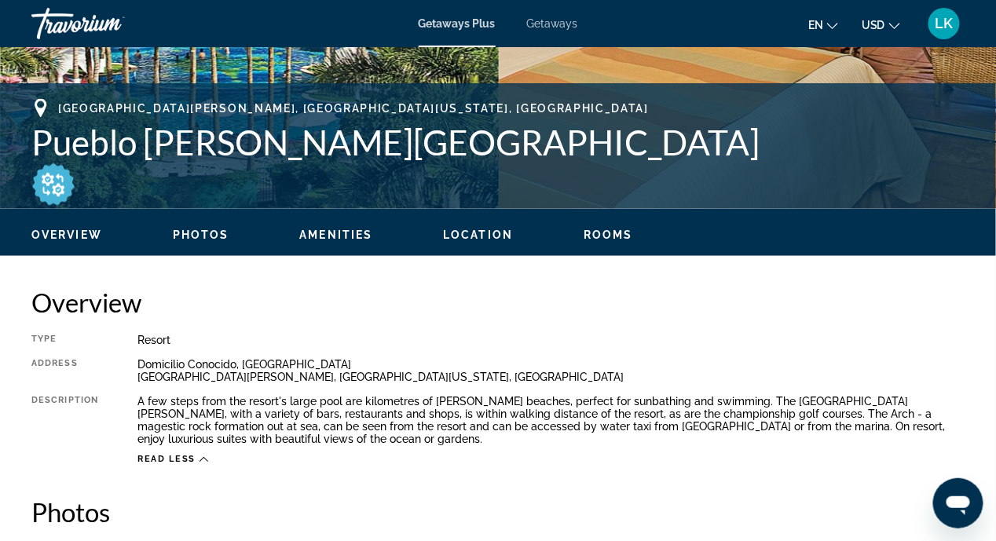
click at [459, 237] on span "Location" at bounding box center [478, 235] width 70 height 13
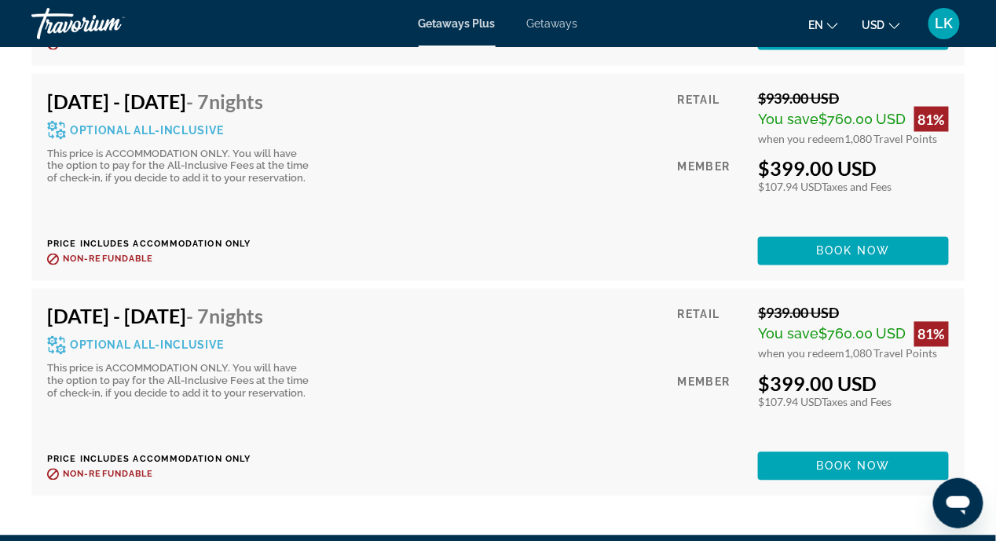
scroll to position [4196, 0]
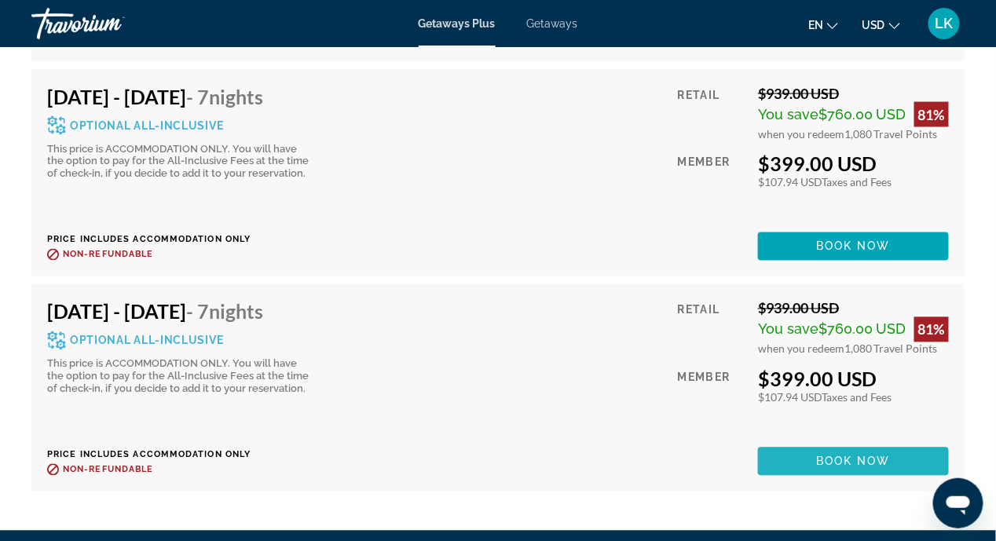
click at [816, 455] on span "Book now" at bounding box center [853, 461] width 75 height 13
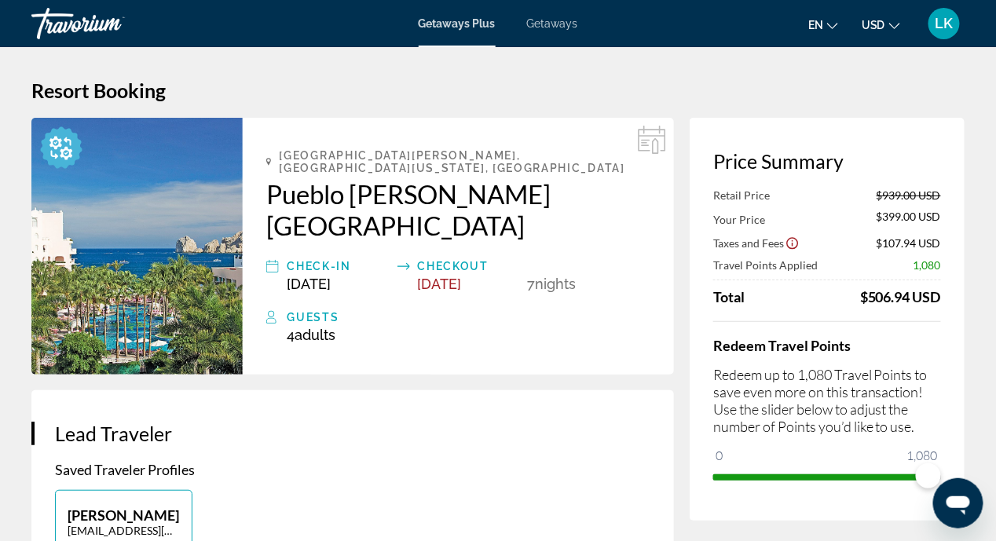
click at [660, 138] on icon "Main content" at bounding box center [652, 140] width 28 height 28
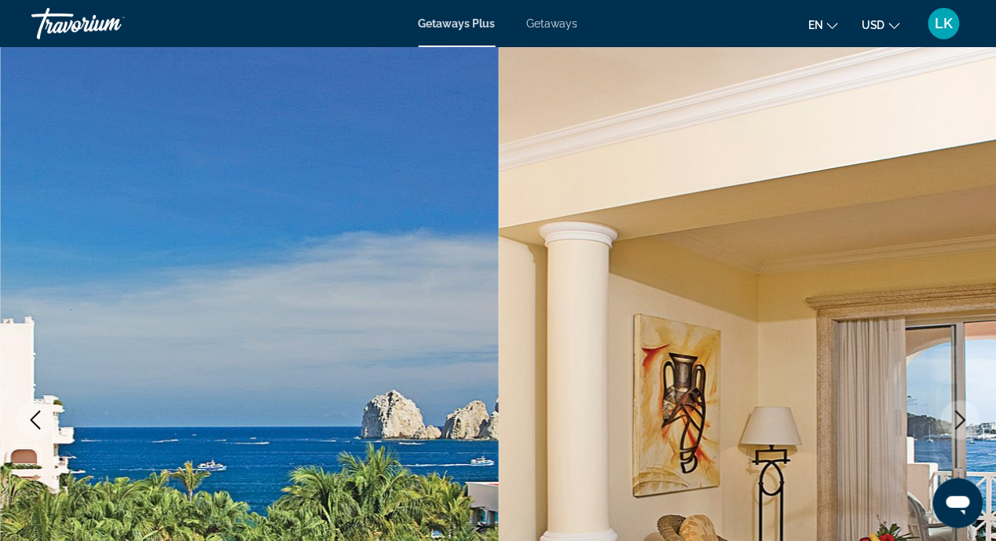
click at [557, 25] on span "Getaways" at bounding box center [552, 23] width 51 height 13
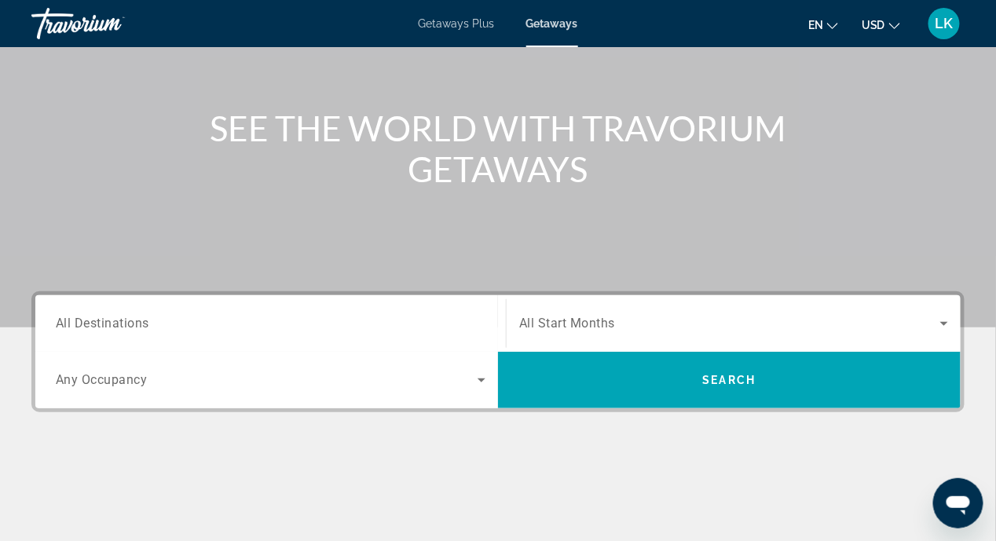
scroll to position [313, 0]
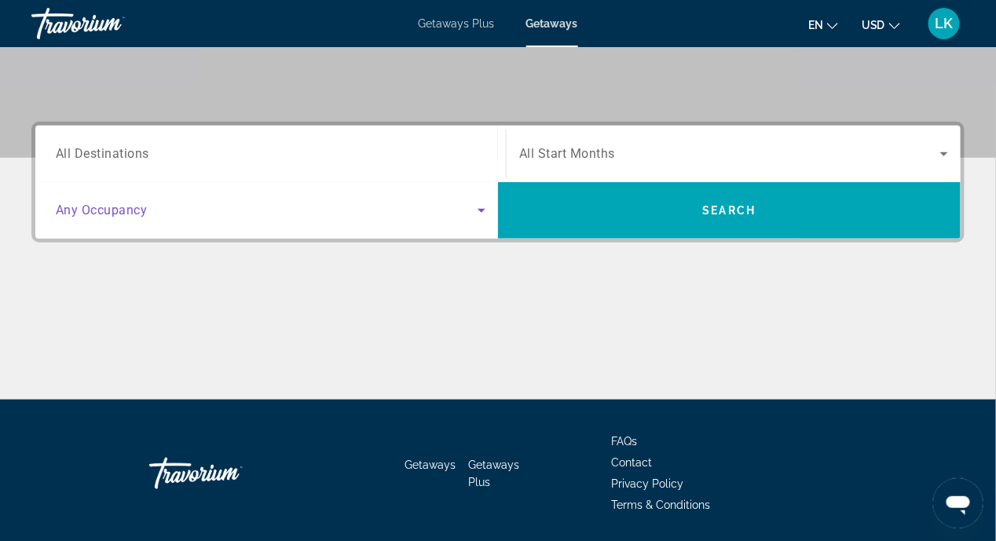
click at [482, 210] on icon "Search widget" at bounding box center [481, 211] width 8 height 4
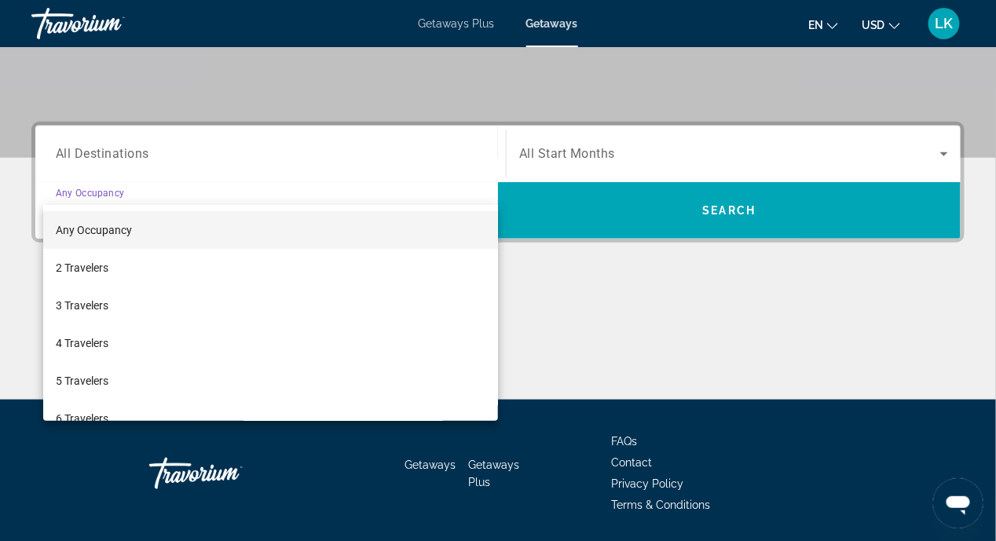
scroll to position [364, 0]
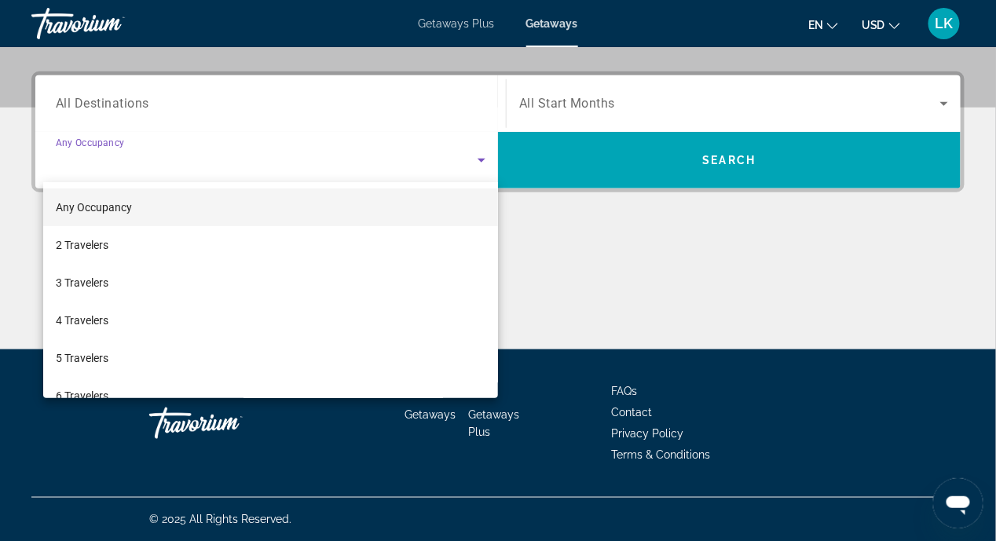
click at [524, 235] on div at bounding box center [498, 270] width 996 height 541
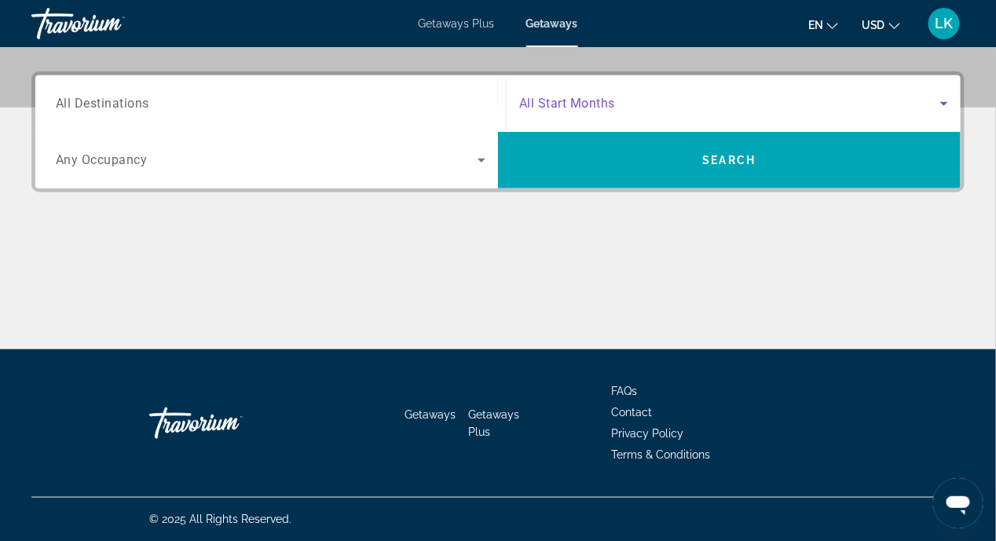
click at [943, 101] on icon "Search widget" at bounding box center [944, 103] width 19 height 19
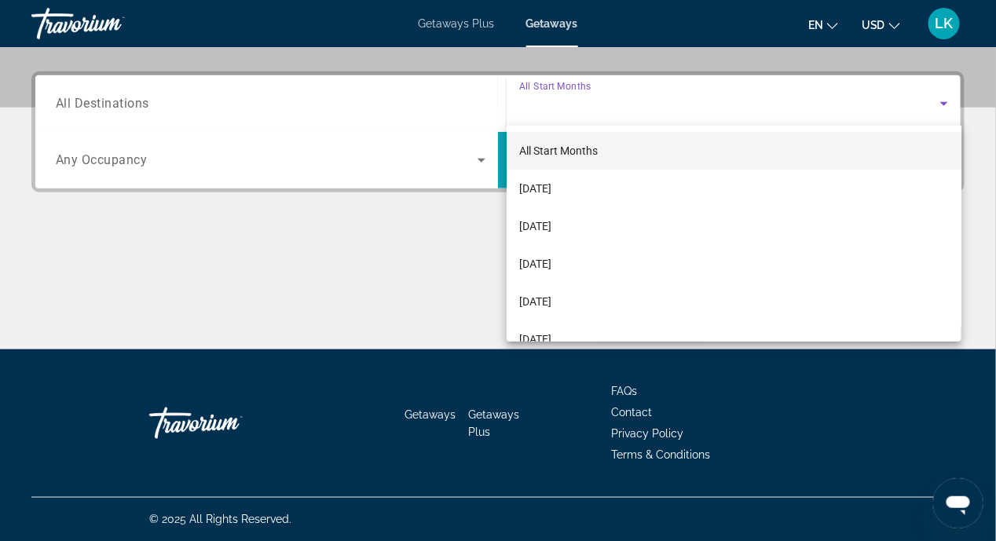
click at [256, 286] on div at bounding box center [498, 270] width 996 height 541
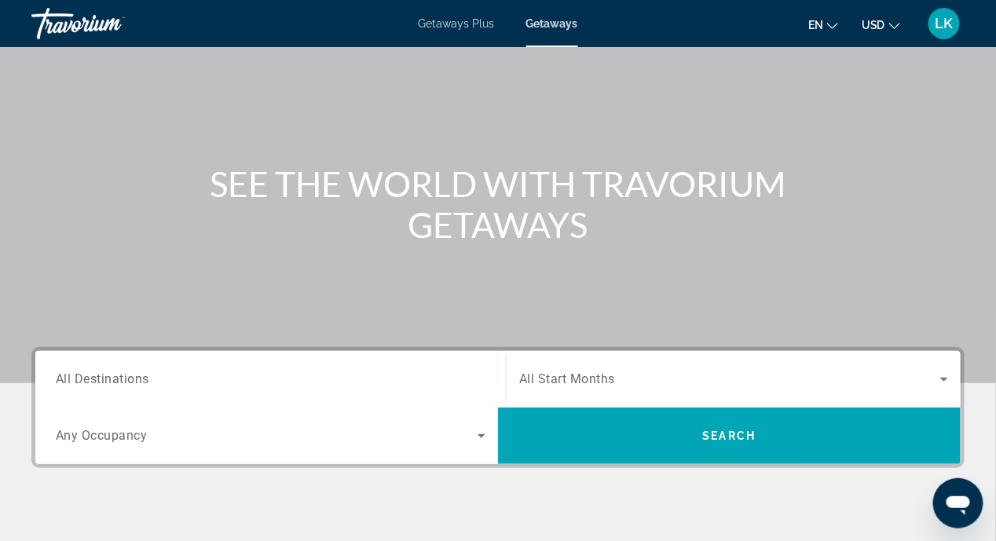
scroll to position [157, 0]
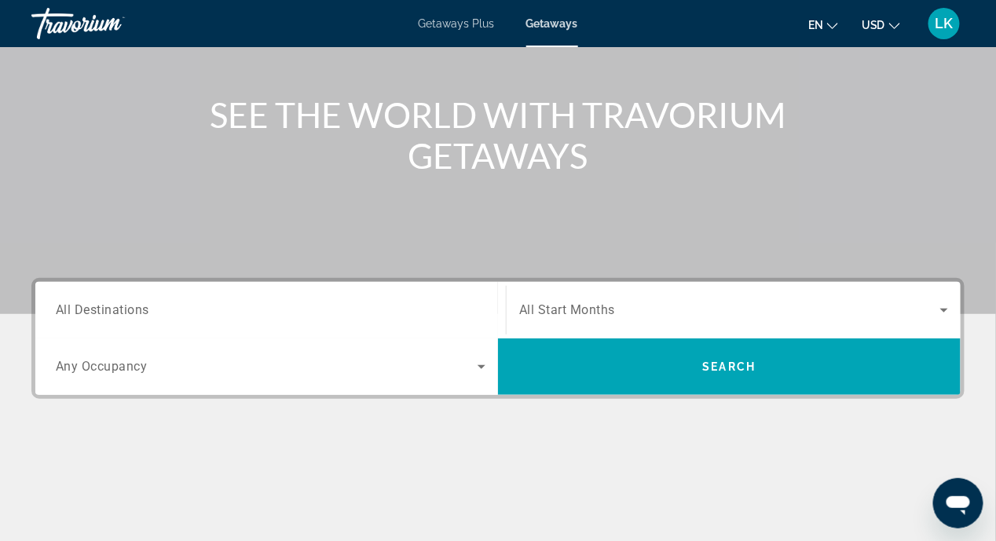
click at [98, 311] on span "All Destinations" at bounding box center [102, 309] width 93 height 15
click at [98, 311] on input "Destination All Destinations" at bounding box center [271, 311] width 430 height 19
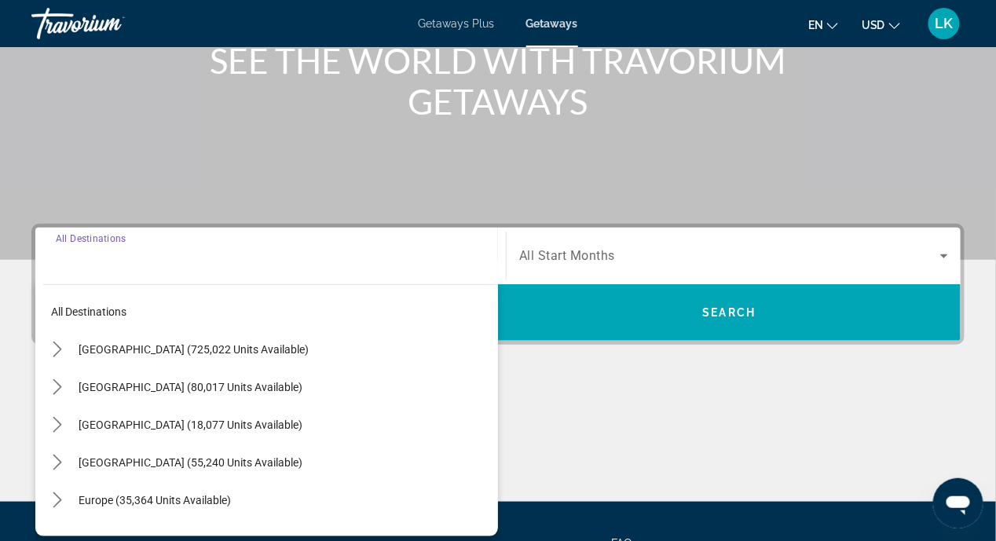
scroll to position [364, 0]
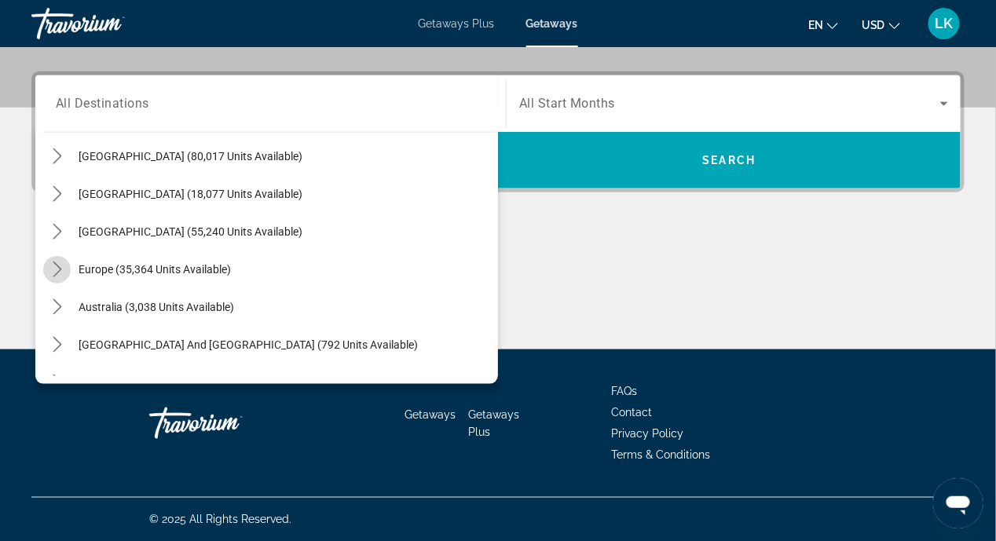
click at [55, 269] on icon "Toggle Europe (35,364 units available) submenu" at bounding box center [57, 270] width 16 height 16
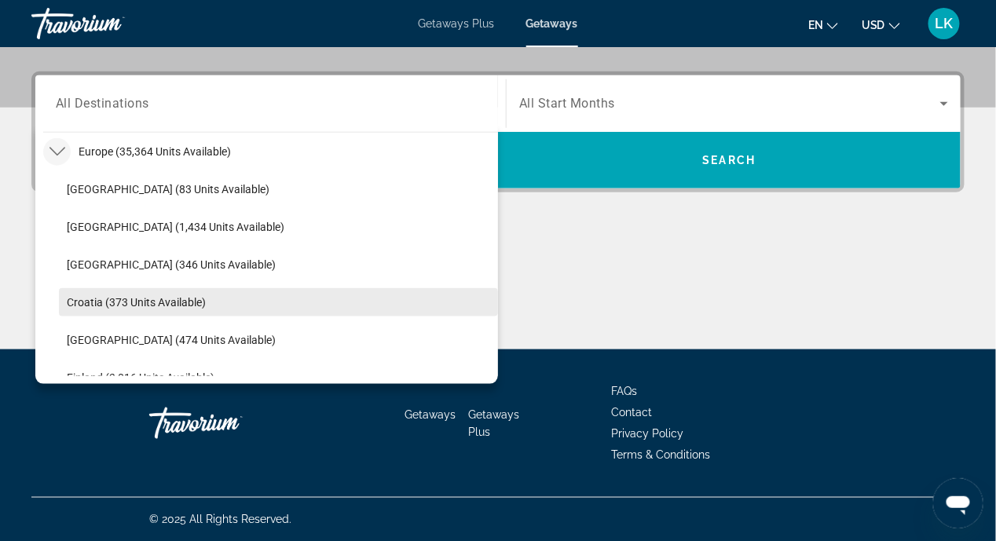
click at [65, 309] on span "Select destination: Croatia (373 units available)" at bounding box center [278, 303] width 439 height 38
type input "**********"
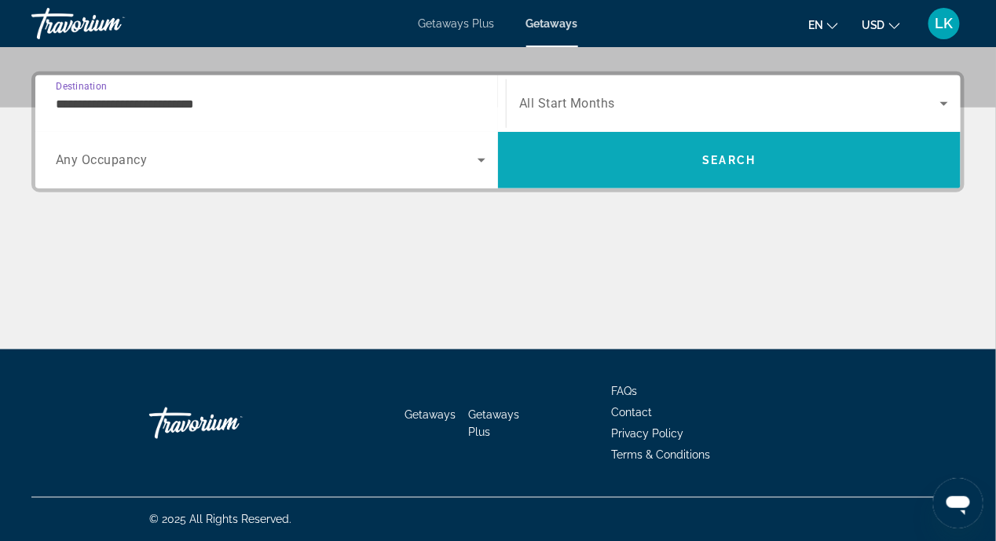
click at [671, 172] on span "Search" at bounding box center [729, 160] width 463 height 38
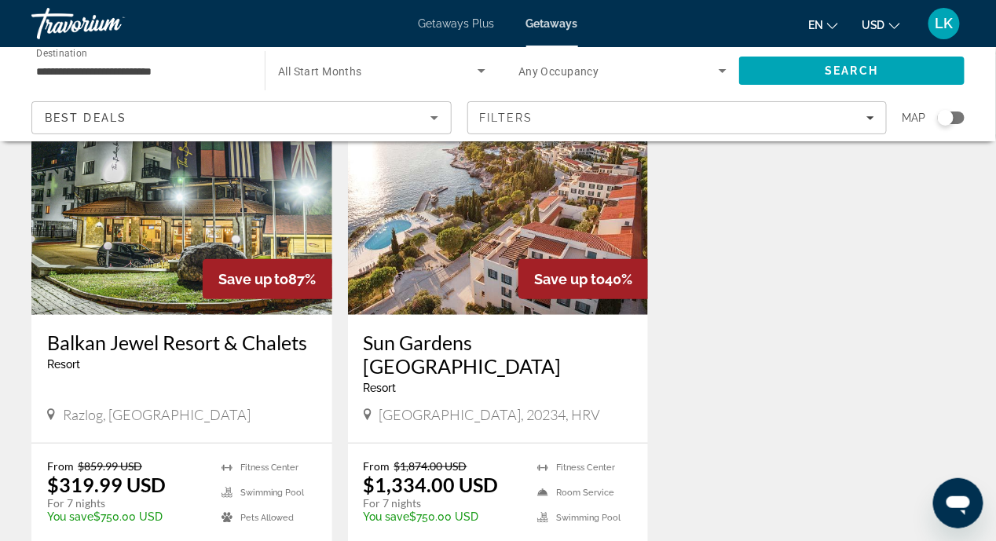
scroll to position [157, 0]
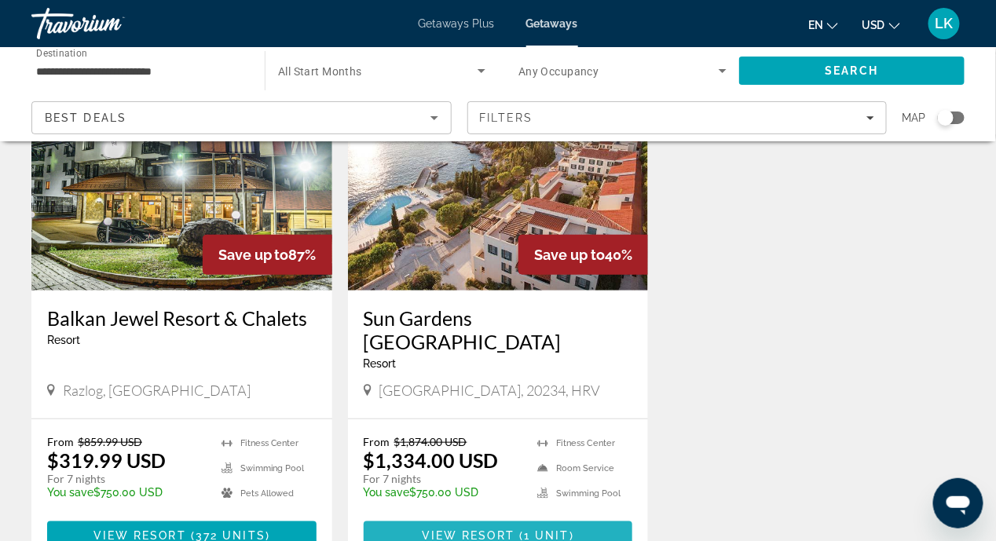
click at [474, 529] on span "View Resort" at bounding box center [468, 535] width 93 height 13
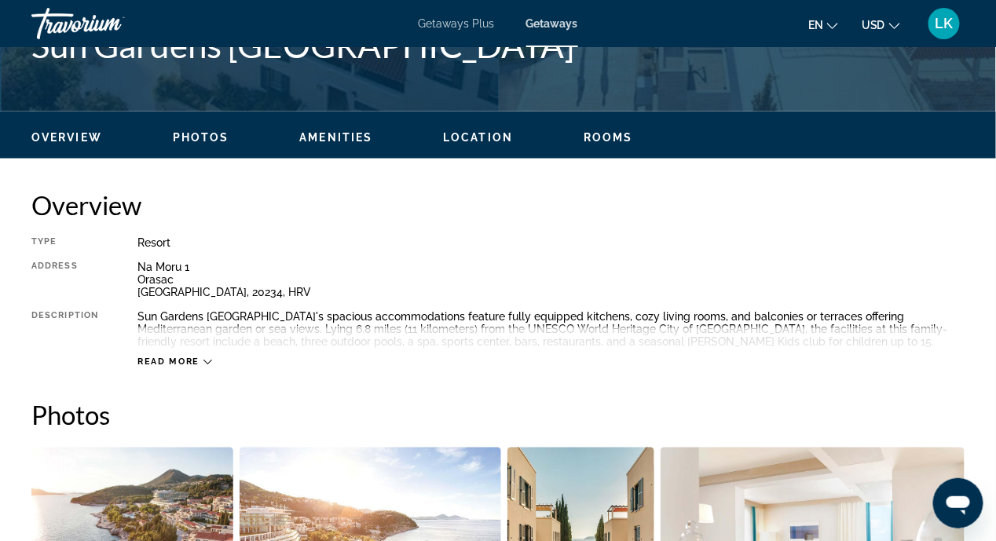
scroll to position [707, 0]
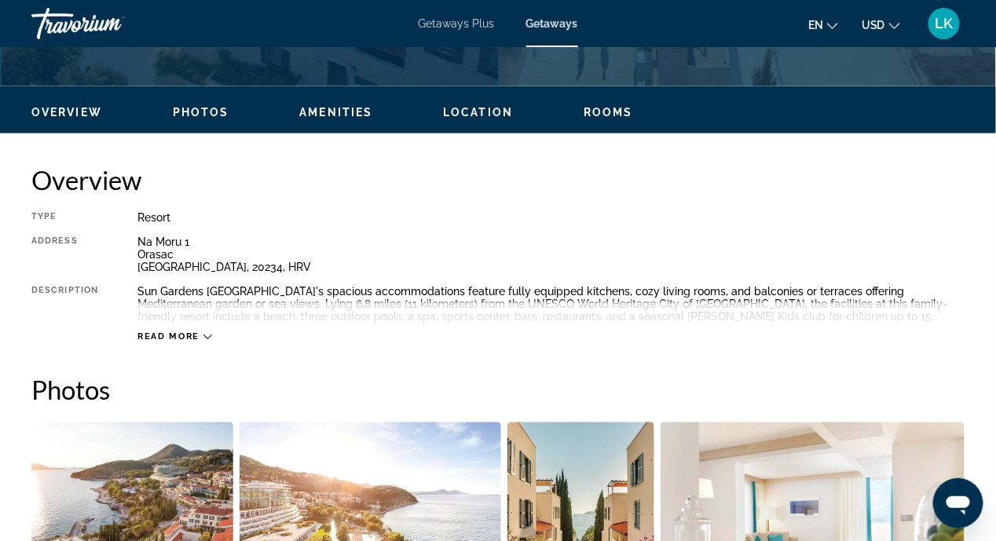
click at [203, 335] on icon "Main content" at bounding box center [207, 337] width 9 height 9
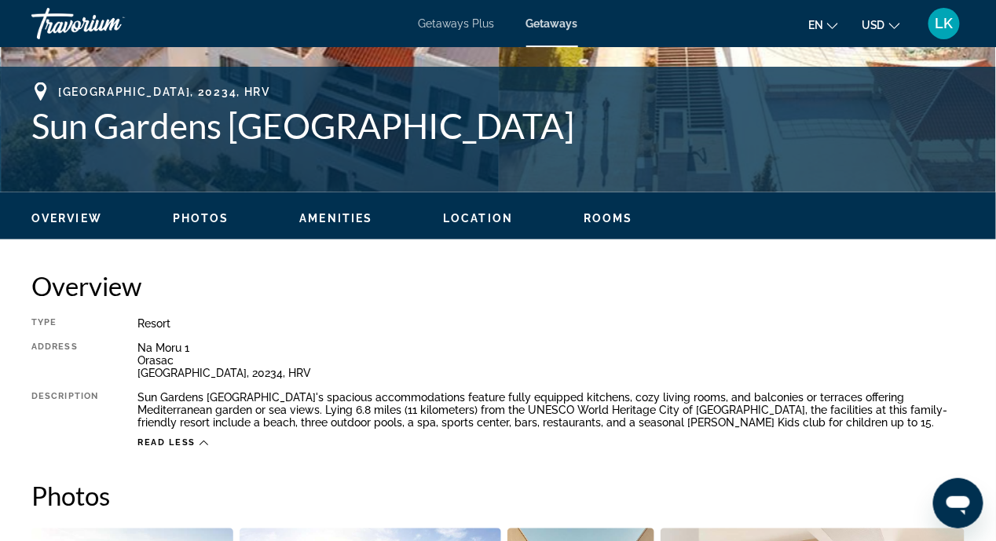
scroll to position [549, 0]
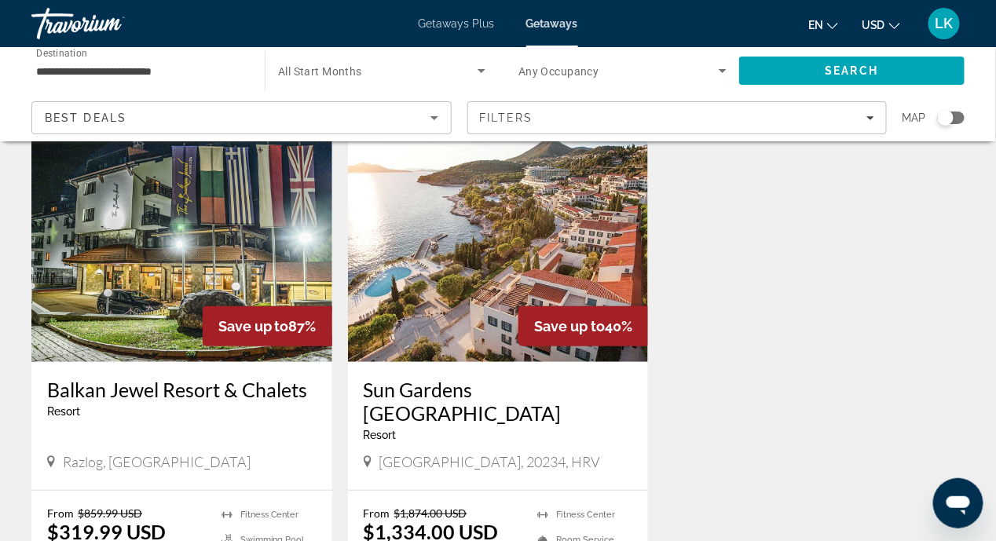
scroll to position [157, 0]
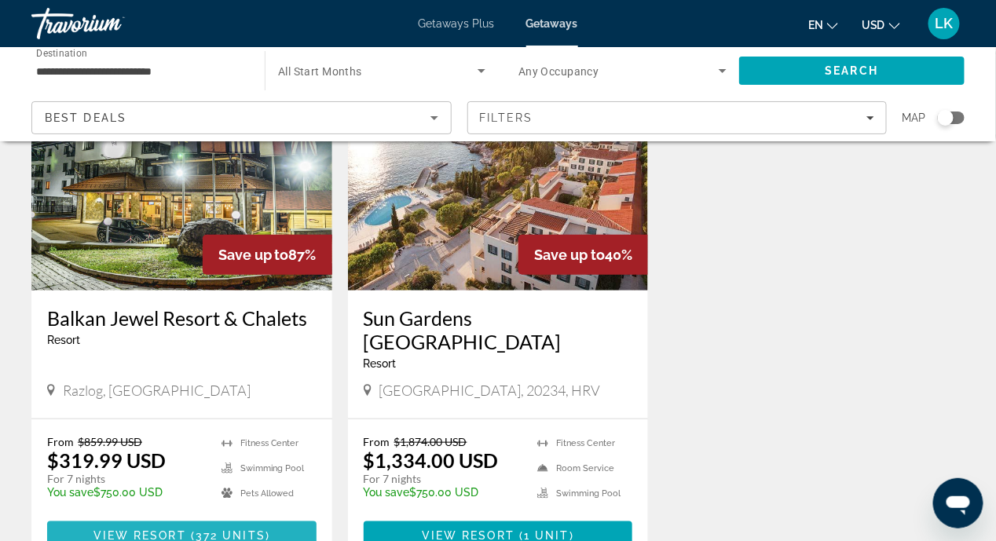
click at [140, 529] on span "View Resort" at bounding box center [139, 535] width 93 height 13
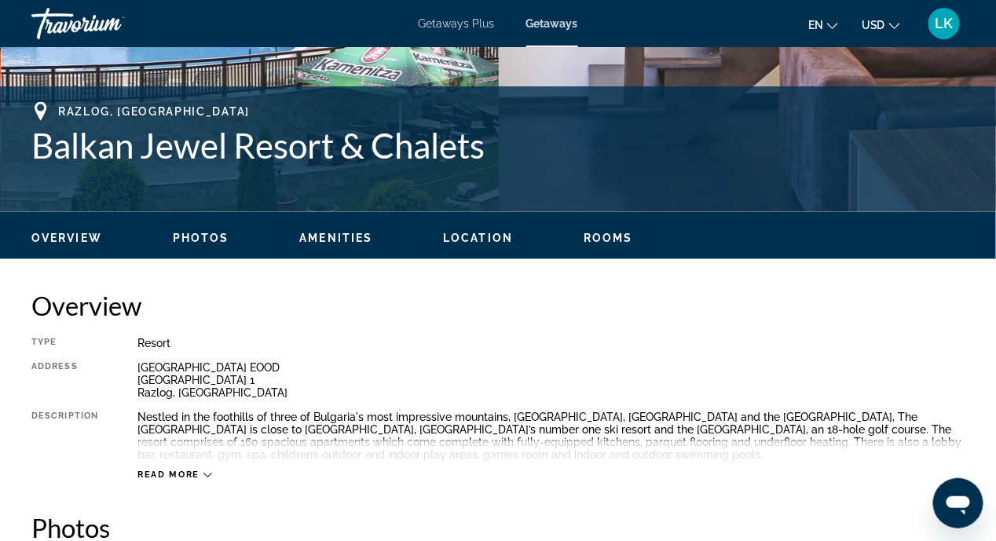
scroll to position [627, 0]
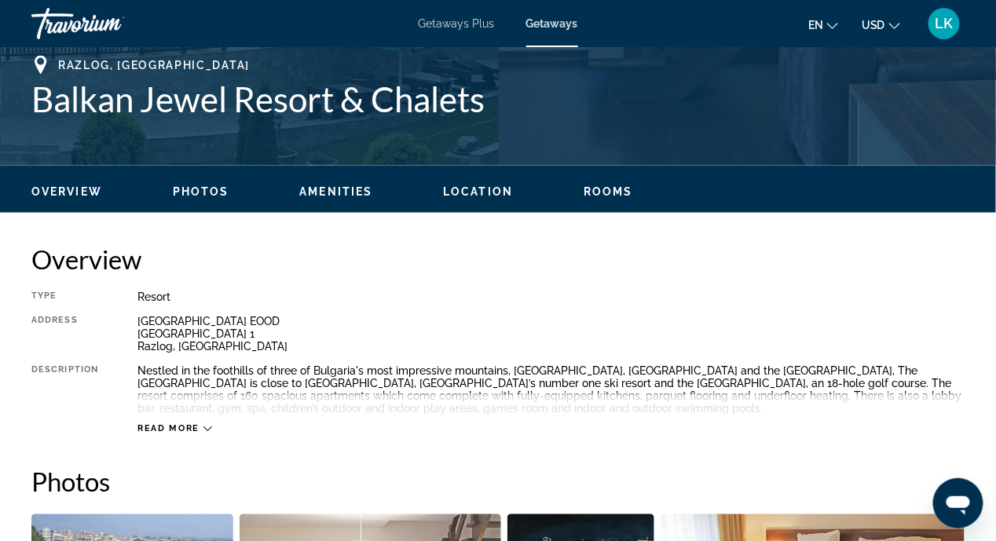
click at [182, 426] on span "Read more" at bounding box center [168, 429] width 62 height 10
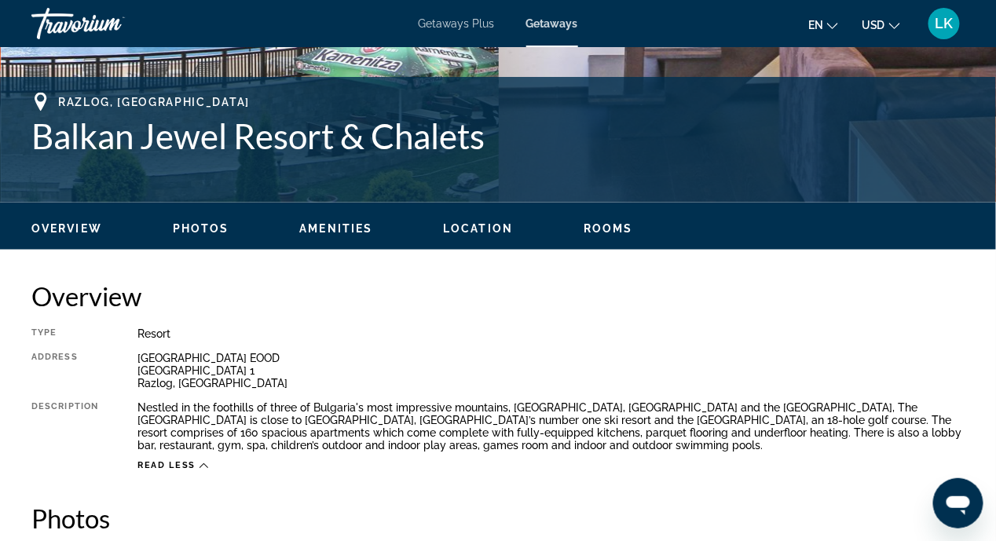
scroll to position [393, 0]
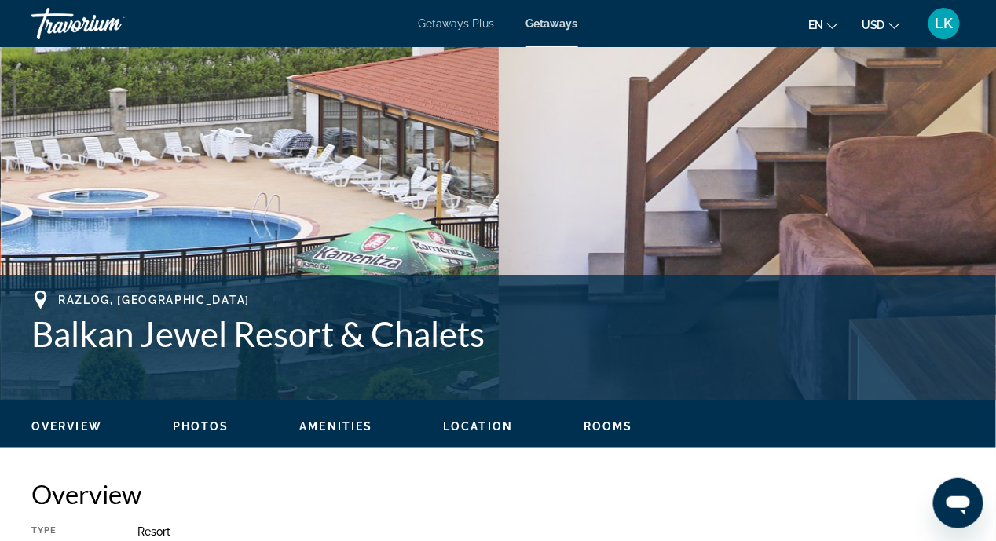
click at [480, 426] on span "Location" at bounding box center [478, 426] width 70 height 13
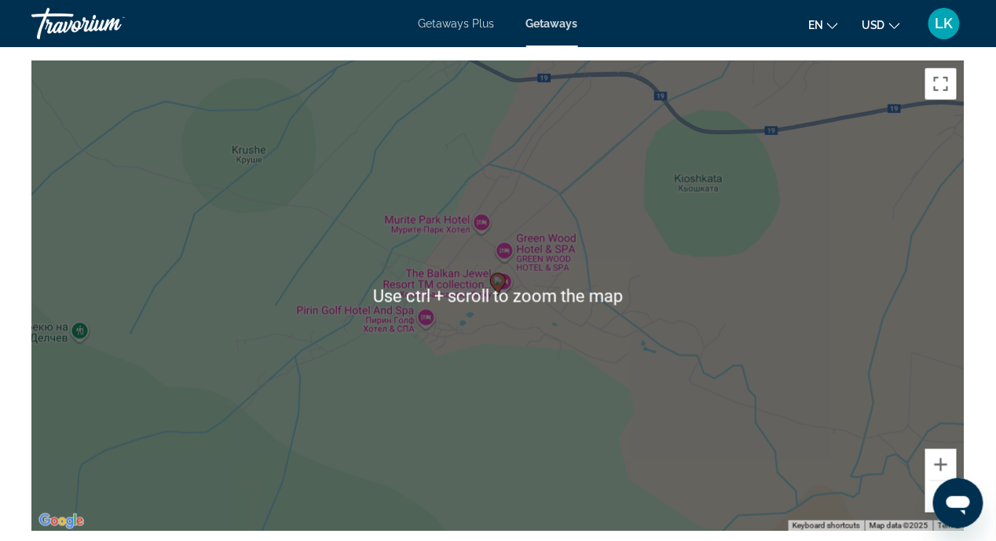
scroll to position [2223, 0]
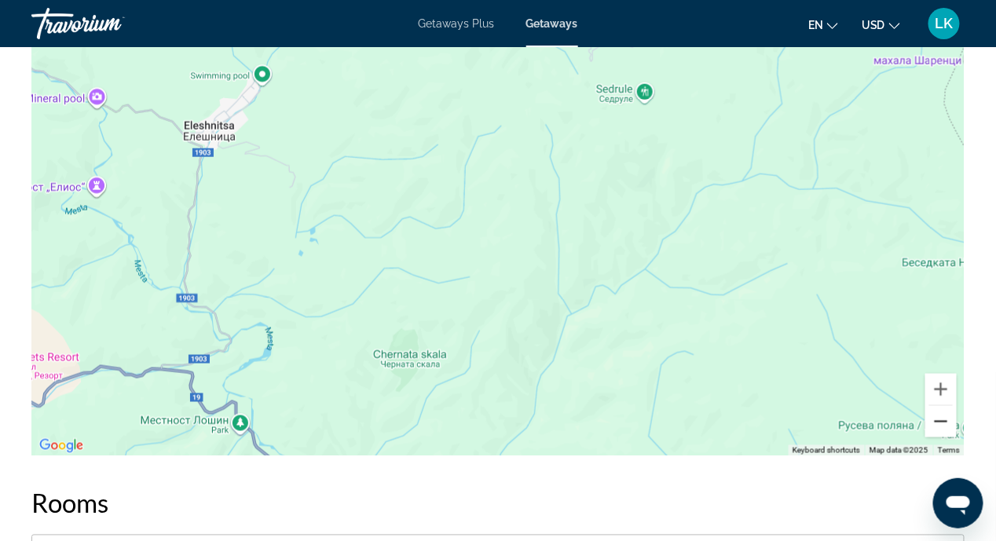
click at [946, 434] on button "Zoom out" at bounding box center [940, 421] width 31 height 31
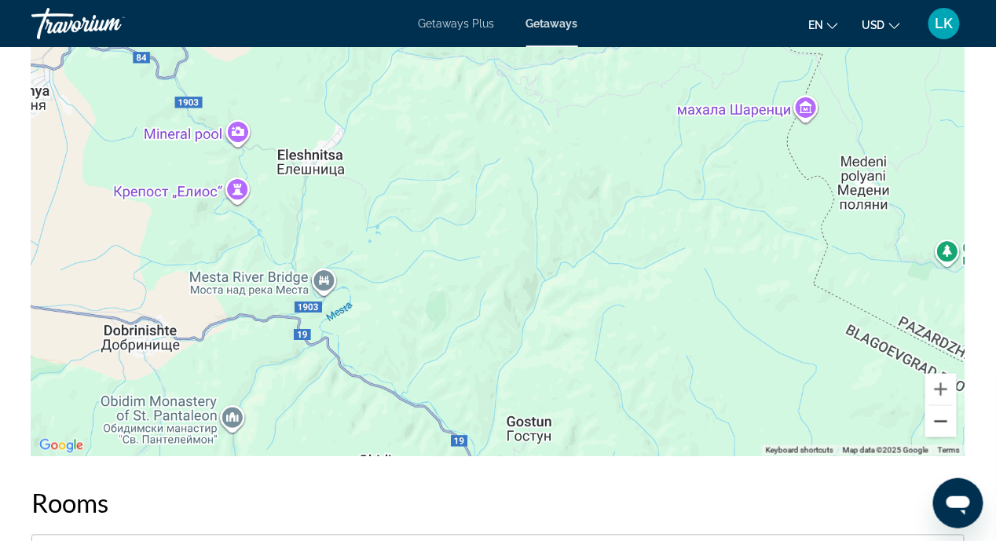
click at [947, 425] on button "Zoom out" at bounding box center [940, 421] width 31 height 31
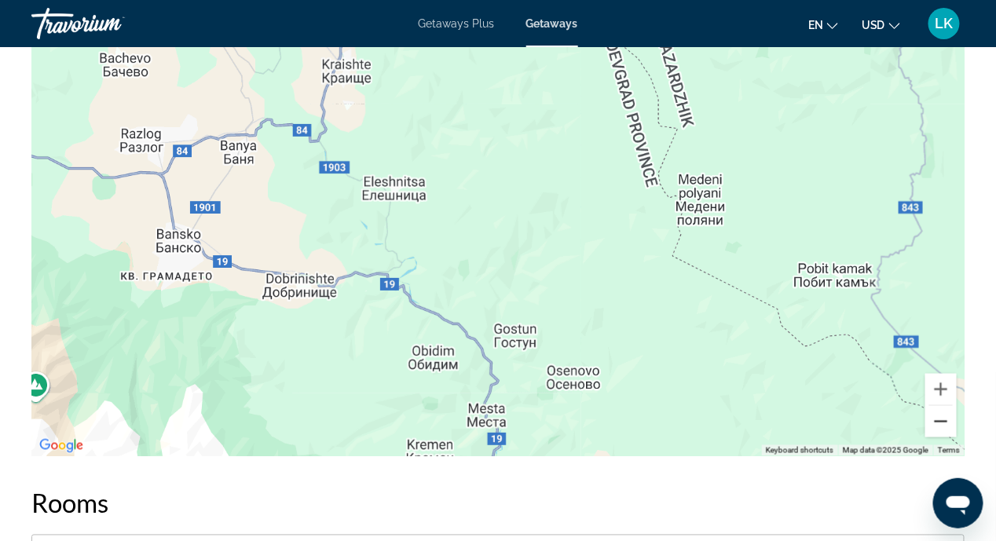
click at [950, 423] on button "Zoom out" at bounding box center [940, 421] width 31 height 31
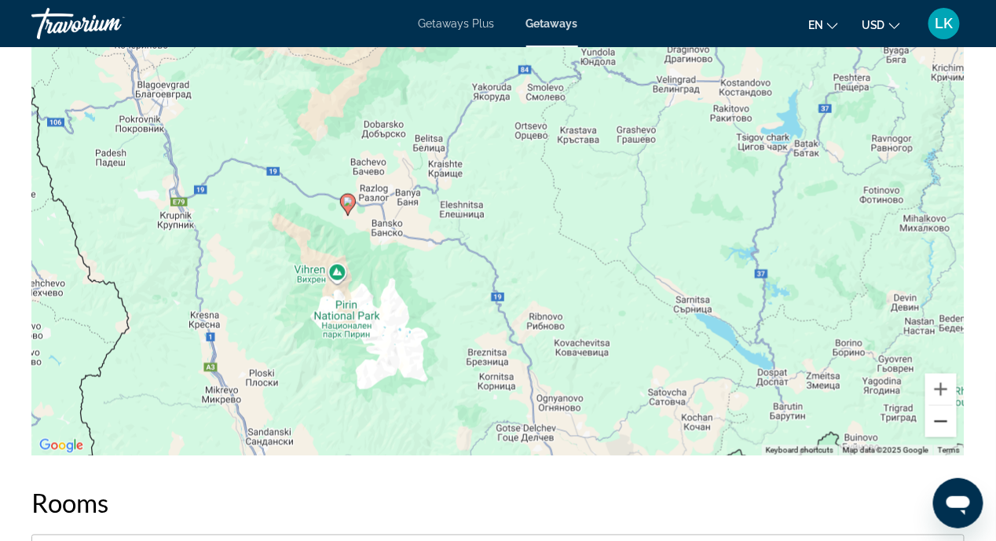
click at [948, 417] on button "Zoom out" at bounding box center [940, 421] width 31 height 31
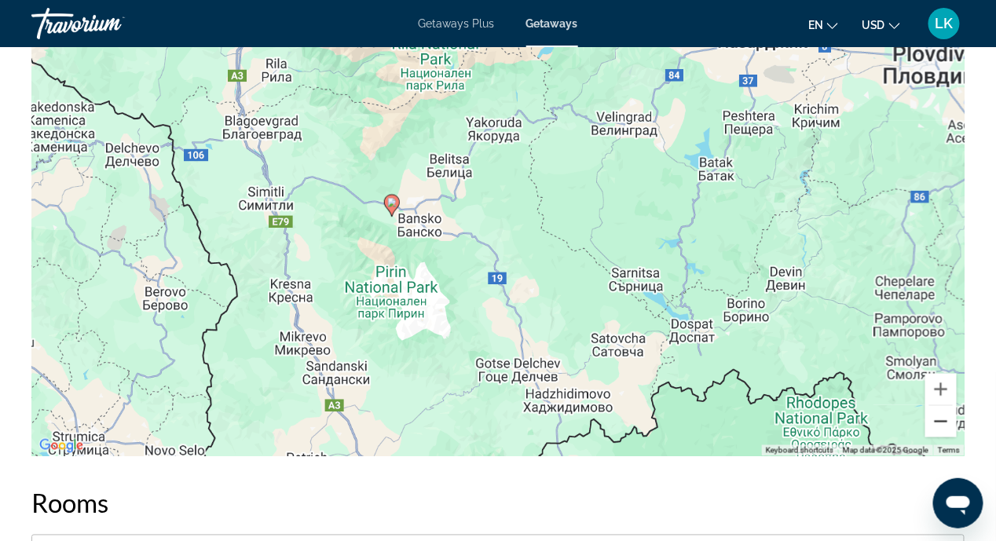
click at [947, 417] on button "Zoom out" at bounding box center [940, 421] width 31 height 31
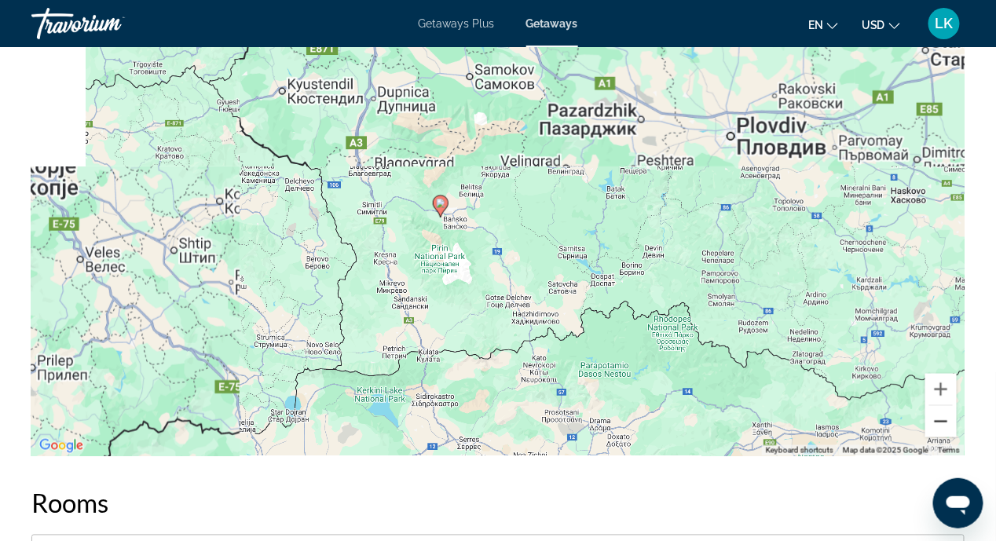
click at [946, 417] on button "Zoom out" at bounding box center [940, 421] width 31 height 31
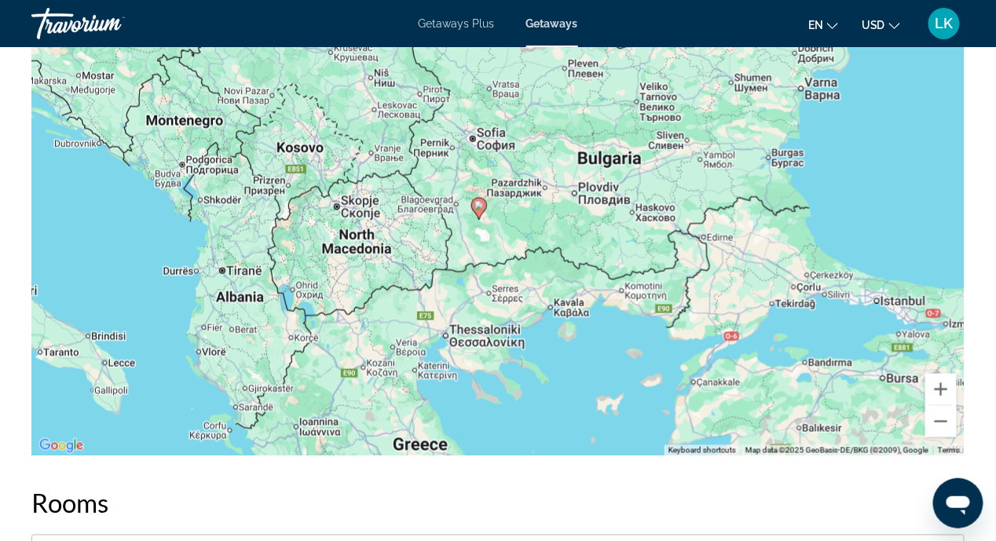
click at [98, 149] on div "To activate drag with keyboard, press Alt + Enter. Once in keyboard drag state,…" at bounding box center [497, 220] width 933 height 471
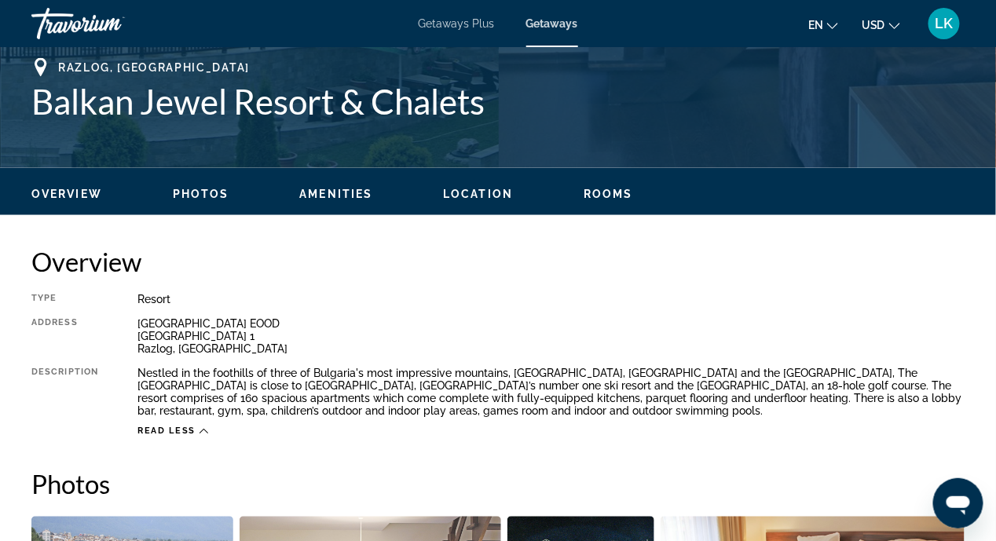
scroll to position [338, 0]
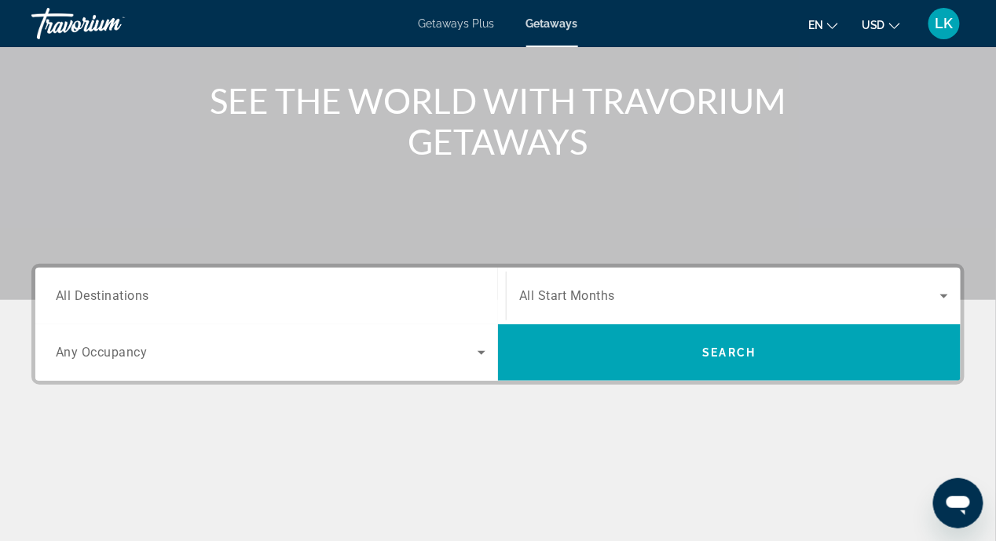
scroll to position [235, 0]
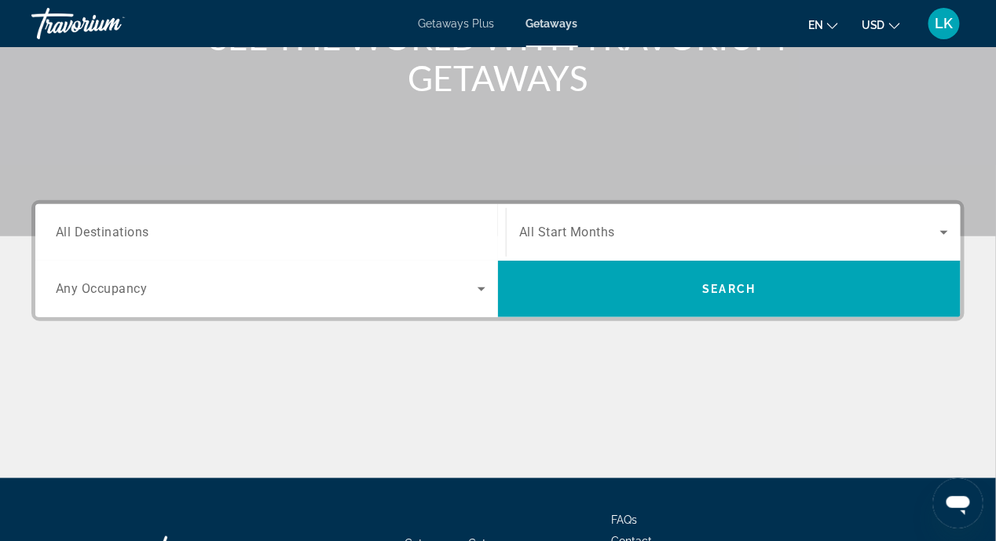
click at [72, 229] on span "All Destinations" at bounding box center [102, 232] width 93 height 15
click at [72, 229] on input "Destination All Destinations" at bounding box center [271, 233] width 430 height 19
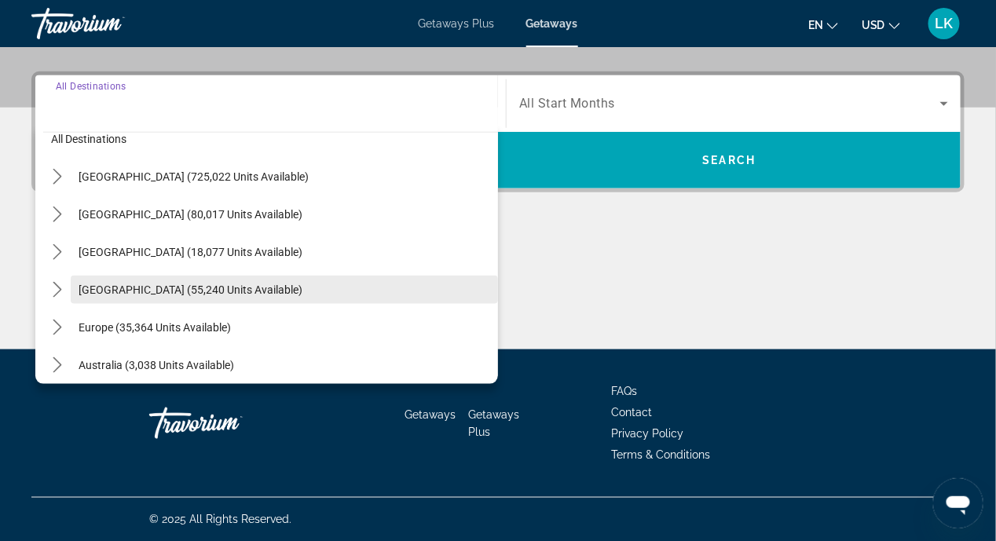
scroll to position [0, 0]
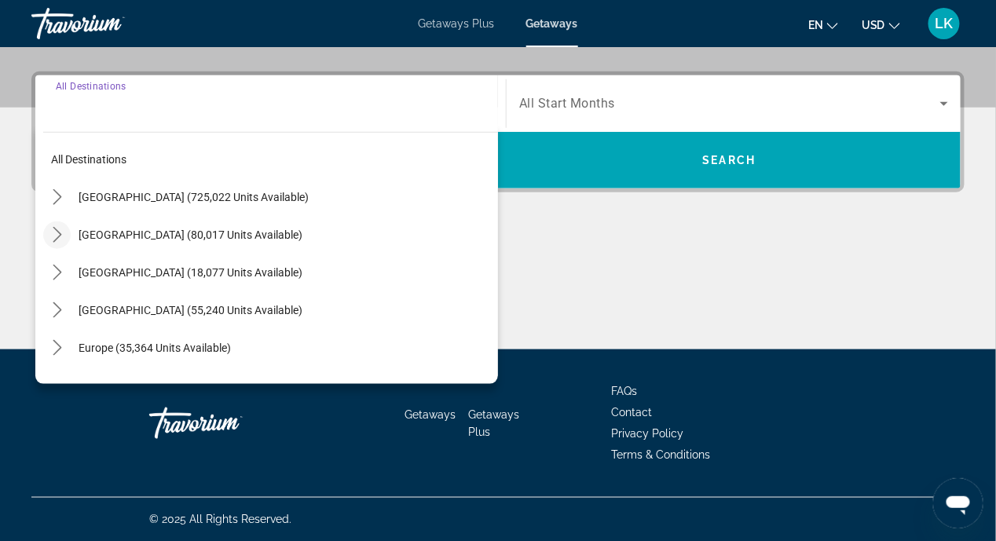
click at [57, 232] on icon "Toggle Mexico (80,017 units available) submenu" at bounding box center [57, 235] width 9 height 16
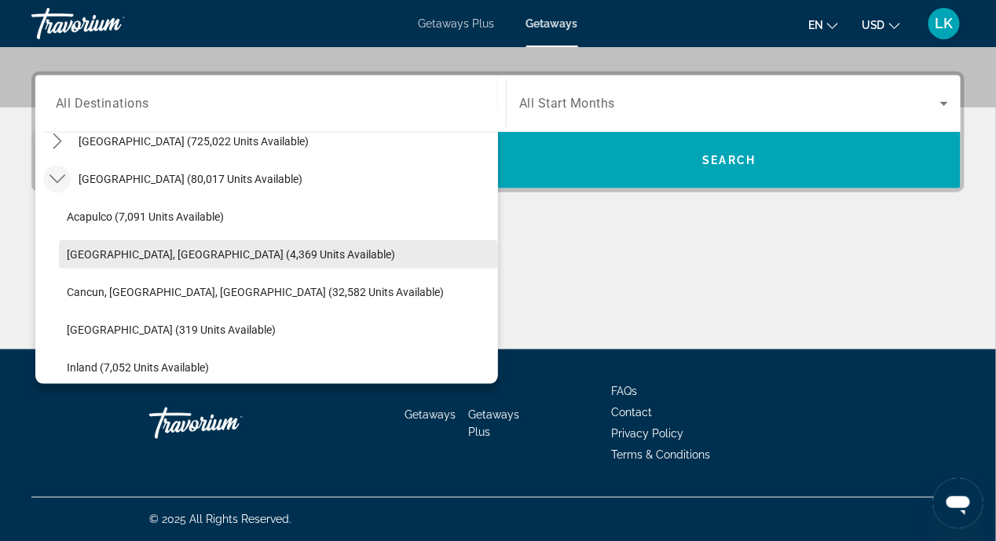
scroll to position [79, 0]
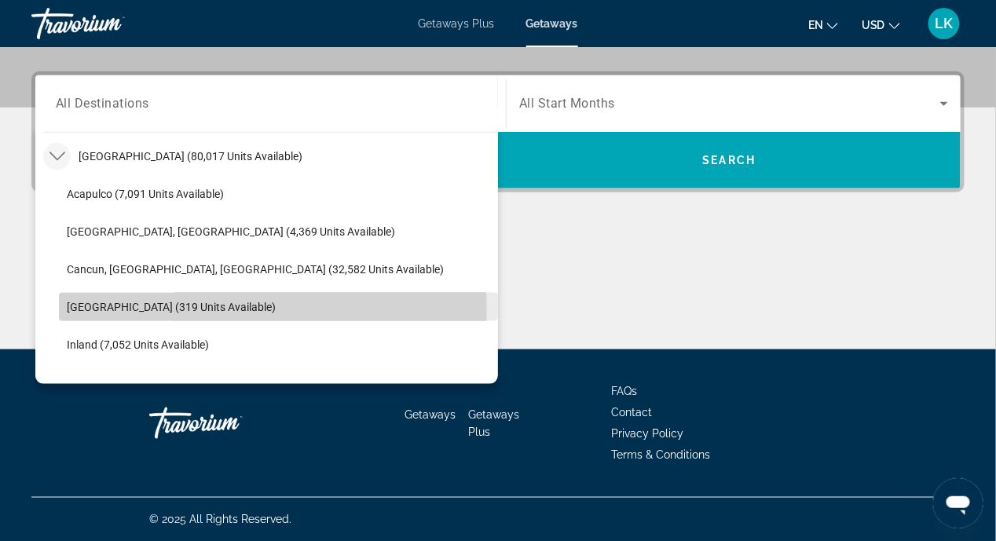
click at [130, 311] on span "[GEOGRAPHIC_DATA] (319 units available)" at bounding box center [171, 307] width 209 height 13
type input "**********"
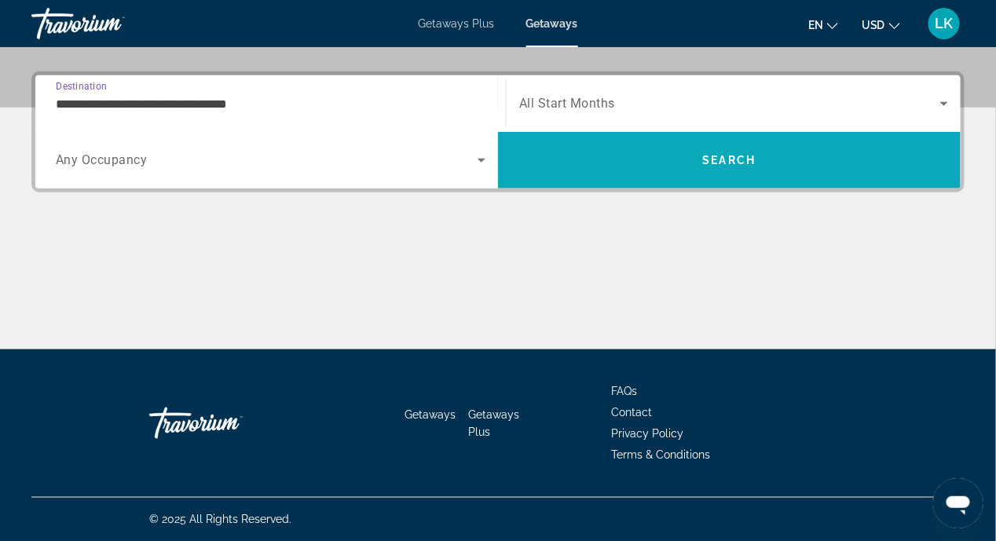
click at [707, 160] on span "Search" at bounding box center [729, 160] width 53 height 13
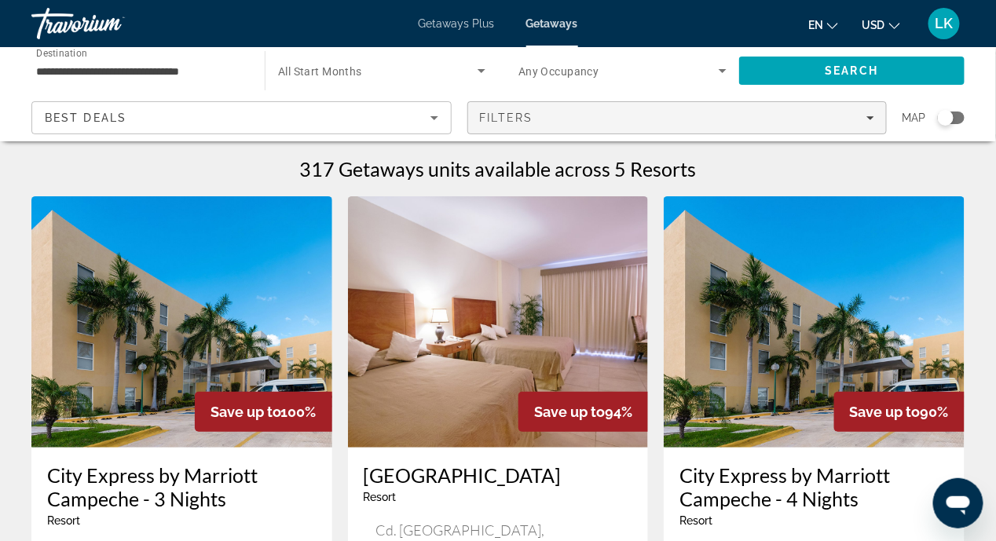
click at [872, 115] on icon "Filters" at bounding box center [870, 118] width 8 height 8
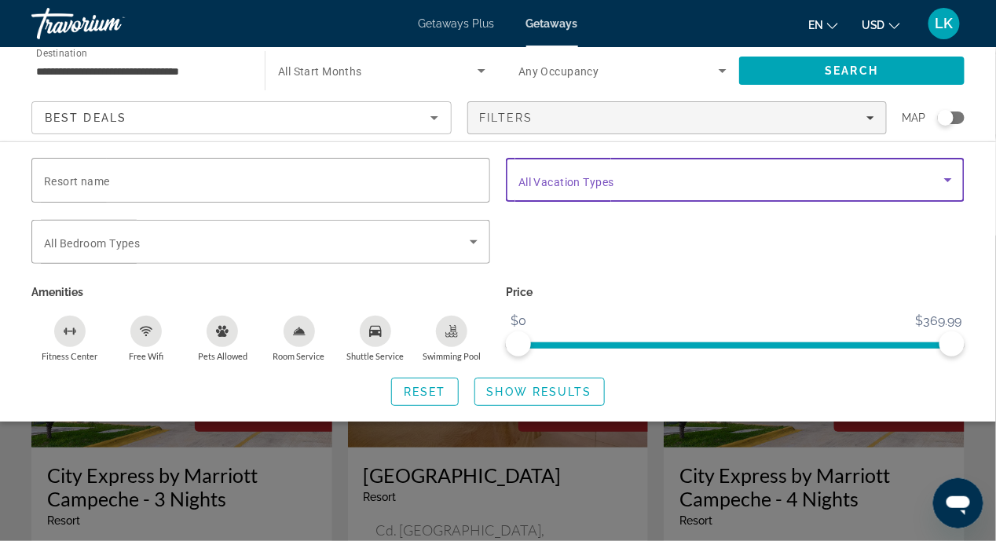
click at [946, 176] on icon "Search widget" at bounding box center [947, 179] width 19 height 19
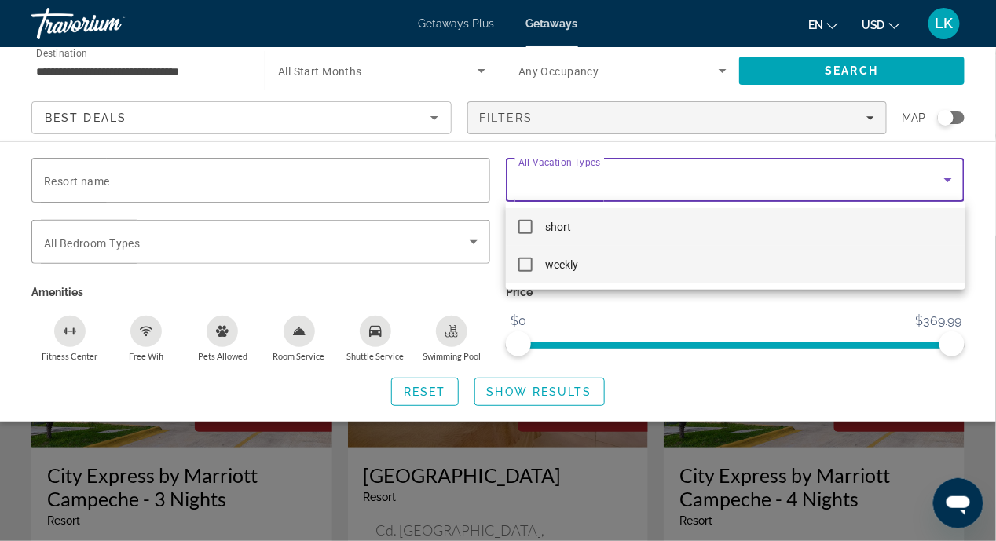
click at [529, 261] on mat-pseudo-checkbox at bounding box center [525, 265] width 14 height 14
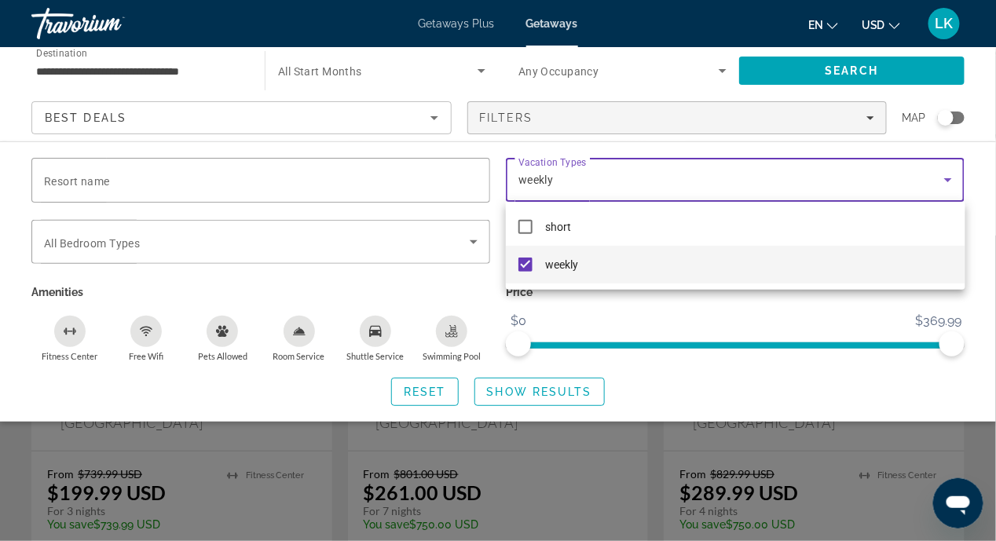
scroll to position [157, 0]
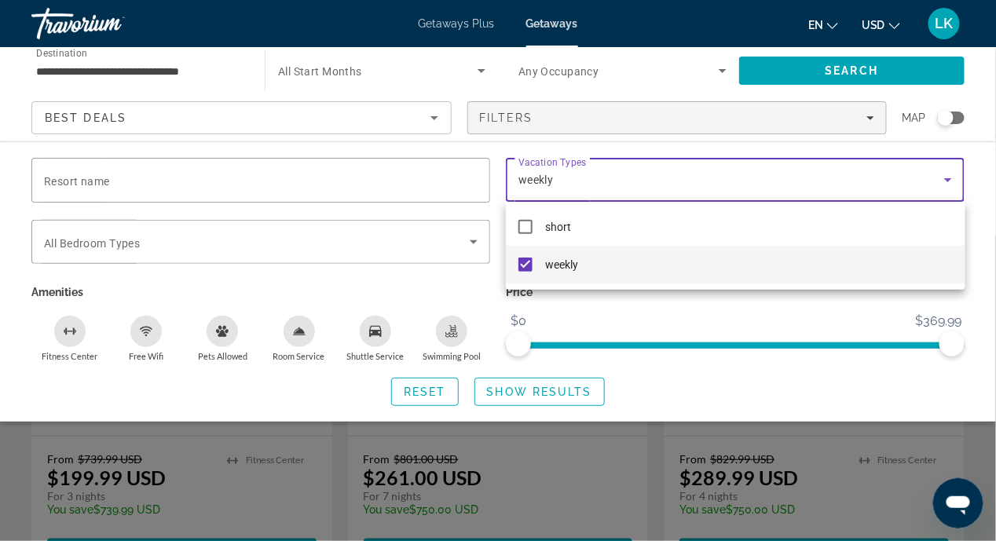
click at [472, 238] on div at bounding box center [498, 270] width 996 height 541
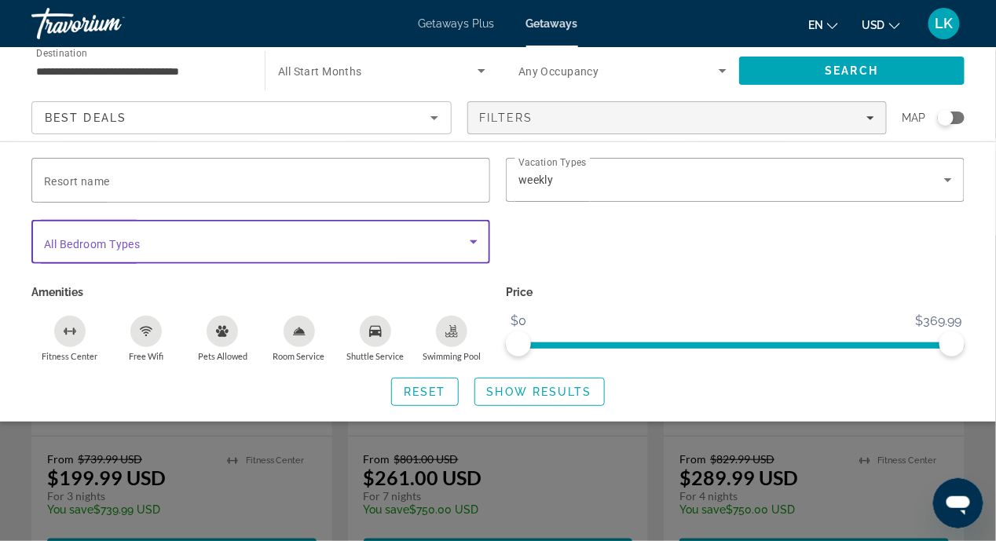
click at [472, 243] on icon "Search widget" at bounding box center [473, 241] width 19 height 19
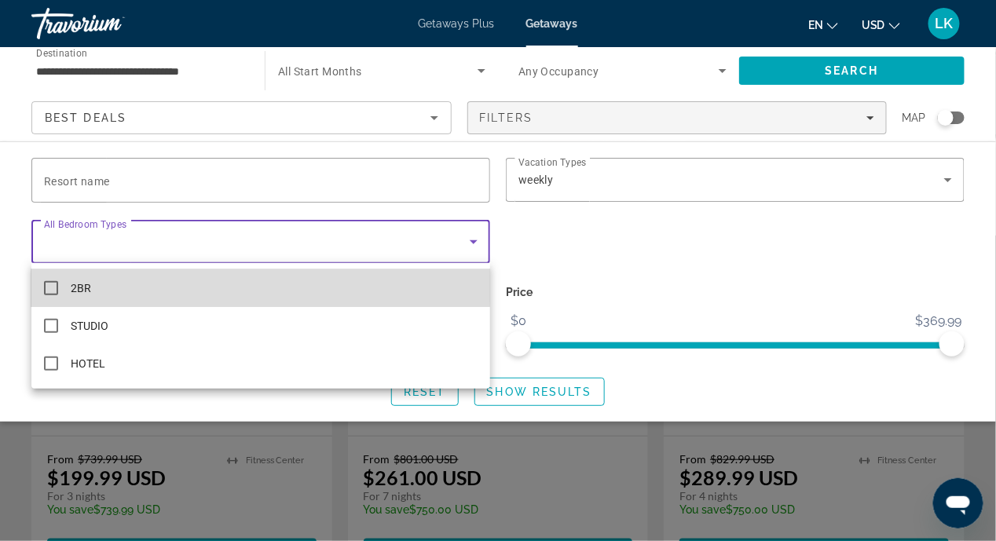
drag, startPoint x: 49, startPoint y: 286, endPoint x: 236, endPoint y: 291, distance: 187.0
click at [54, 286] on mat-pseudo-checkbox at bounding box center [51, 288] width 14 height 14
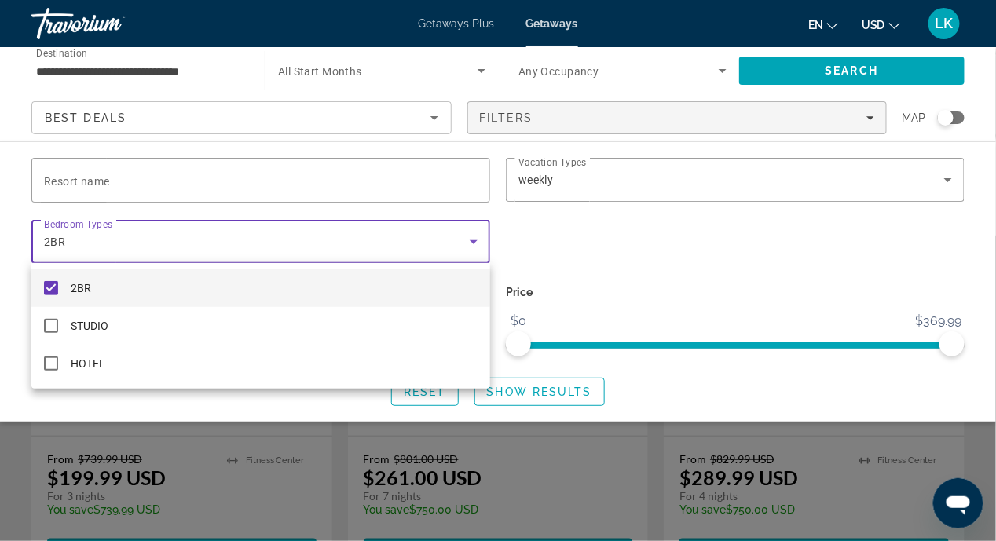
scroll to position [313, 0]
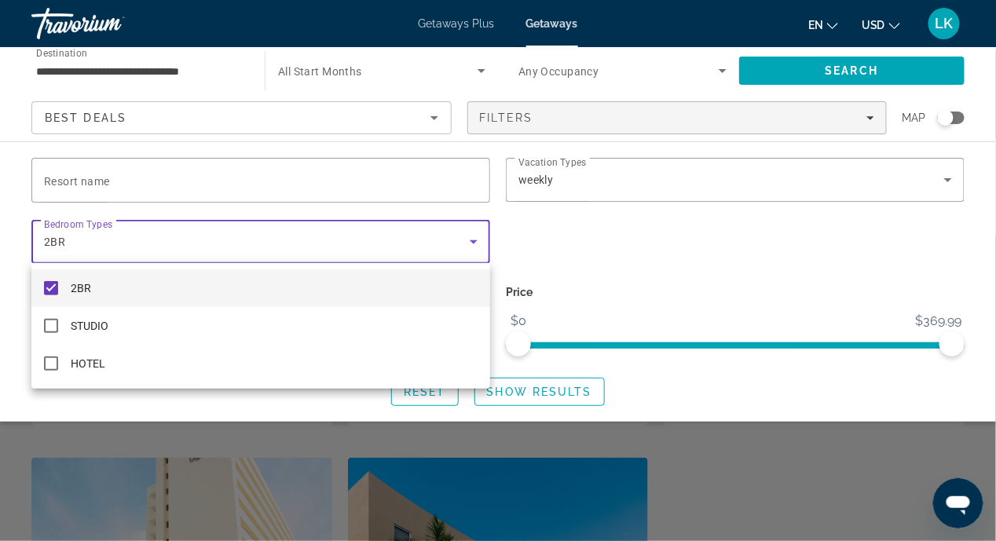
drag, startPoint x: 552, startPoint y: 388, endPoint x: 561, endPoint y: 386, distance: 9.0
click at [553, 388] on div at bounding box center [498, 270] width 996 height 541
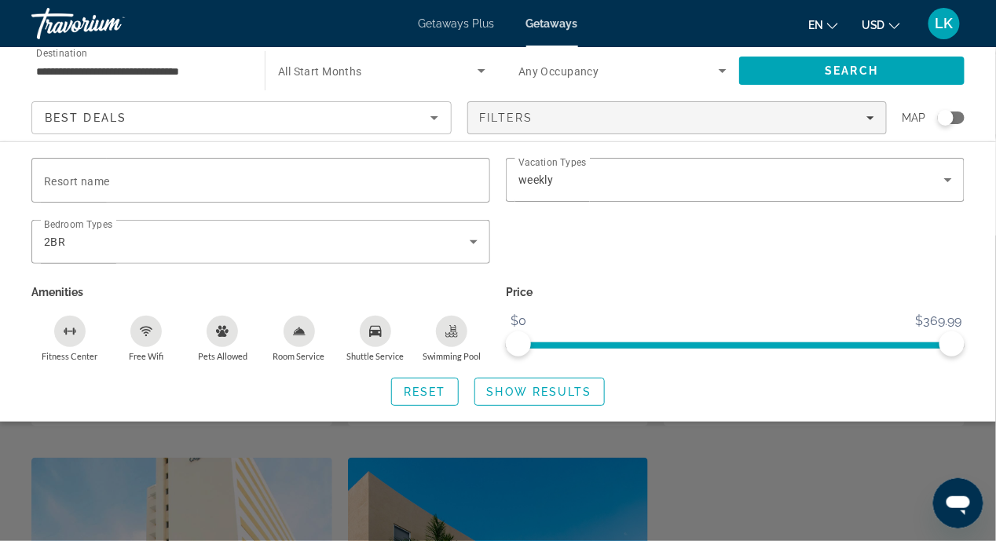
click at [523, 390] on span "Show Results" at bounding box center [539, 392] width 105 height 13
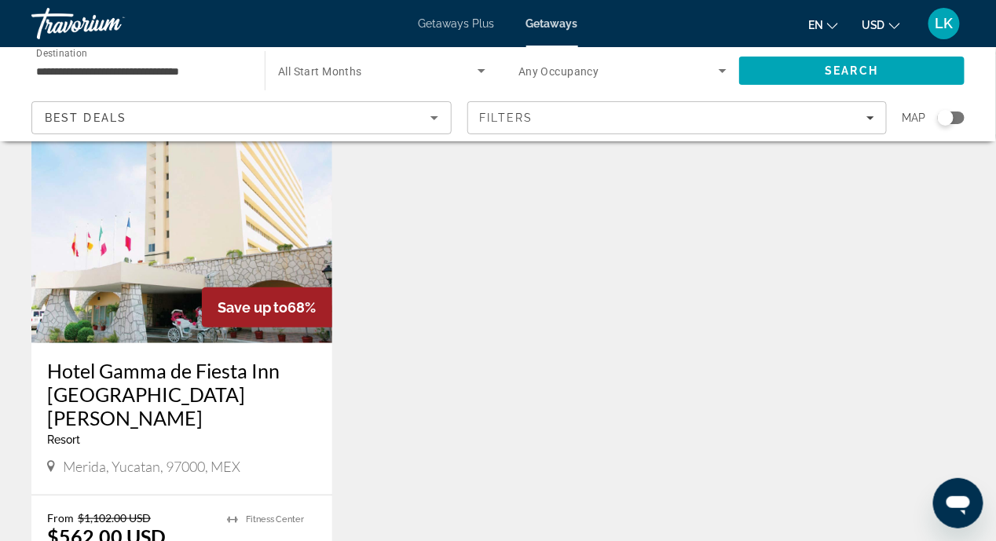
scroll to position [235, 0]
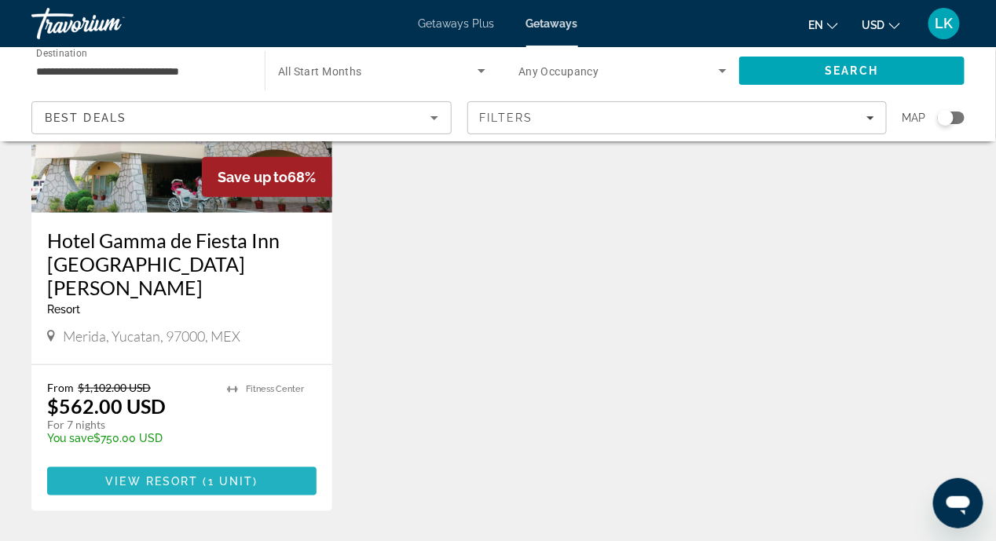
click at [211, 475] on span "1 unit" at bounding box center [231, 481] width 46 height 13
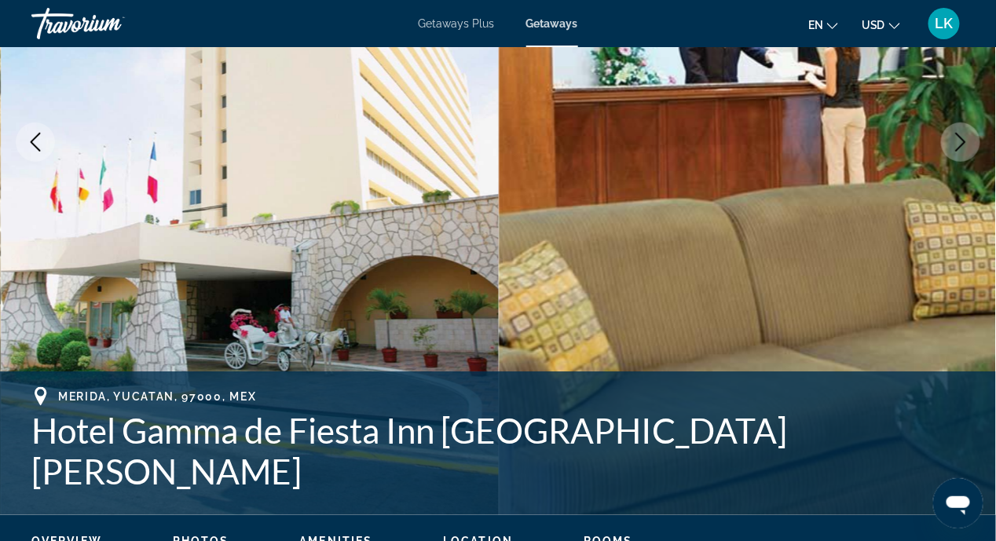
scroll to position [393, 0]
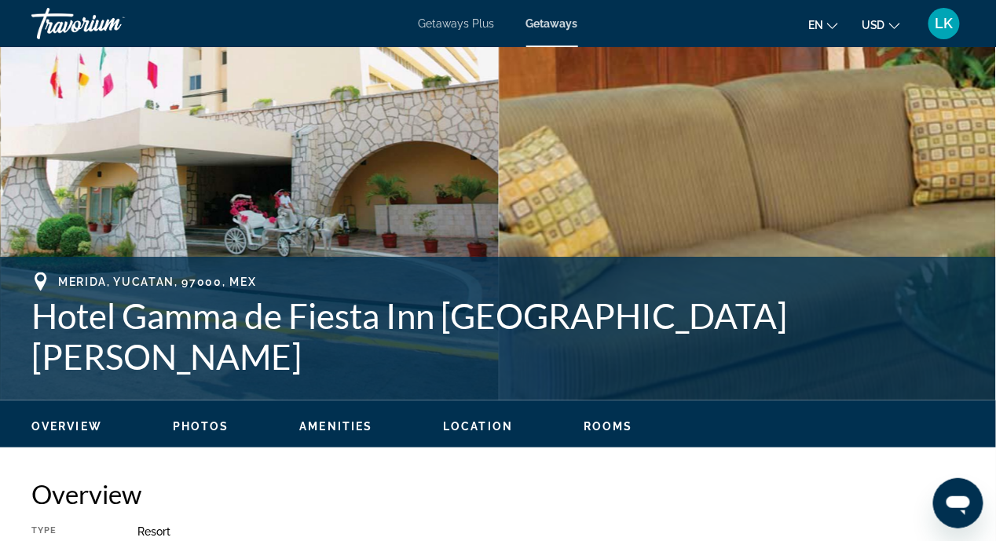
click at [481, 425] on span "Location" at bounding box center [478, 426] width 70 height 13
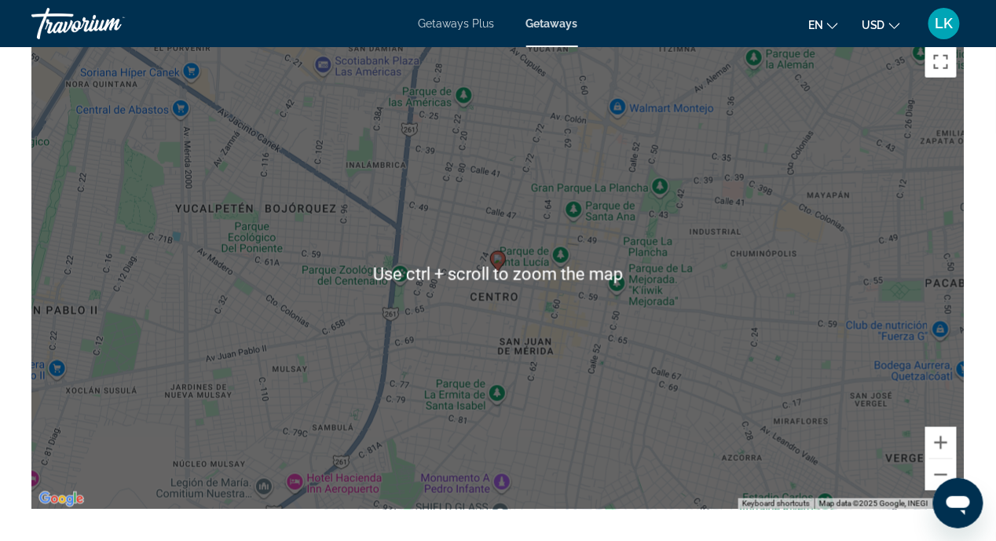
scroll to position [2303, 0]
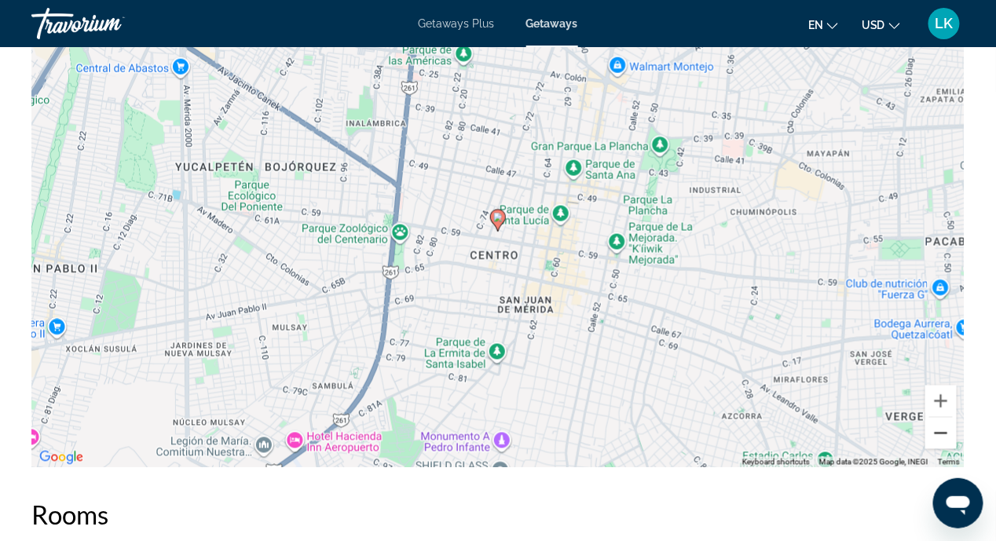
click at [943, 423] on button "Zoom out" at bounding box center [940, 433] width 31 height 31
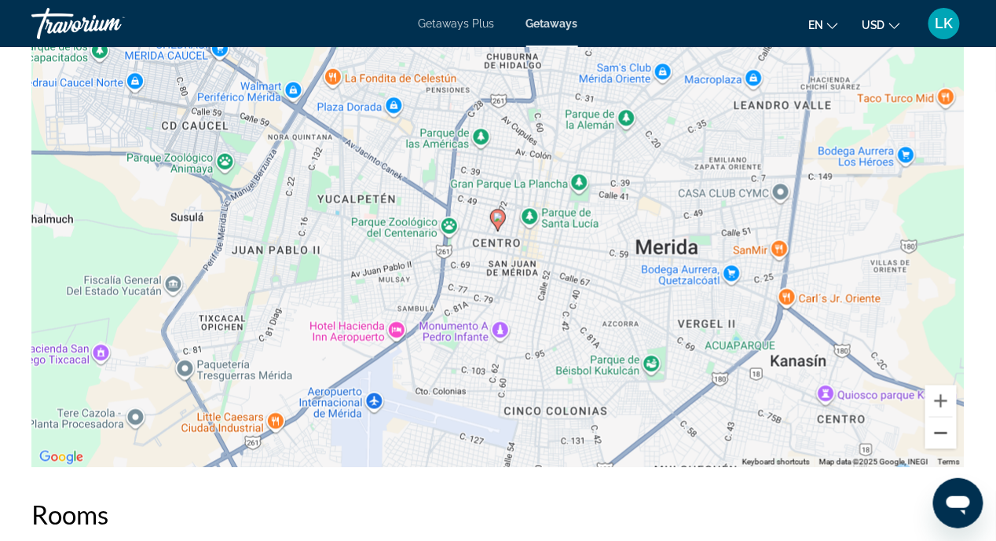
click at [949, 418] on button "Zoom out" at bounding box center [940, 433] width 31 height 31
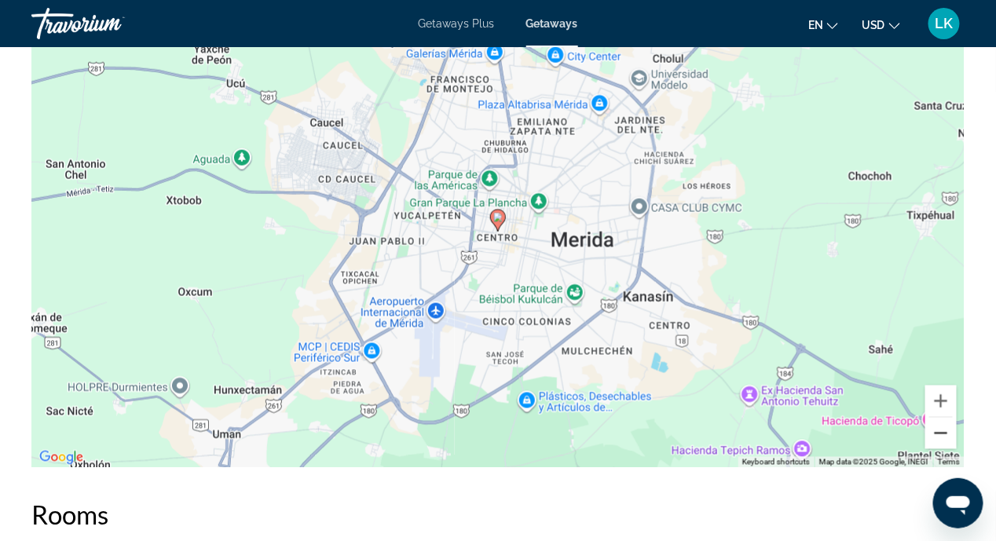
click at [947, 418] on button "Zoom out" at bounding box center [940, 433] width 31 height 31
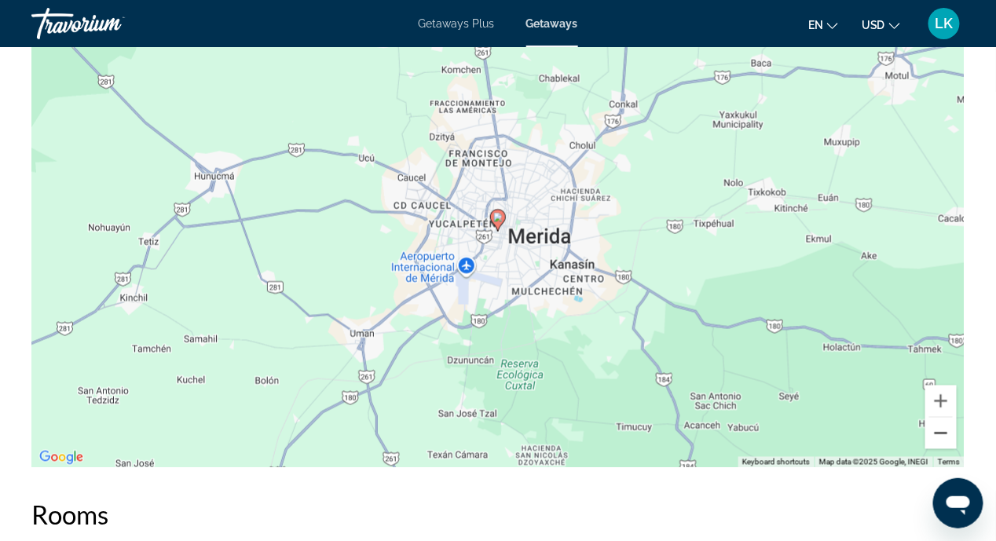
click at [947, 420] on button "Zoom out" at bounding box center [940, 433] width 31 height 31
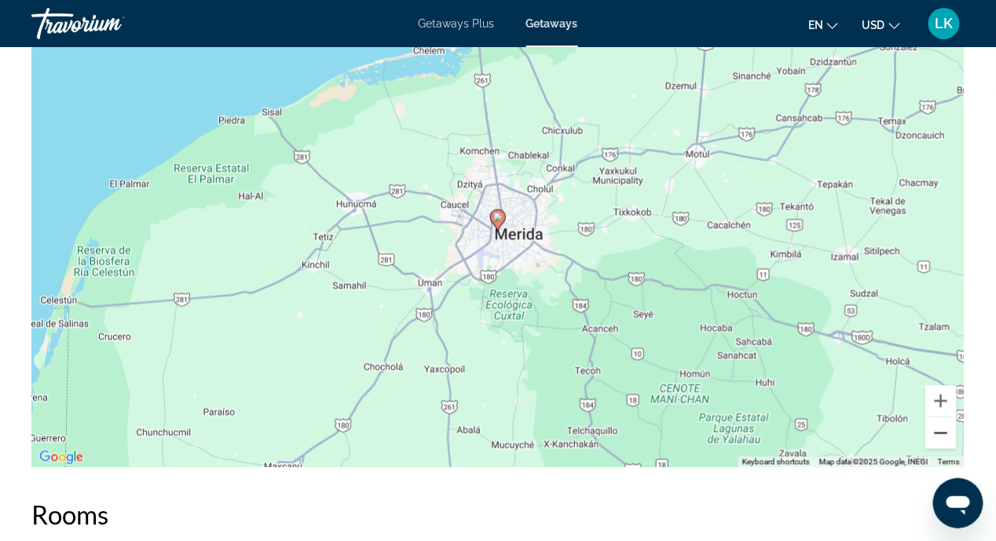
click at [944, 423] on button "Zoom out" at bounding box center [940, 433] width 31 height 31
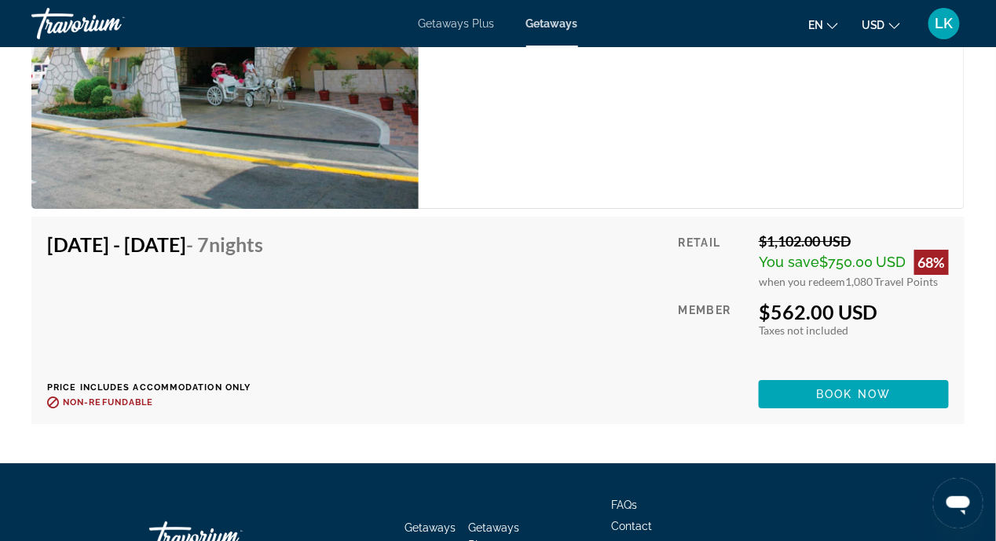
scroll to position [3273, 0]
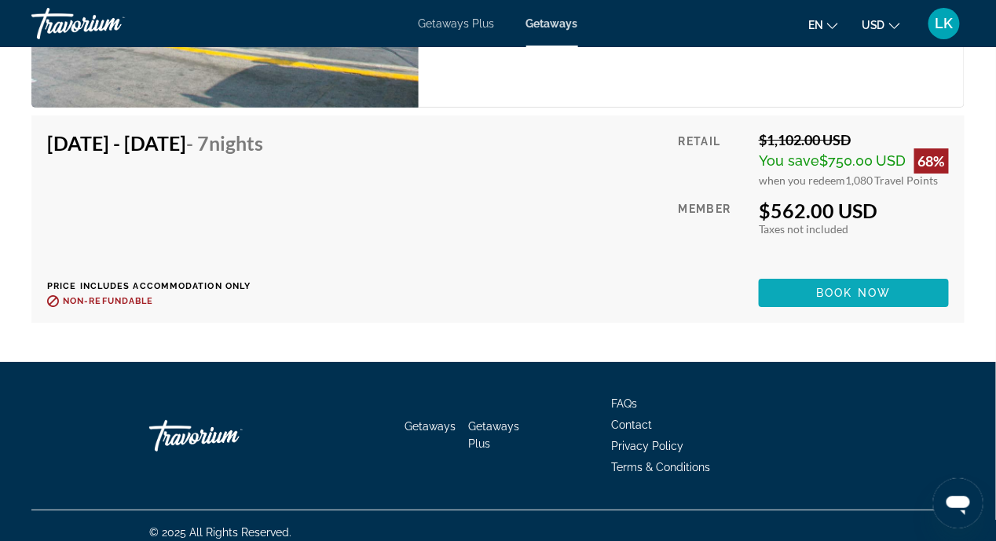
click at [817, 287] on span "Book now" at bounding box center [854, 293] width 75 height 13
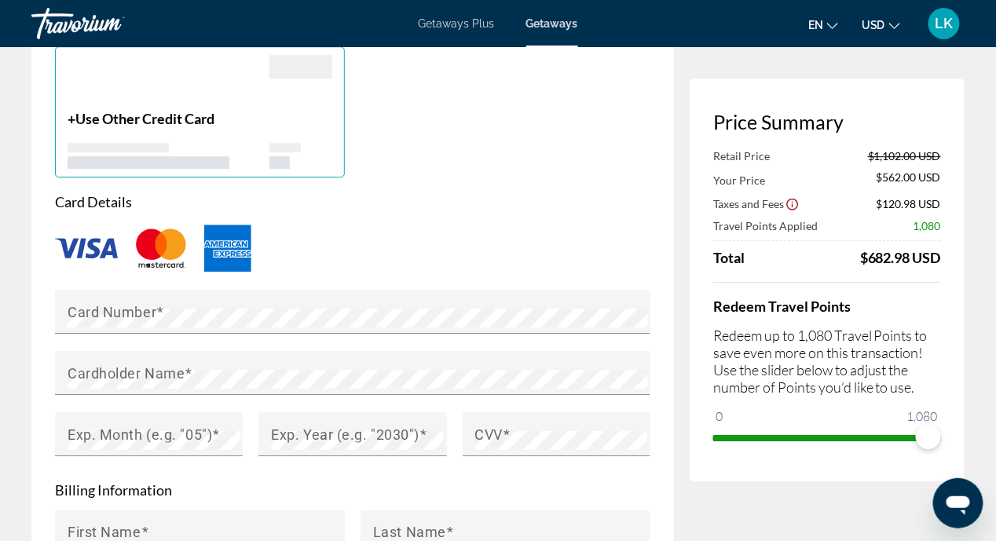
scroll to position [1021, 0]
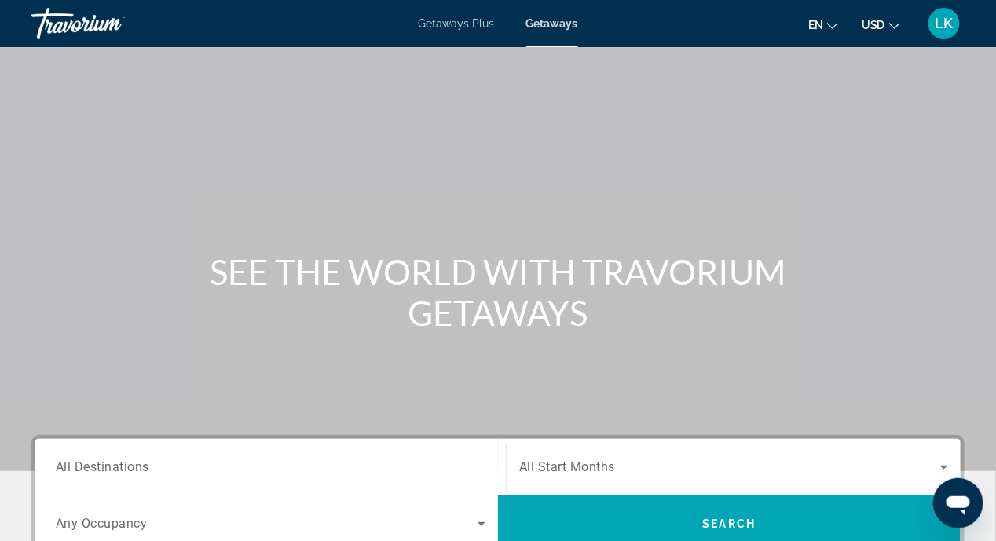
scroll to position [157, 0]
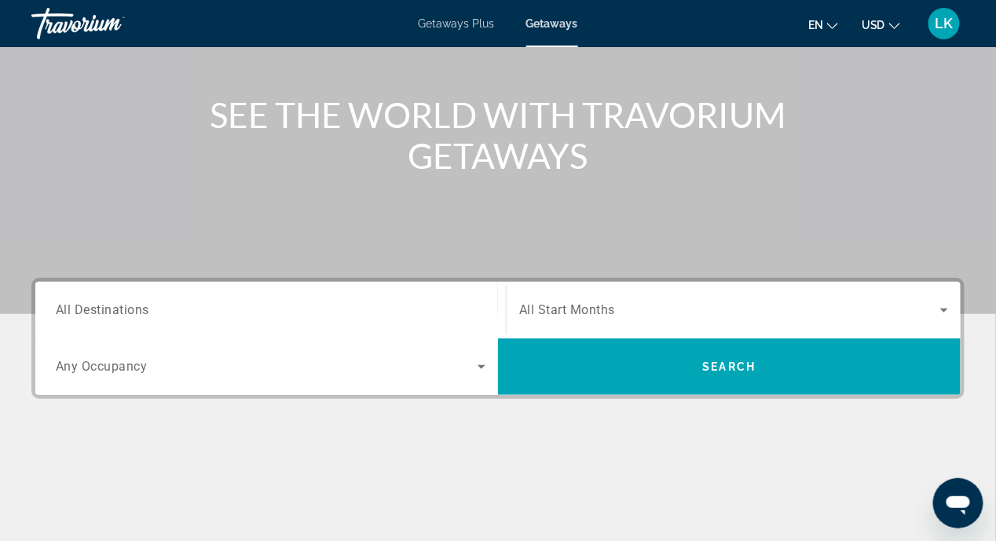
click at [64, 309] on span "All Destinations" at bounding box center [102, 309] width 93 height 15
click at [64, 309] on input "Destination All Destinations" at bounding box center [271, 311] width 430 height 19
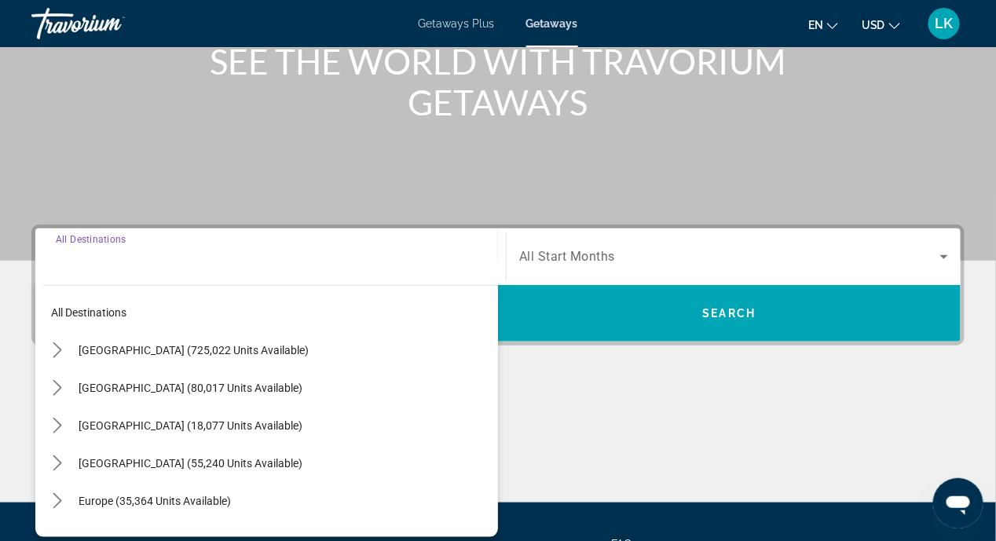
scroll to position [364, 0]
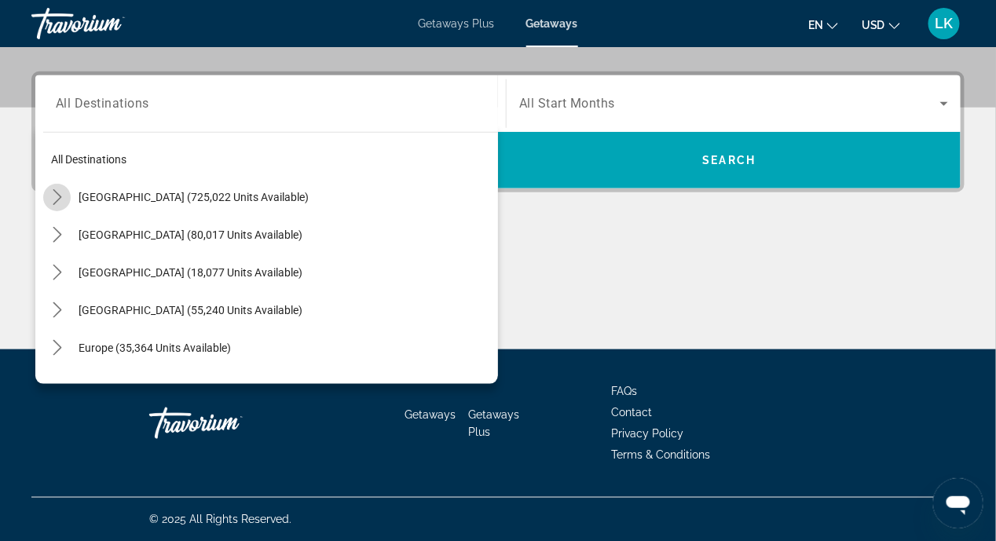
click at [57, 196] on icon "Toggle United States (725,022 units available) submenu" at bounding box center [57, 197] width 16 height 16
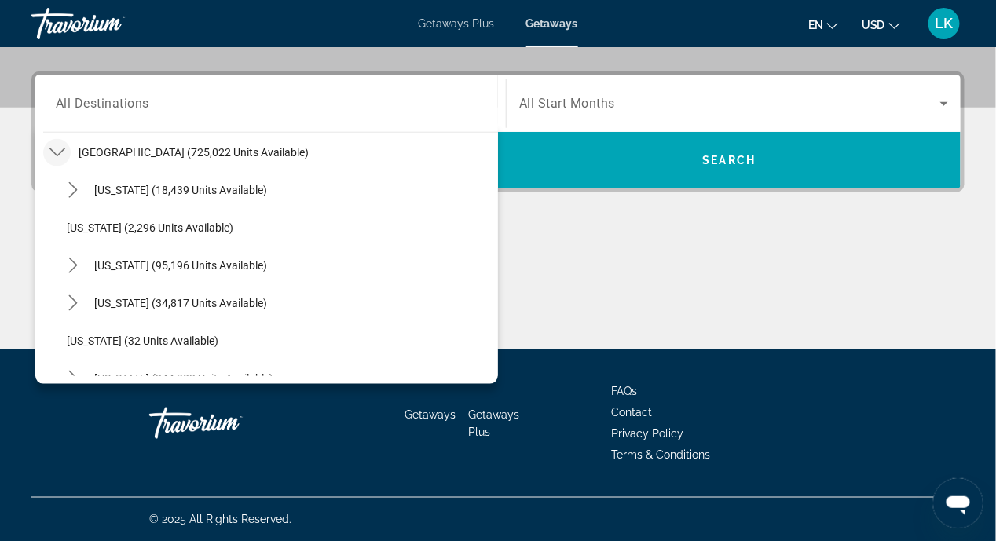
click at [69, 102] on span "All Destinations" at bounding box center [102, 103] width 93 height 15
click at [69, 102] on input "Destination All Destinations" at bounding box center [271, 104] width 430 height 19
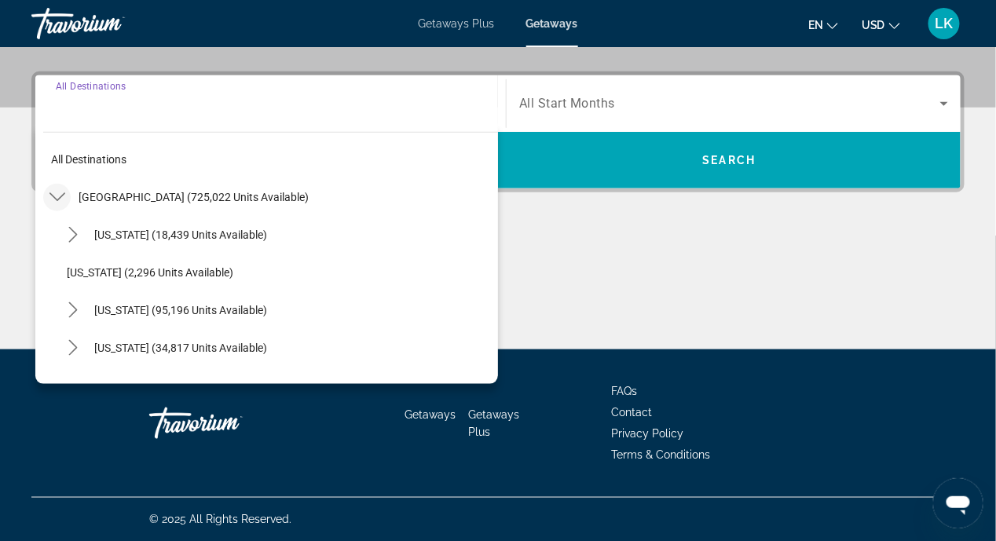
click at [56, 189] on icon "Toggle United States (725,022 units available) submenu" at bounding box center [57, 197] width 16 height 16
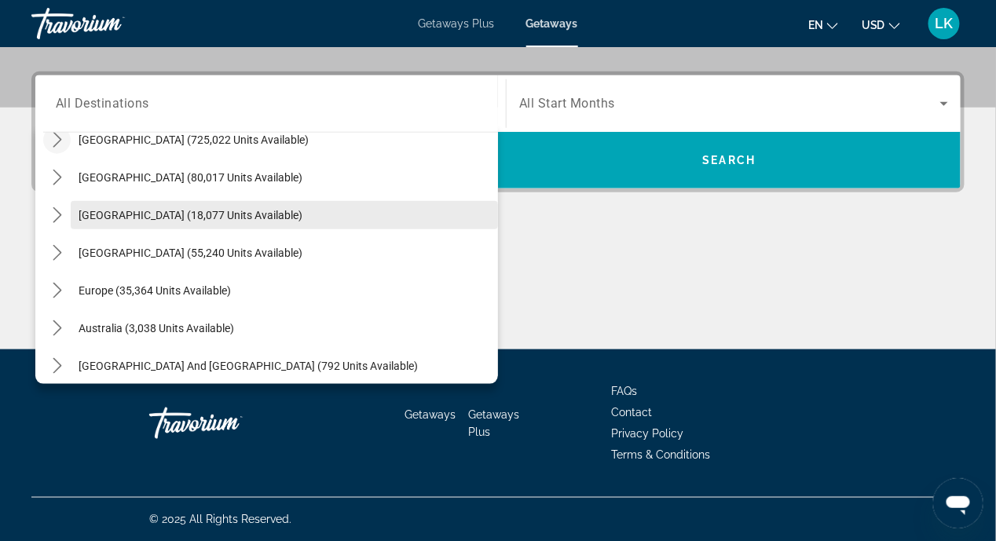
scroll to position [79, 0]
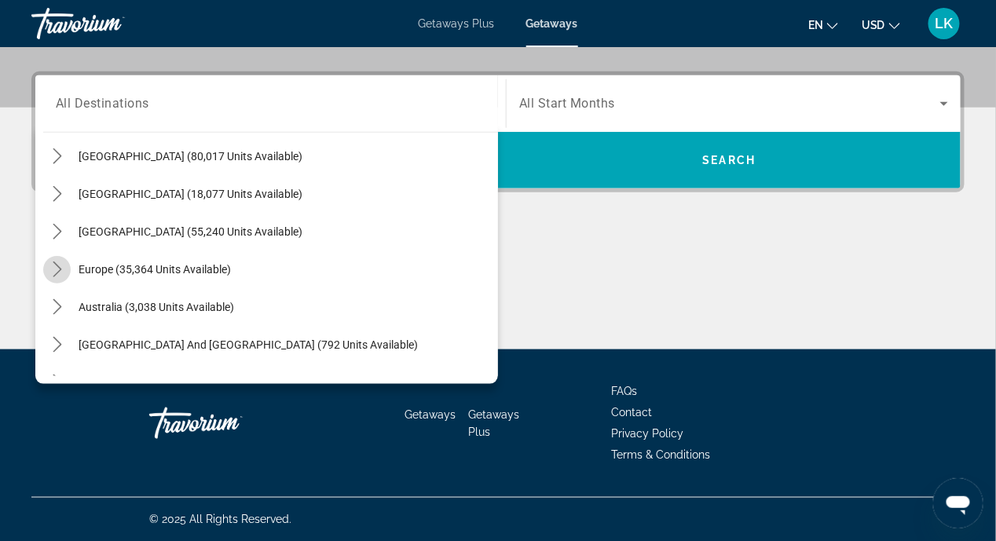
click at [51, 269] on icon "Toggle Europe (35,364 units available) submenu" at bounding box center [57, 270] width 16 height 16
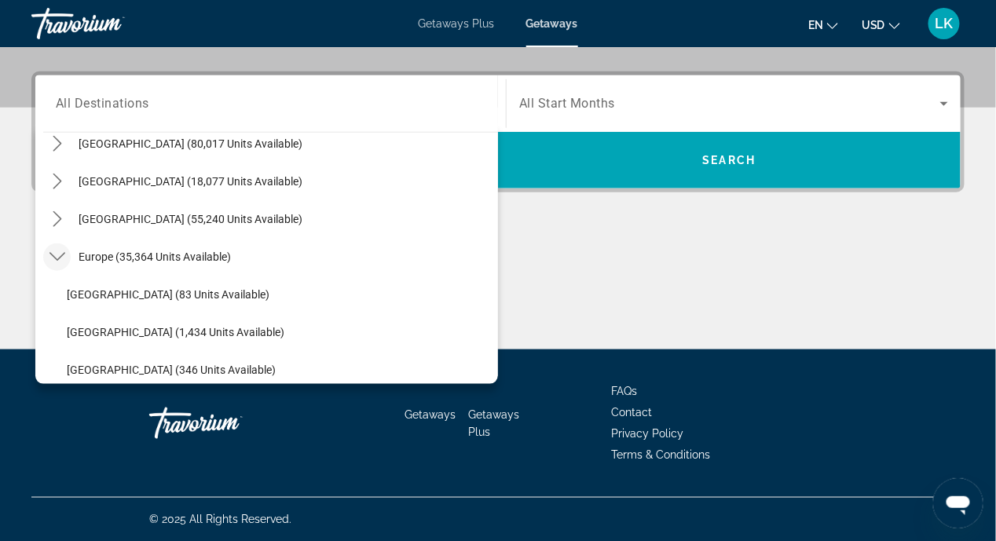
scroll to position [59, 0]
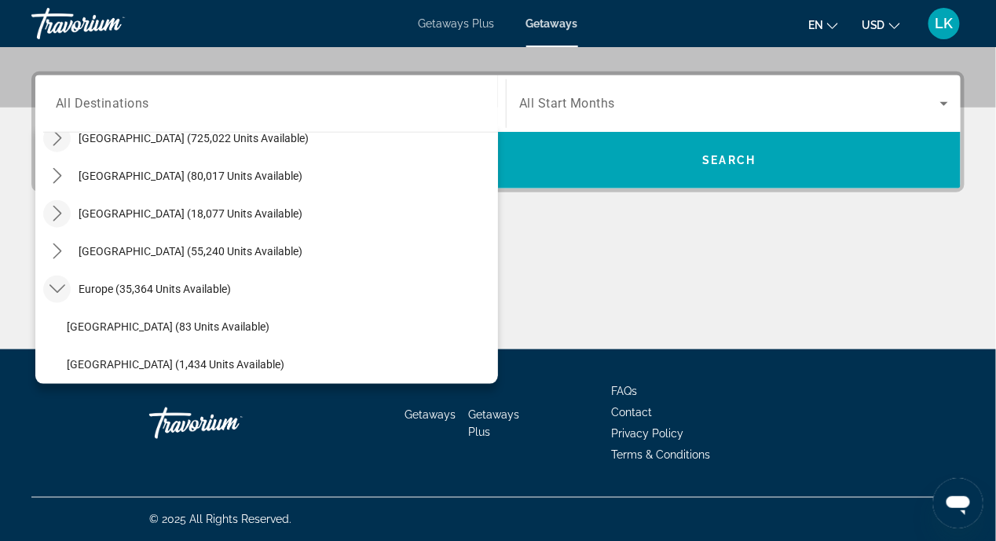
click at [56, 212] on icon "Toggle Canada (18,077 units available) submenu" at bounding box center [57, 214] width 16 height 16
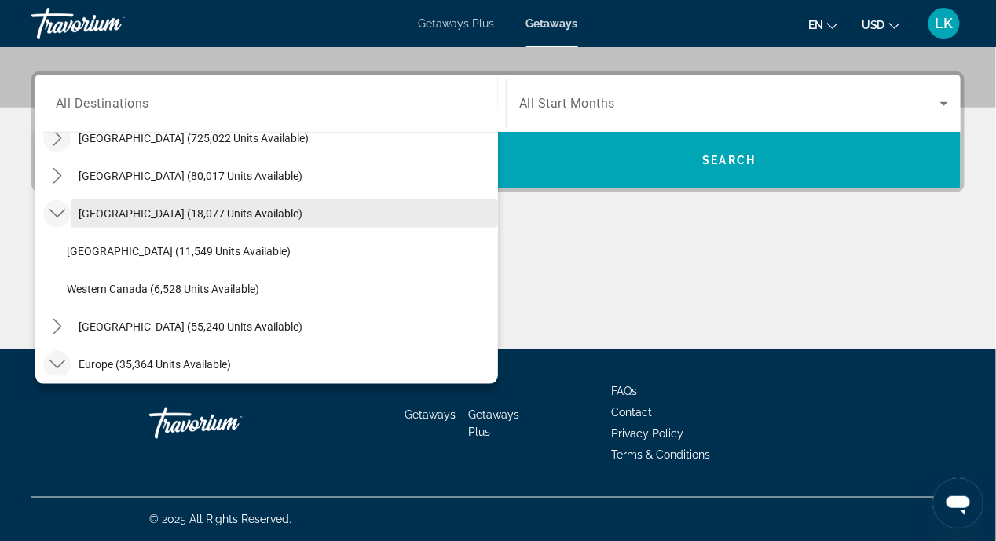
click at [117, 212] on span "[GEOGRAPHIC_DATA] (18,077 units available)" at bounding box center [191, 213] width 224 height 13
type input "**********"
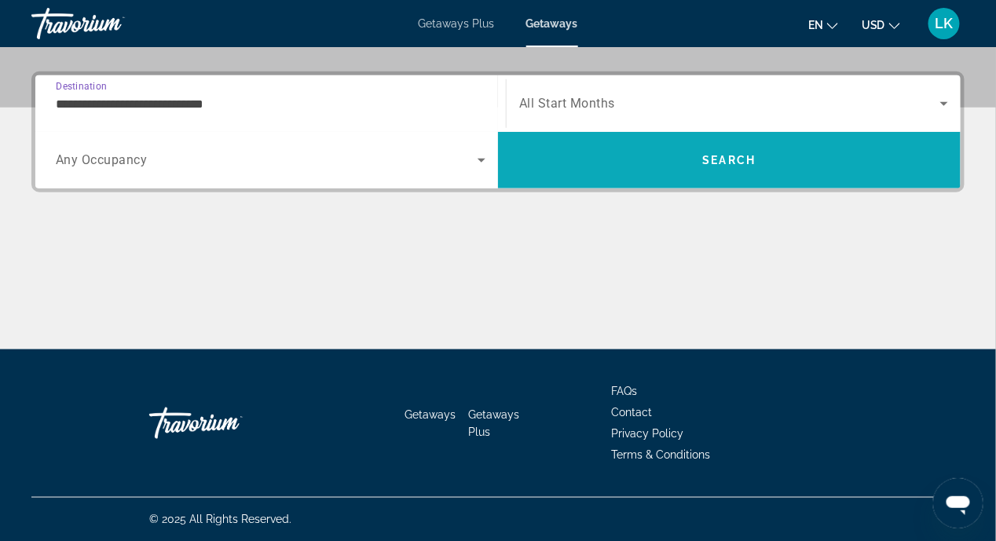
click at [738, 170] on span "Search" at bounding box center [729, 160] width 463 height 38
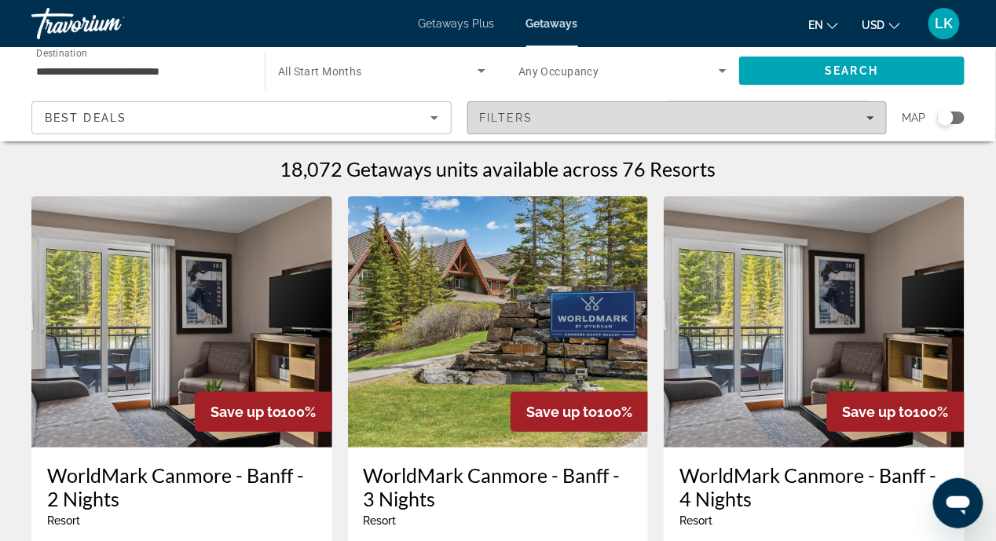
click at [867, 117] on icon "Filters" at bounding box center [870, 118] width 8 height 8
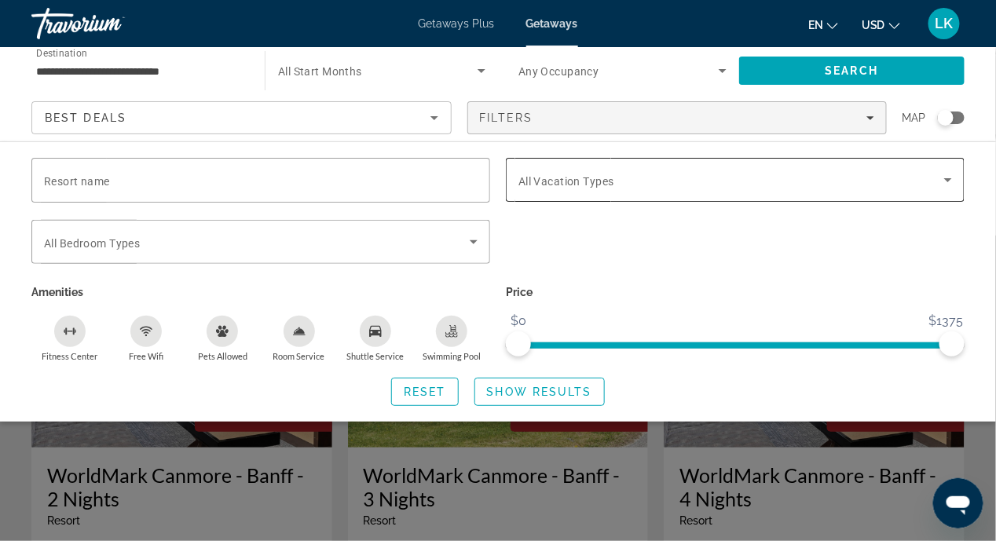
click at [949, 177] on icon "Search widget" at bounding box center [947, 179] width 19 height 19
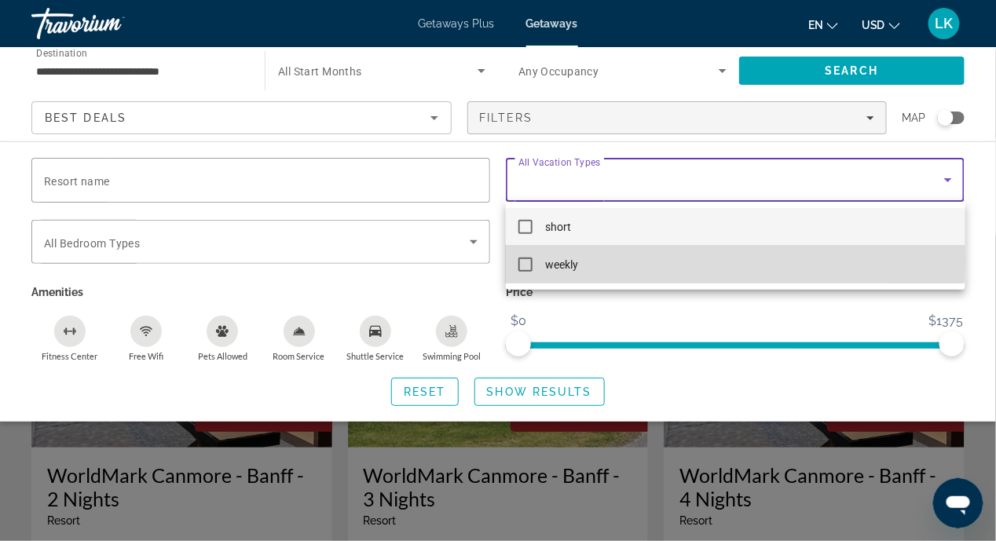
click at [528, 262] on mat-pseudo-checkbox at bounding box center [525, 265] width 14 height 14
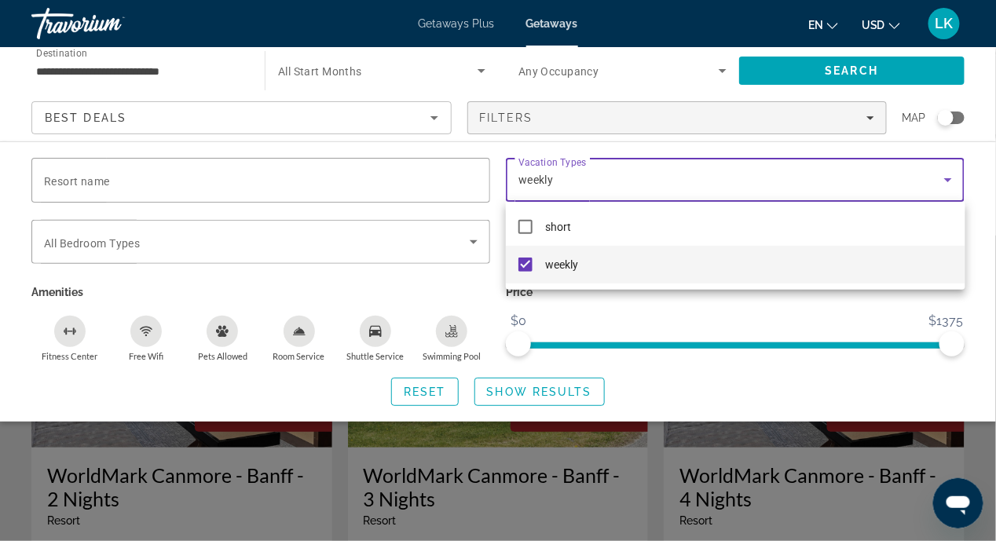
click at [774, 379] on div at bounding box center [498, 270] width 996 height 541
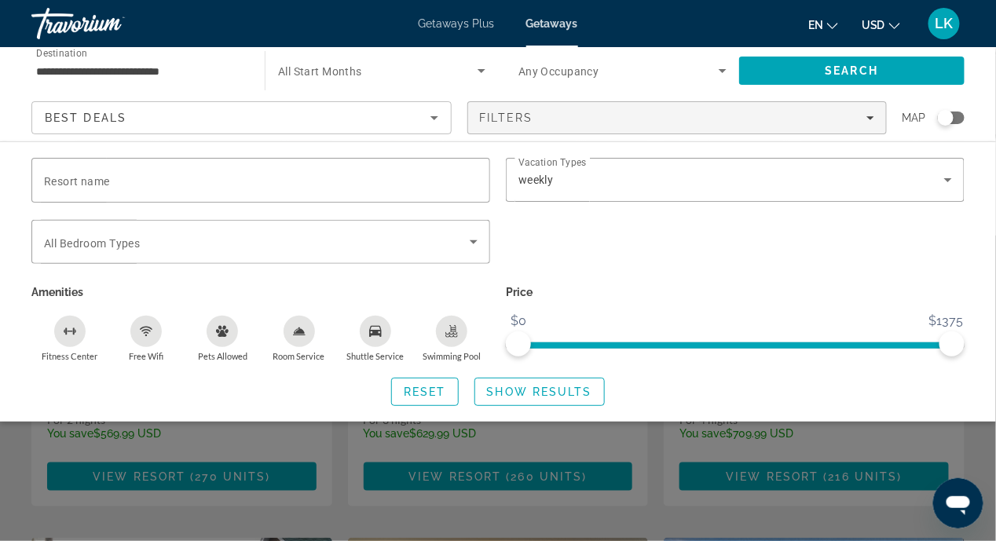
scroll to position [313, 0]
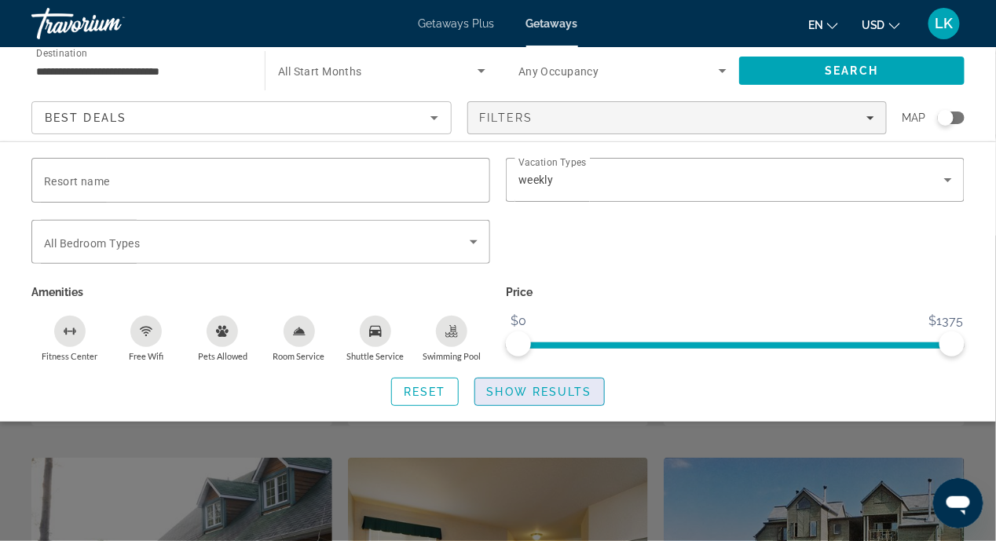
click at [549, 391] on span "Show Results" at bounding box center [539, 392] width 105 height 13
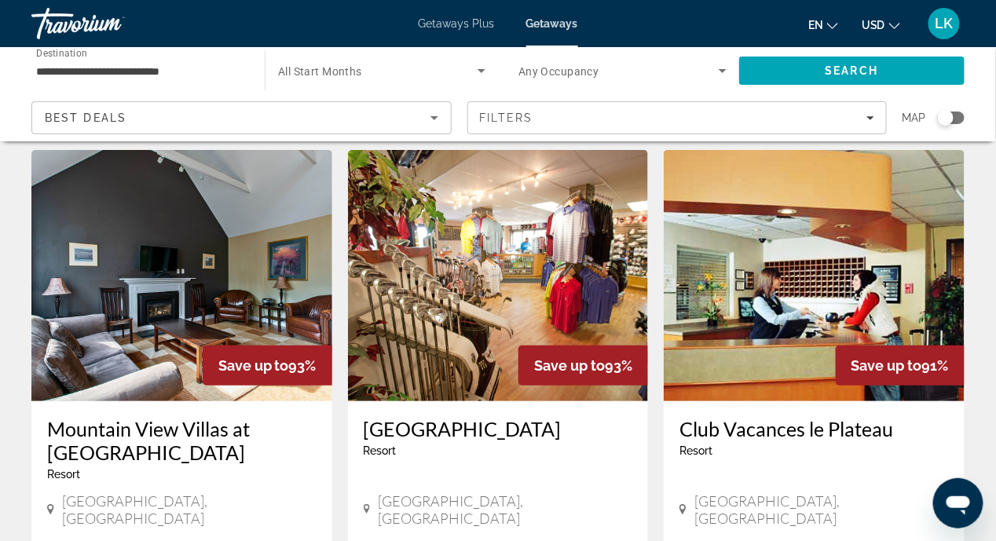
scroll to position [2116, 0]
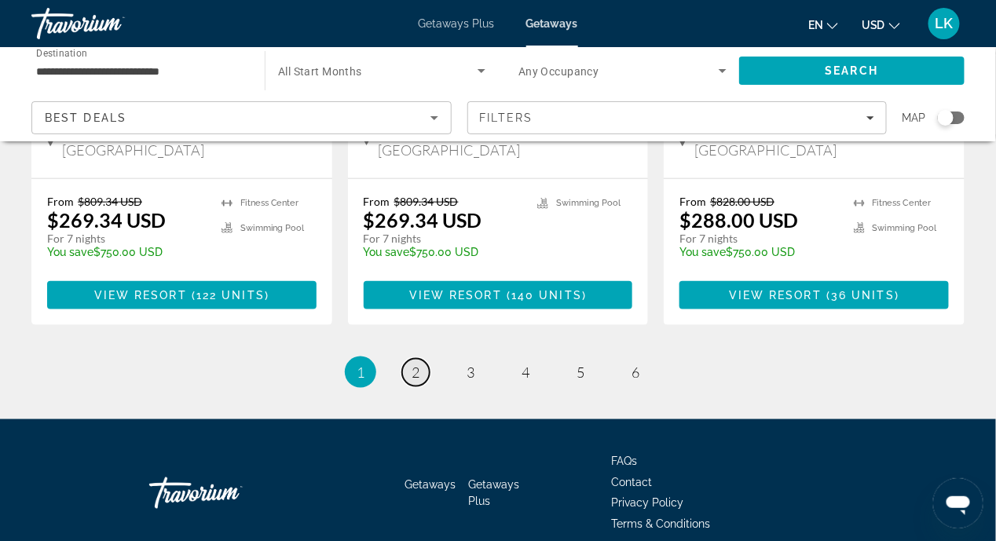
click at [417, 364] on span "2" at bounding box center [416, 372] width 8 height 17
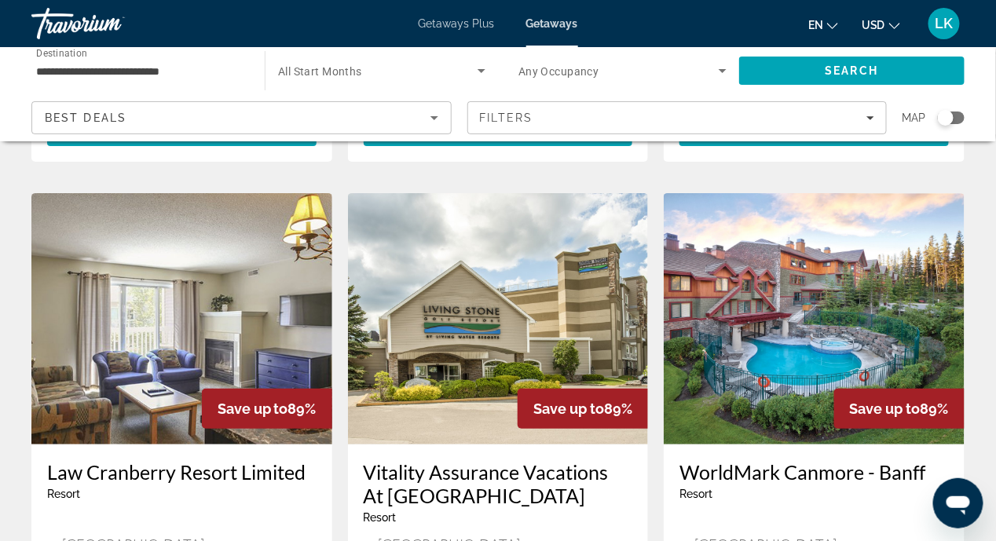
scroll to position [2042, 0]
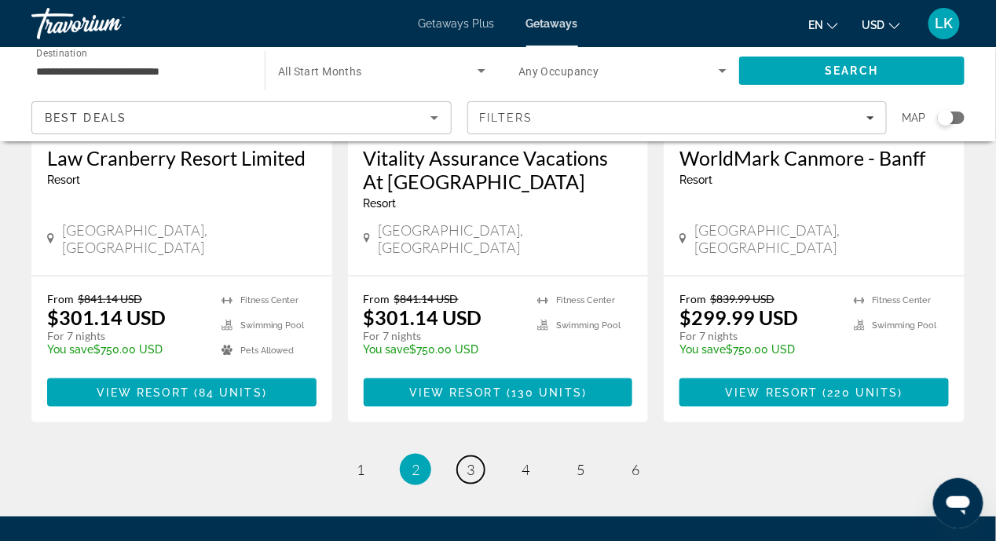
click at [474, 461] on span "3" at bounding box center [470, 469] width 8 height 17
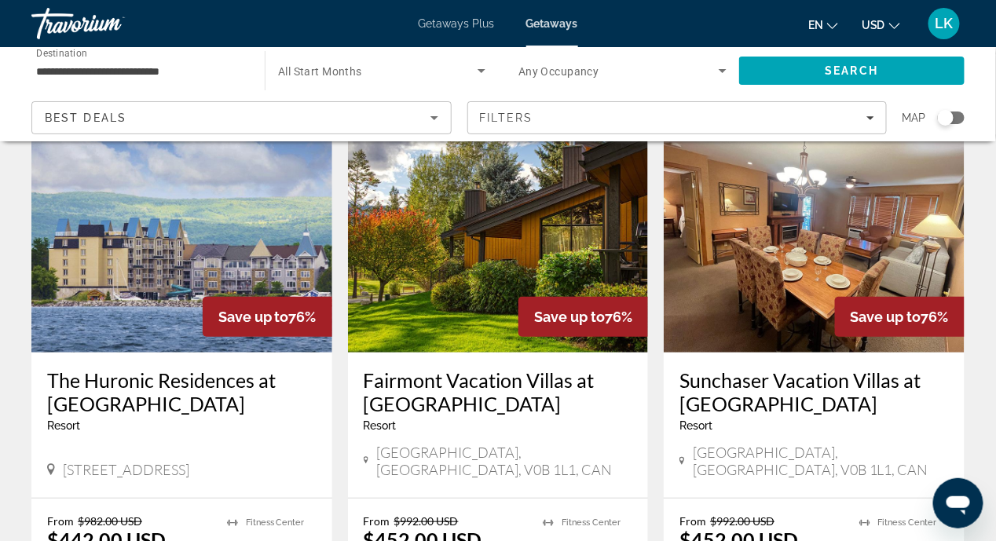
scroll to position [2116, 0]
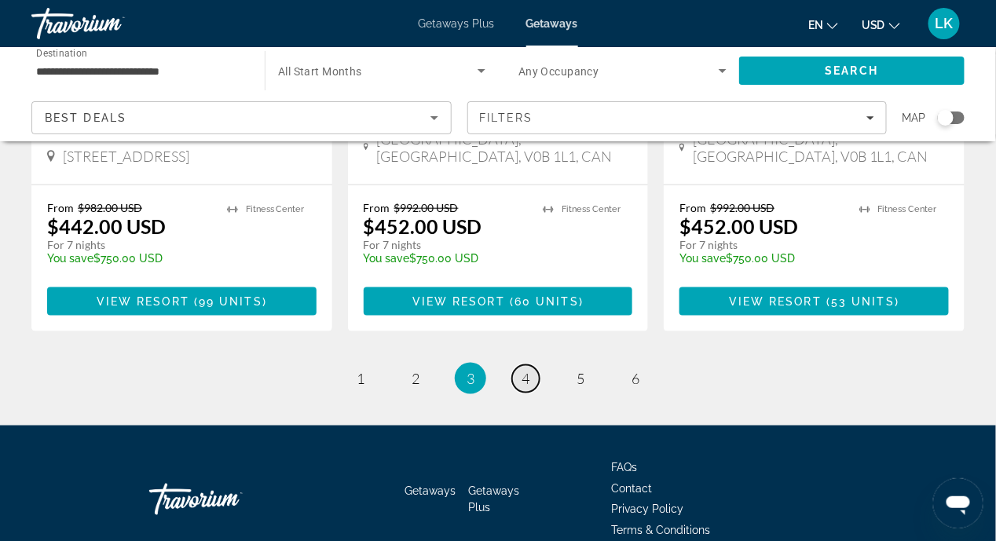
click at [525, 370] on span "4" at bounding box center [525, 378] width 8 height 17
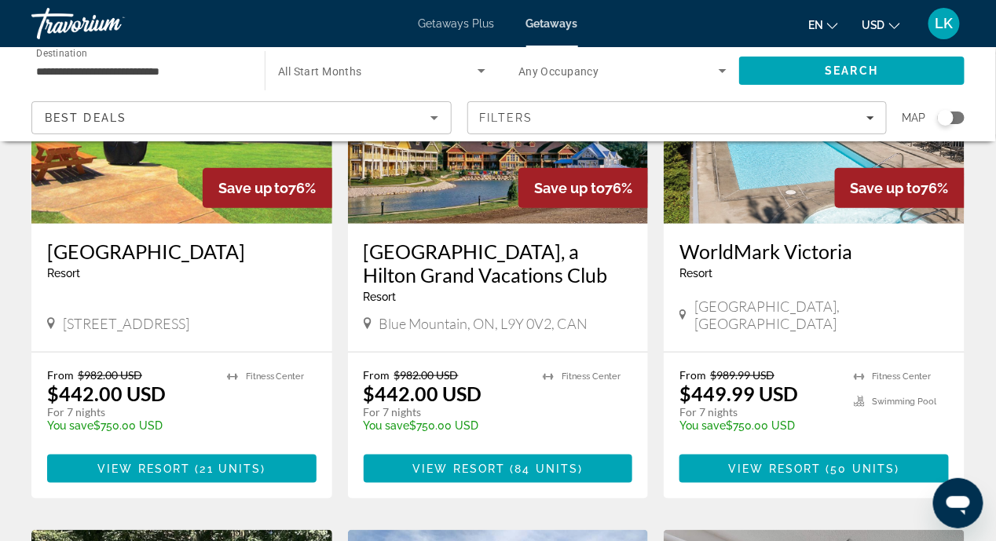
scroll to position [235, 0]
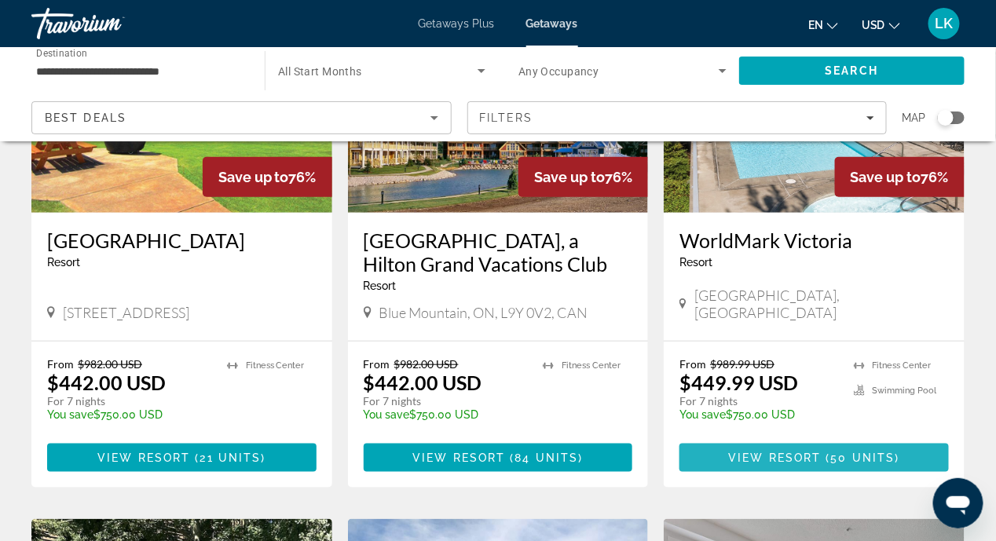
click at [771, 452] on span "View Resort" at bounding box center [775, 458] width 93 height 13
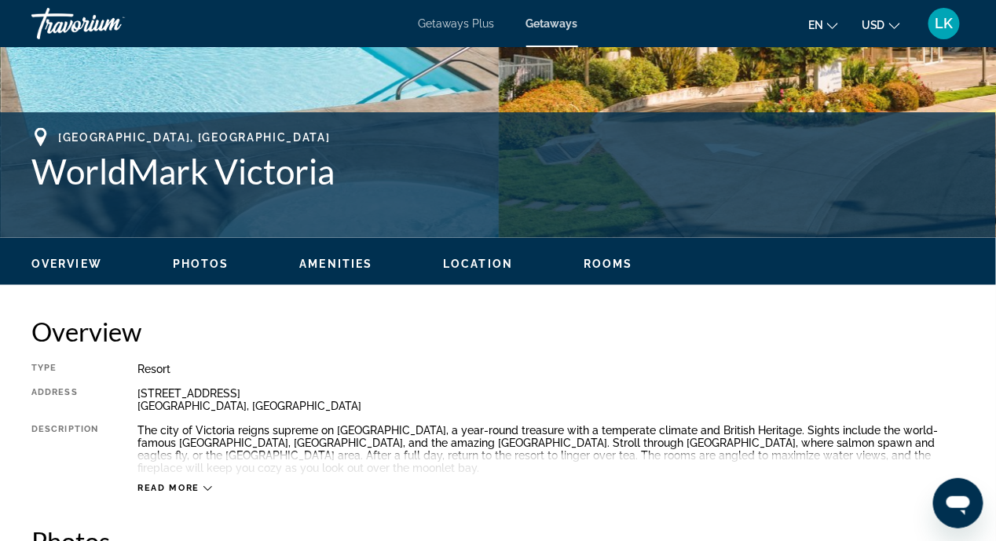
scroll to position [627, 0]
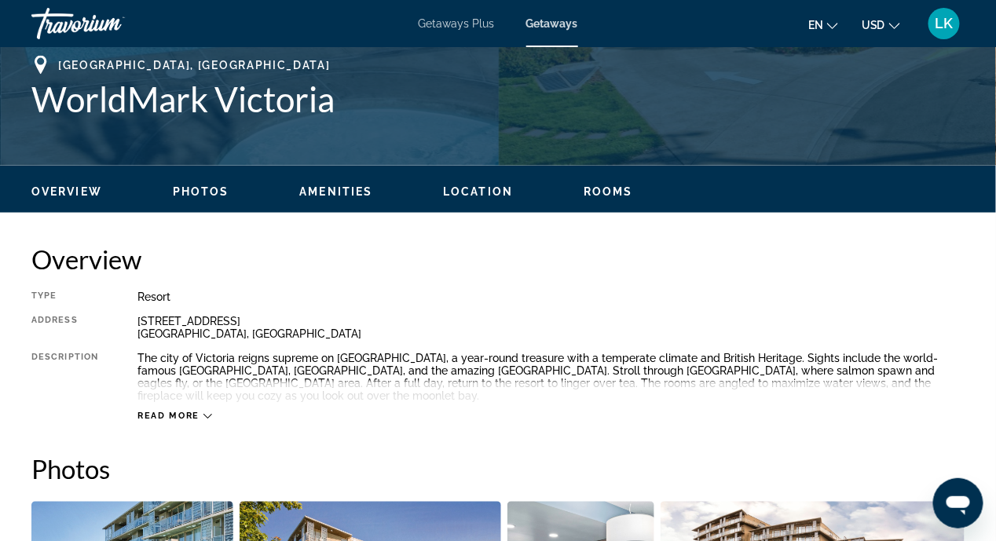
click at [477, 185] on span "Location" at bounding box center [478, 191] width 70 height 13
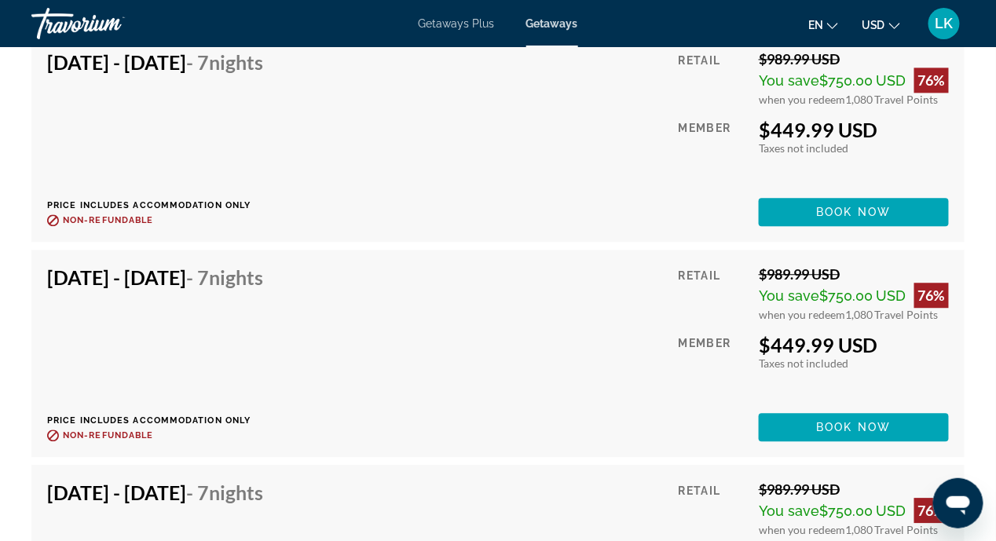
scroll to position [4549, 0]
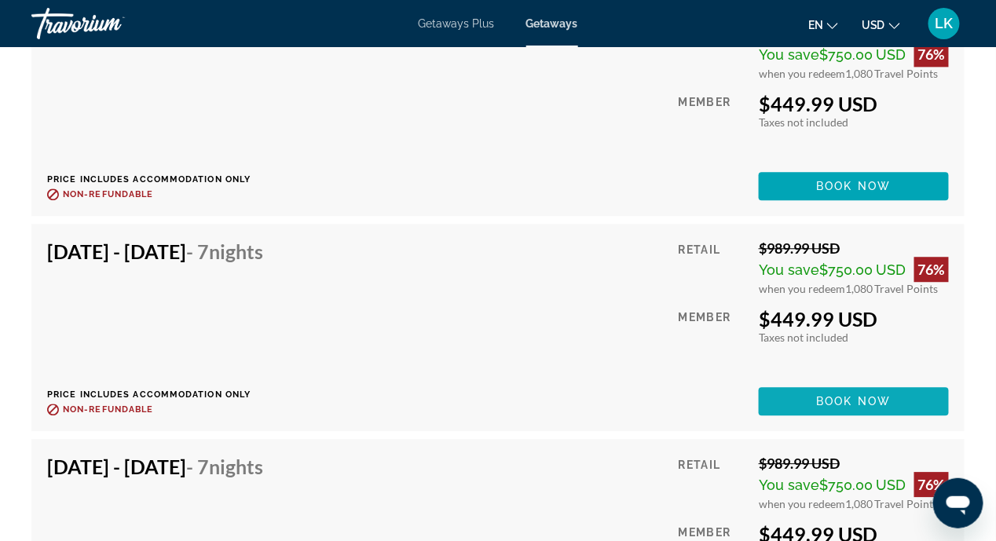
click at [811, 400] on span "Main content" at bounding box center [854, 401] width 190 height 38
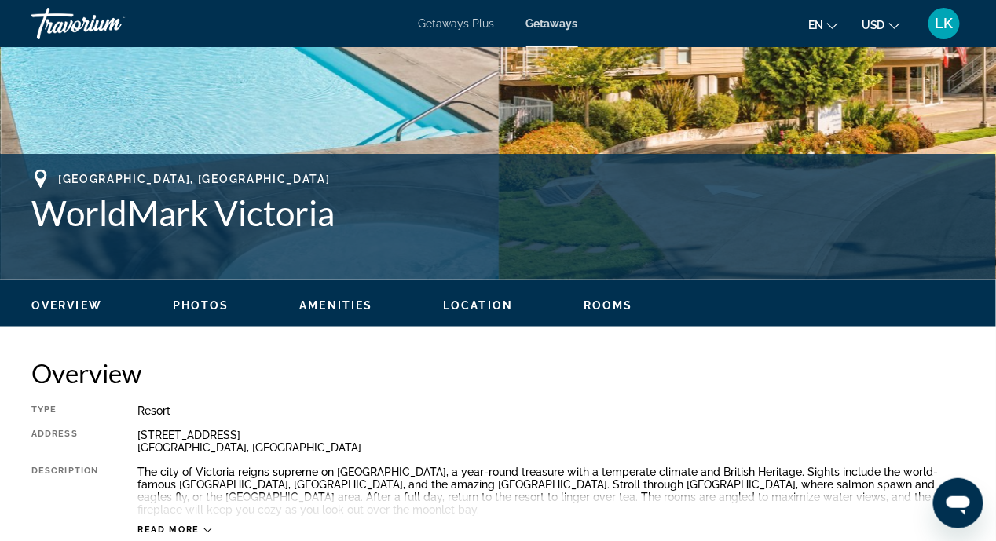
scroll to position [627, 0]
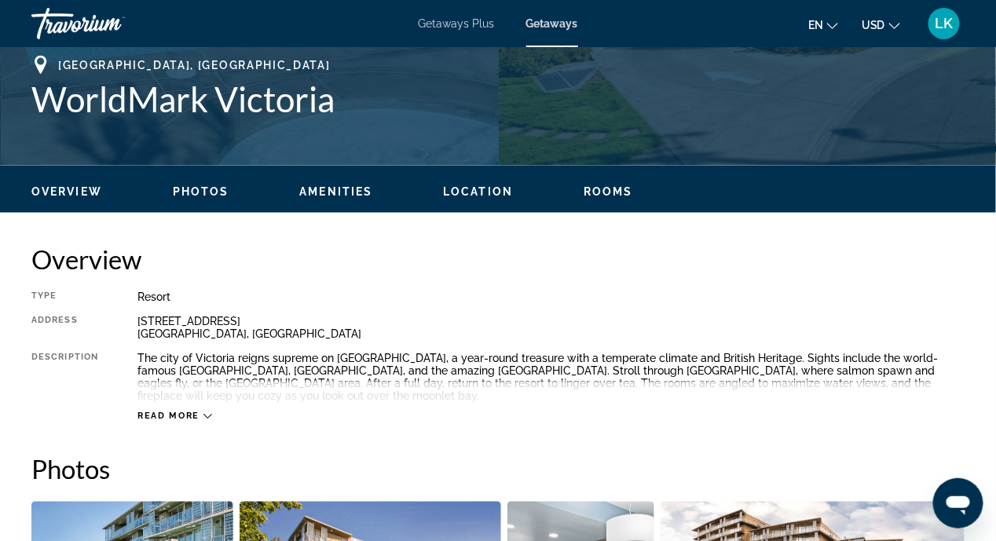
click at [596, 192] on span "Rooms" at bounding box center [608, 191] width 49 height 13
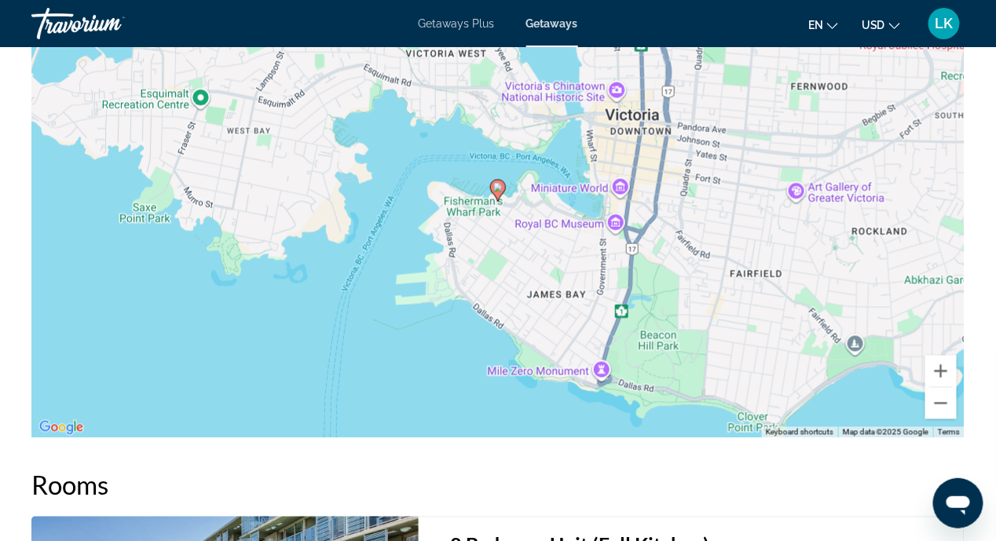
scroll to position [1897, 0]
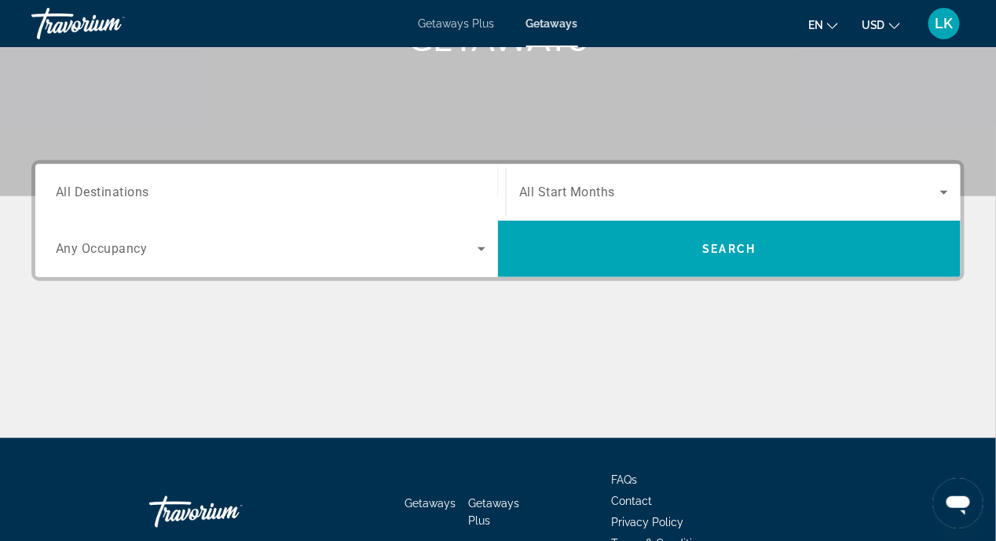
scroll to position [364, 0]
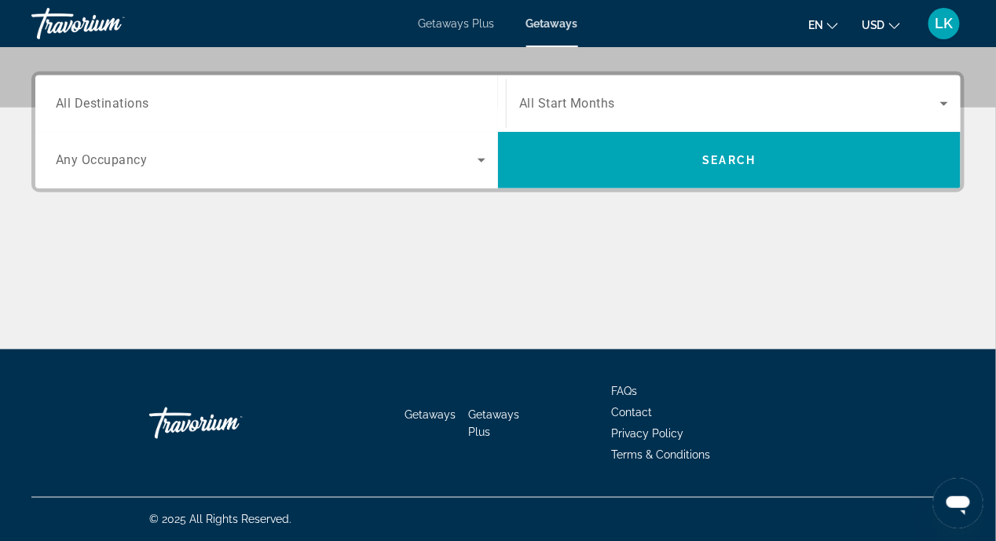
click at [68, 103] on span "All Destinations" at bounding box center [102, 103] width 93 height 15
click at [68, 103] on input "Destination All Destinations" at bounding box center [271, 104] width 430 height 19
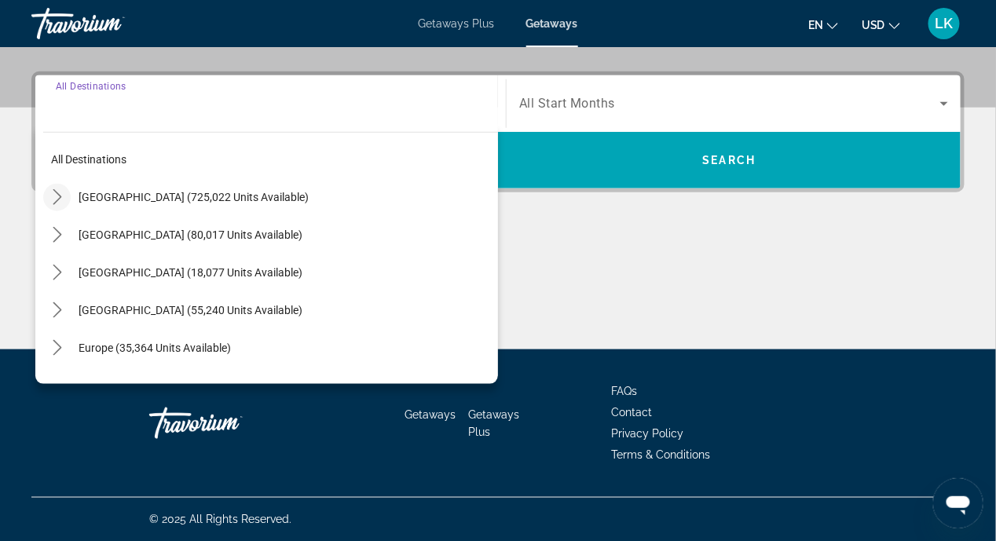
click at [52, 198] on icon "Toggle United States (725,022 units available) submenu" at bounding box center [57, 197] width 16 height 16
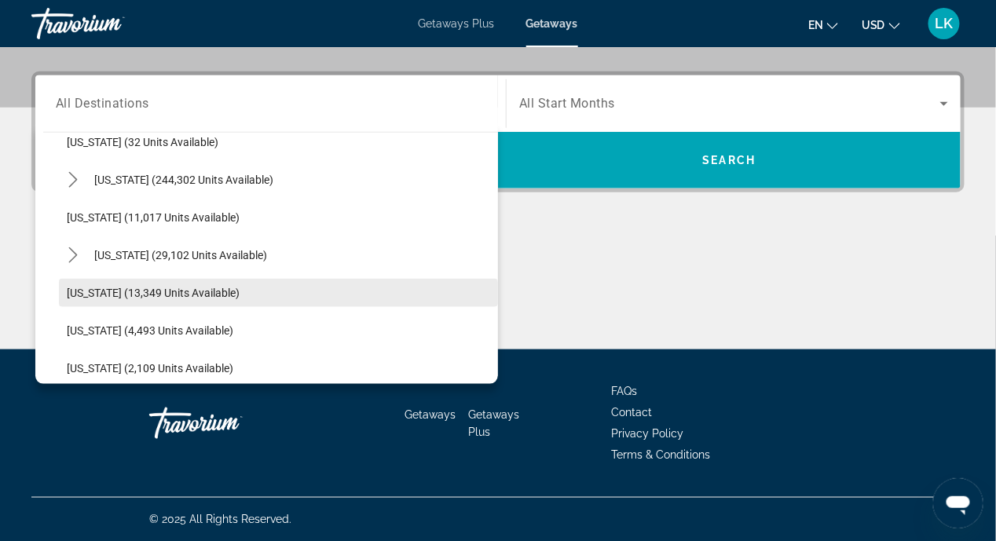
scroll to position [203, 0]
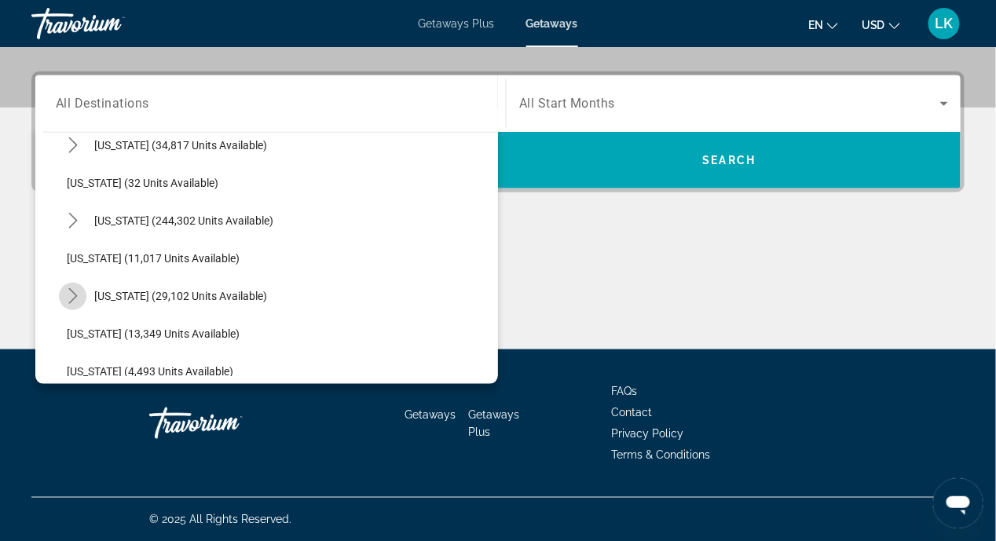
click at [71, 295] on icon "Toggle Hawaii (29,102 units available) submenu" at bounding box center [73, 296] width 16 height 16
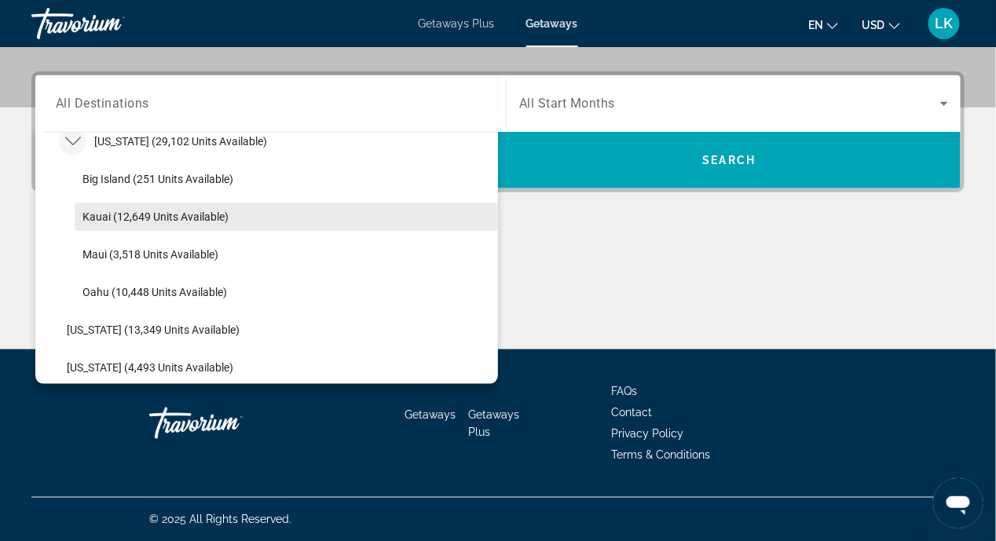
scroll to position [359, 0]
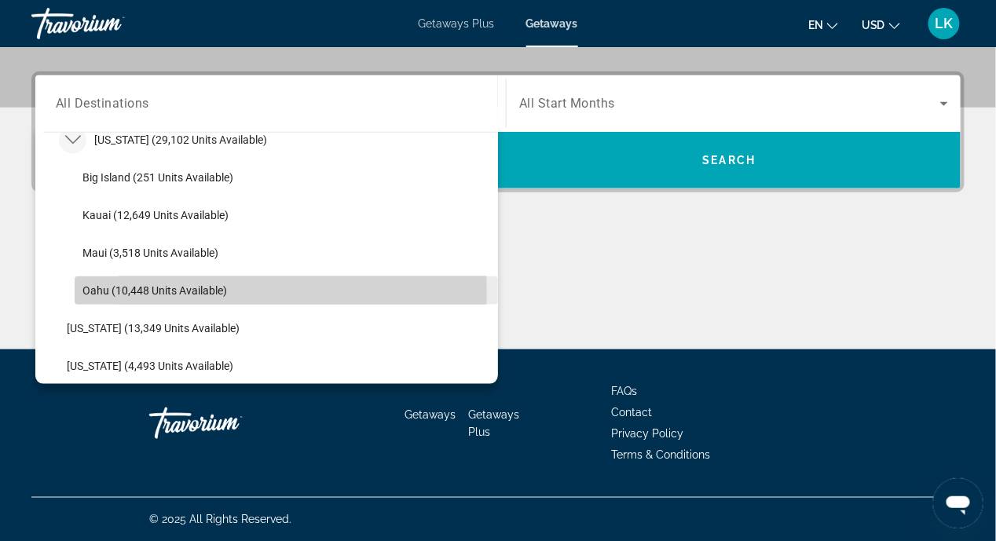
drag, startPoint x: 103, startPoint y: 290, endPoint x: 142, endPoint y: 276, distance: 41.7
click at [103, 290] on span "Oahu (10,448 units available)" at bounding box center [154, 290] width 145 height 13
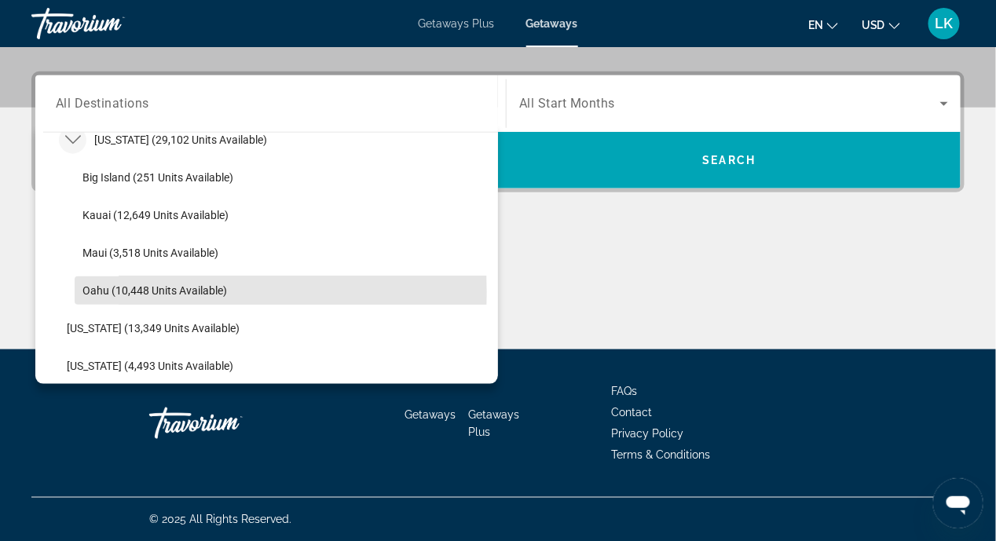
type input "**********"
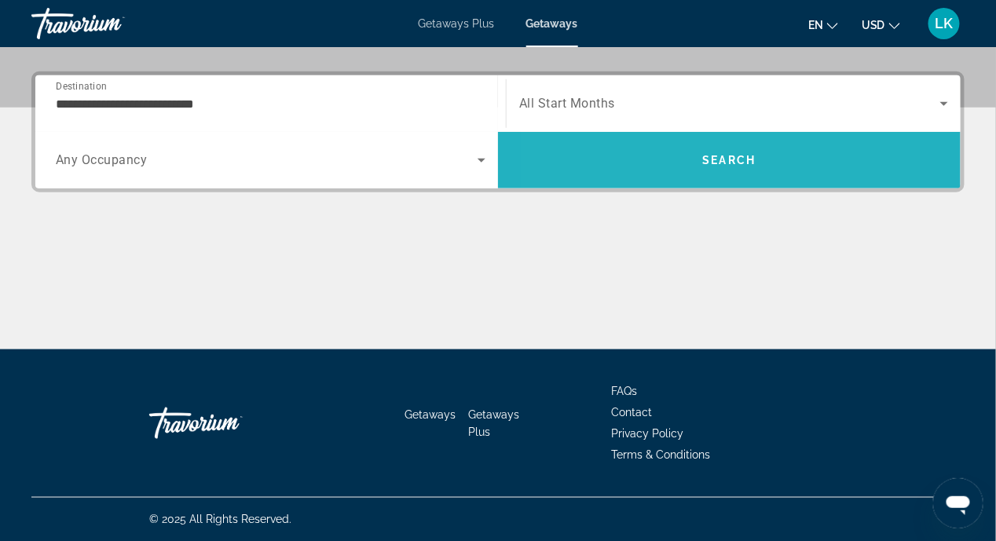
click at [642, 164] on span "Search" at bounding box center [729, 160] width 463 height 38
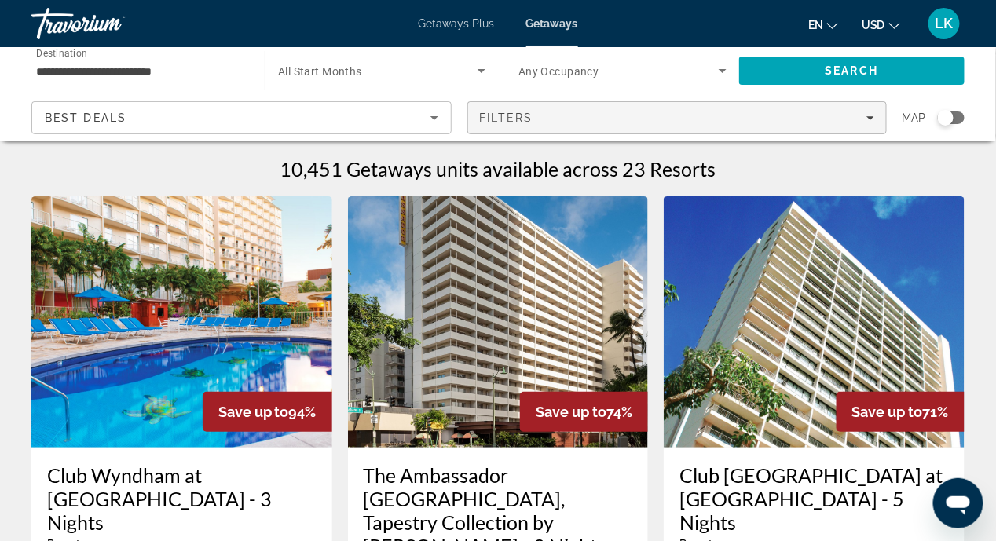
click at [867, 115] on icon "Filters" at bounding box center [870, 118] width 8 height 8
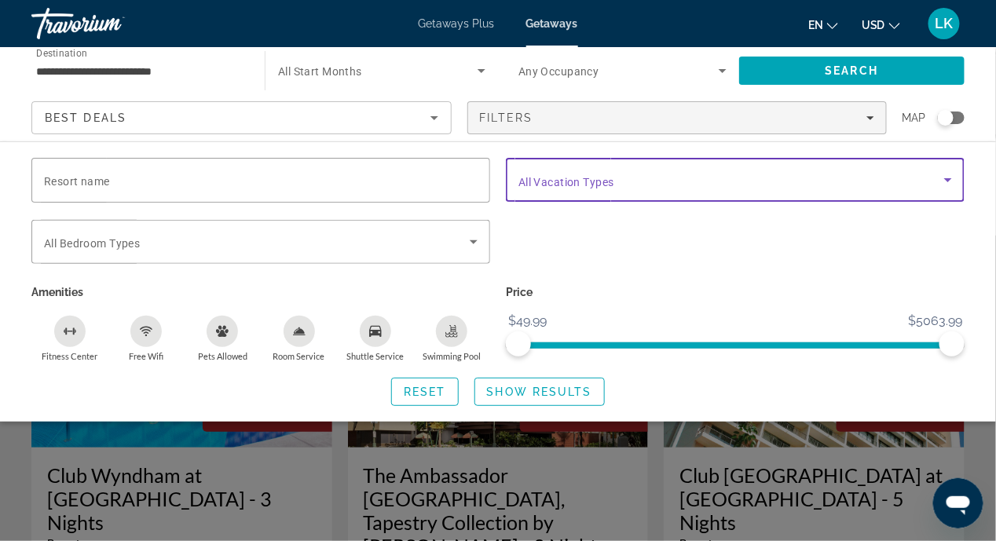
click at [947, 178] on icon "Search widget" at bounding box center [948, 180] width 8 height 4
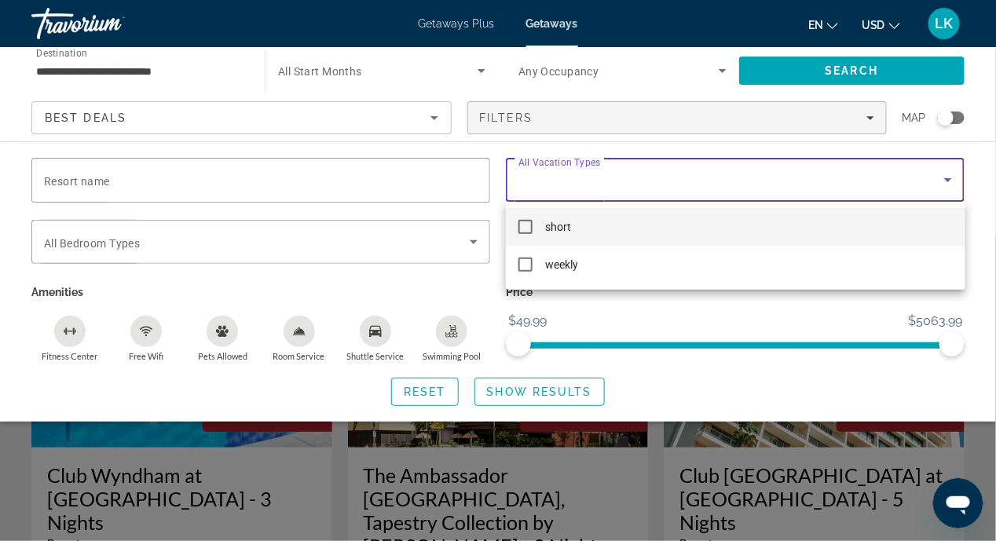
click at [528, 220] on mat-pseudo-checkbox at bounding box center [525, 227] width 14 height 14
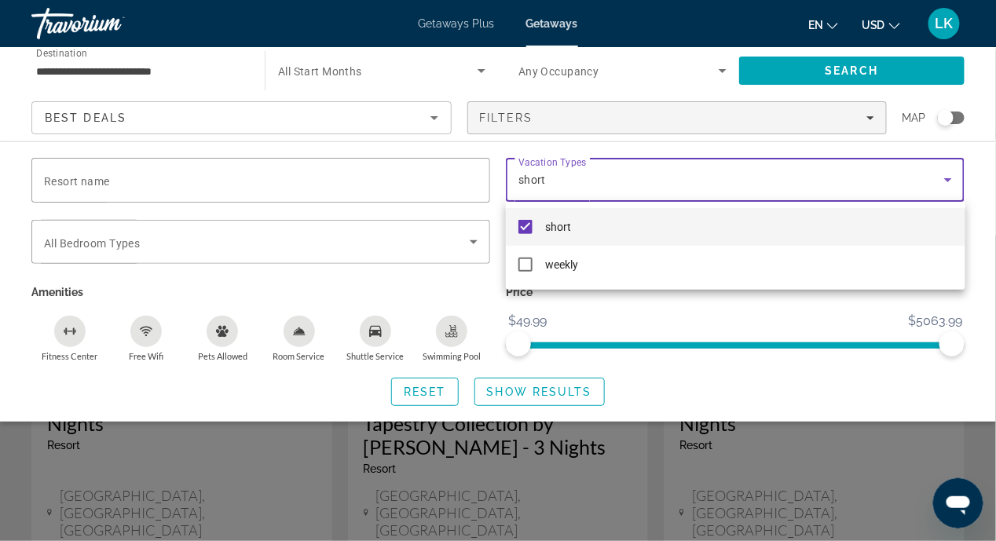
scroll to position [157, 0]
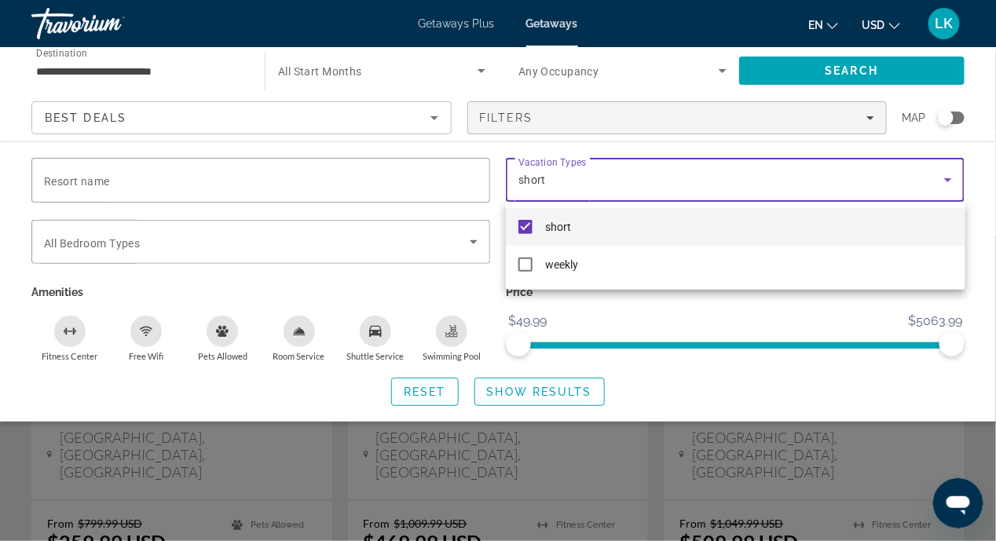
click at [741, 317] on div at bounding box center [498, 270] width 996 height 541
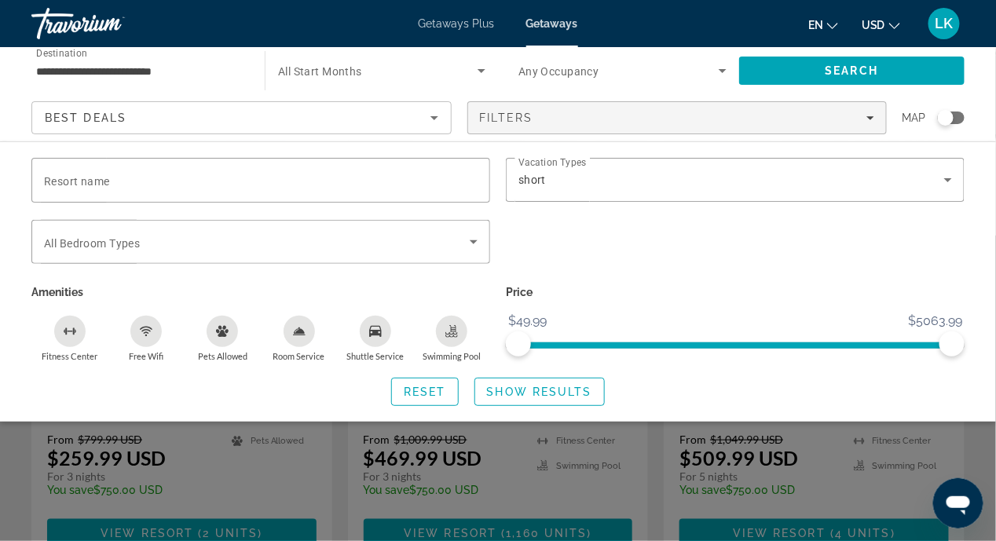
scroll to position [0, 0]
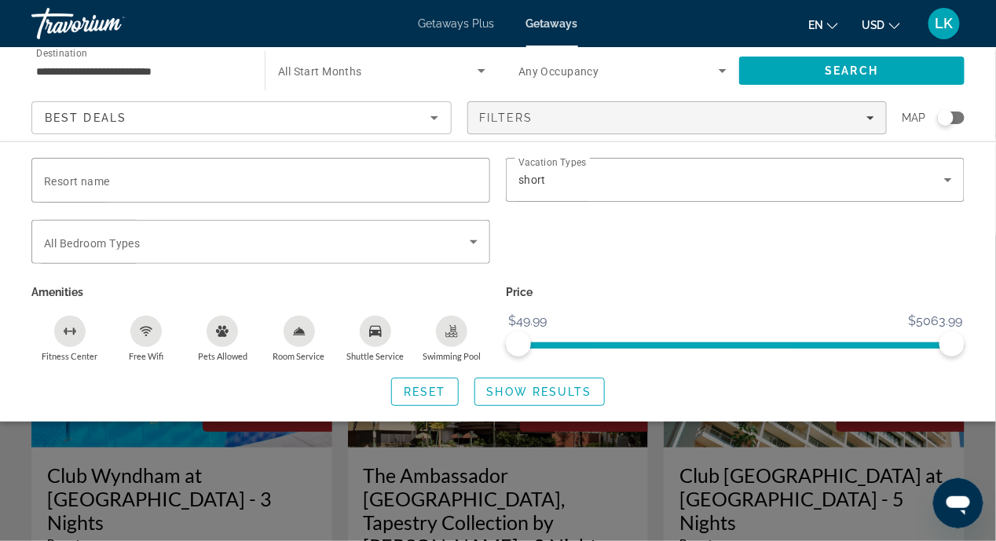
click at [649, 393] on div "Reset Show Results" at bounding box center [497, 392] width 933 height 28
click at [504, 388] on span "Show Results" at bounding box center [539, 392] width 105 height 13
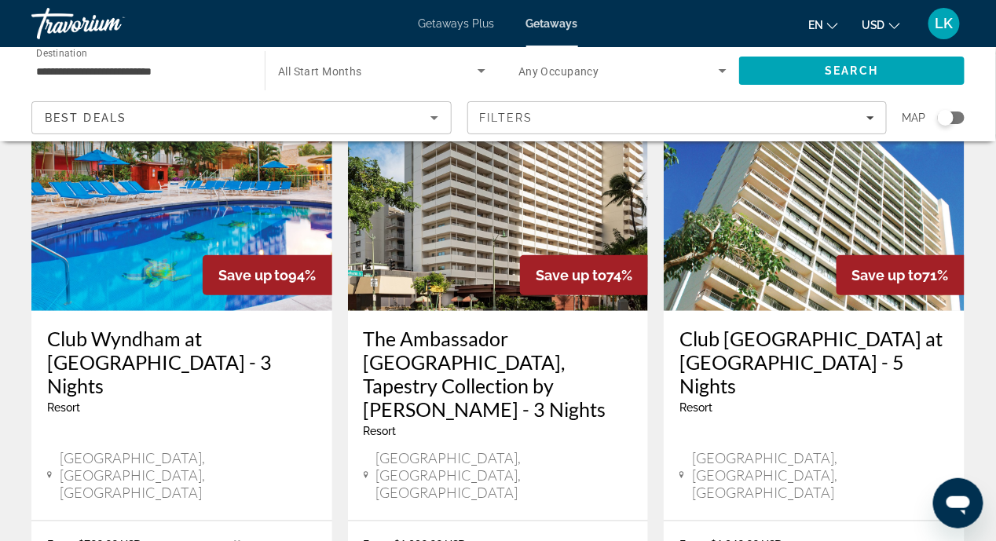
scroll to position [215, 0]
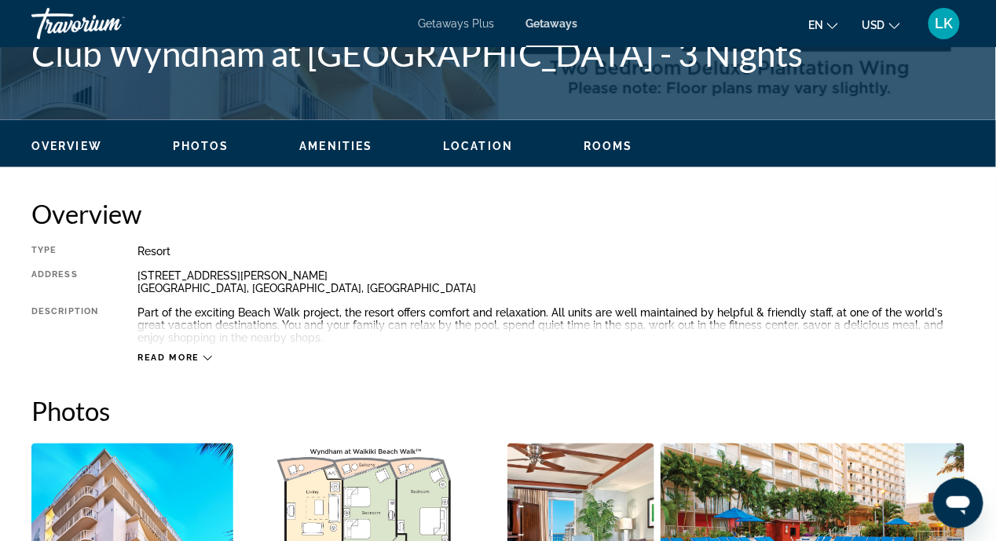
scroll to position [647, 0]
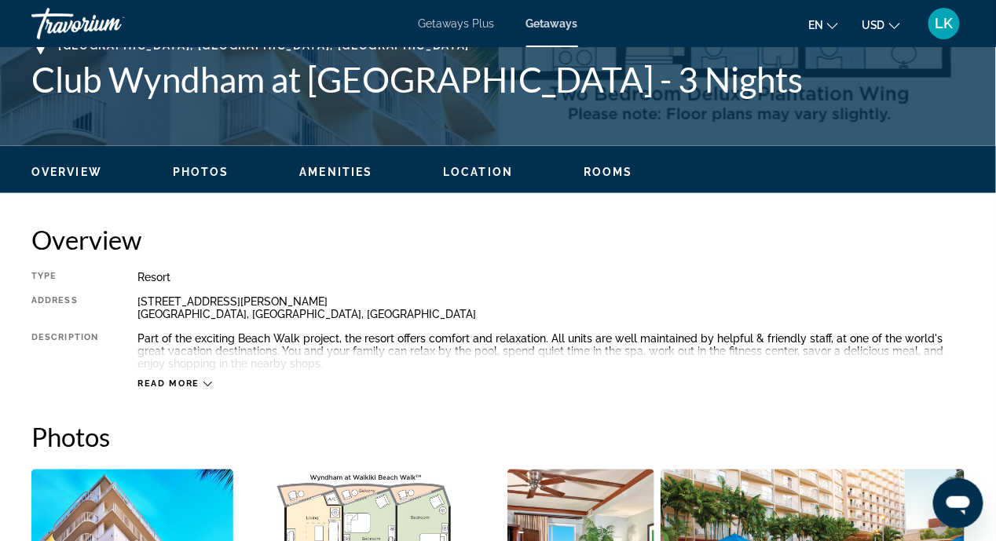
click at [467, 176] on span "Location" at bounding box center [478, 172] width 70 height 13
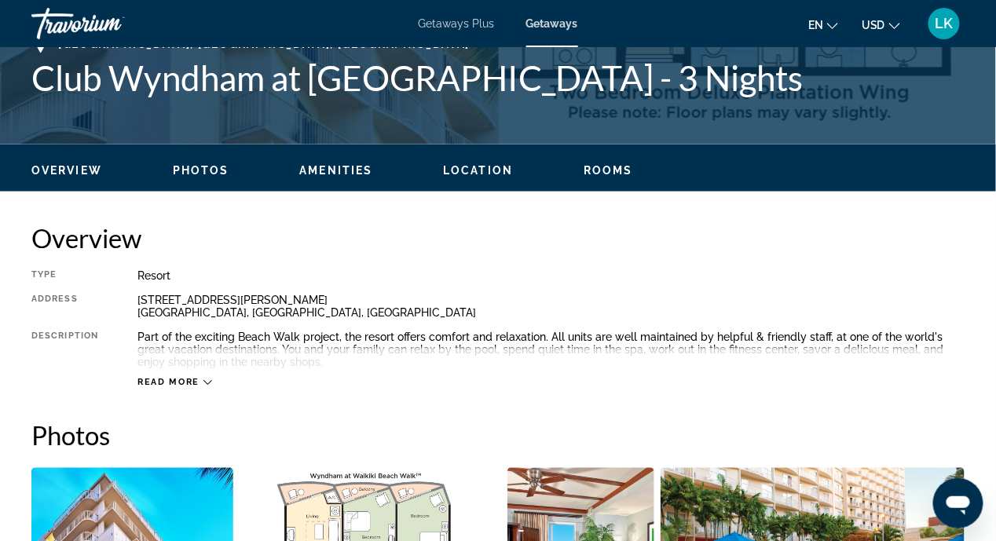
scroll to position [414, 0]
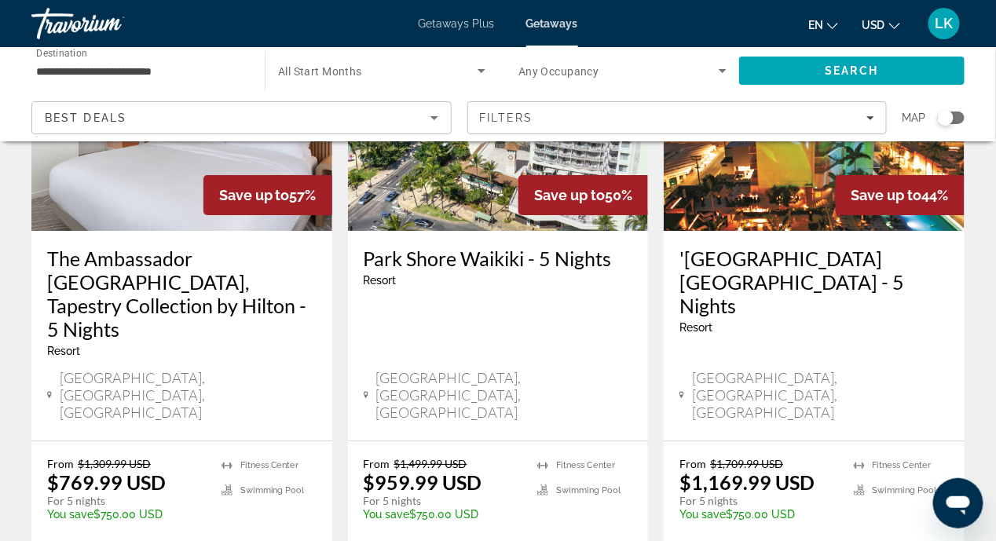
scroll to position [1393, 0]
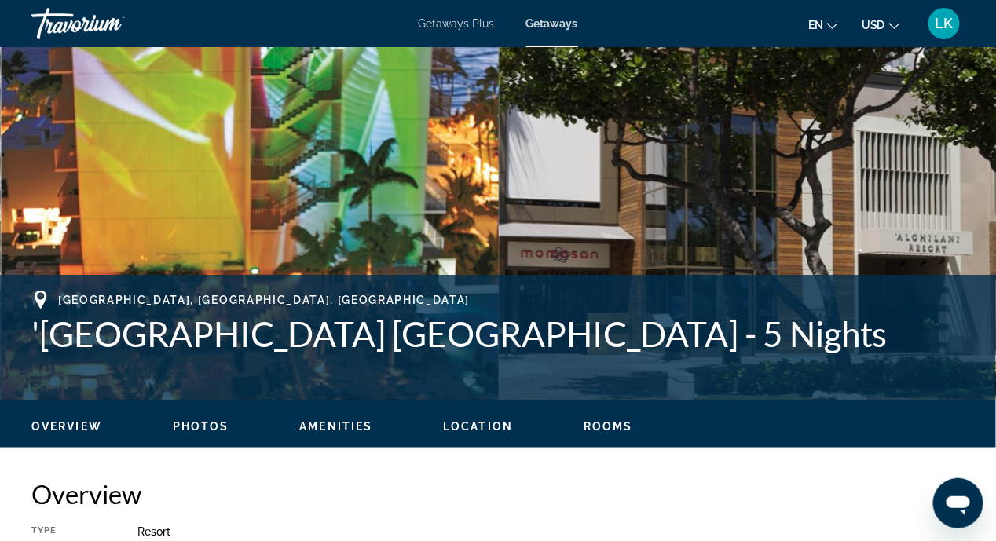
scroll to position [549, 0]
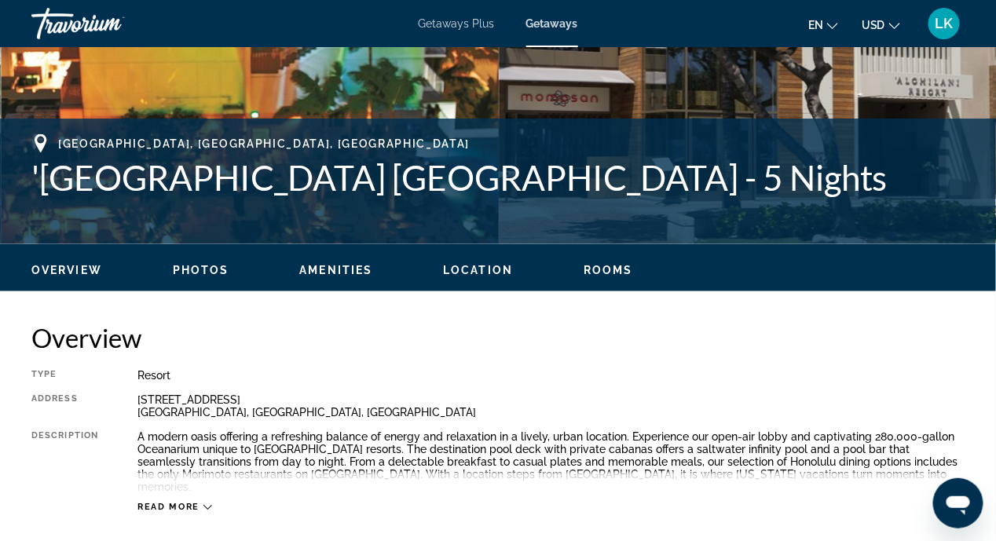
click at [475, 265] on span "Location" at bounding box center [478, 270] width 70 height 13
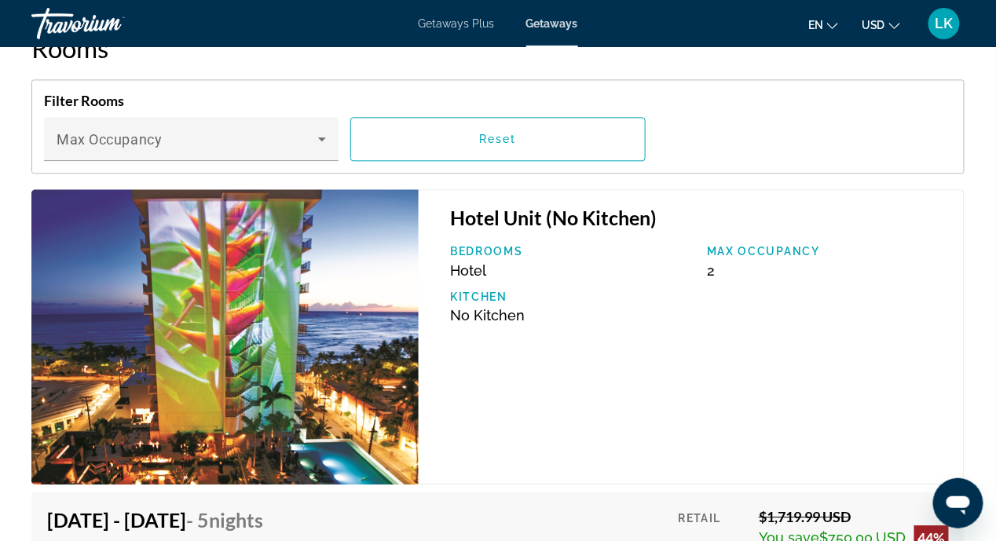
scroll to position [2046, 0]
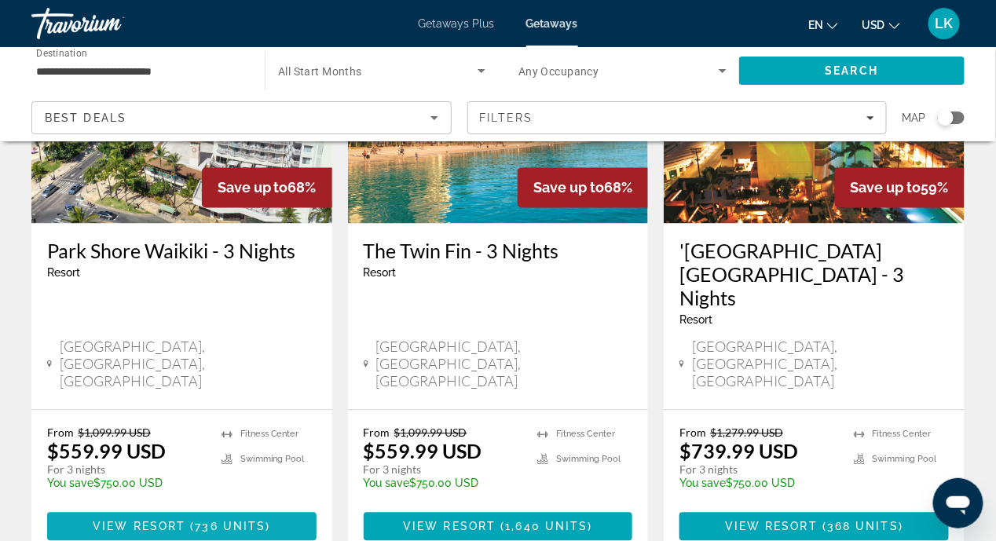
scroll to position [863, 0]
click at [149, 521] on span "View Resort" at bounding box center [139, 527] width 93 height 13
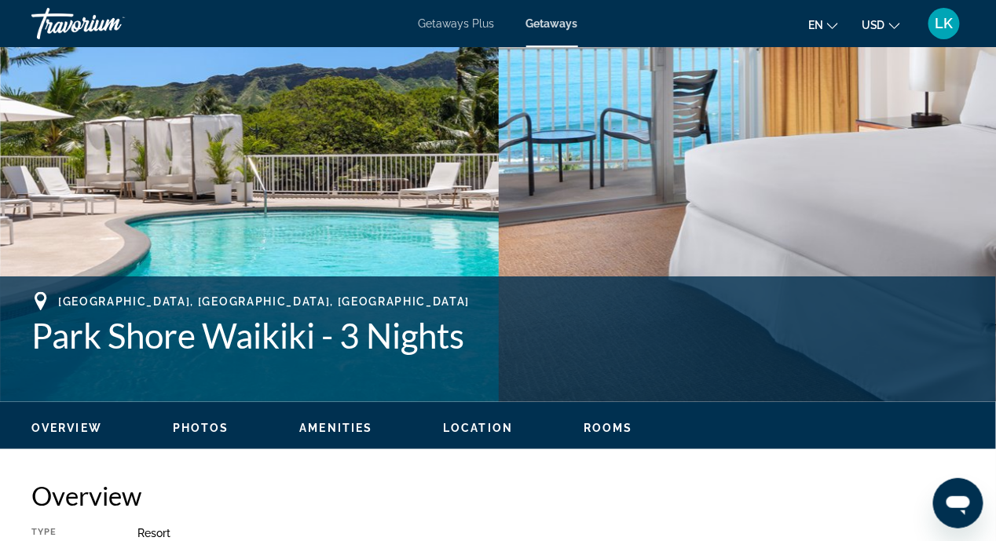
scroll to position [393, 0]
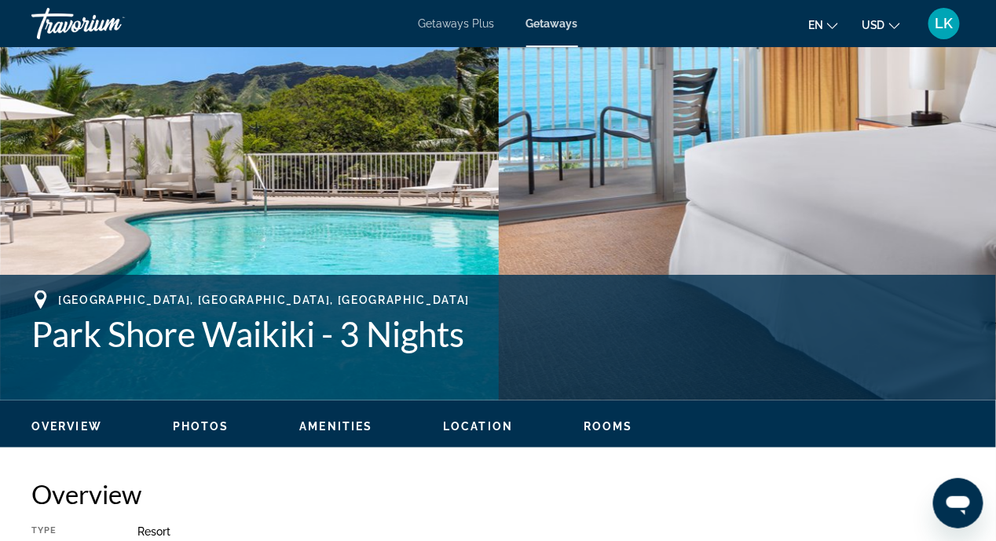
click at [460, 424] on span "Location" at bounding box center [478, 426] width 70 height 13
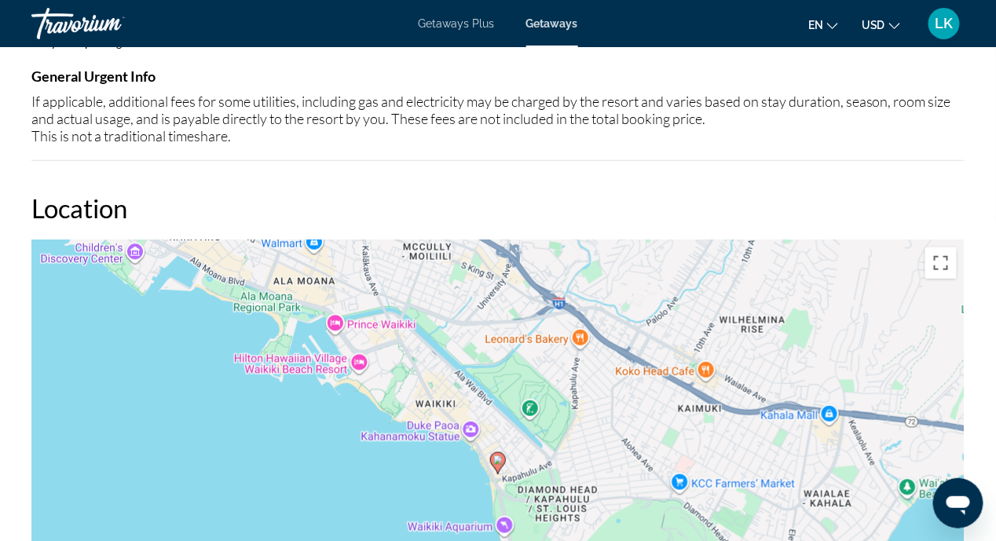
scroll to position [2068, 0]
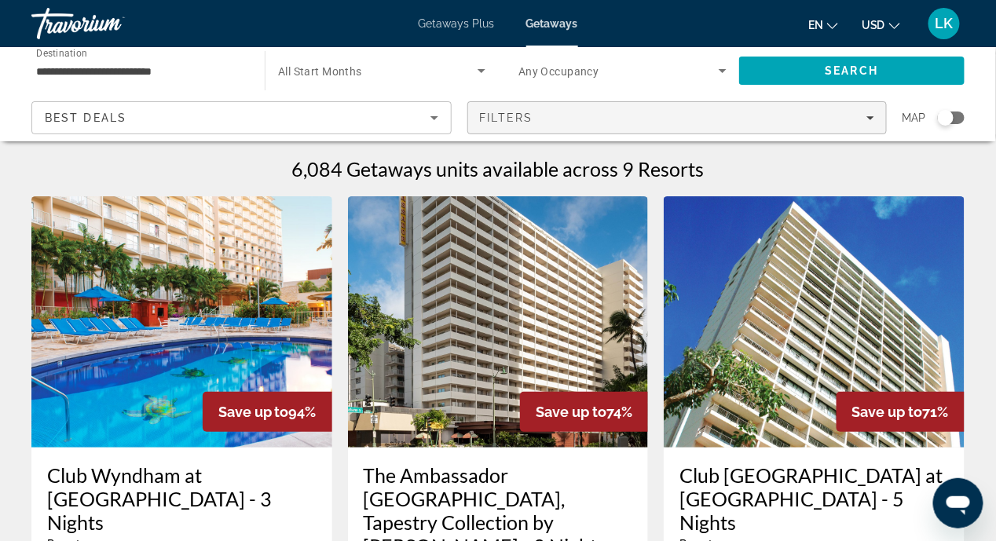
click at [869, 115] on icon "Filters" at bounding box center [870, 118] width 8 height 8
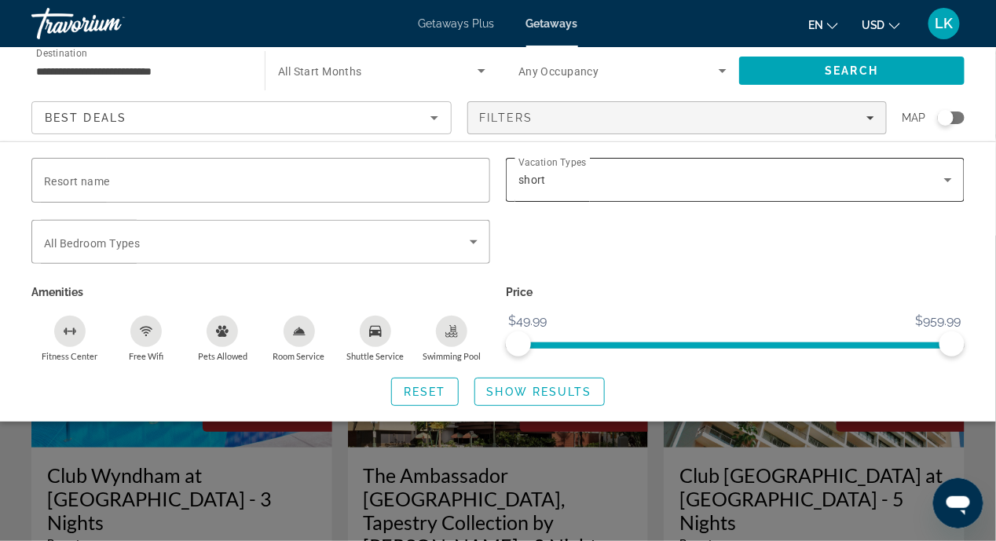
click at [951, 181] on icon "Search widget" at bounding box center [947, 179] width 19 height 19
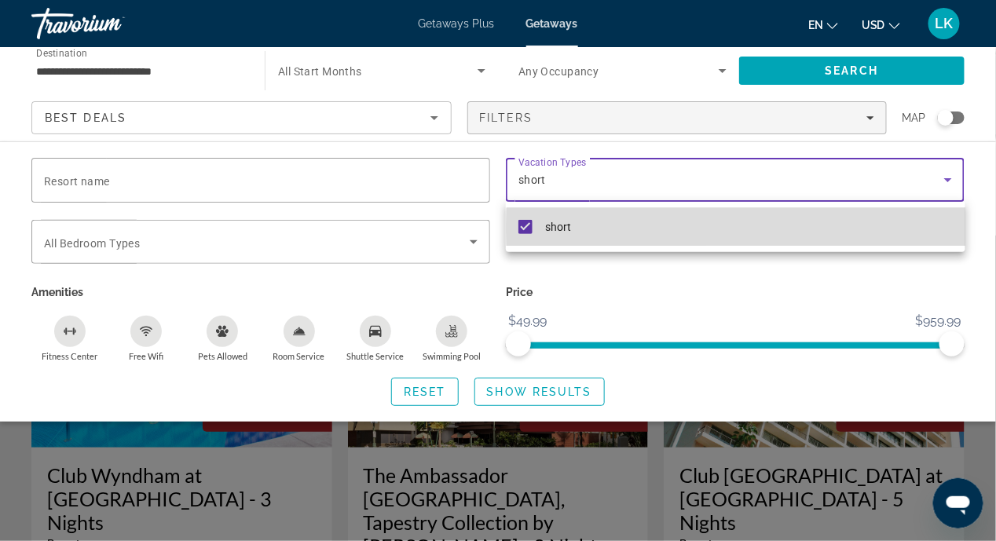
click at [843, 228] on mat-option "short" at bounding box center [735, 227] width 459 height 38
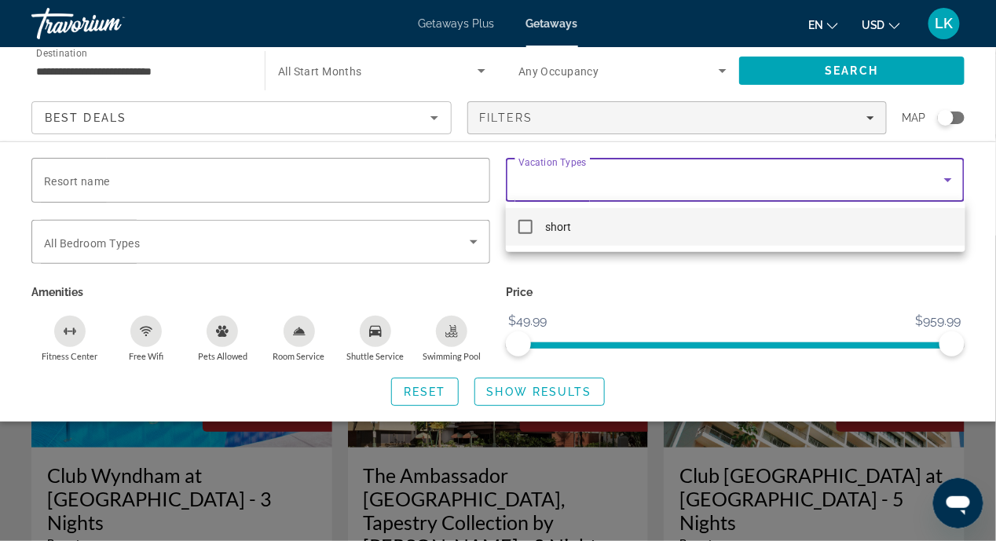
click at [947, 177] on div at bounding box center [498, 270] width 996 height 541
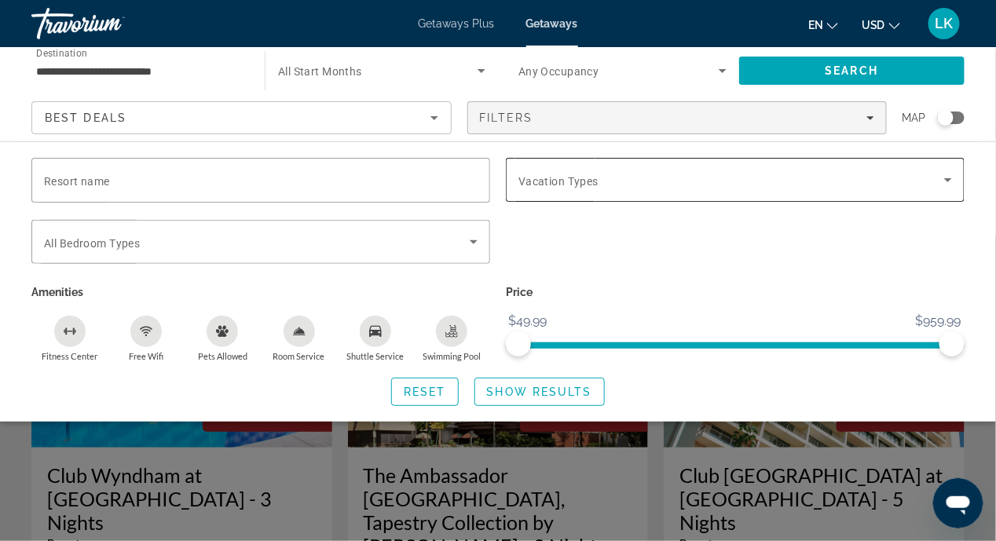
click at [938, 177] on icon "Search widget" at bounding box center [947, 179] width 19 height 19
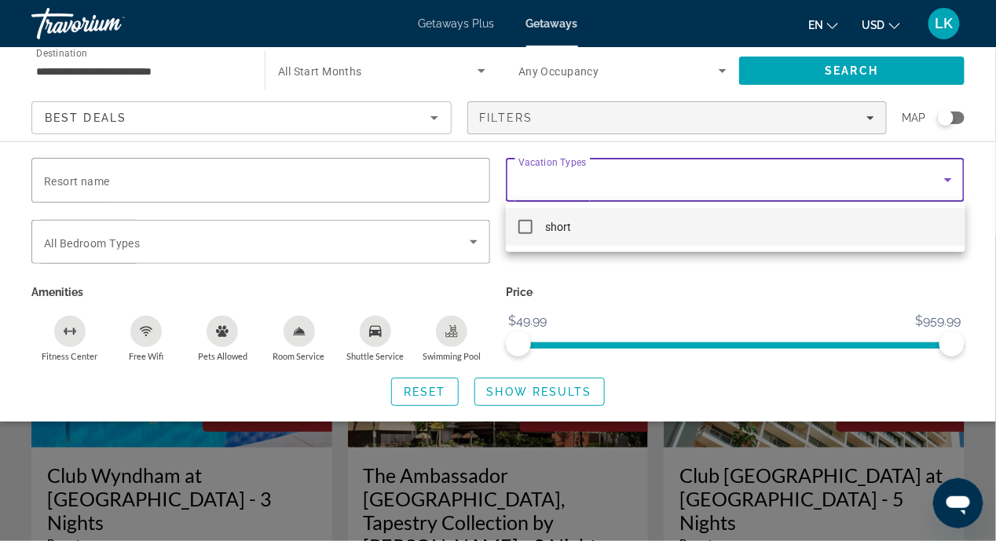
click at [472, 235] on div at bounding box center [498, 270] width 996 height 541
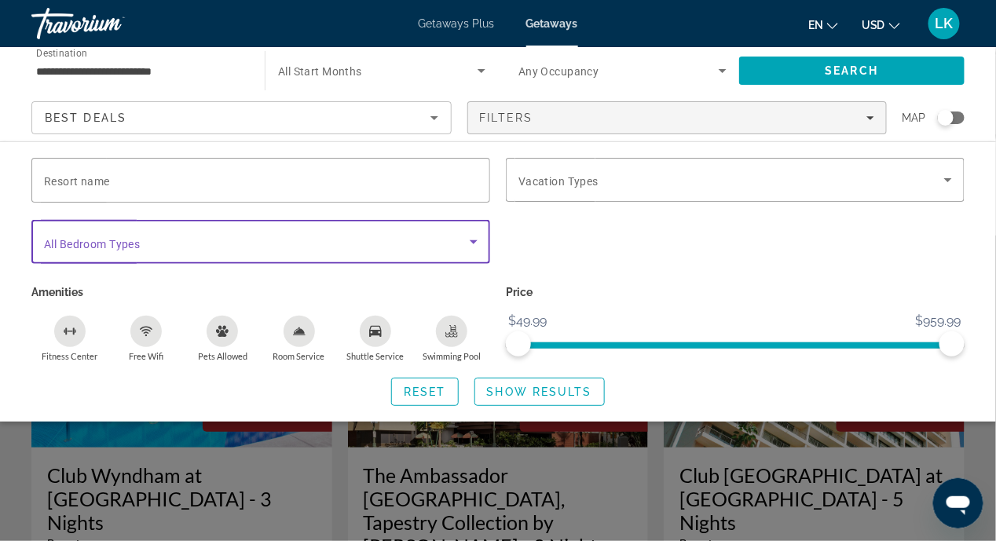
click at [471, 241] on icon "Search widget" at bounding box center [473, 241] width 19 height 19
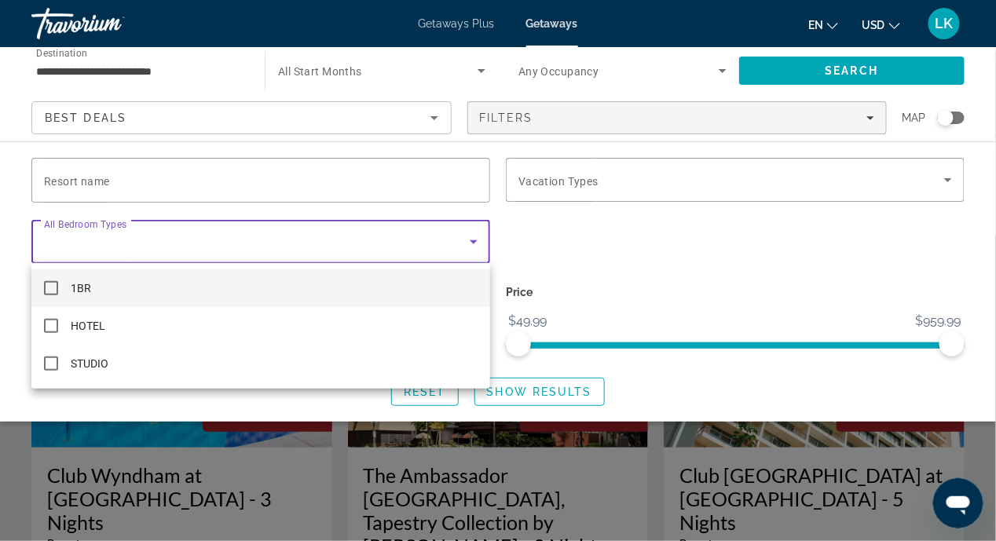
click at [6, 180] on div at bounding box center [498, 270] width 996 height 541
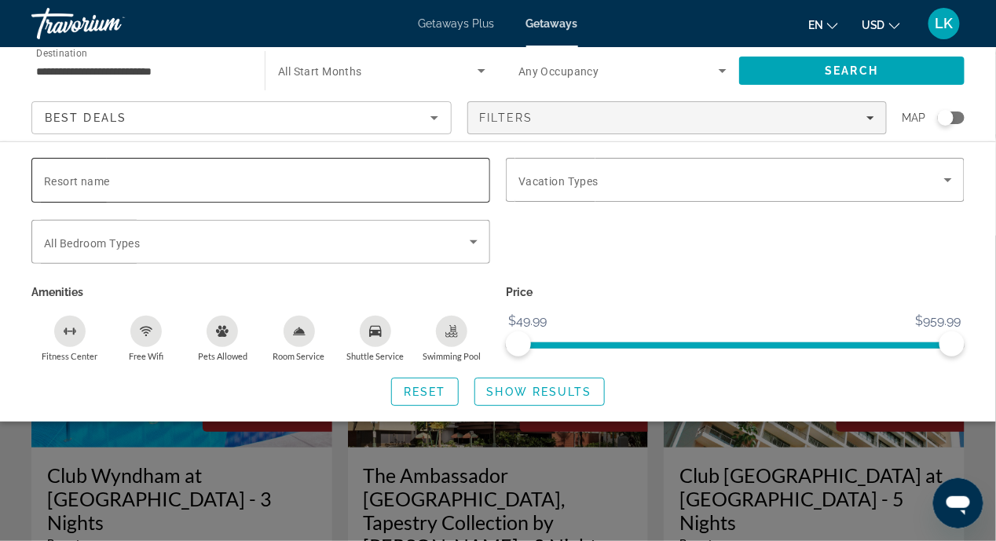
click at [75, 181] on span "Resort name" at bounding box center [77, 181] width 66 height 13
click at [75, 181] on input "Resort name" at bounding box center [261, 180] width 434 height 19
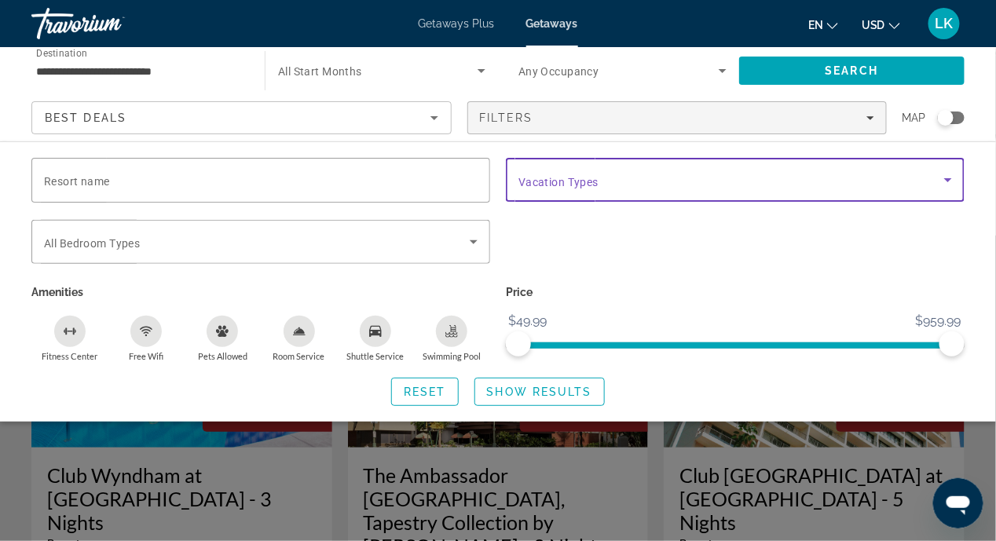
click at [946, 175] on icon "Search widget" at bounding box center [947, 179] width 19 height 19
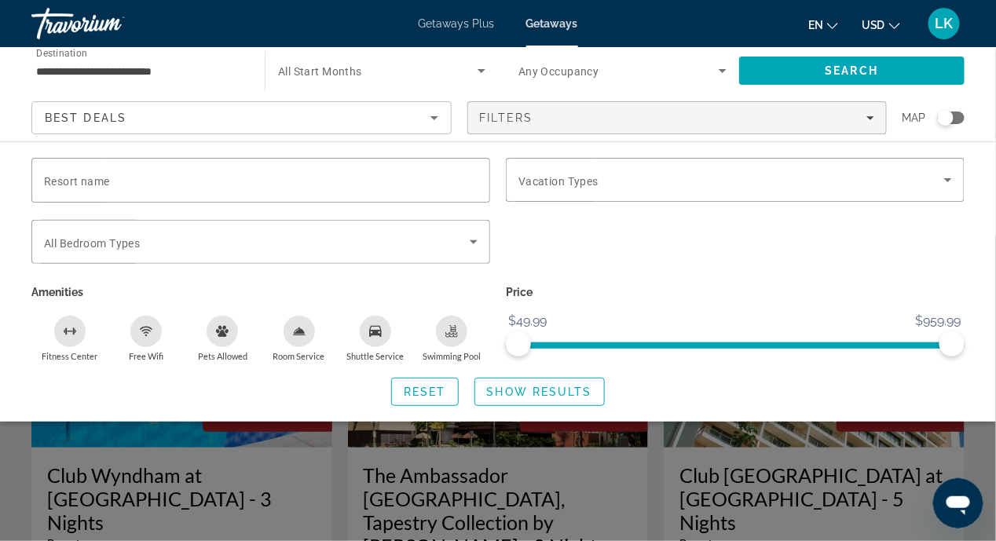
drag, startPoint x: 946, startPoint y: 175, endPoint x: 566, endPoint y: 236, distance: 385.0
click at [562, 239] on div "Search widget" at bounding box center [735, 250] width 474 height 61
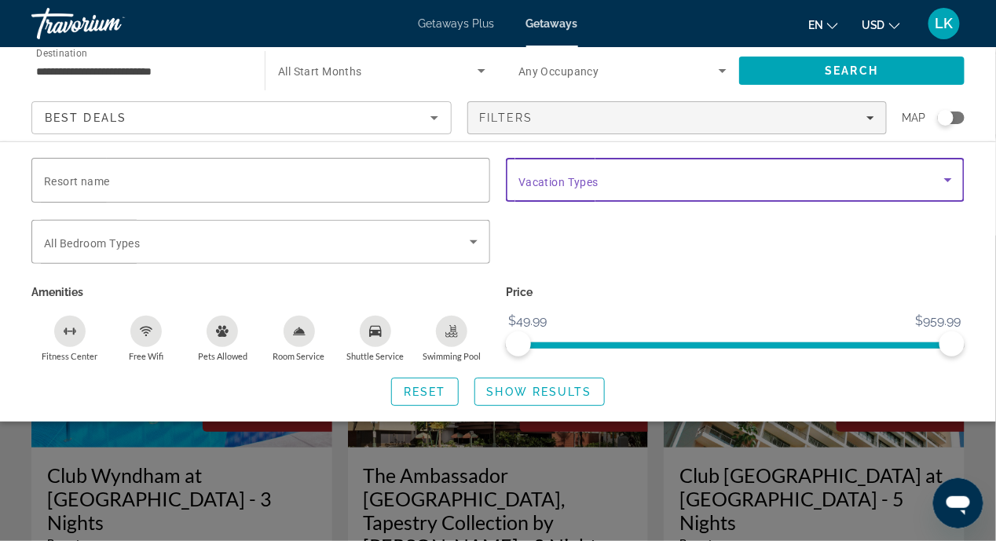
click at [945, 178] on icon "Search widget" at bounding box center [948, 180] width 8 height 4
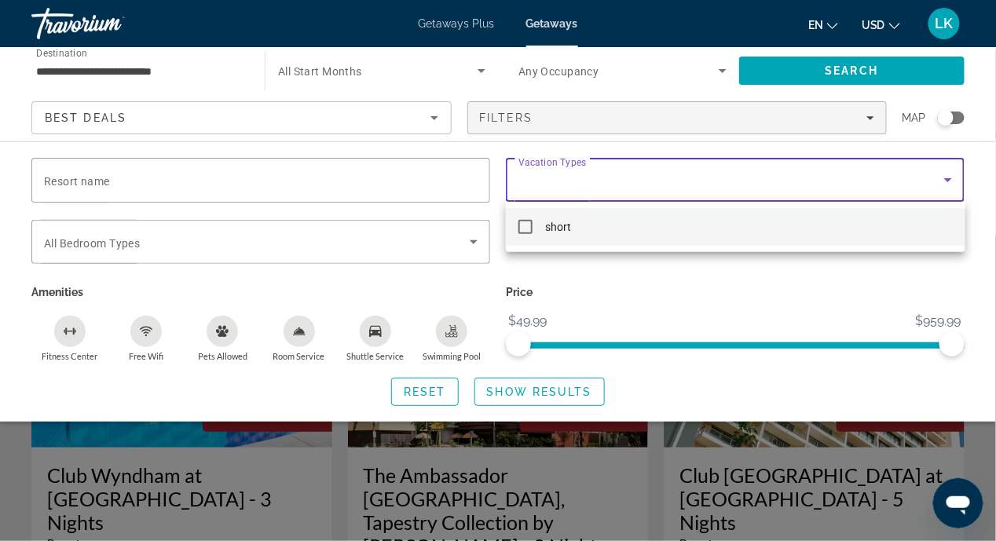
click at [660, 224] on mat-option "short" at bounding box center [735, 227] width 459 height 38
click at [530, 184] on div at bounding box center [498, 270] width 996 height 541
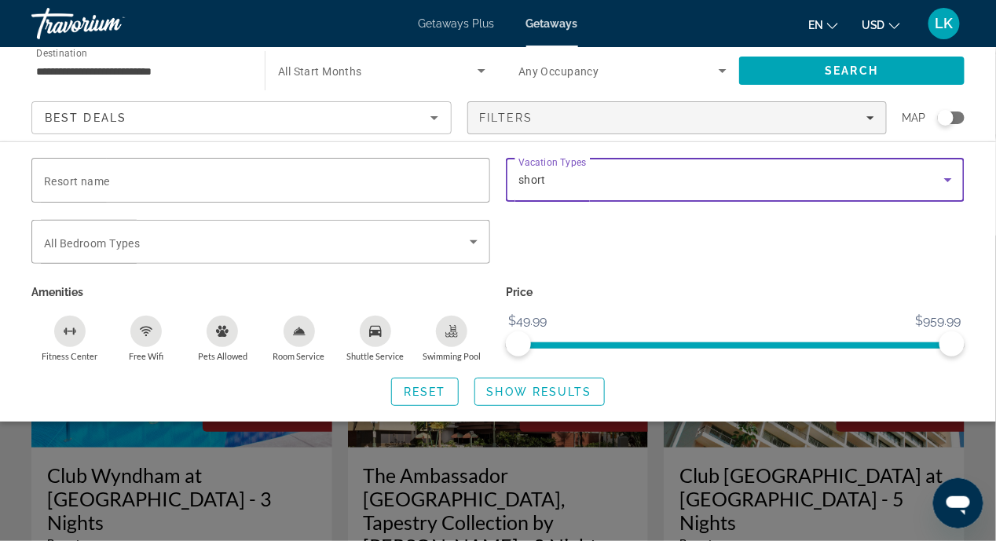
click at [947, 177] on icon "Search widget" at bounding box center [947, 179] width 19 height 19
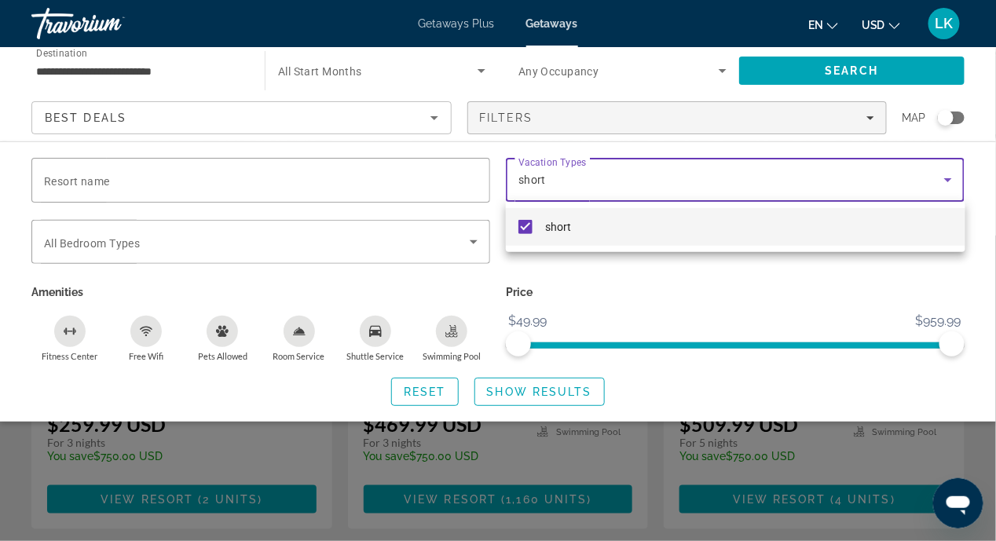
scroll to position [393, 0]
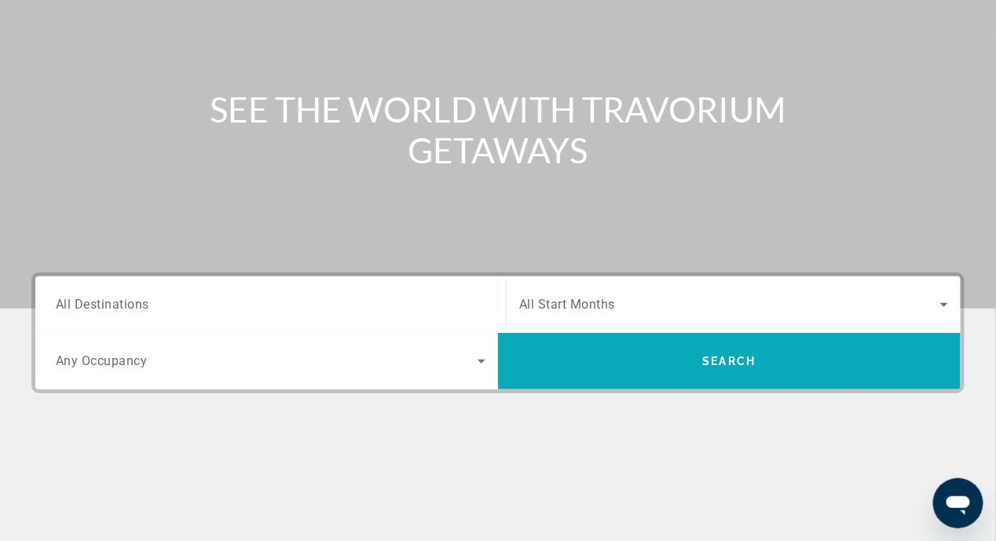
scroll to position [364, 0]
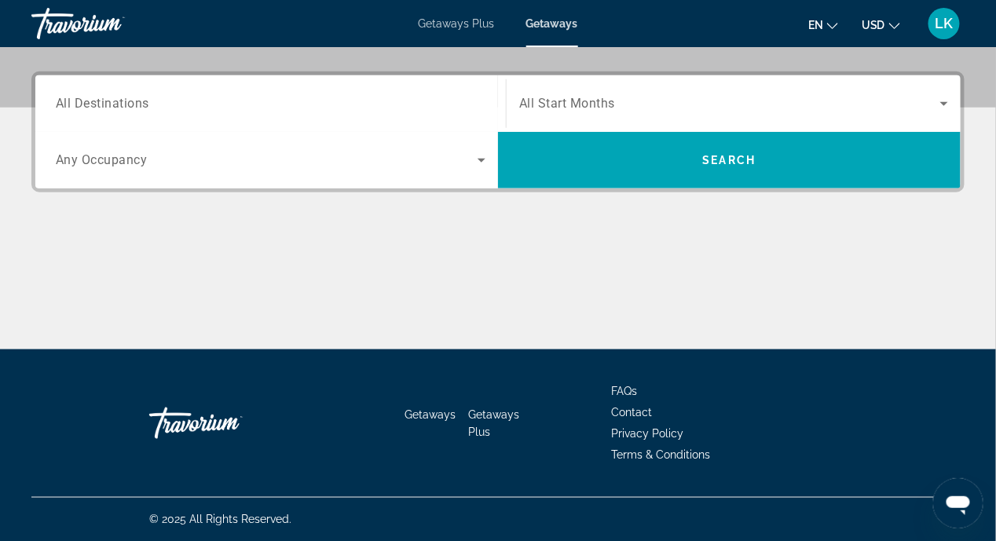
click at [61, 101] on span "All Destinations" at bounding box center [102, 103] width 93 height 15
click at [61, 101] on input "Destination All Destinations" at bounding box center [271, 104] width 430 height 19
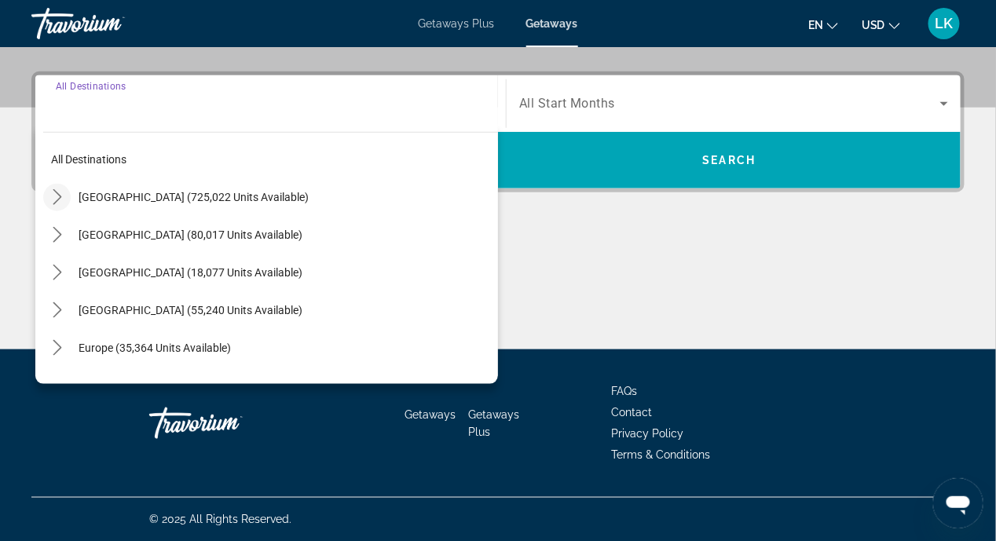
click at [57, 196] on icon "Toggle United States (725,022 units available) submenu" at bounding box center [57, 197] width 16 height 16
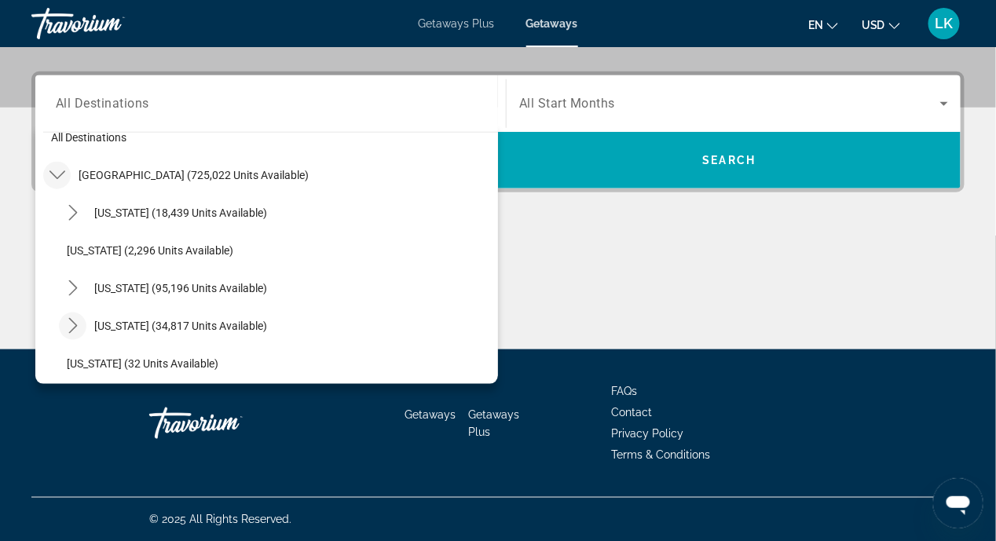
scroll to position [0, 0]
